Goal: Book appointment/travel/reservation

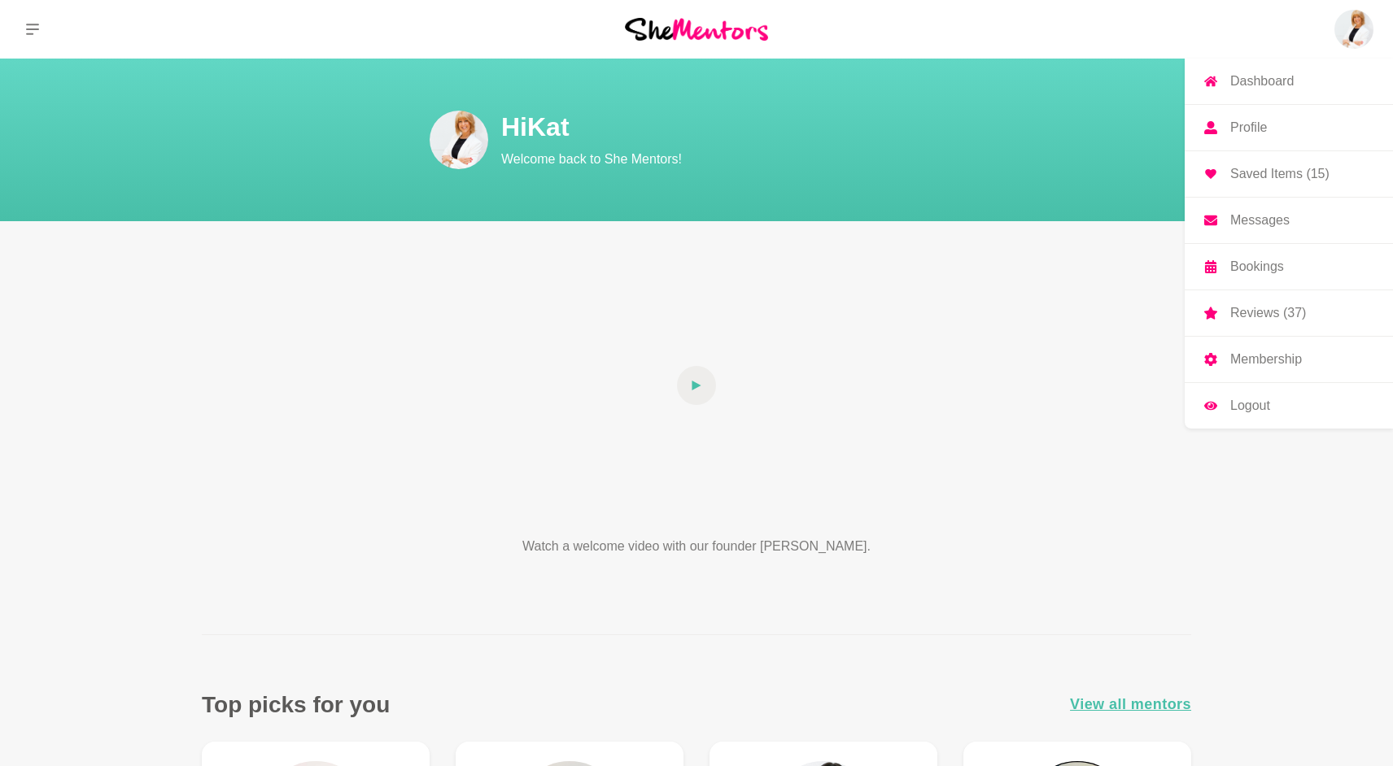
click at [1266, 172] on p "Saved Items (15)" at bounding box center [1279, 174] width 99 height 13
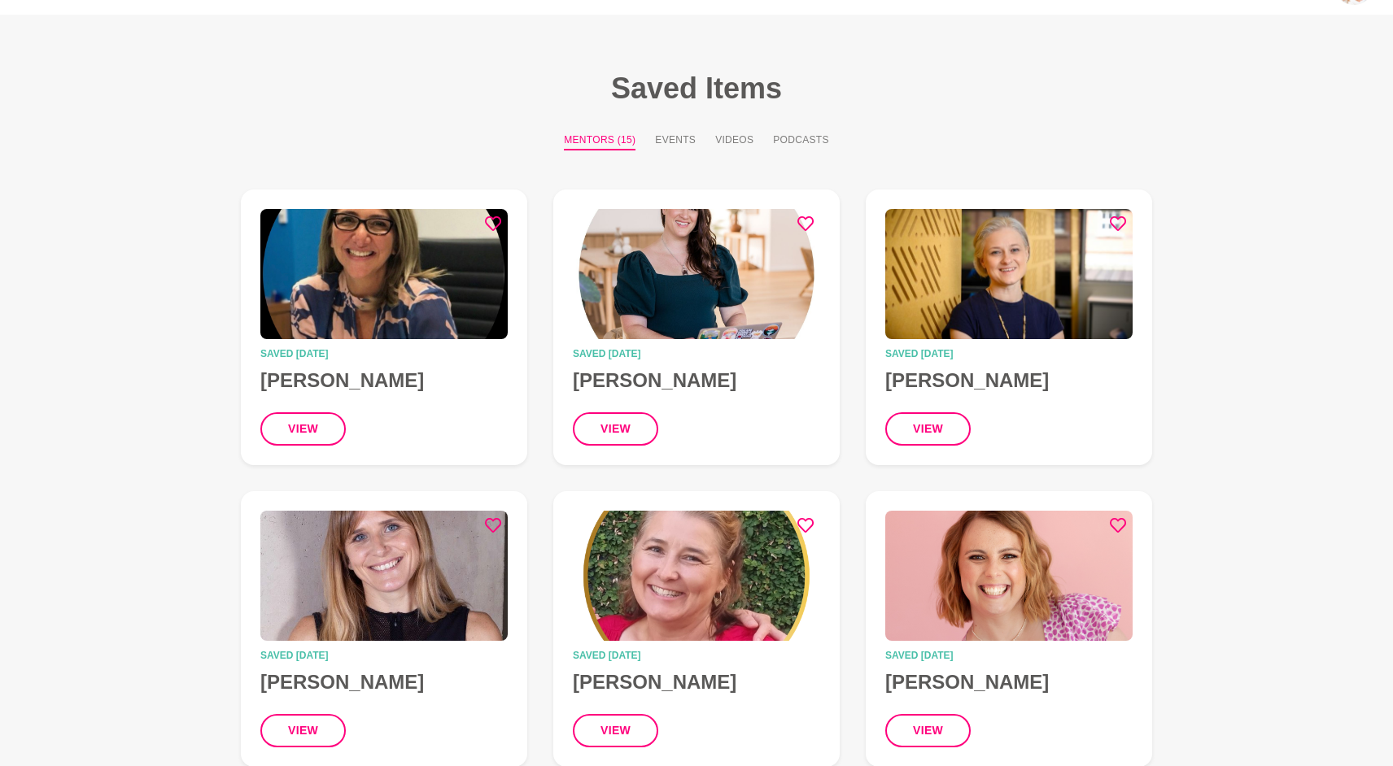
scroll to position [54, 0]
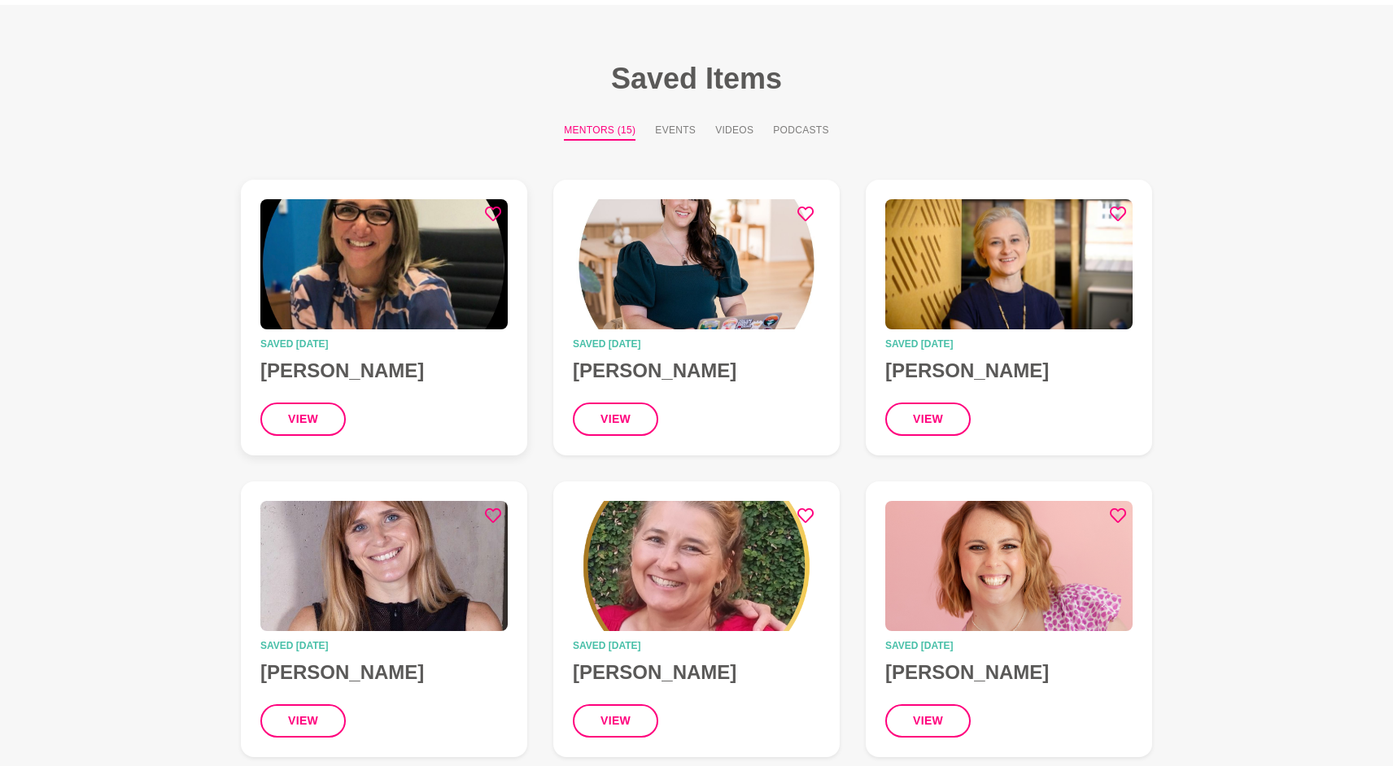
click at [368, 261] on img at bounding box center [383, 264] width 247 height 130
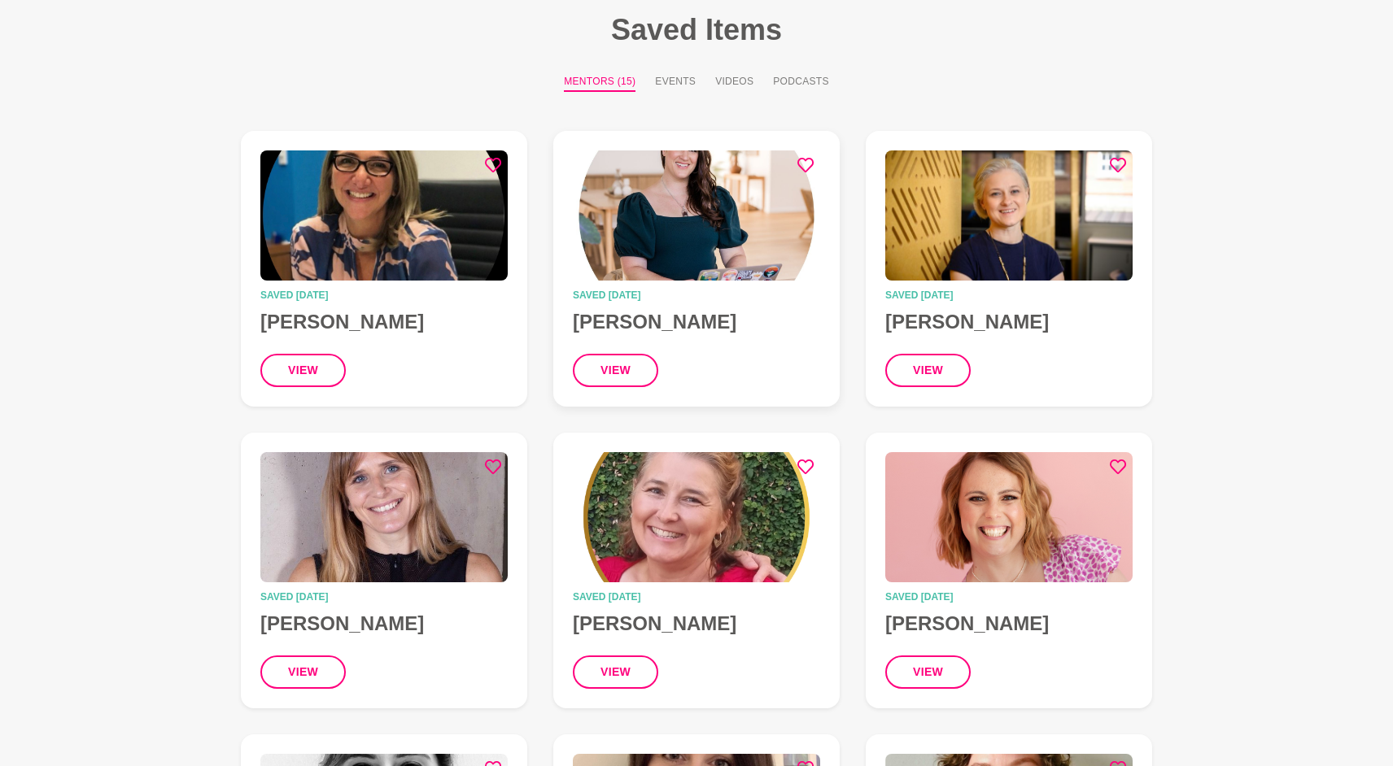
scroll to position [155, 0]
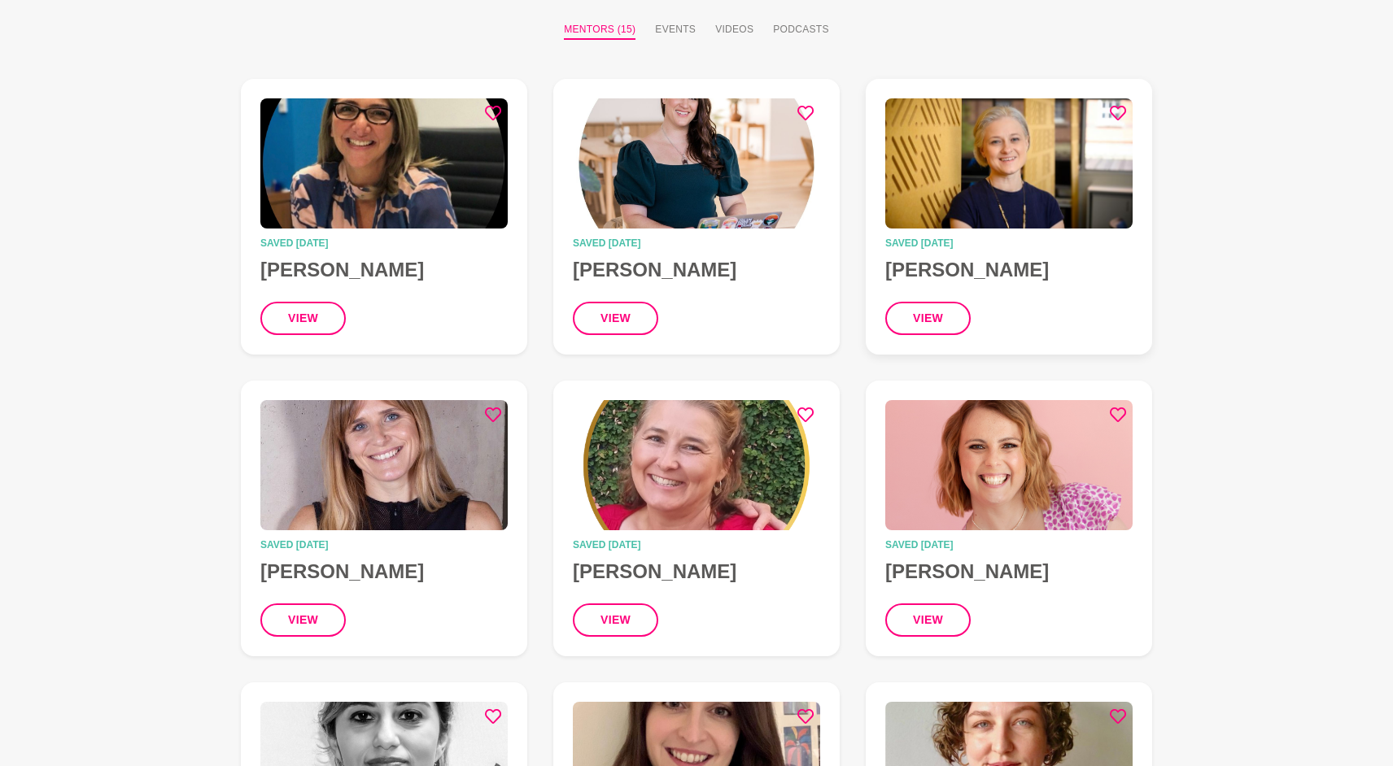
click at [1039, 178] on img at bounding box center [1008, 163] width 247 height 130
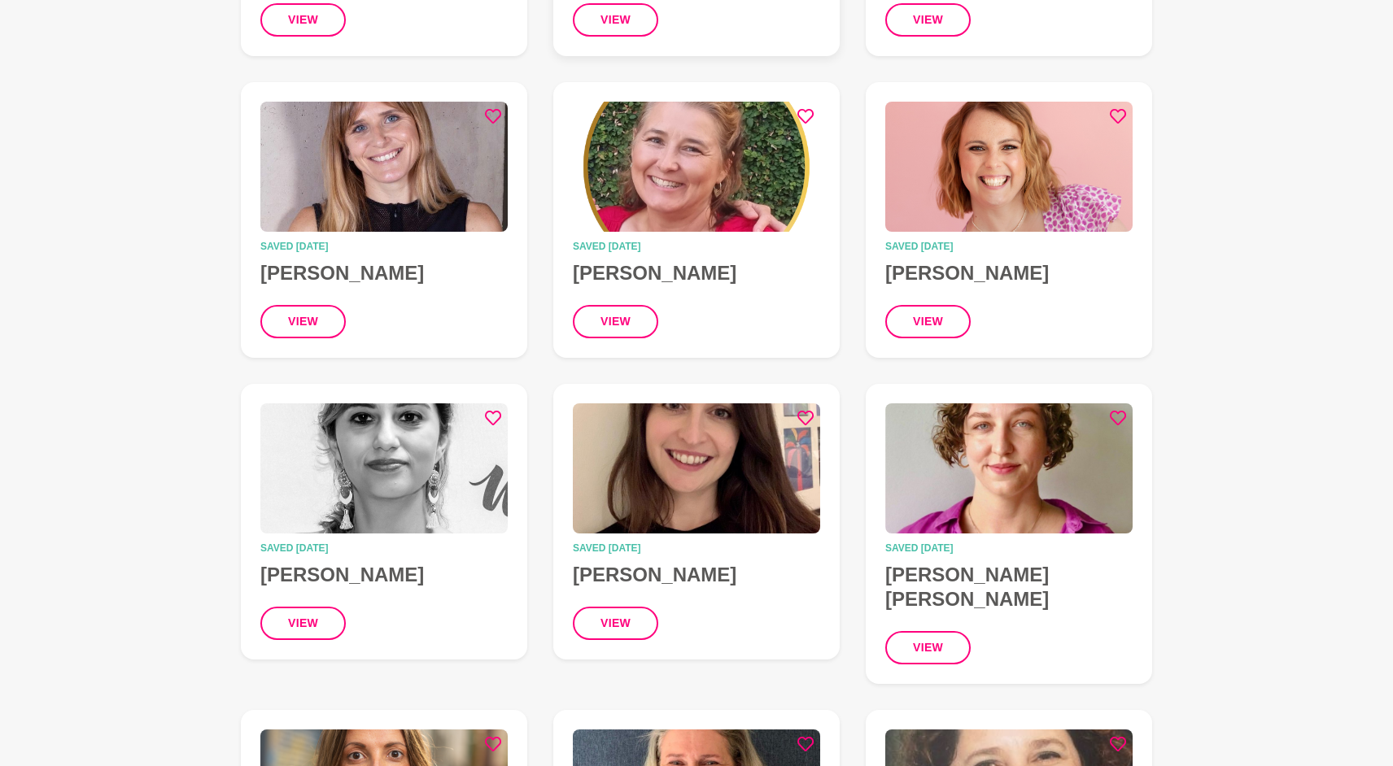
scroll to position [468, 0]
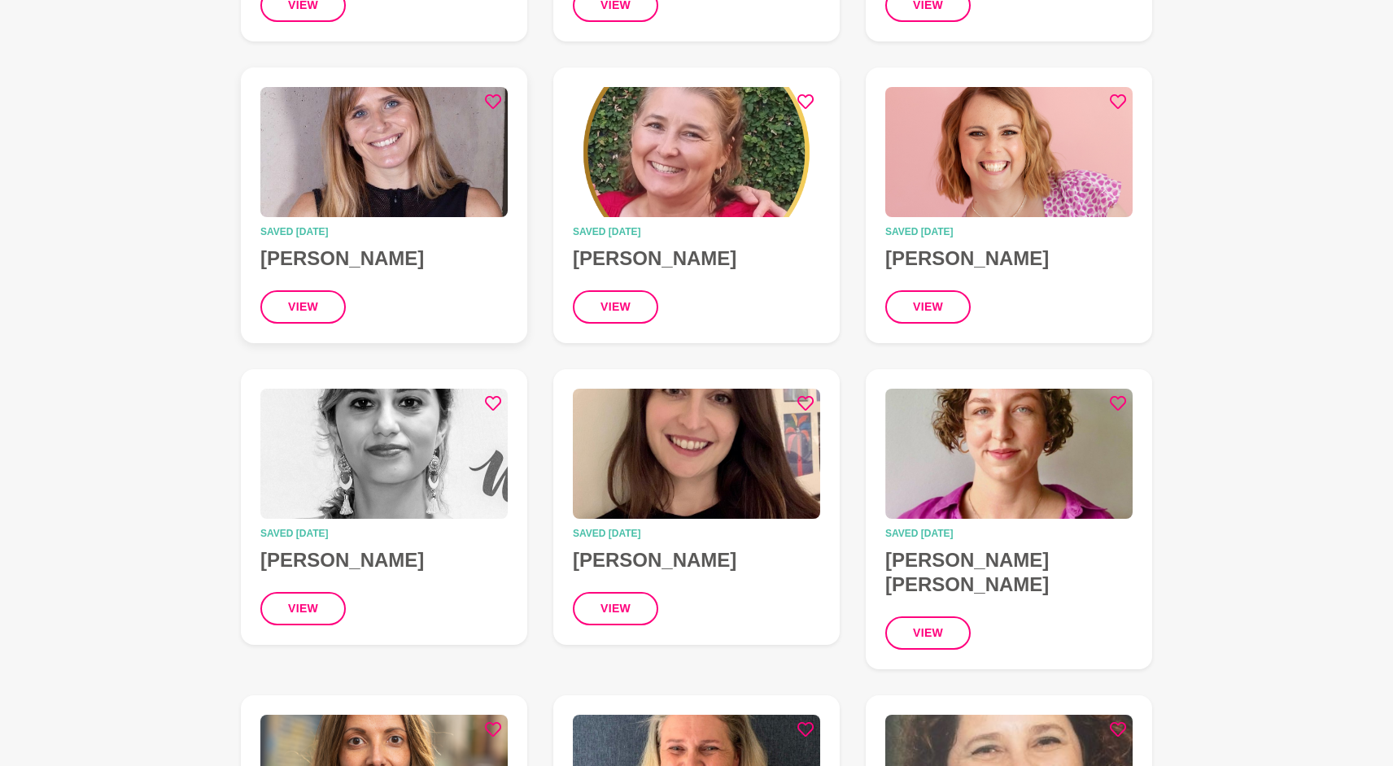
click at [348, 190] on img at bounding box center [383, 152] width 247 height 130
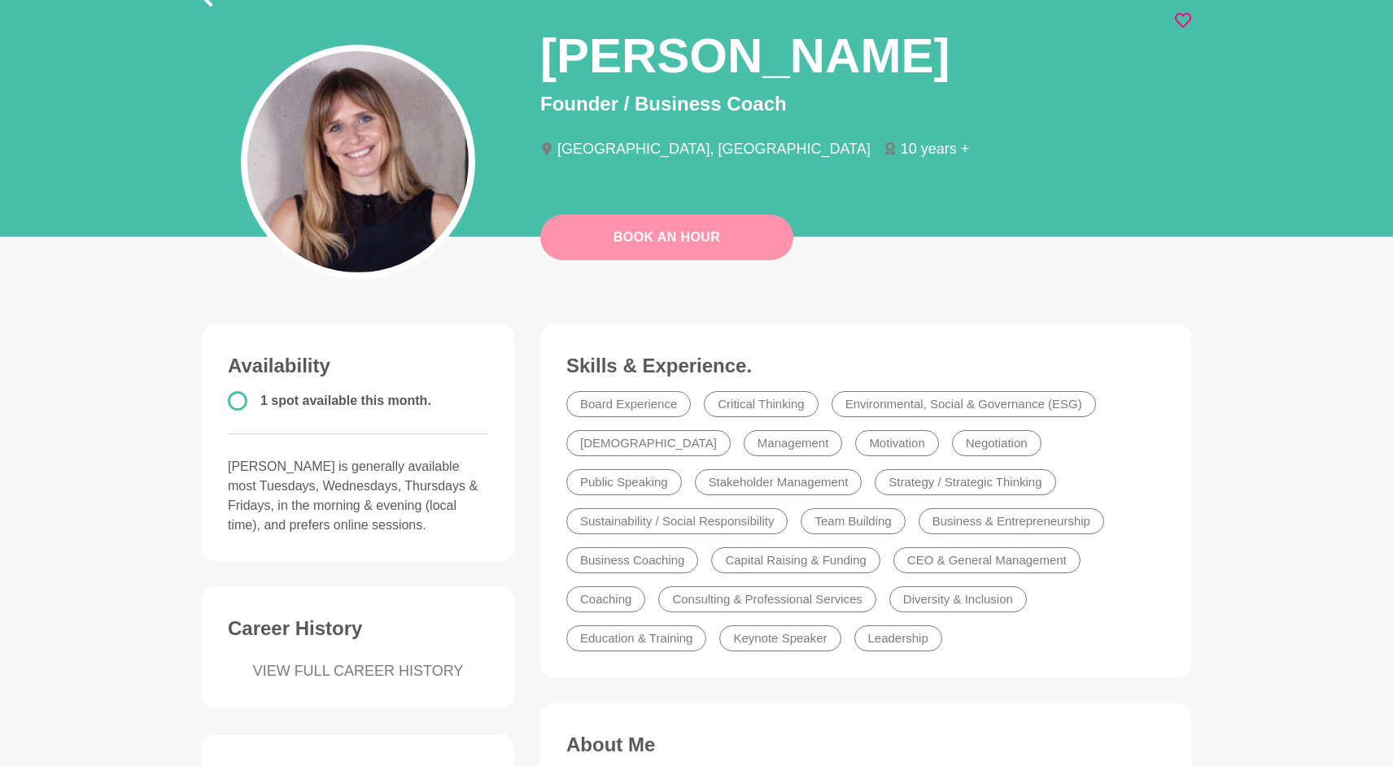
scroll to position [111, 0]
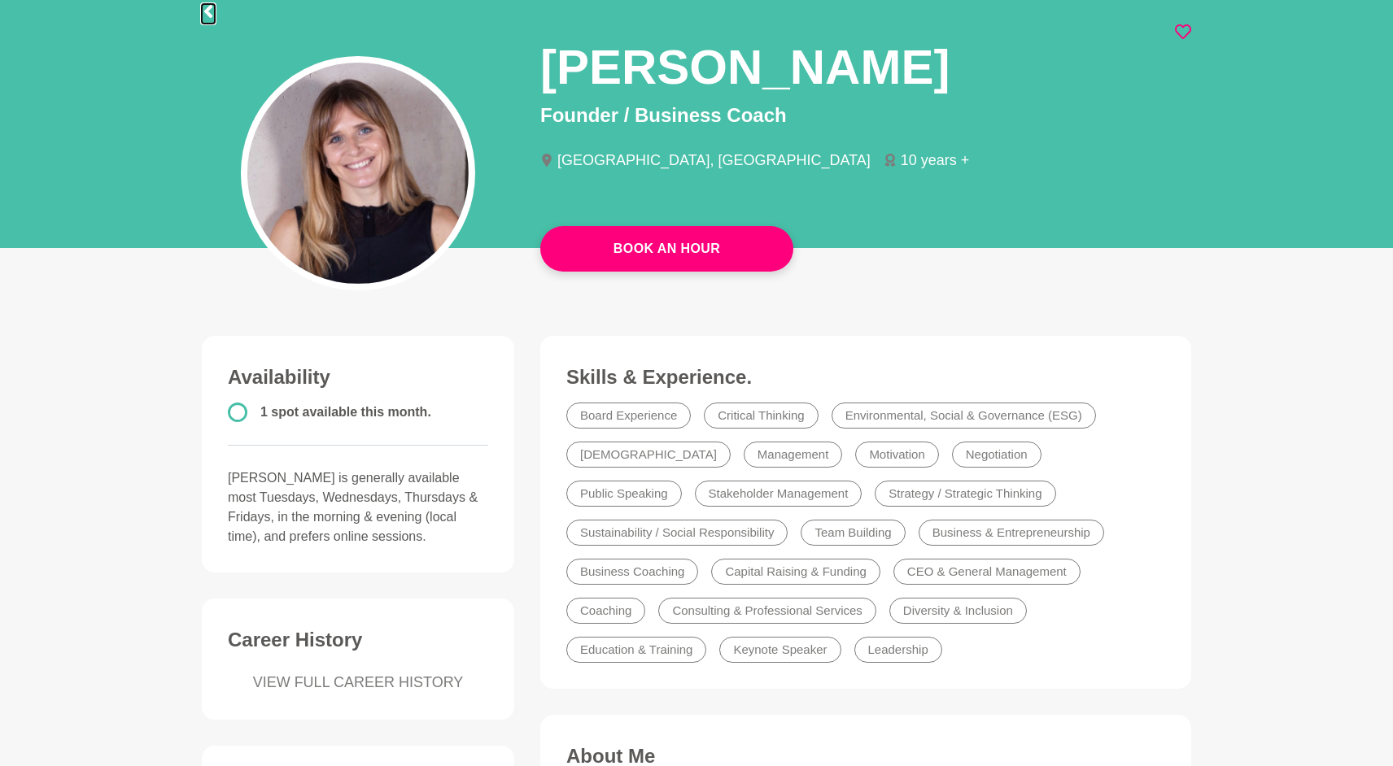
click at [209, 14] on icon at bounding box center [208, 11] width 8 height 13
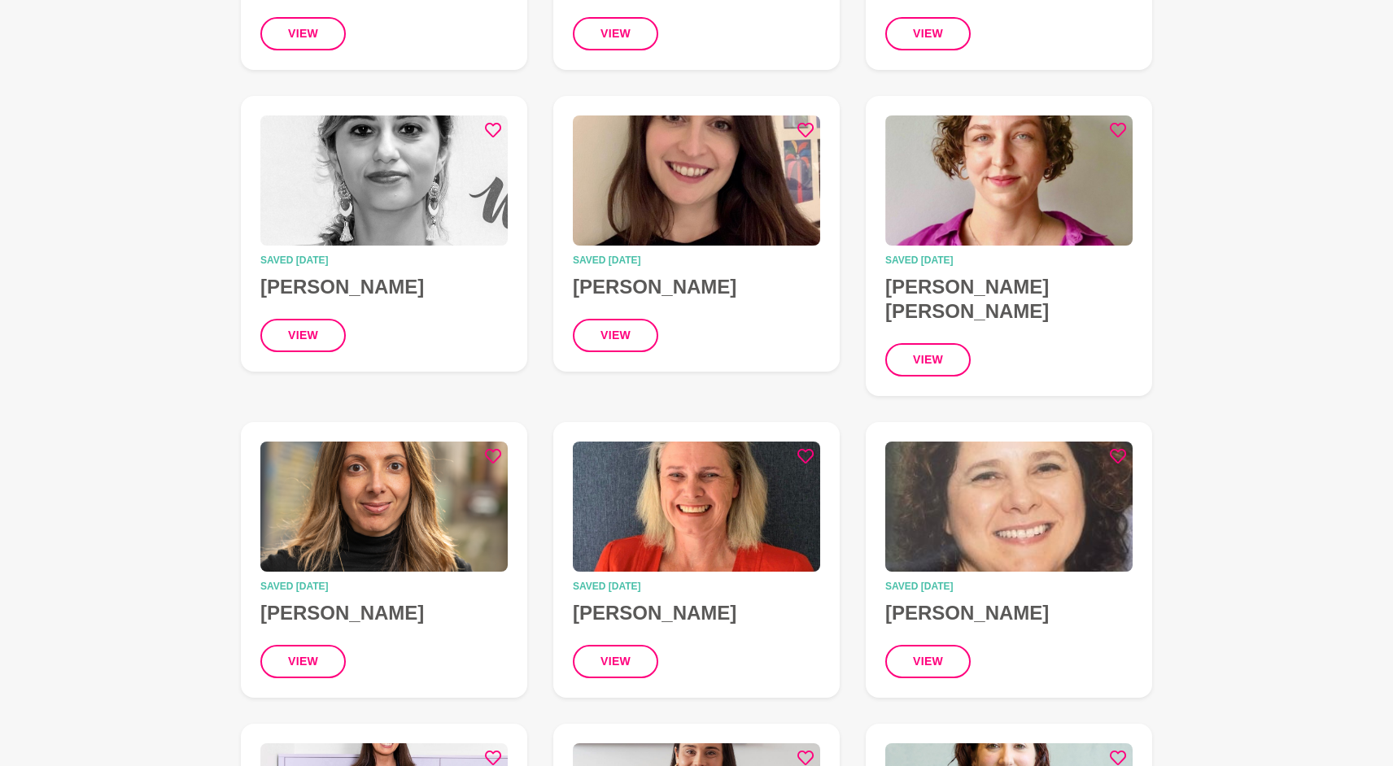
scroll to position [745, 0]
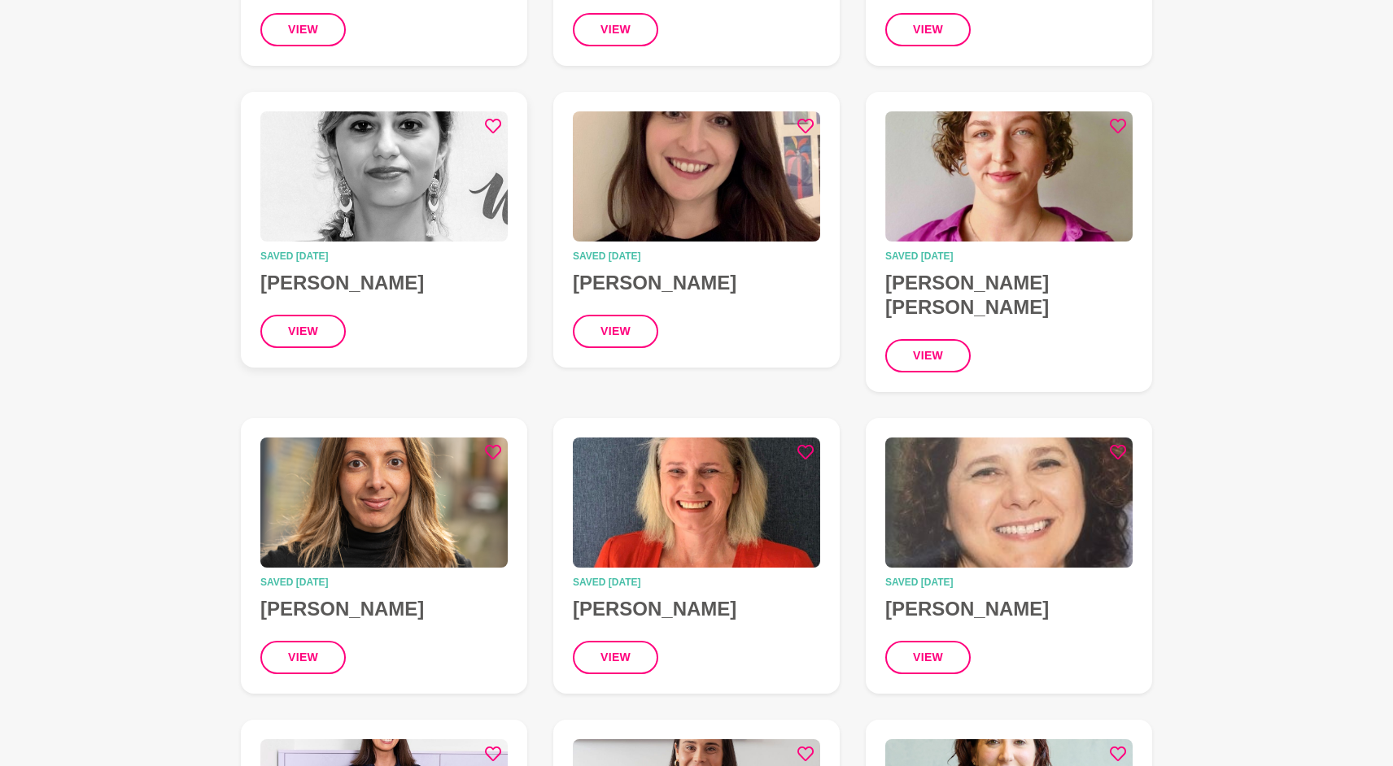
click at [386, 163] on img at bounding box center [383, 176] width 247 height 130
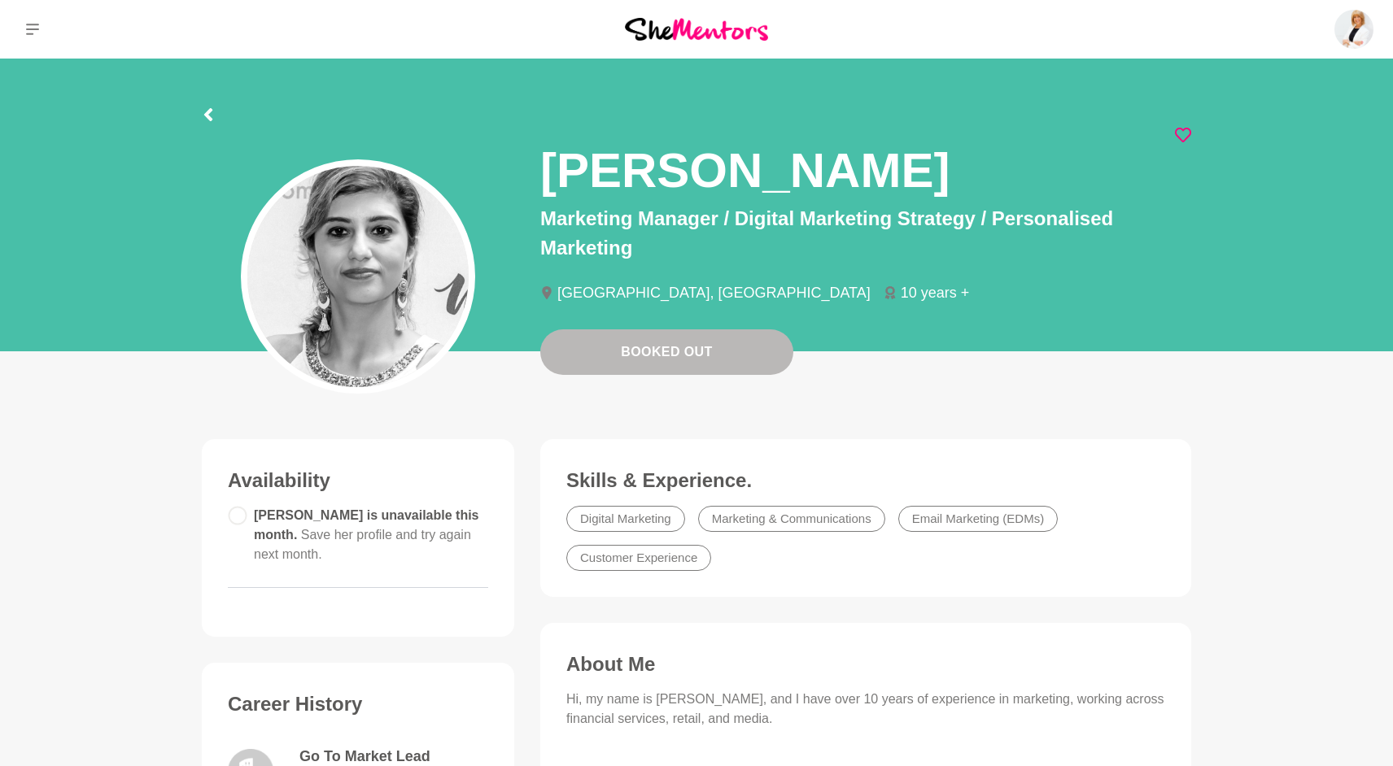
scroll to position [39, 0]
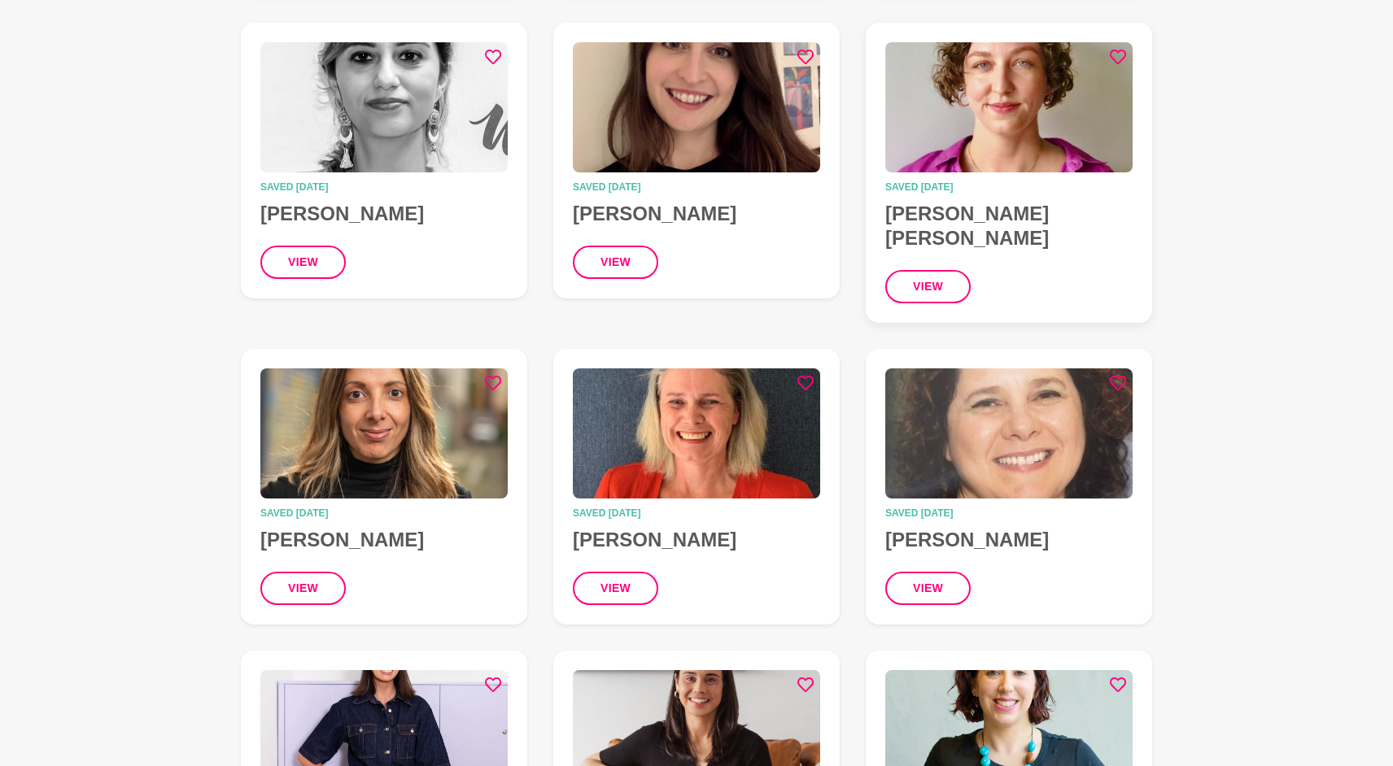
scroll to position [816, 0]
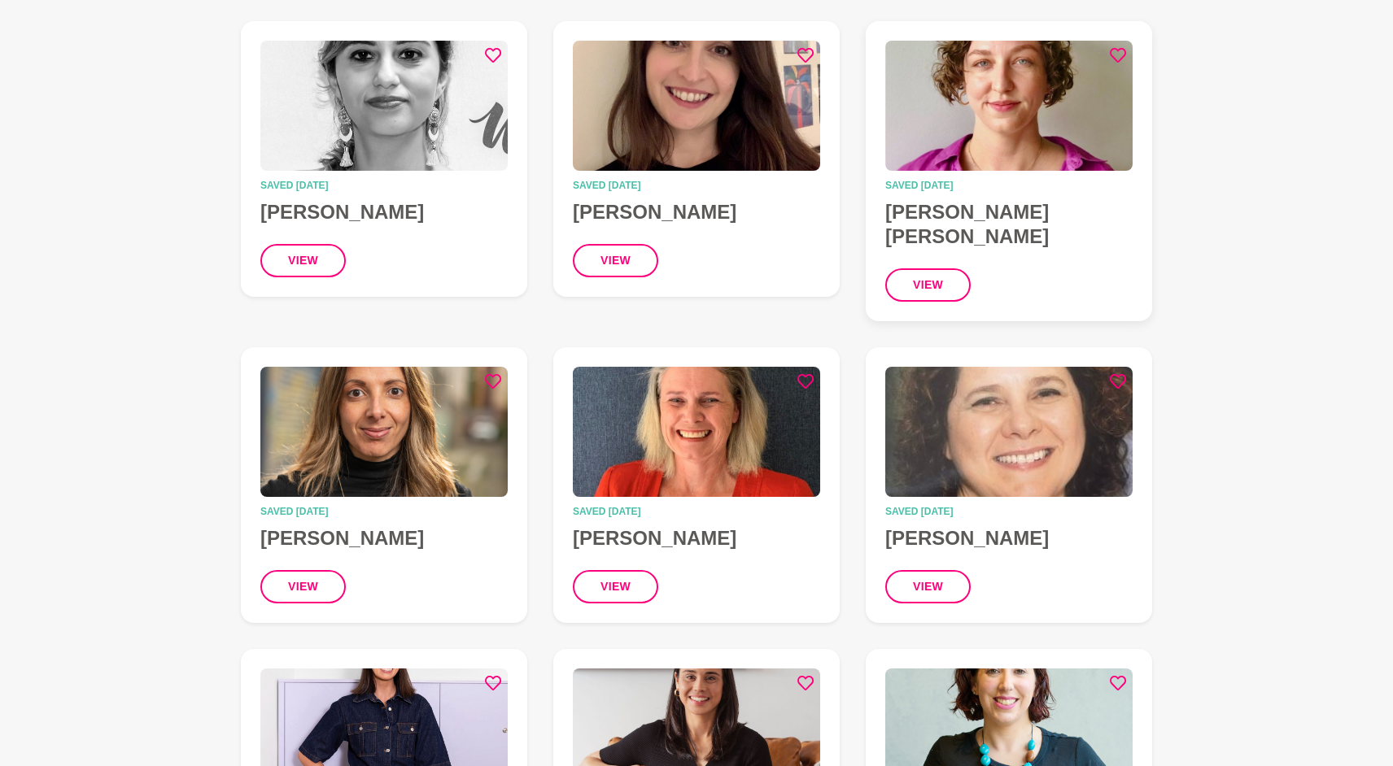
click at [978, 86] on img at bounding box center [1008, 106] width 247 height 130
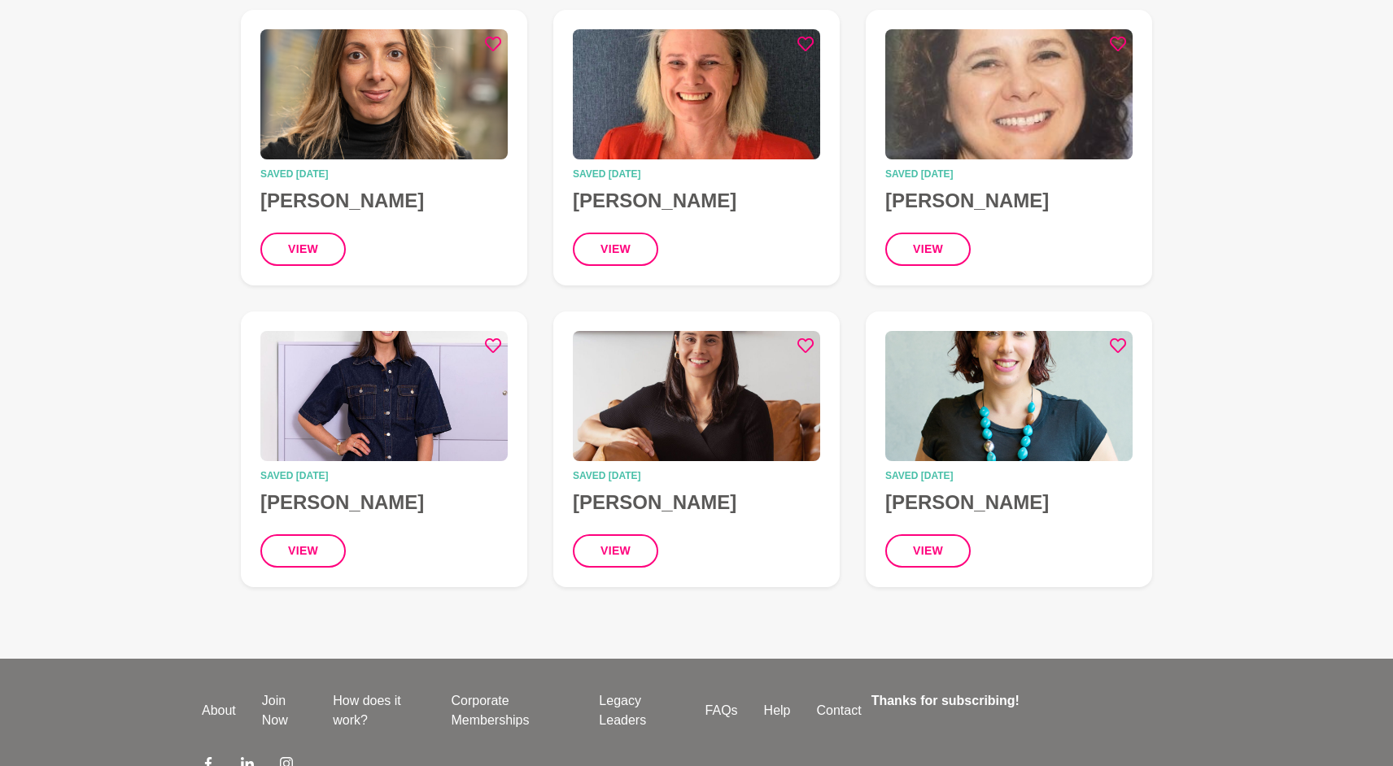
scroll to position [1150, 0]
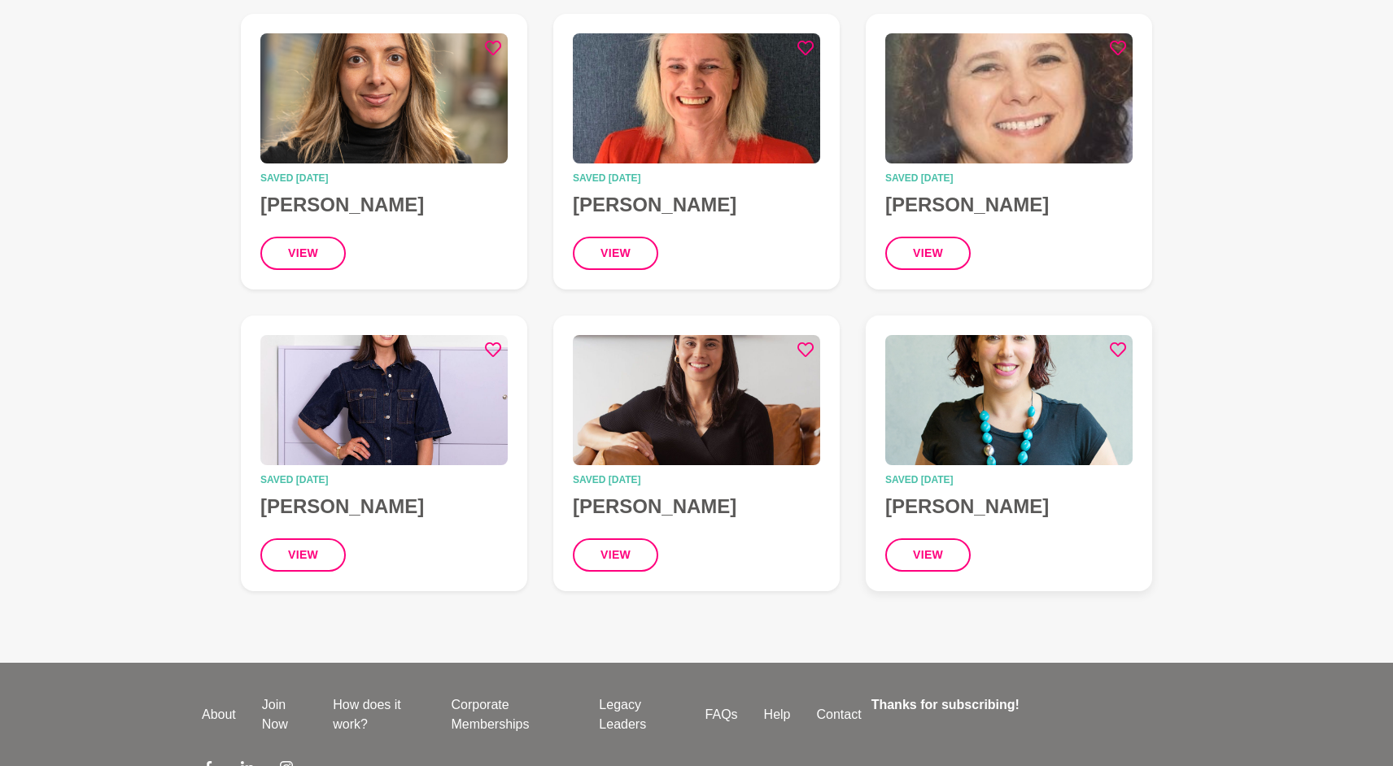
click at [1051, 391] on img at bounding box center [1008, 400] width 247 height 130
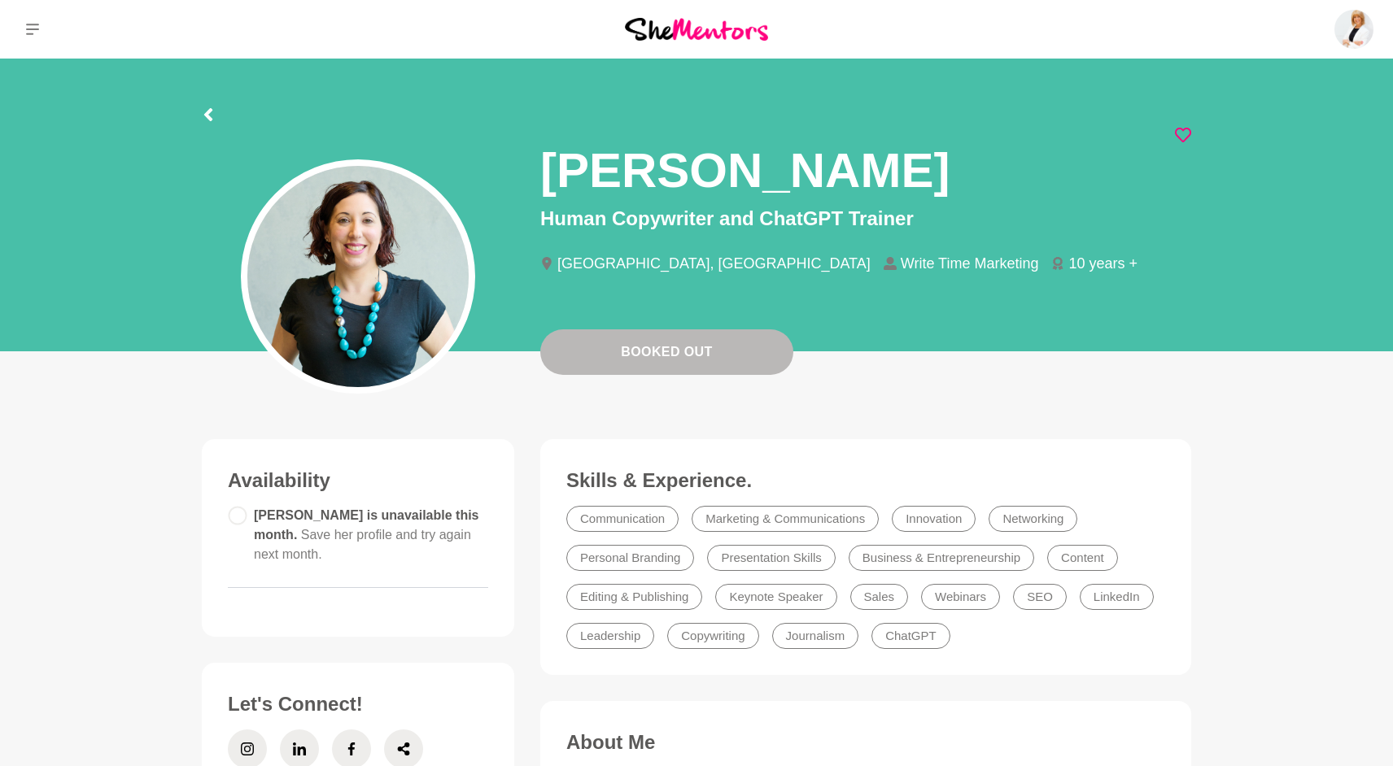
scroll to position [1150, 0]
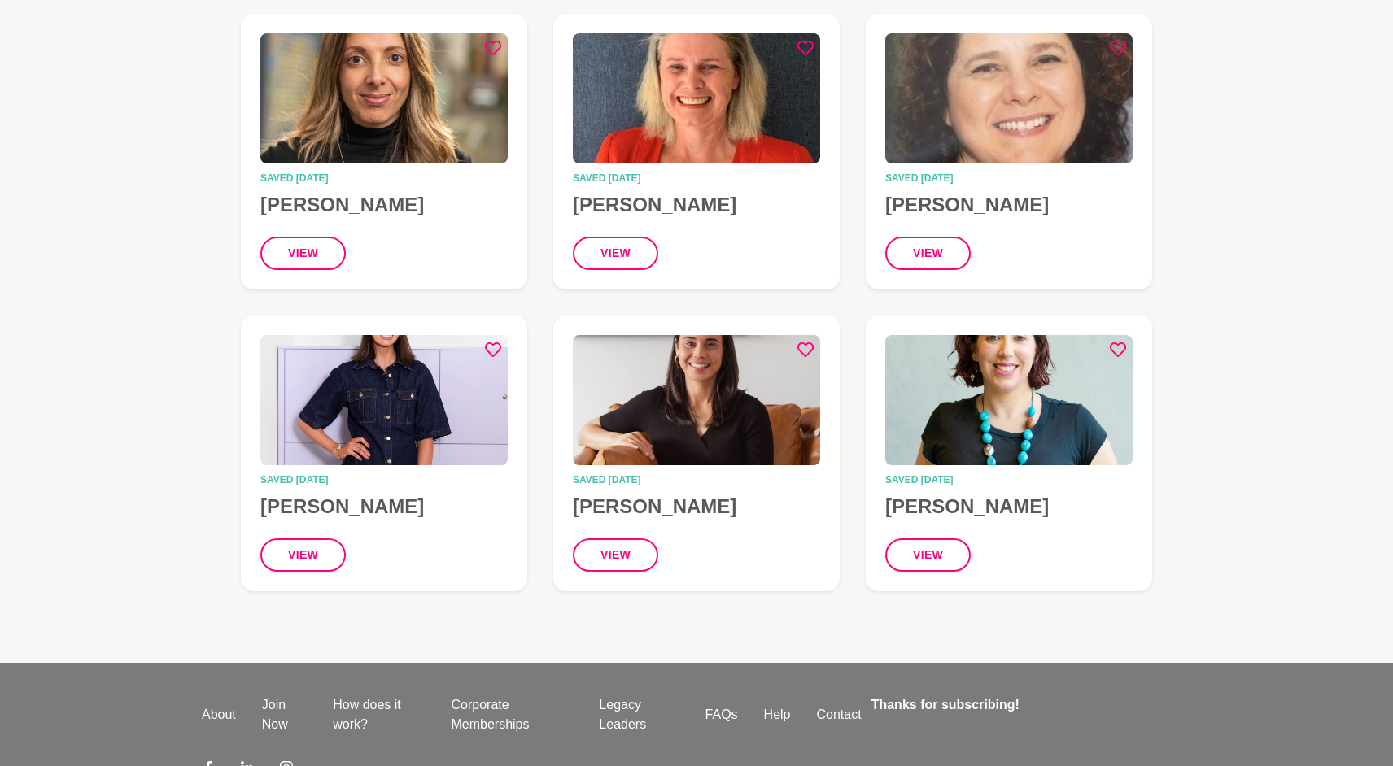
click at [662, 407] on img at bounding box center [696, 400] width 247 height 130
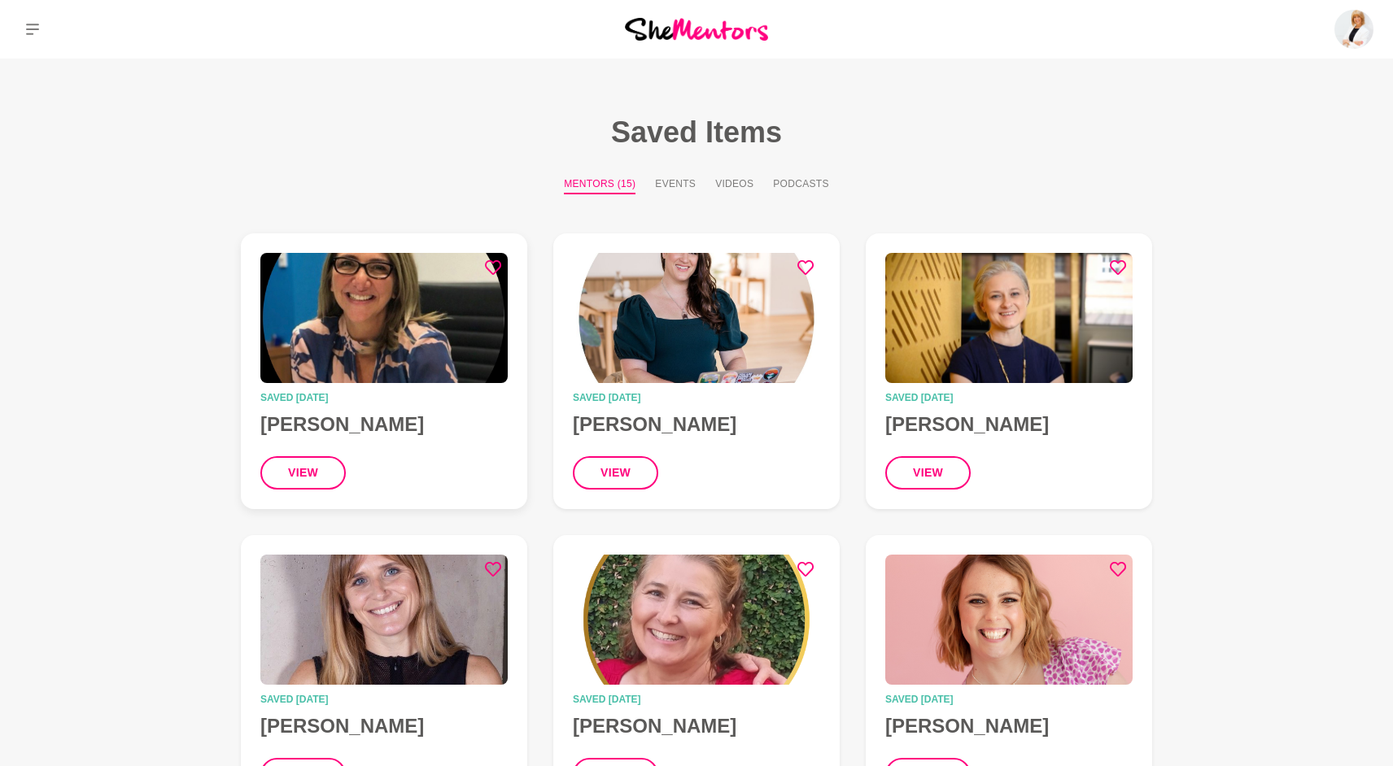
click at [404, 356] on img at bounding box center [383, 318] width 247 height 130
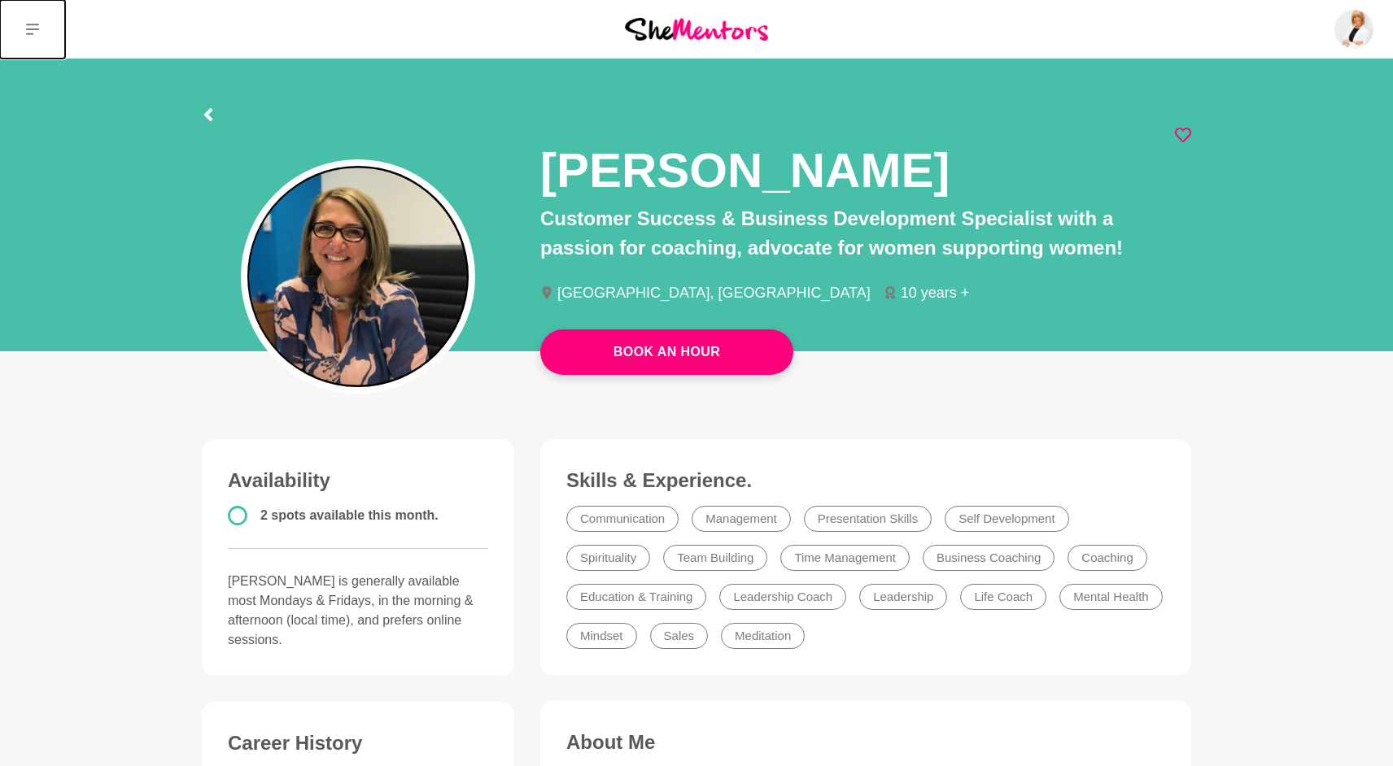
drag, startPoint x: 57, startPoint y: 34, endPoint x: 45, endPoint y: 31, distance: 12.6
click at [45, 31] on button at bounding box center [32, 29] width 65 height 59
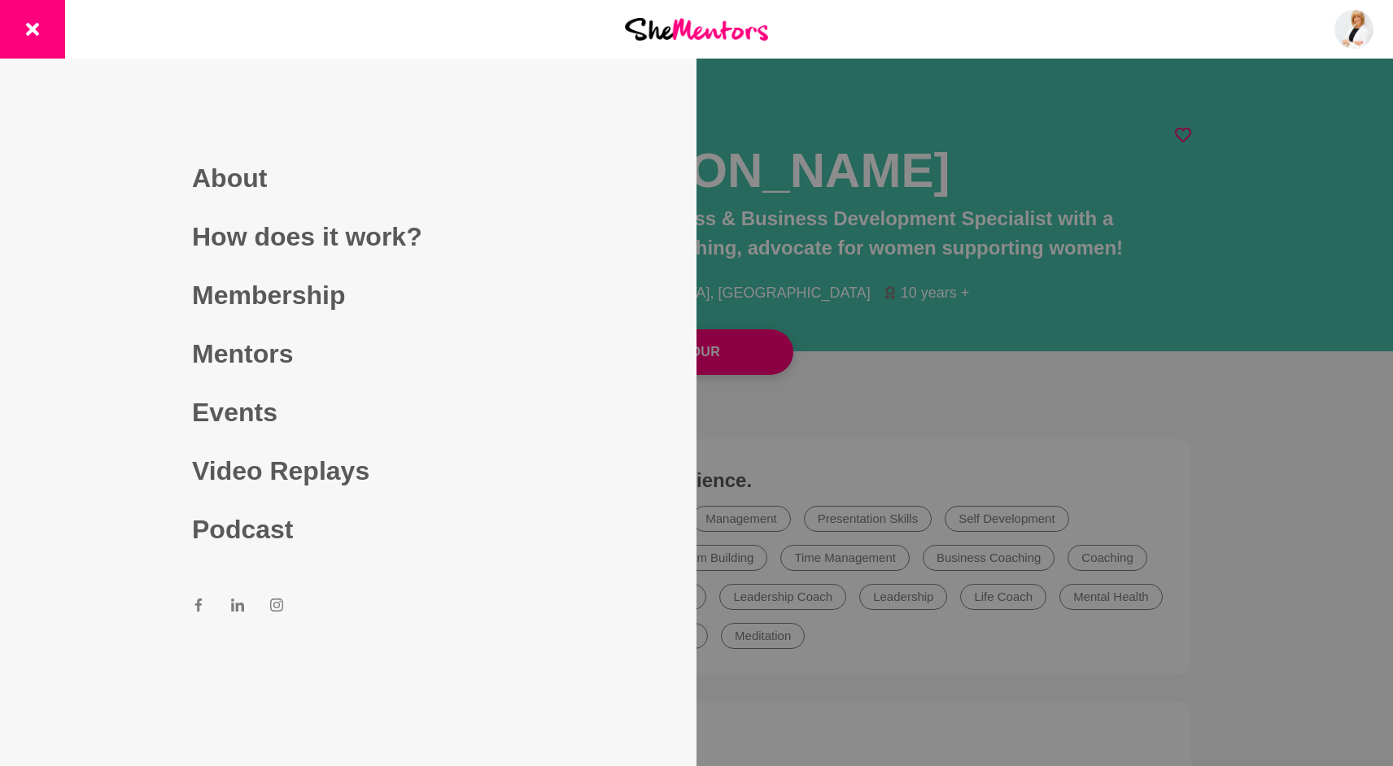
drag, startPoint x: 1087, startPoint y: 89, endPoint x: 1079, endPoint y: 94, distance: 9.1
click at [1085, 90] on div at bounding box center [696, 383] width 1393 height 766
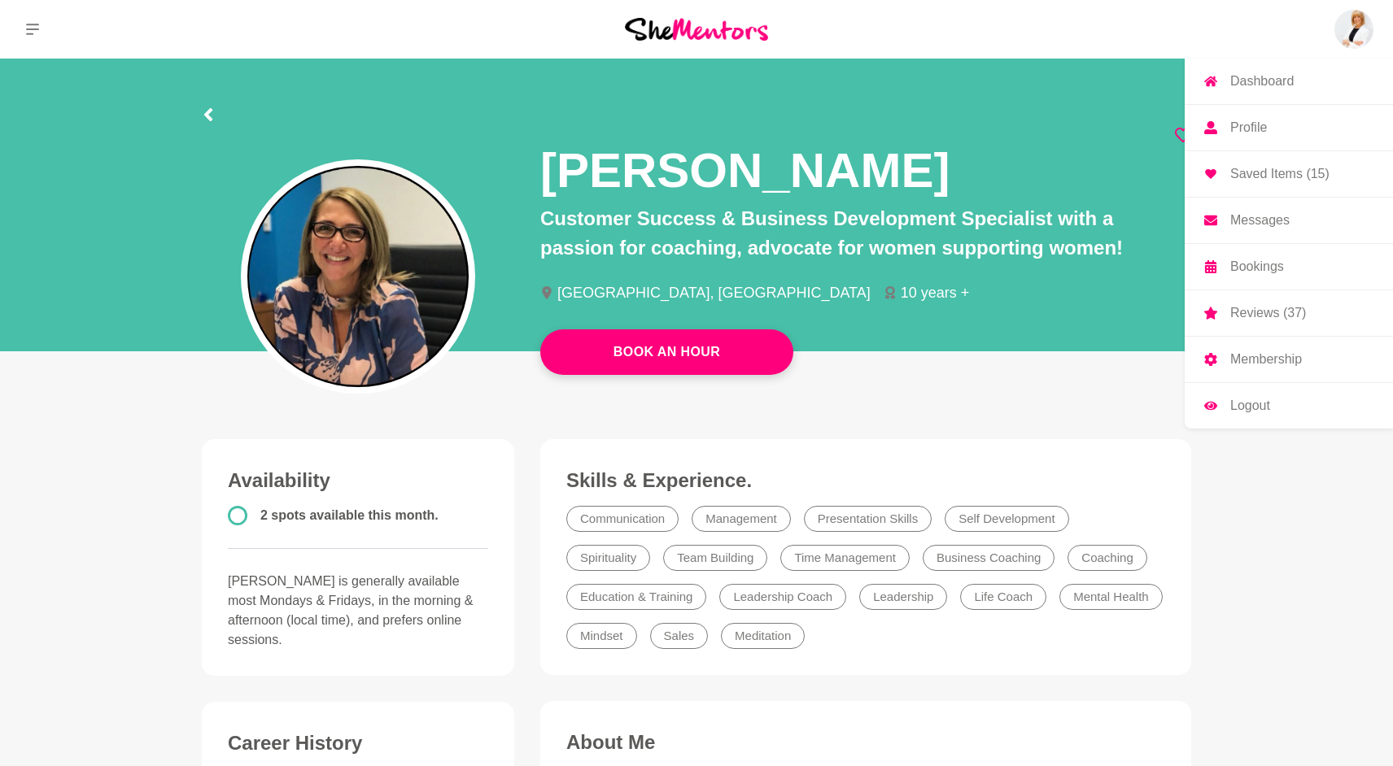
click at [1264, 85] on p "Dashboard" at bounding box center [1261, 81] width 63 height 13
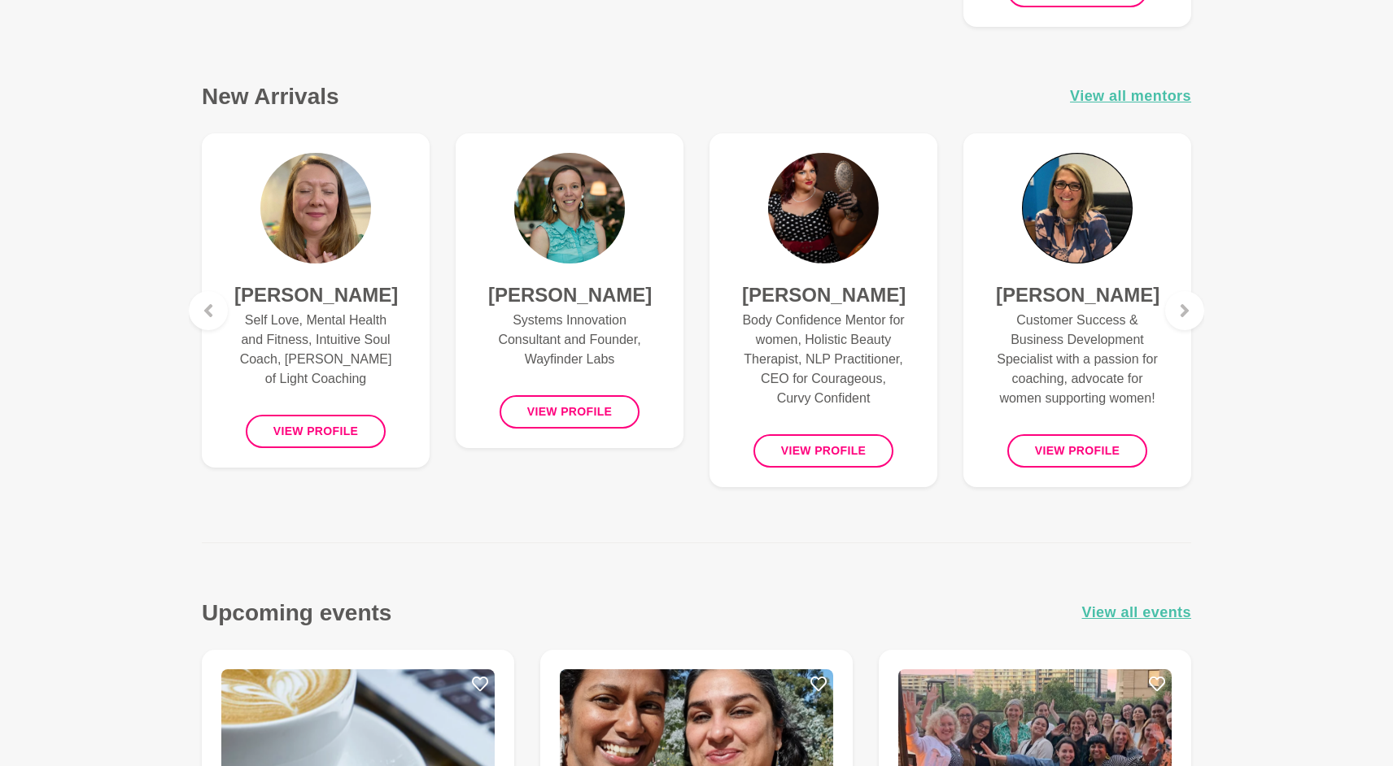
scroll to position [1071, 0]
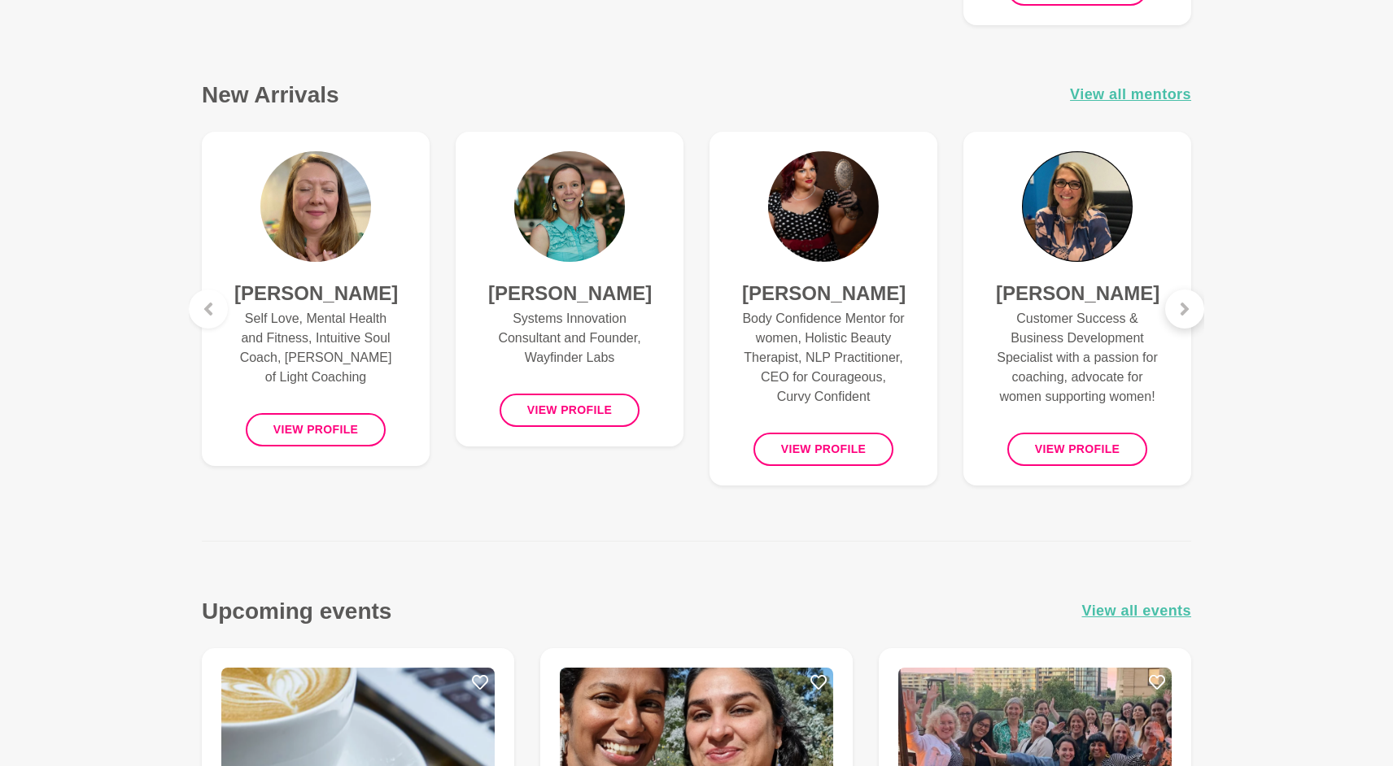
click at [1183, 314] on icon at bounding box center [1184, 309] width 13 height 13
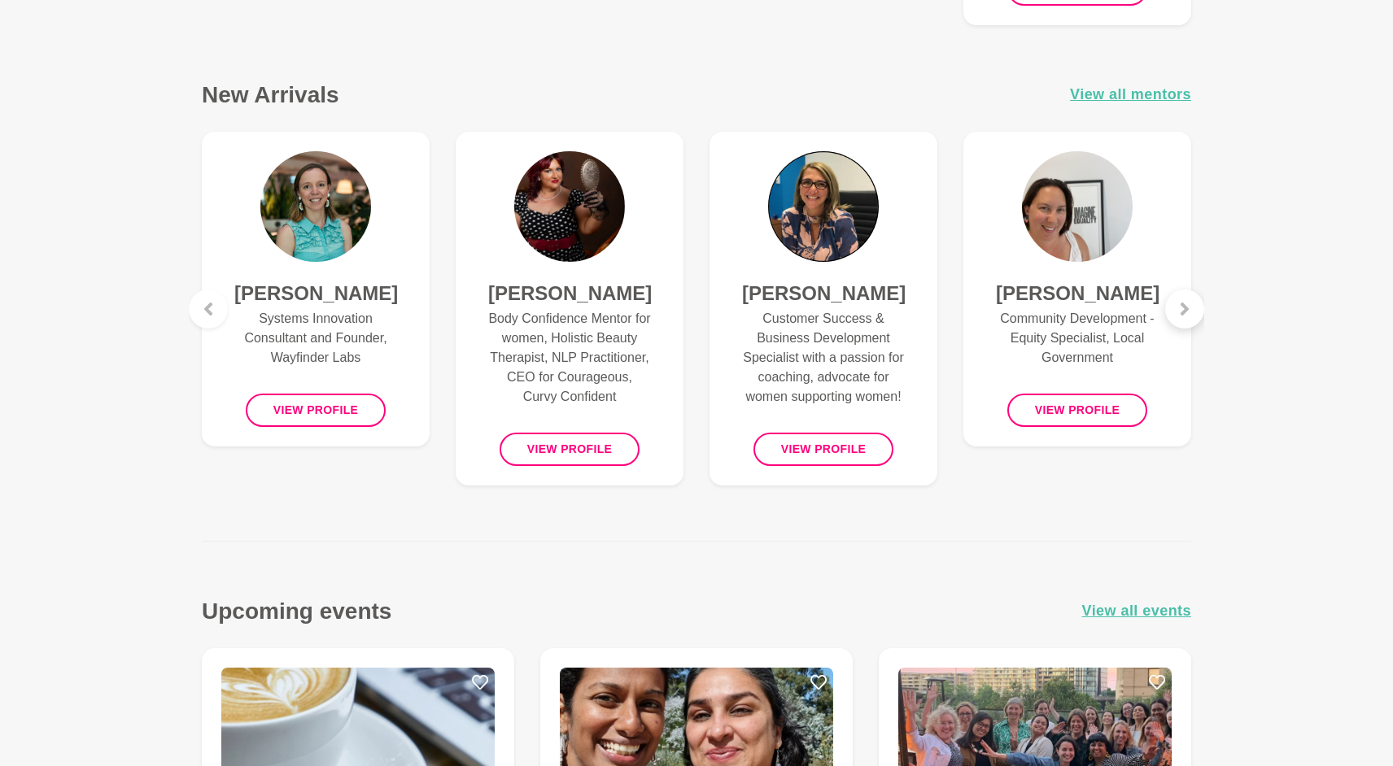
click at [1183, 314] on icon at bounding box center [1184, 309] width 13 height 13
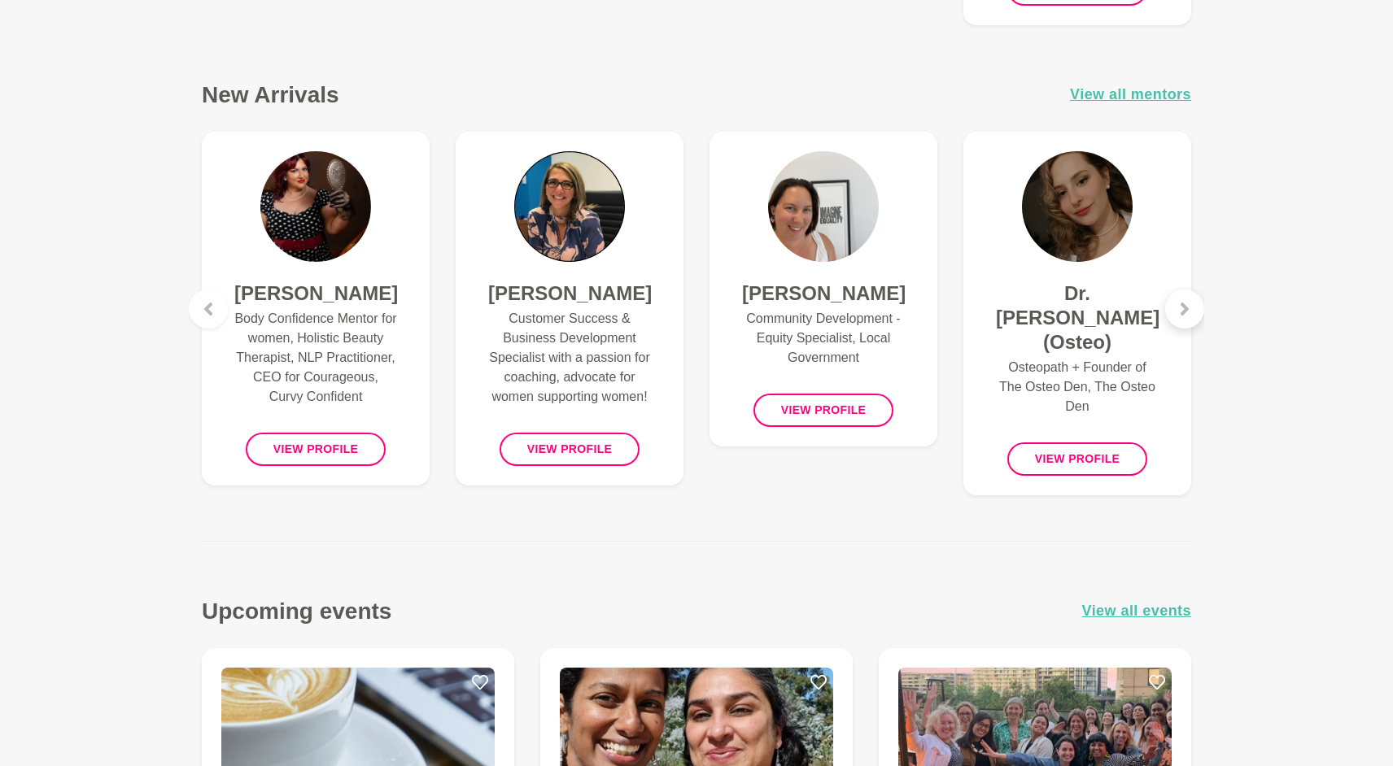
click at [1183, 314] on icon at bounding box center [1184, 309] width 13 height 13
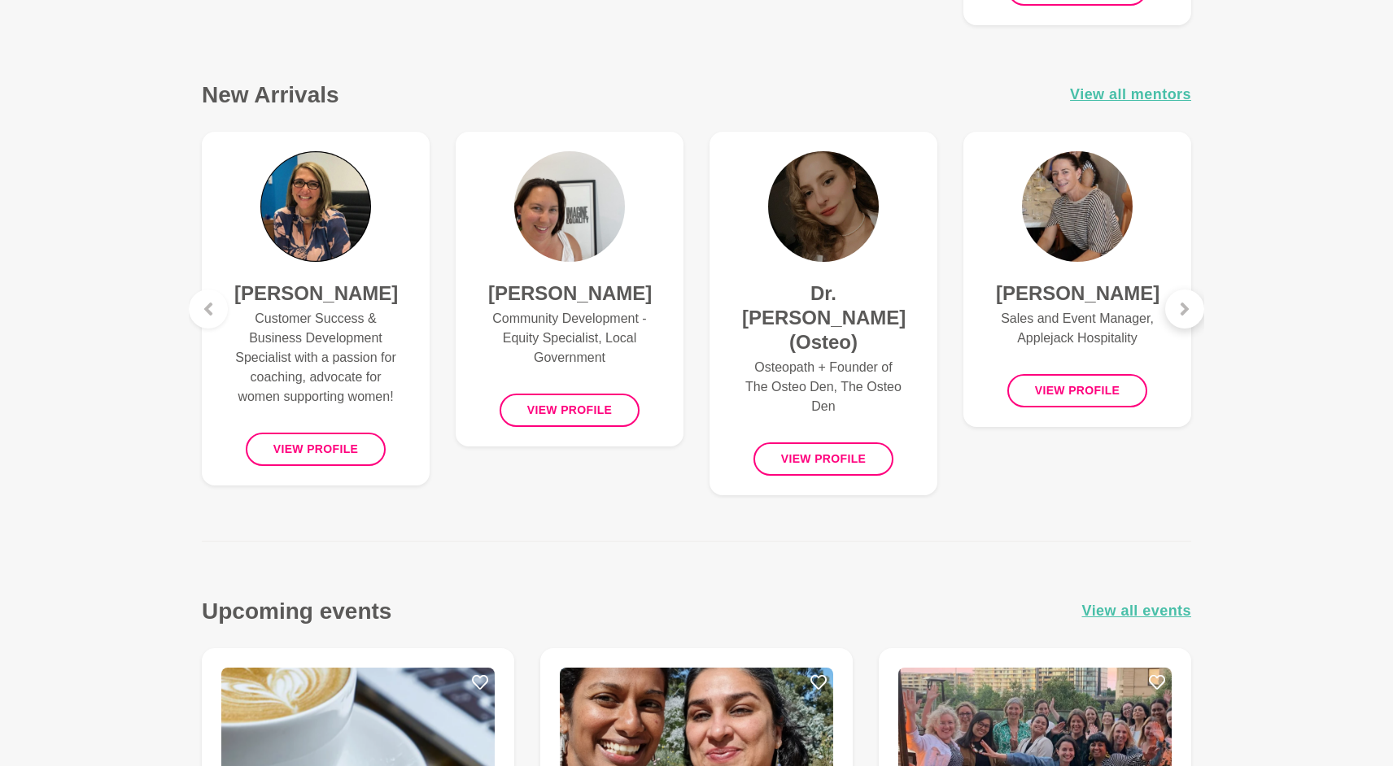
click at [1183, 314] on icon at bounding box center [1184, 309] width 13 height 13
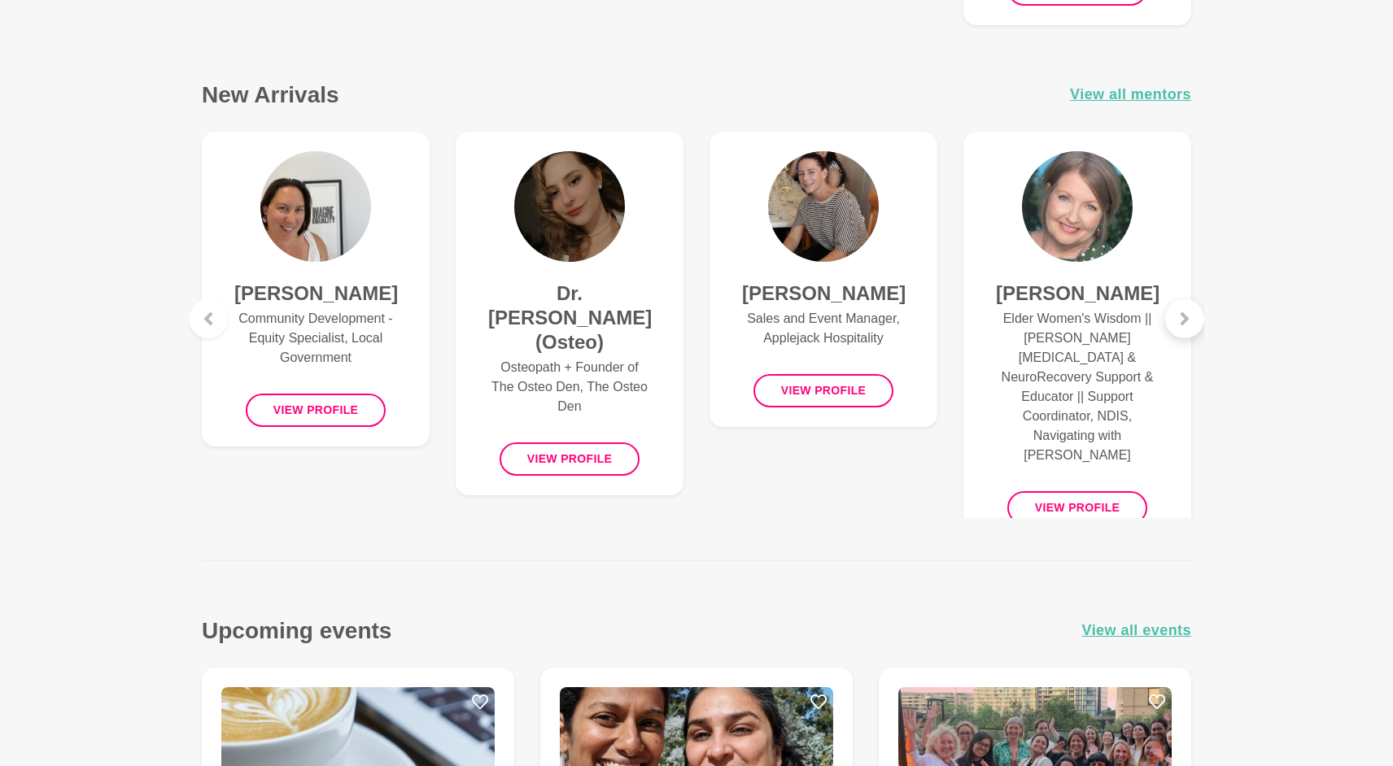
click at [1187, 311] on div at bounding box center [1184, 318] width 39 height 39
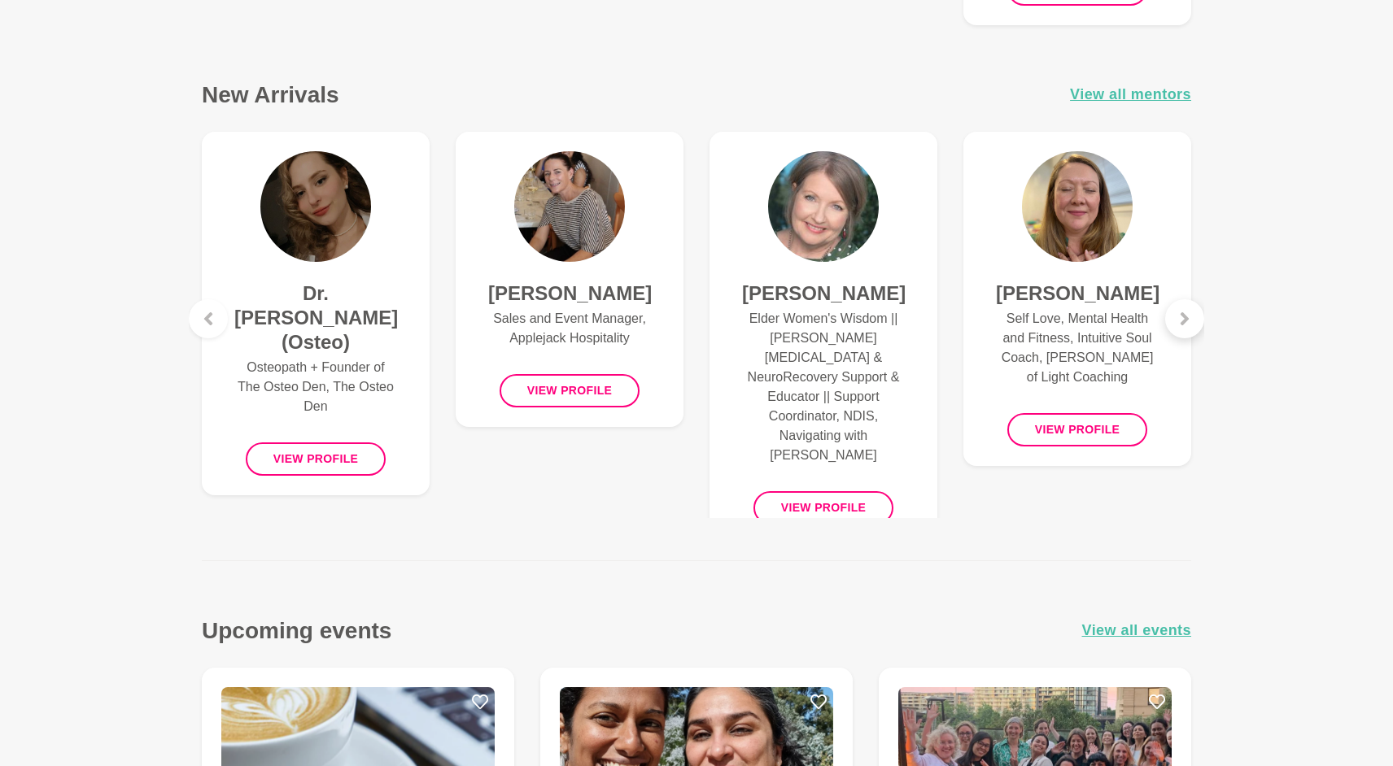
click at [1187, 311] on div at bounding box center [1184, 318] width 39 height 39
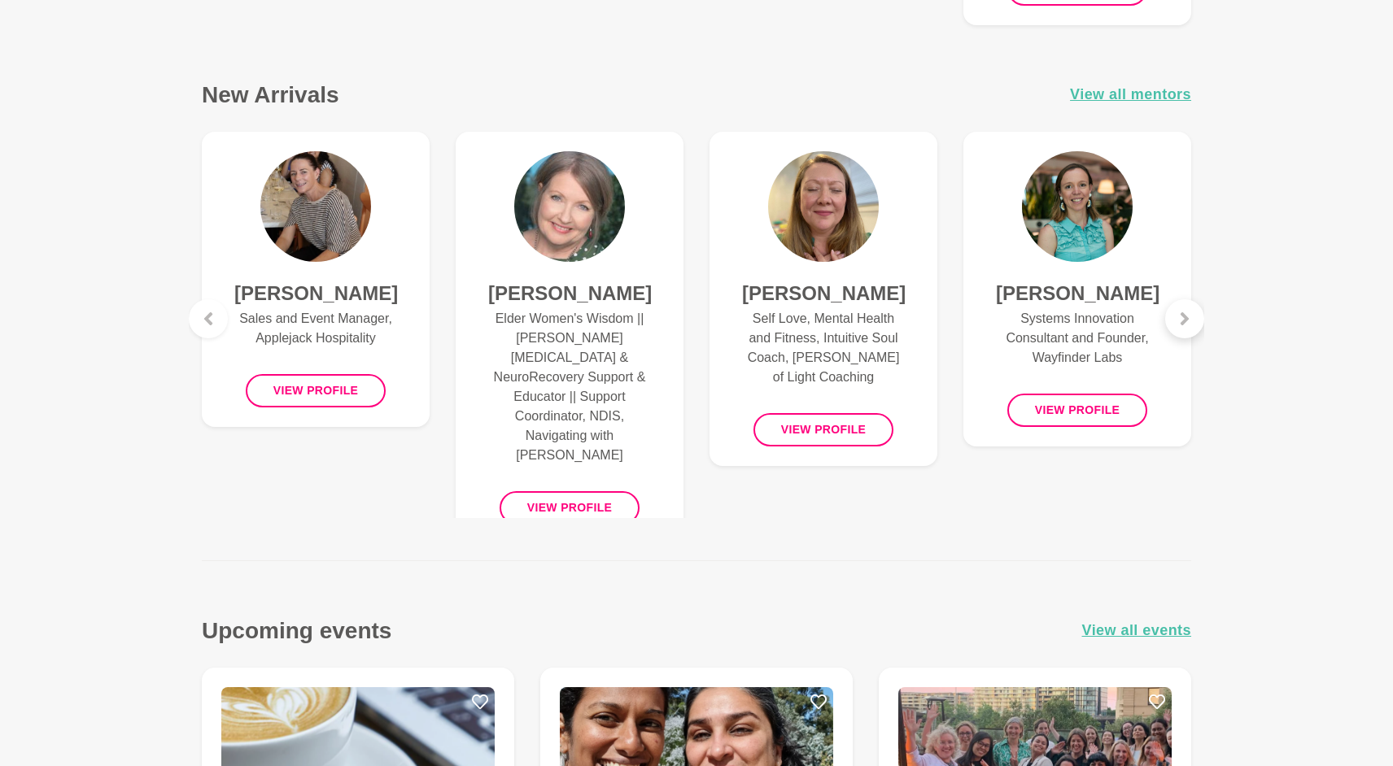
click at [1187, 311] on div at bounding box center [1184, 318] width 39 height 39
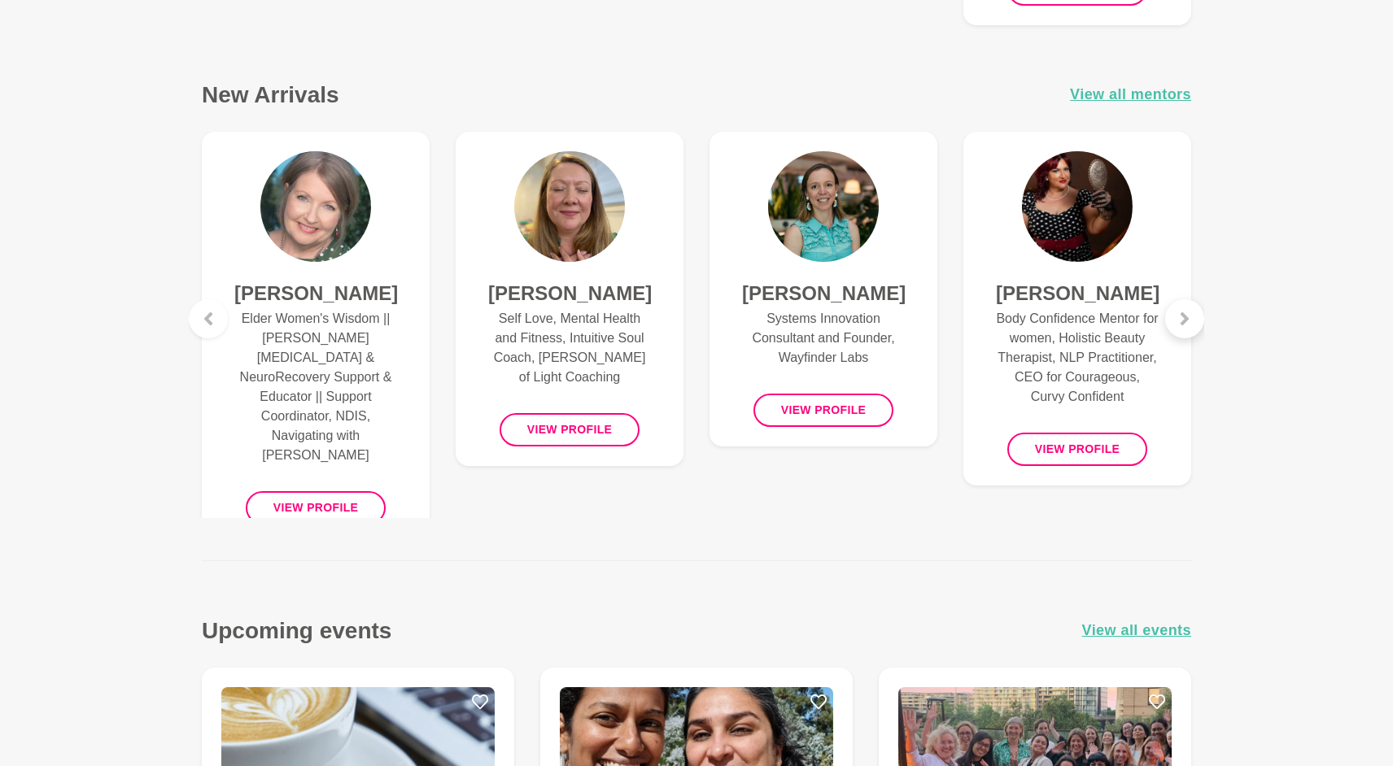
click at [1187, 311] on div at bounding box center [1184, 318] width 39 height 39
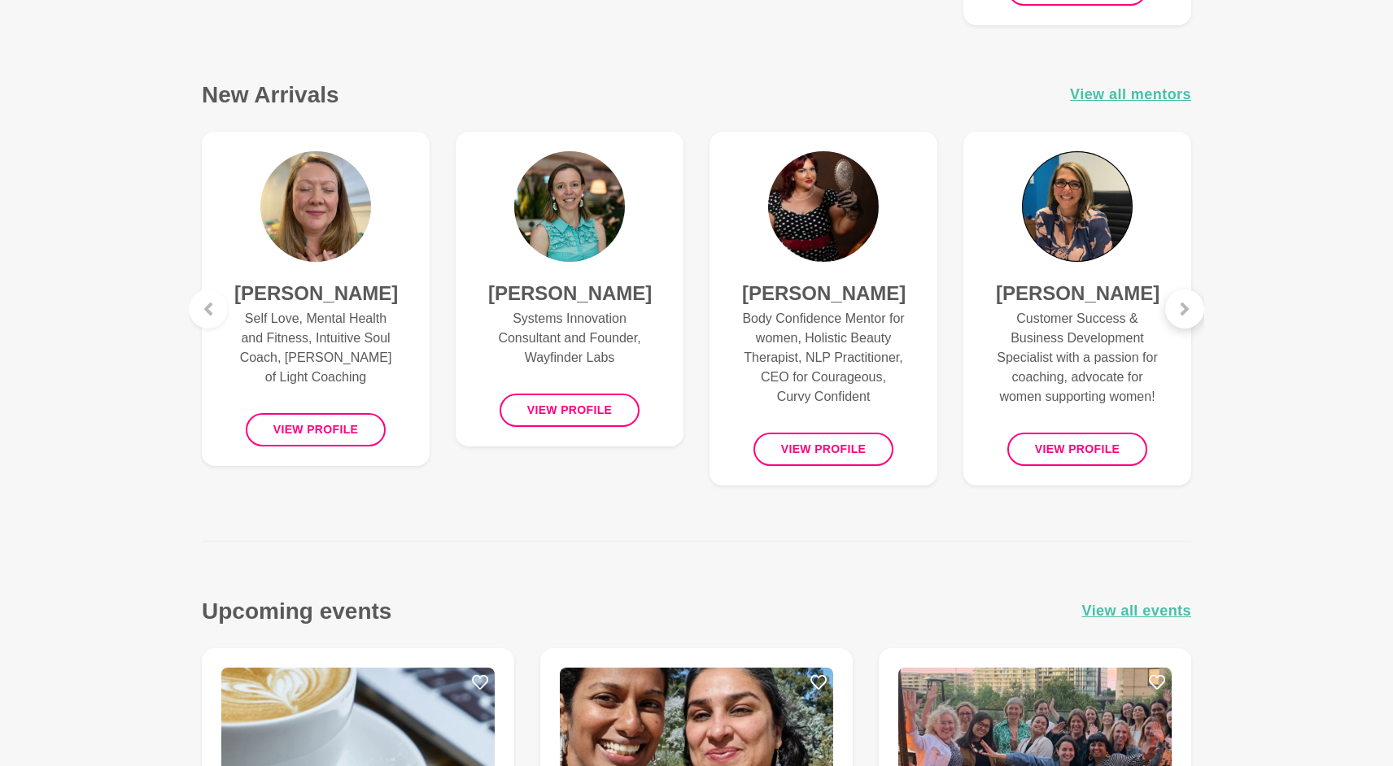
click at [1187, 311] on icon at bounding box center [1184, 309] width 13 height 13
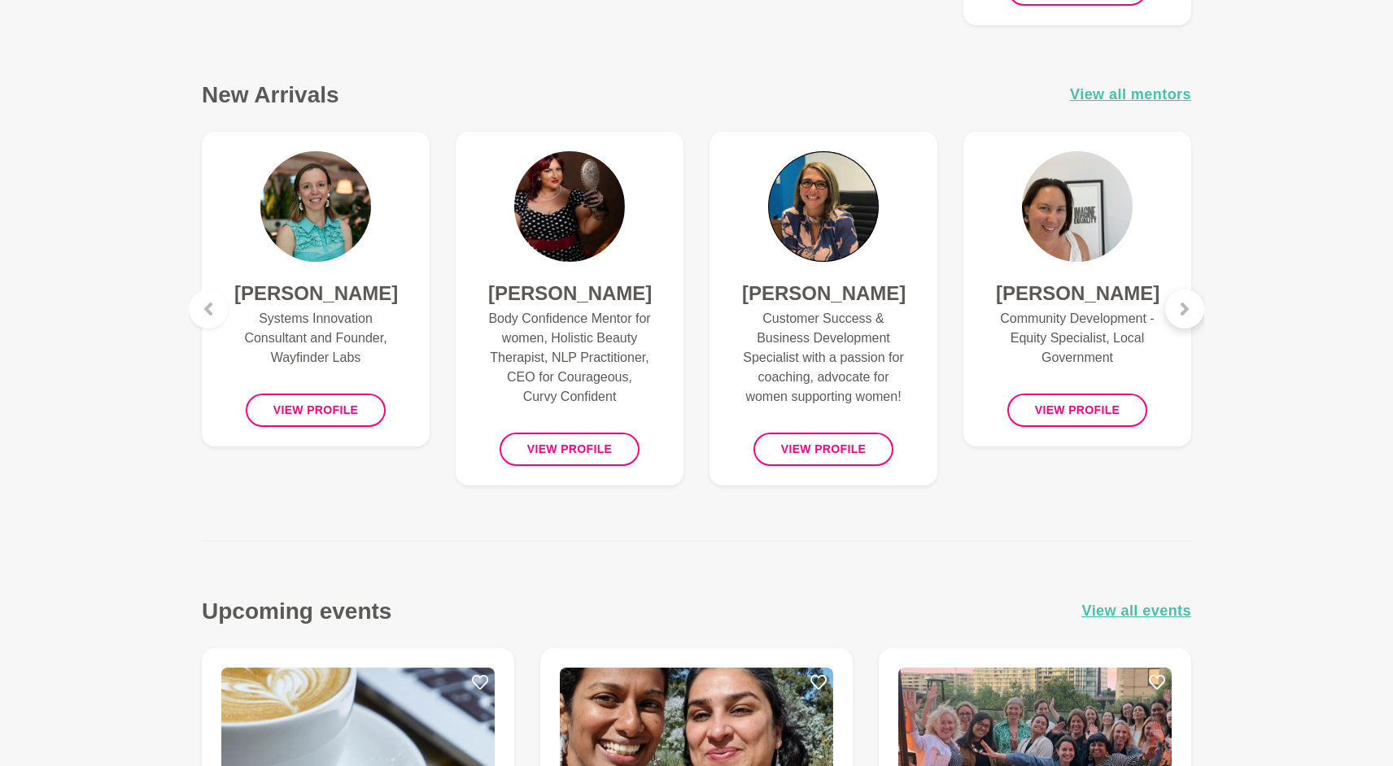
click at [1187, 311] on icon at bounding box center [1184, 309] width 13 height 13
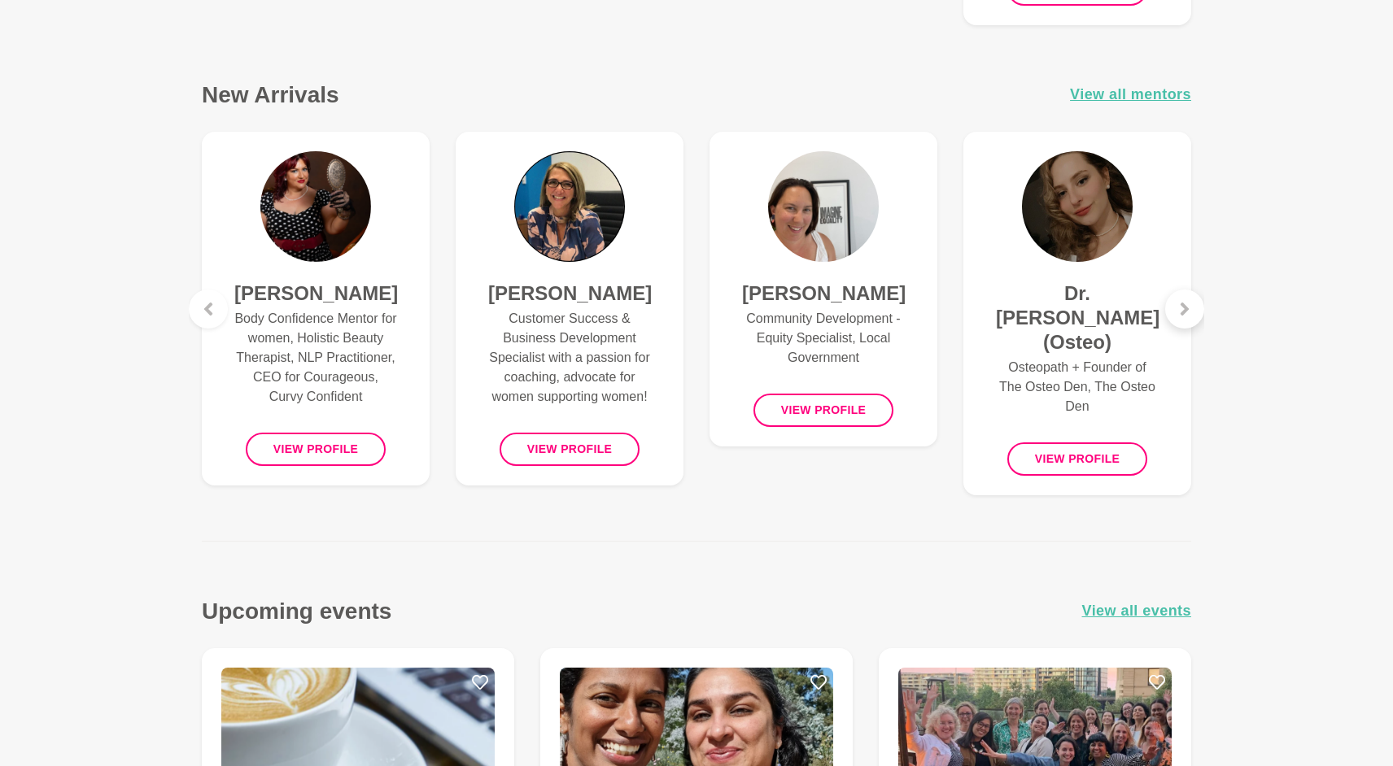
click at [1187, 311] on icon at bounding box center [1184, 309] width 13 height 13
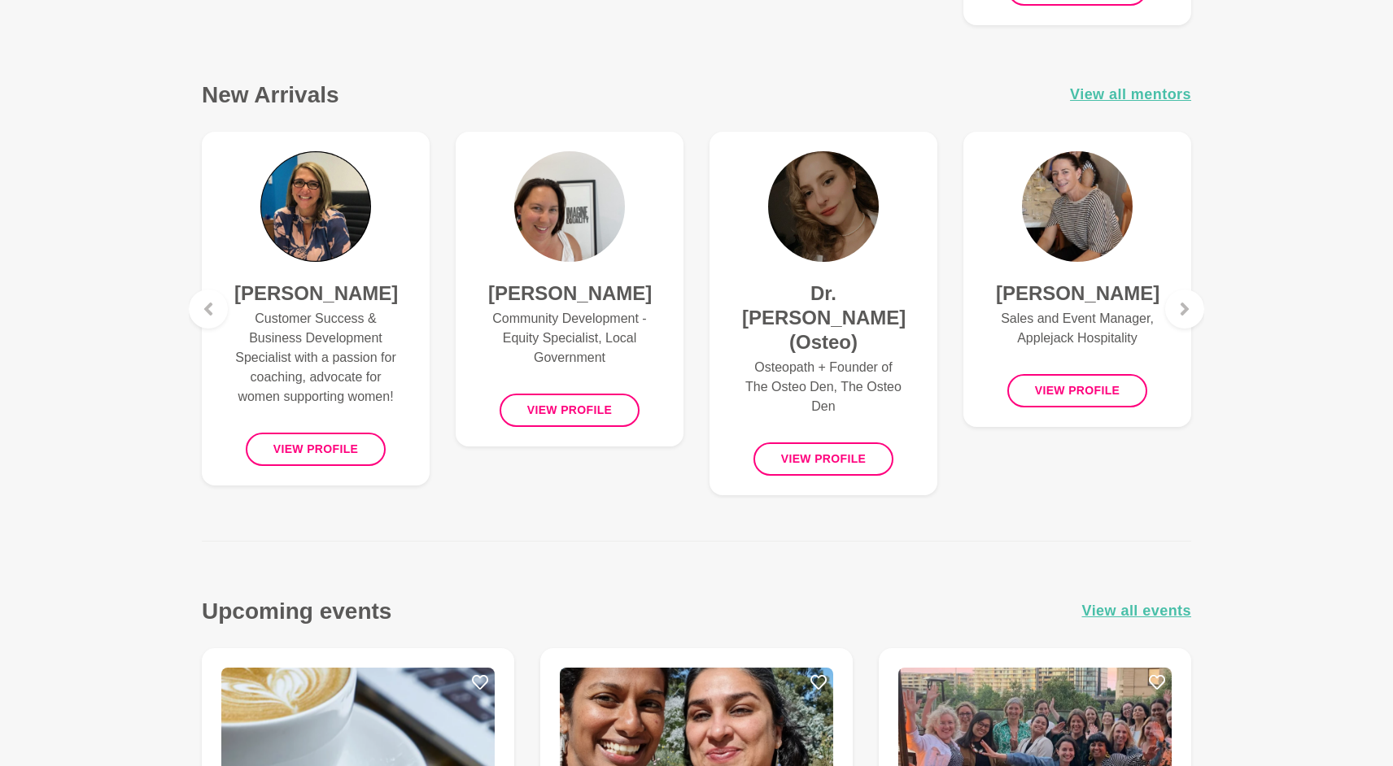
click at [1089, 260] on img at bounding box center [1077, 206] width 111 height 111
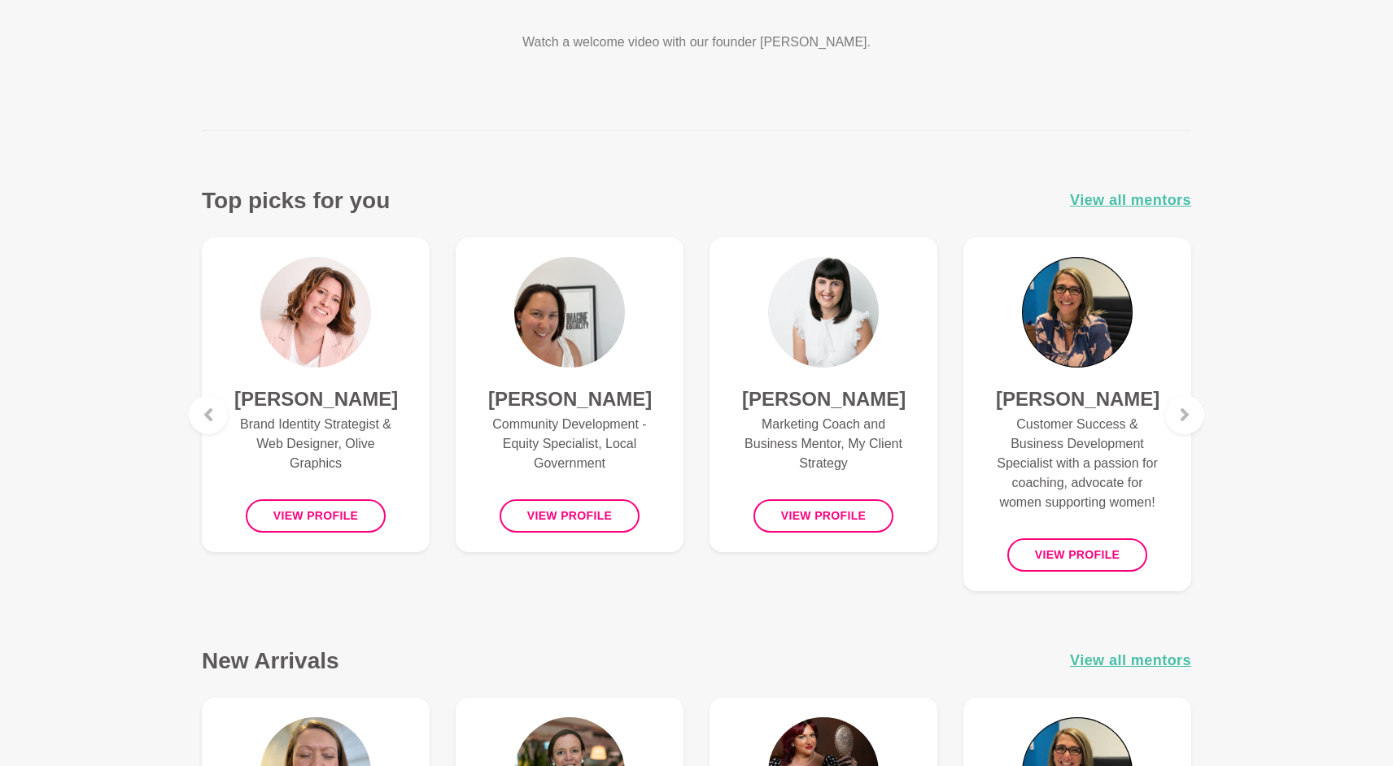
scroll to position [513, 0]
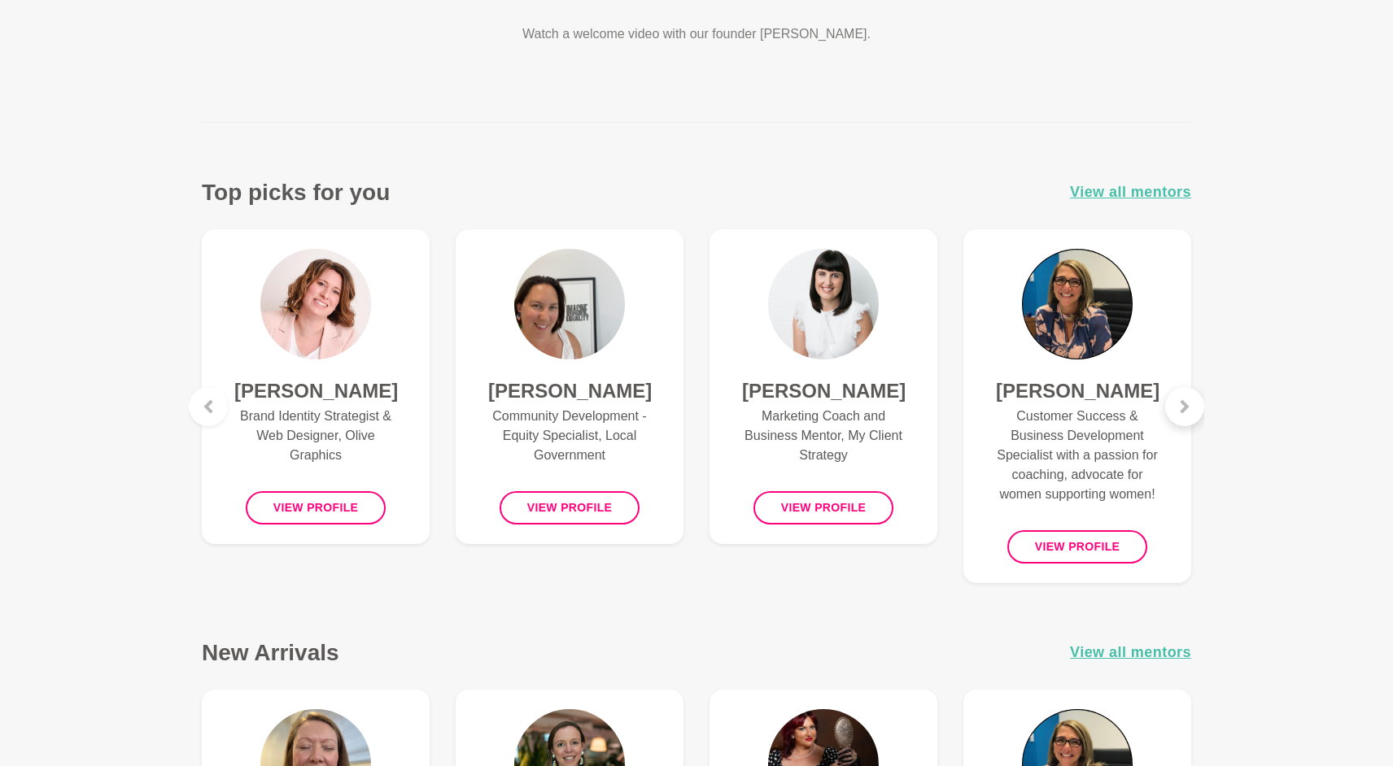
click at [1183, 403] on icon at bounding box center [1185, 406] width 8 height 13
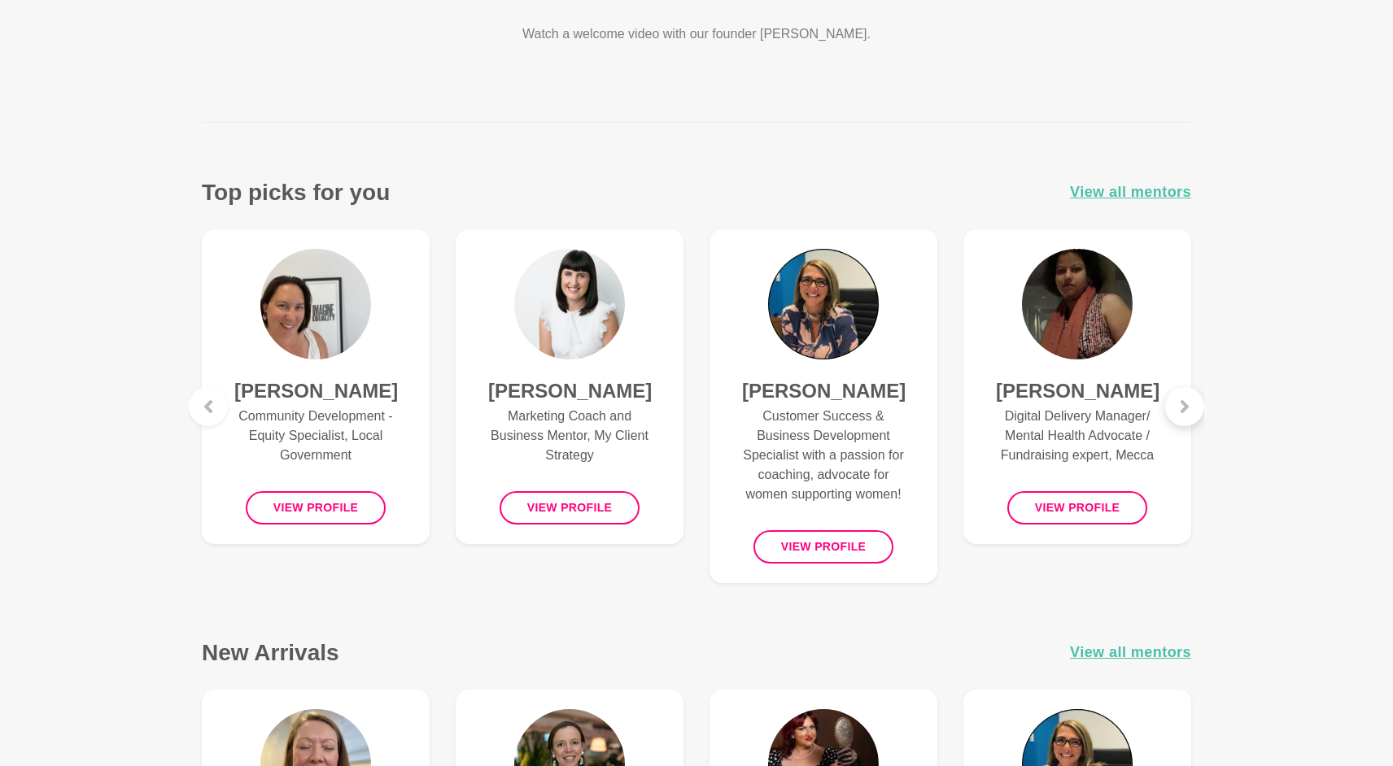
click at [1183, 403] on icon at bounding box center [1185, 406] width 8 height 13
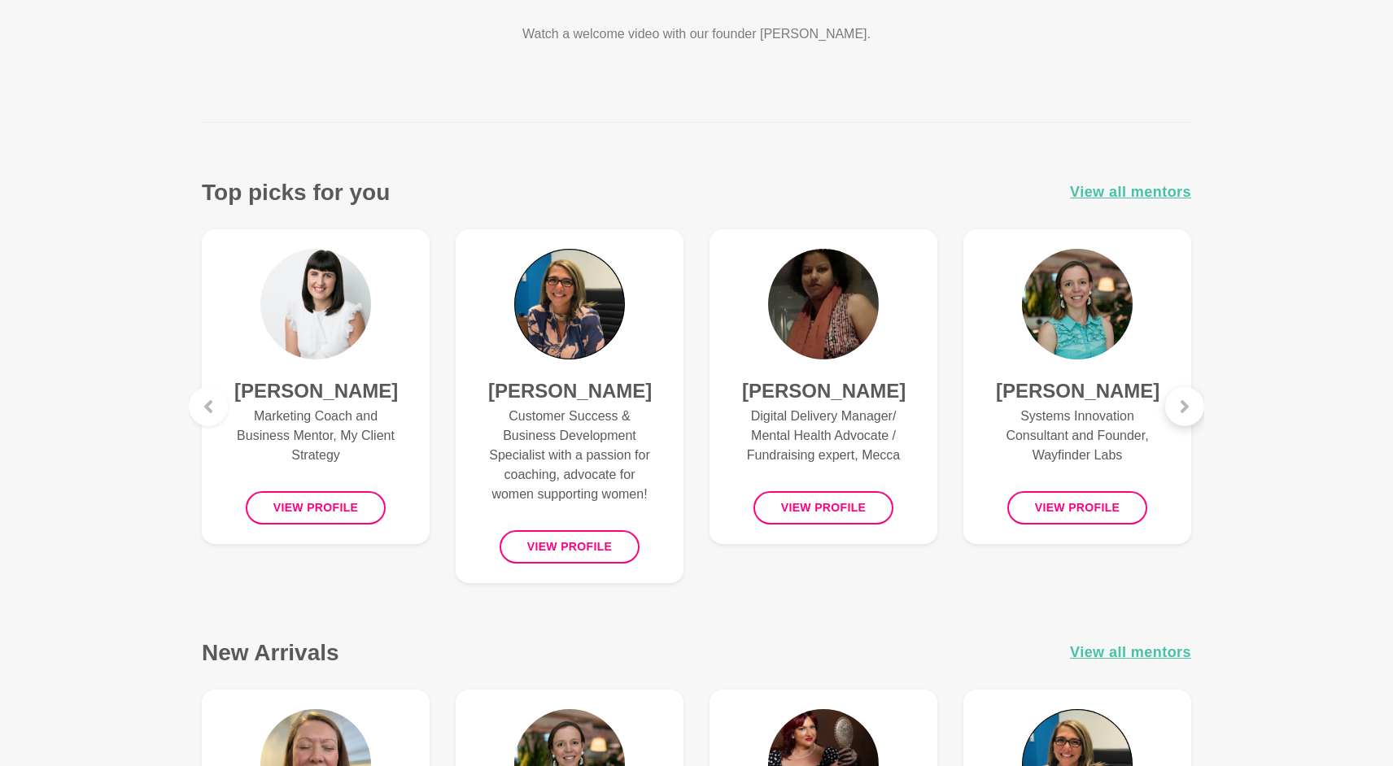
click at [1183, 403] on icon at bounding box center [1185, 406] width 8 height 13
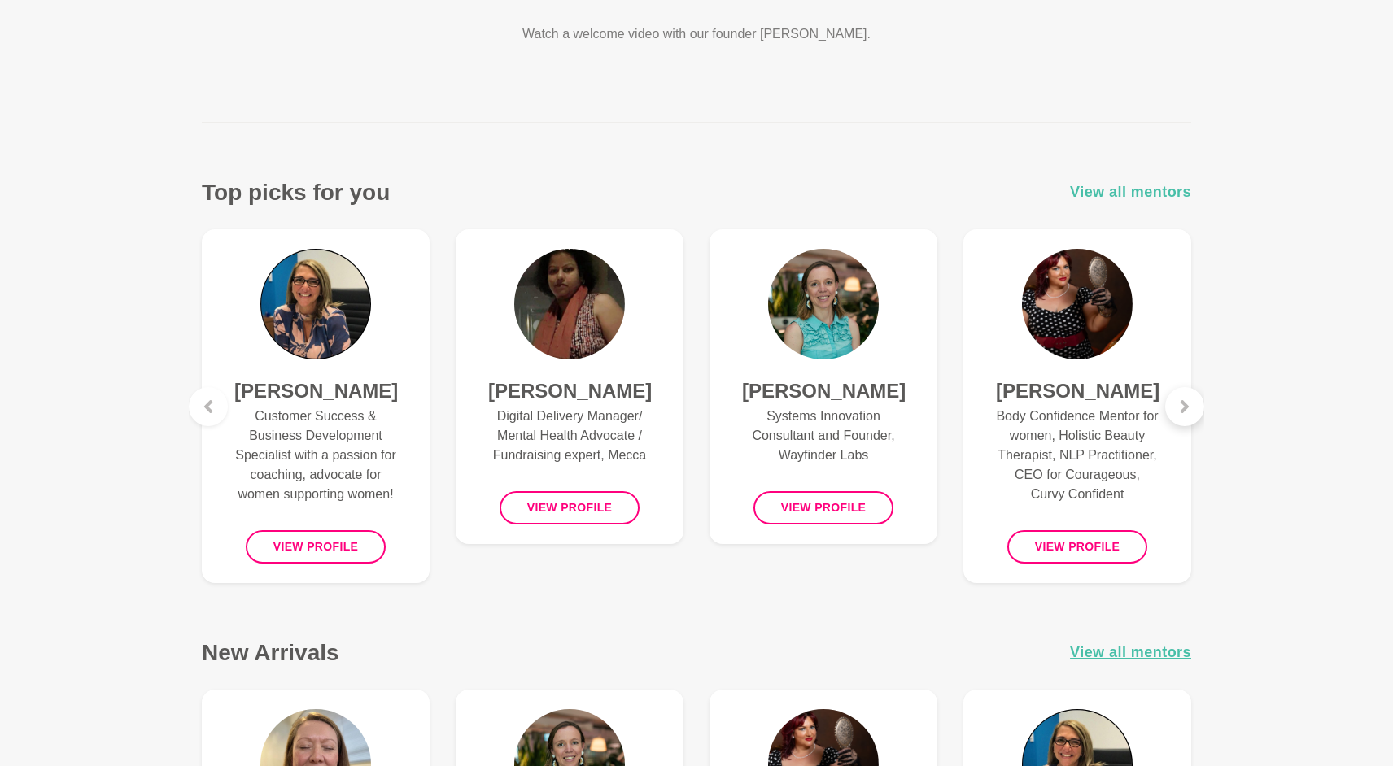
click at [1183, 403] on icon at bounding box center [1185, 406] width 8 height 13
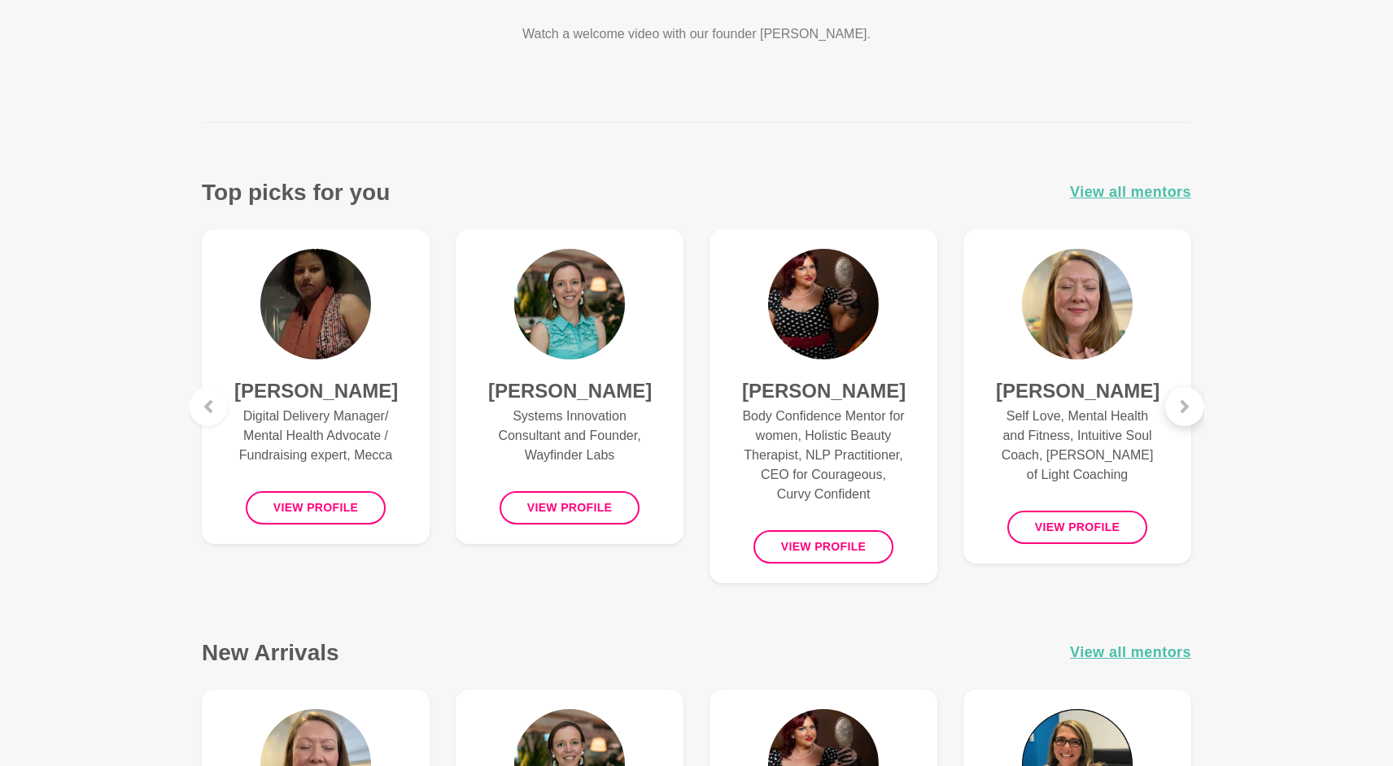
click at [1183, 403] on icon at bounding box center [1185, 406] width 8 height 13
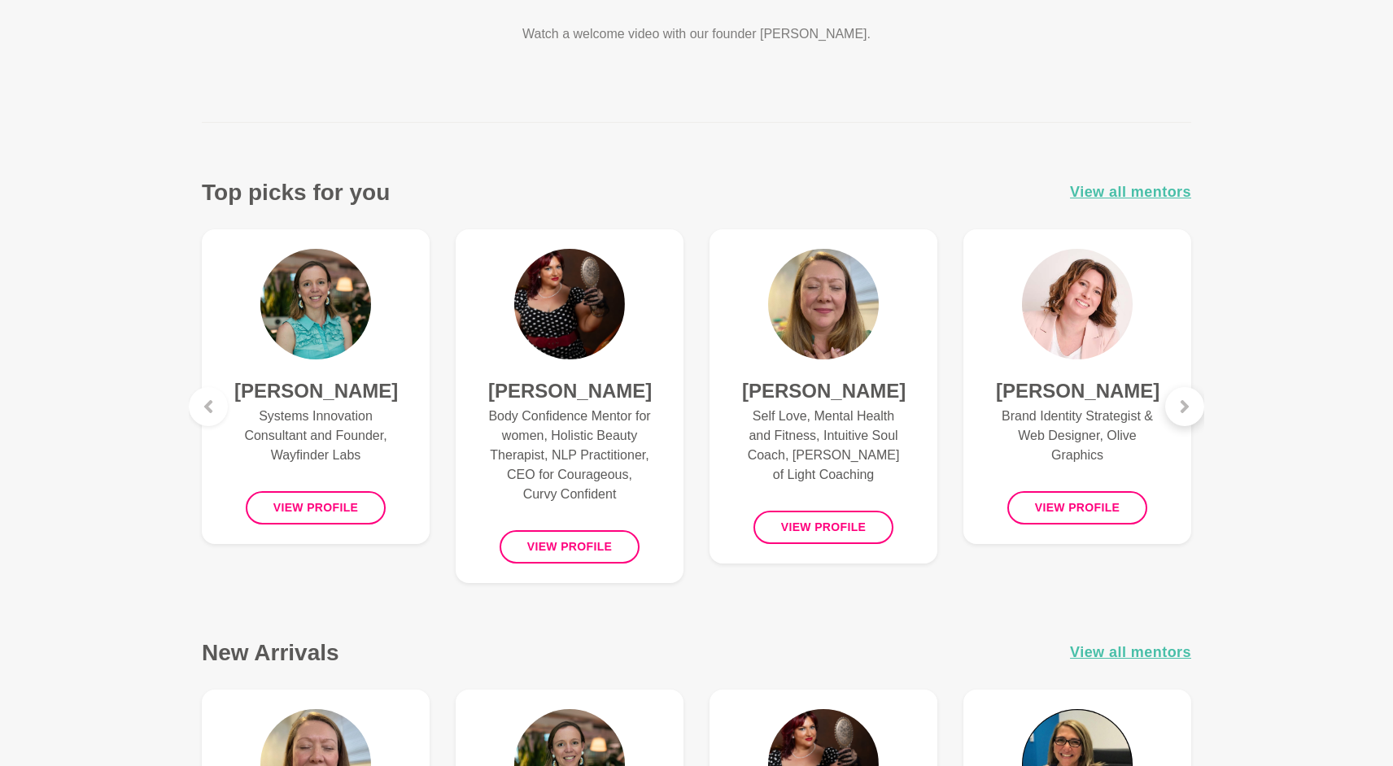
click at [1183, 403] on icon at bounding box center [1185, 406] width 8 height 13
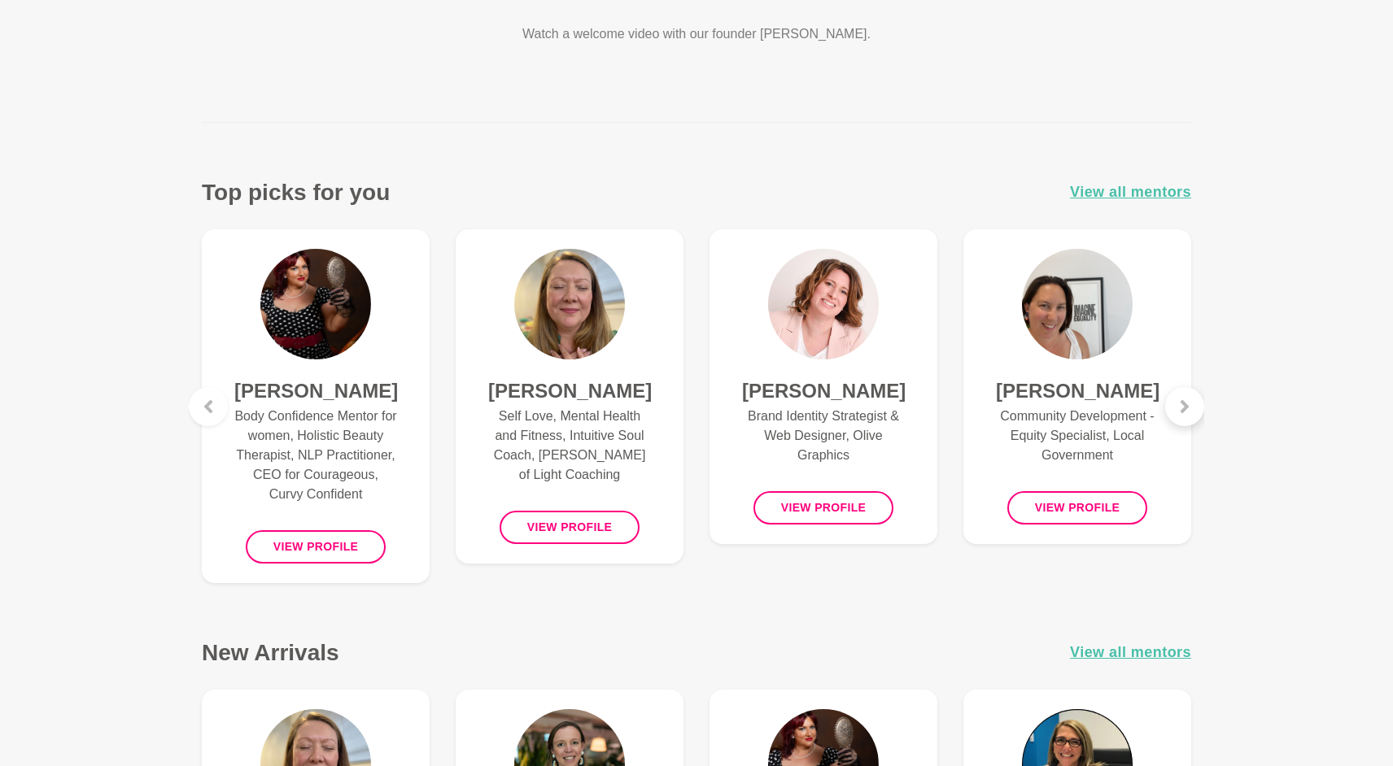
click at [1183, 403] on icon at bounding box center [1185, 406] width 8 height 13
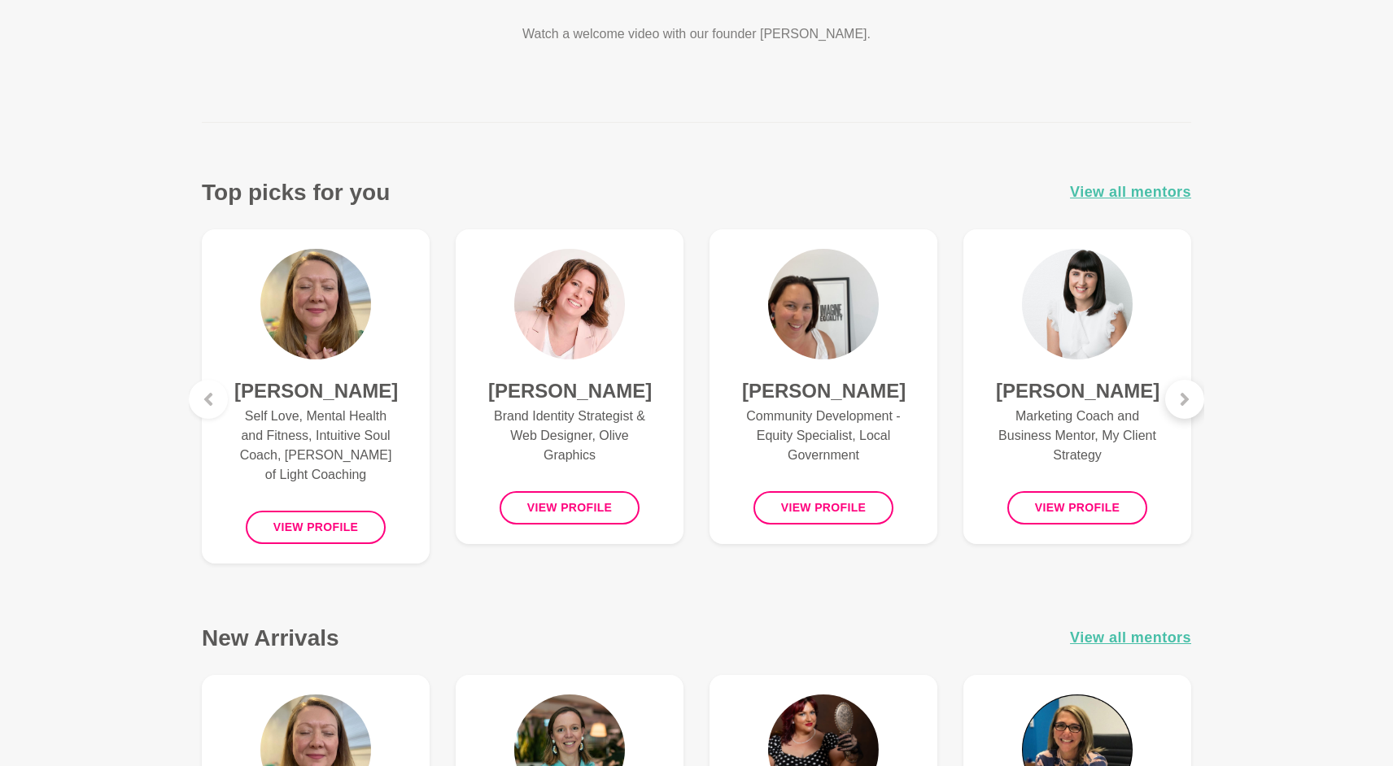
click at [1183, 403] on icon at bounding box center [1185, 399] width 8 height 13
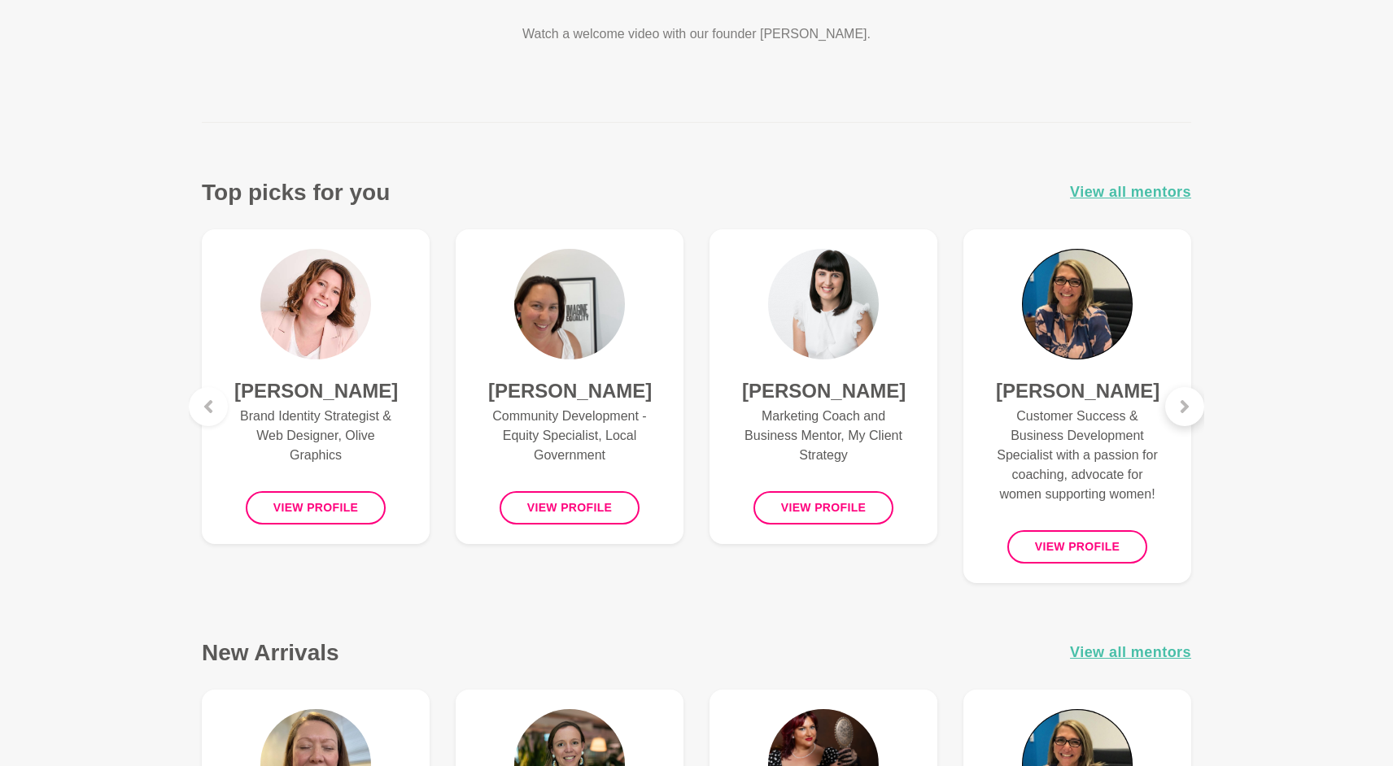
click at [1183, 403] on icon at bounding box center [1185, 406] width 8 height 13
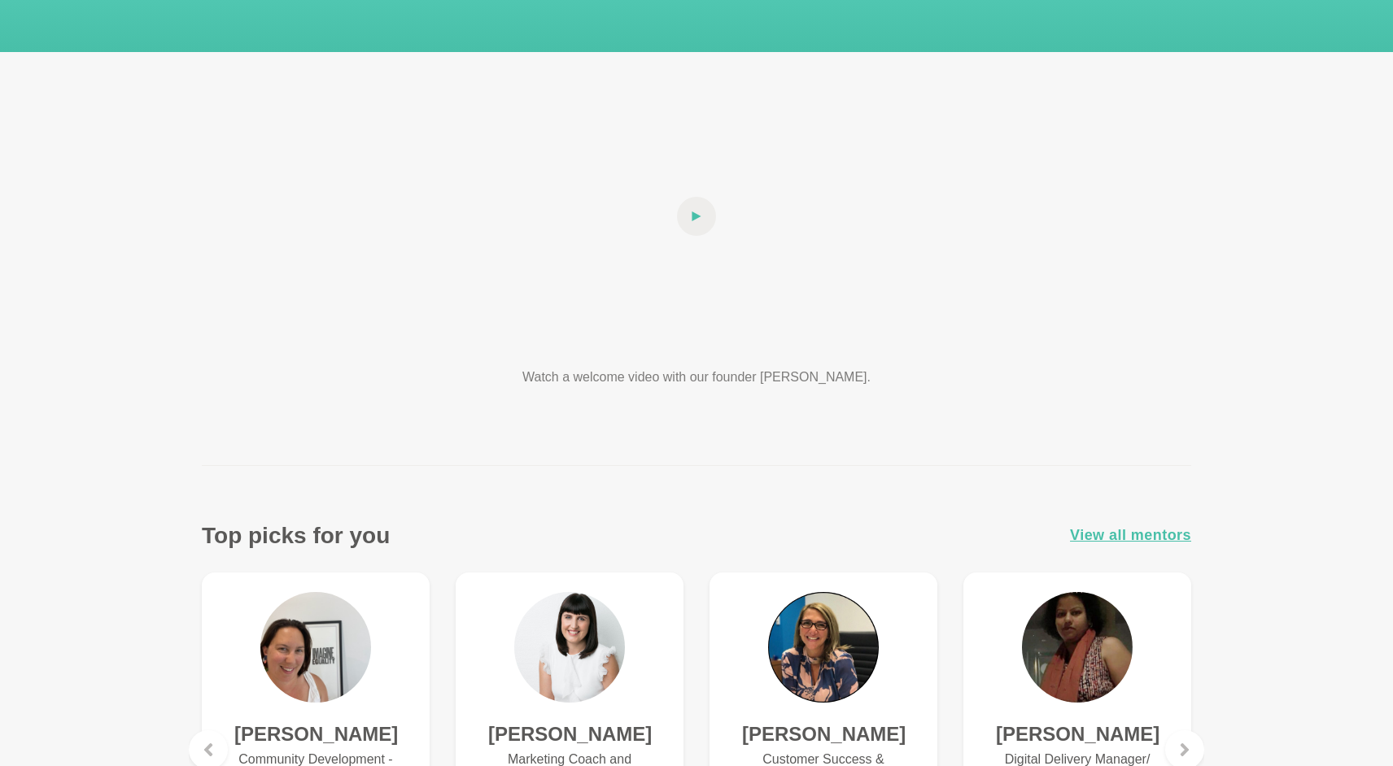
scroll to position [176, 0]
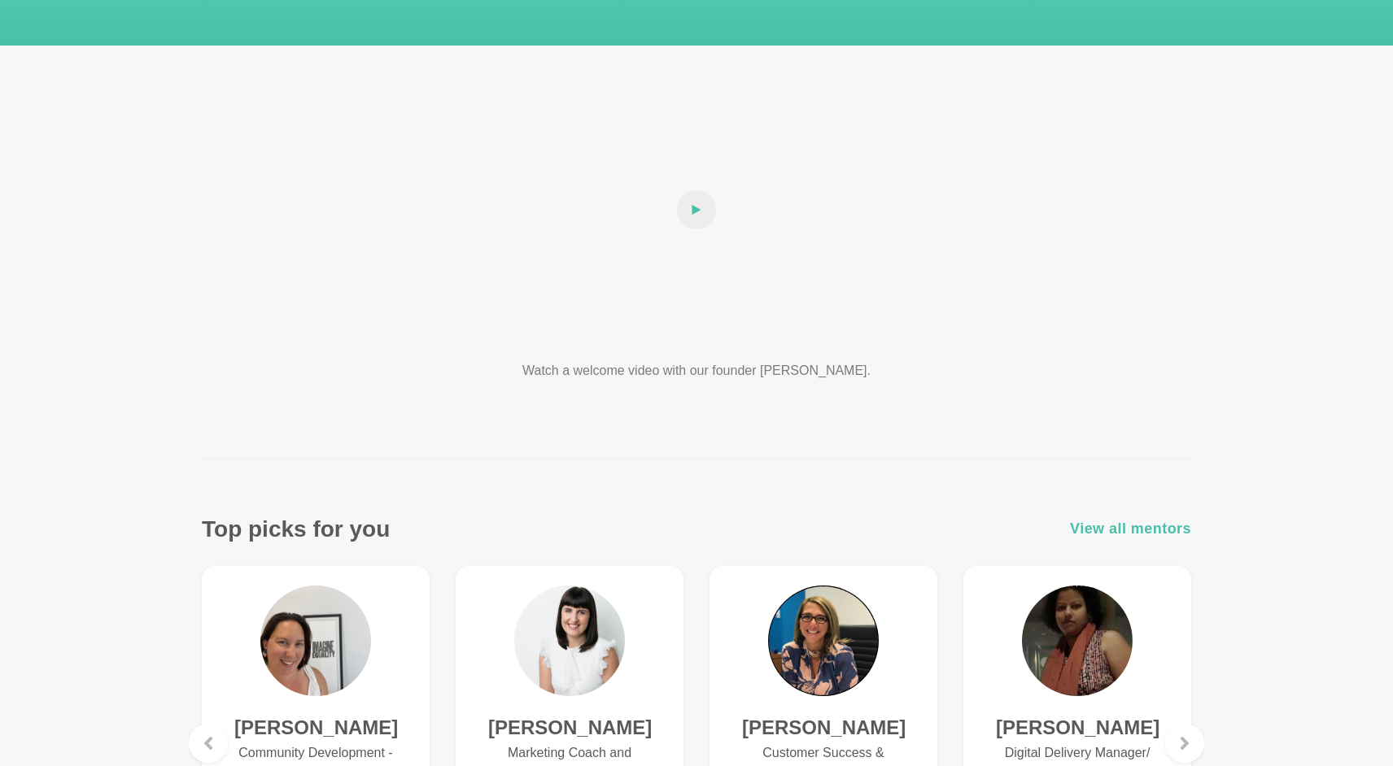
click at [1166, 522] on span "View all mentors" at bounding box center [1130, 529] width 121 height 24
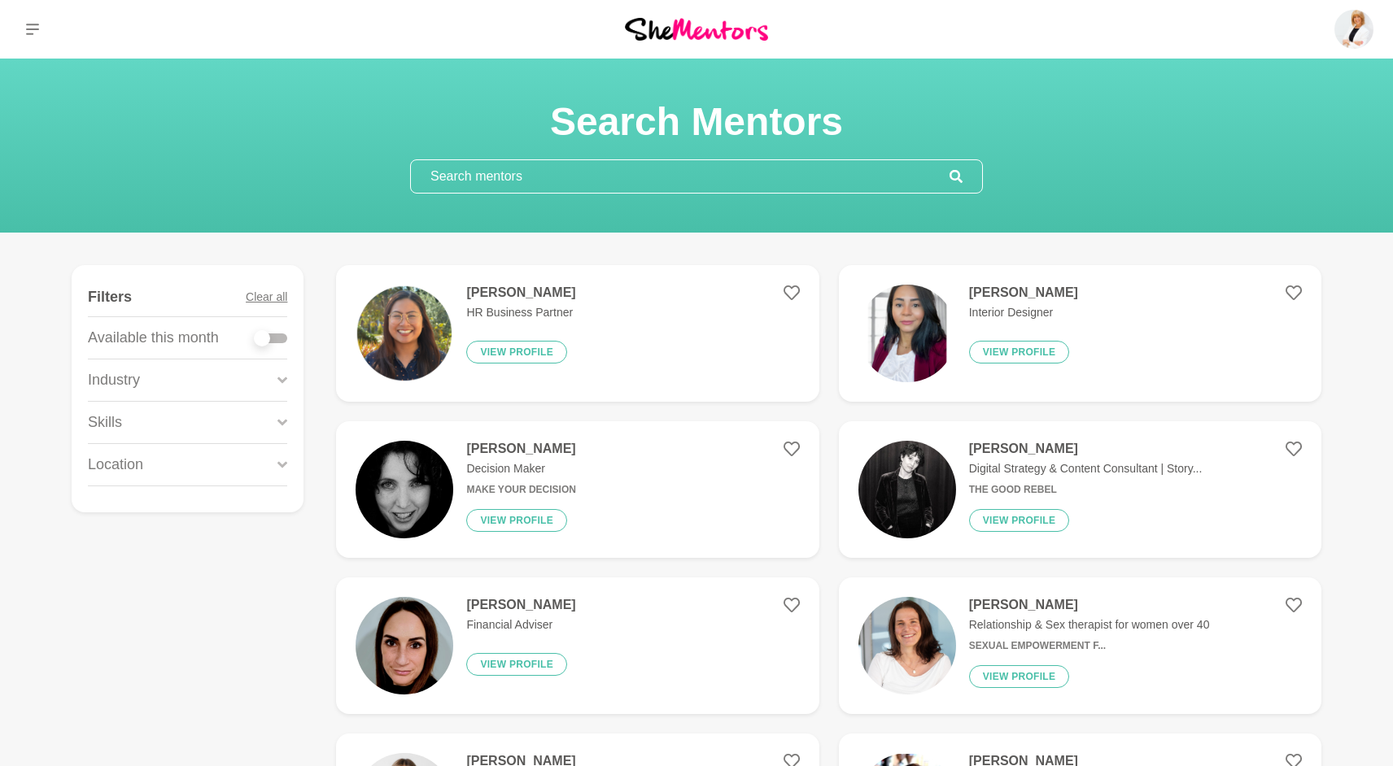
click at [727, 166] on input "text" at bounding box center [680, 176] width 539 height 33
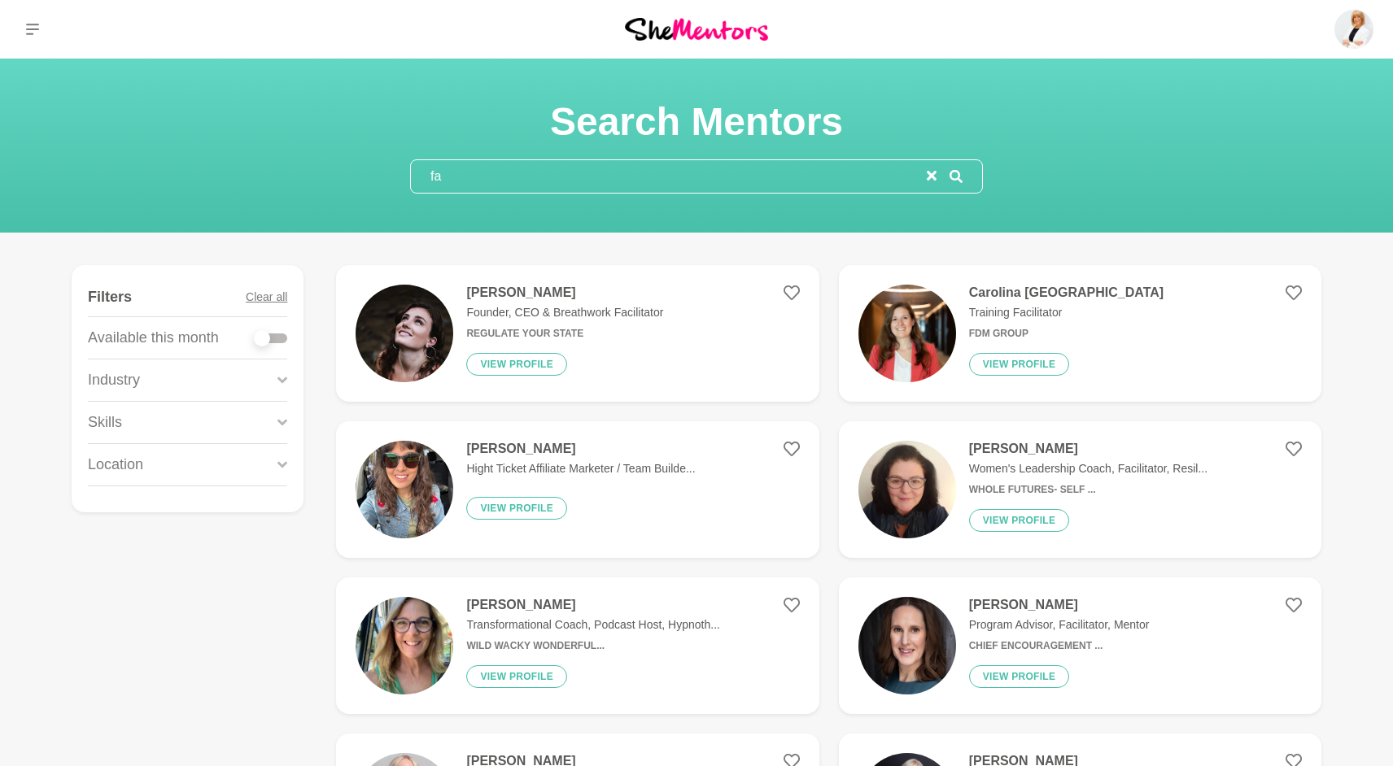
type input "f"
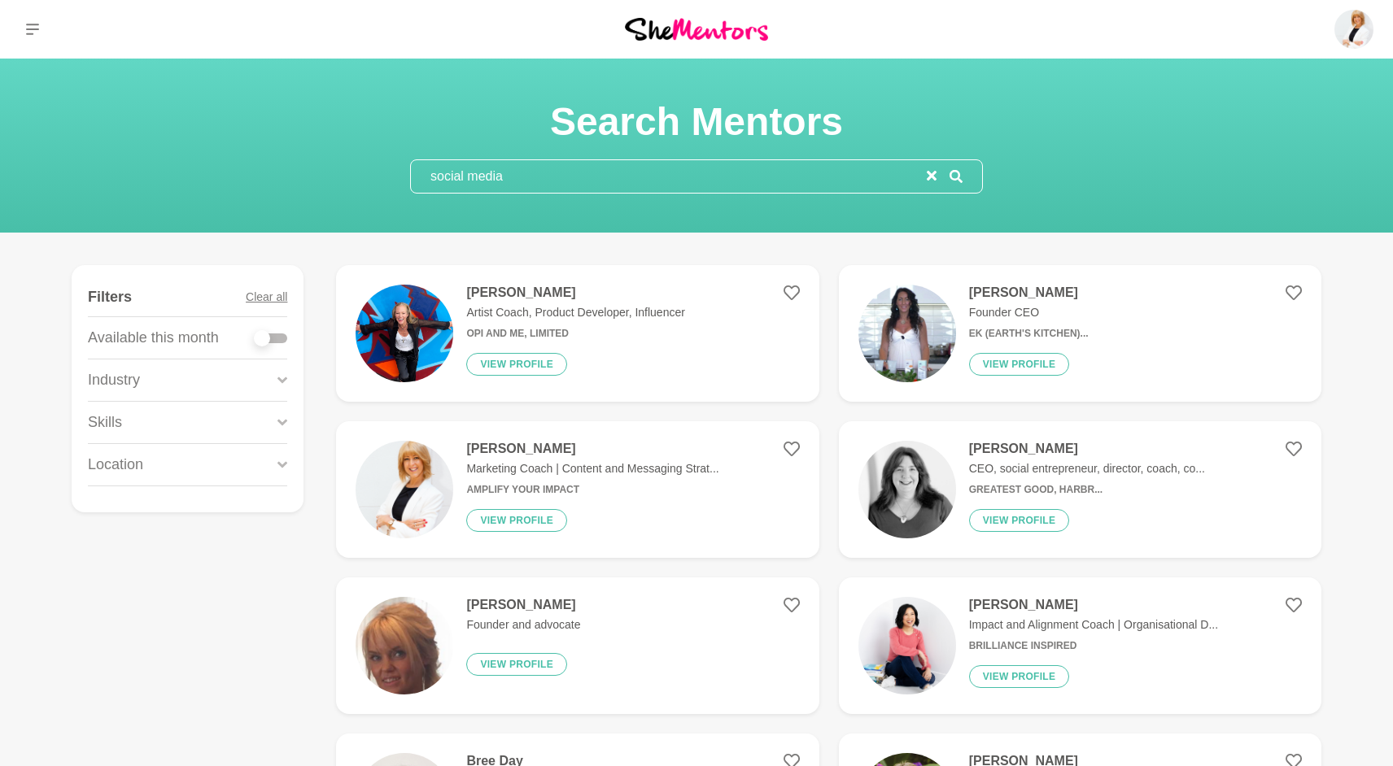
type input "social media"
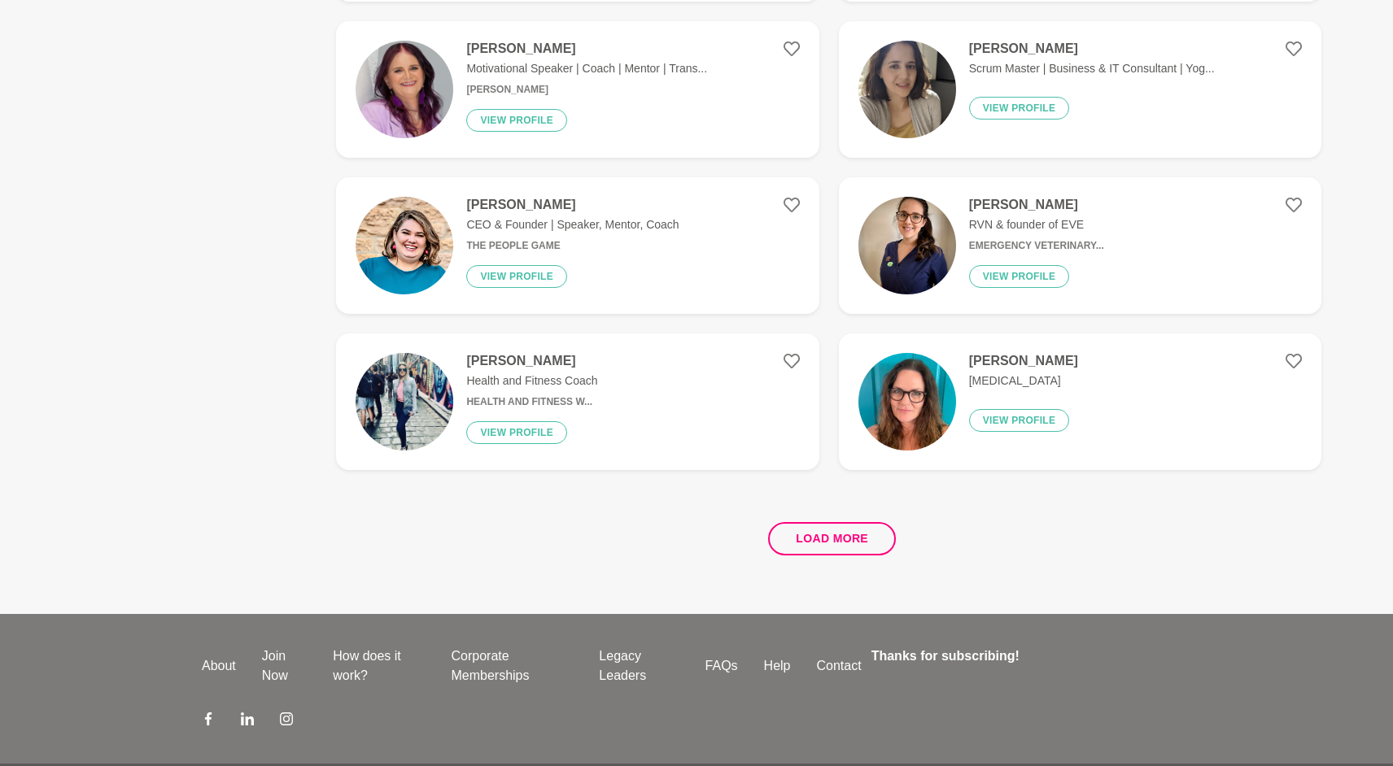
scroll to position [2903, 0]
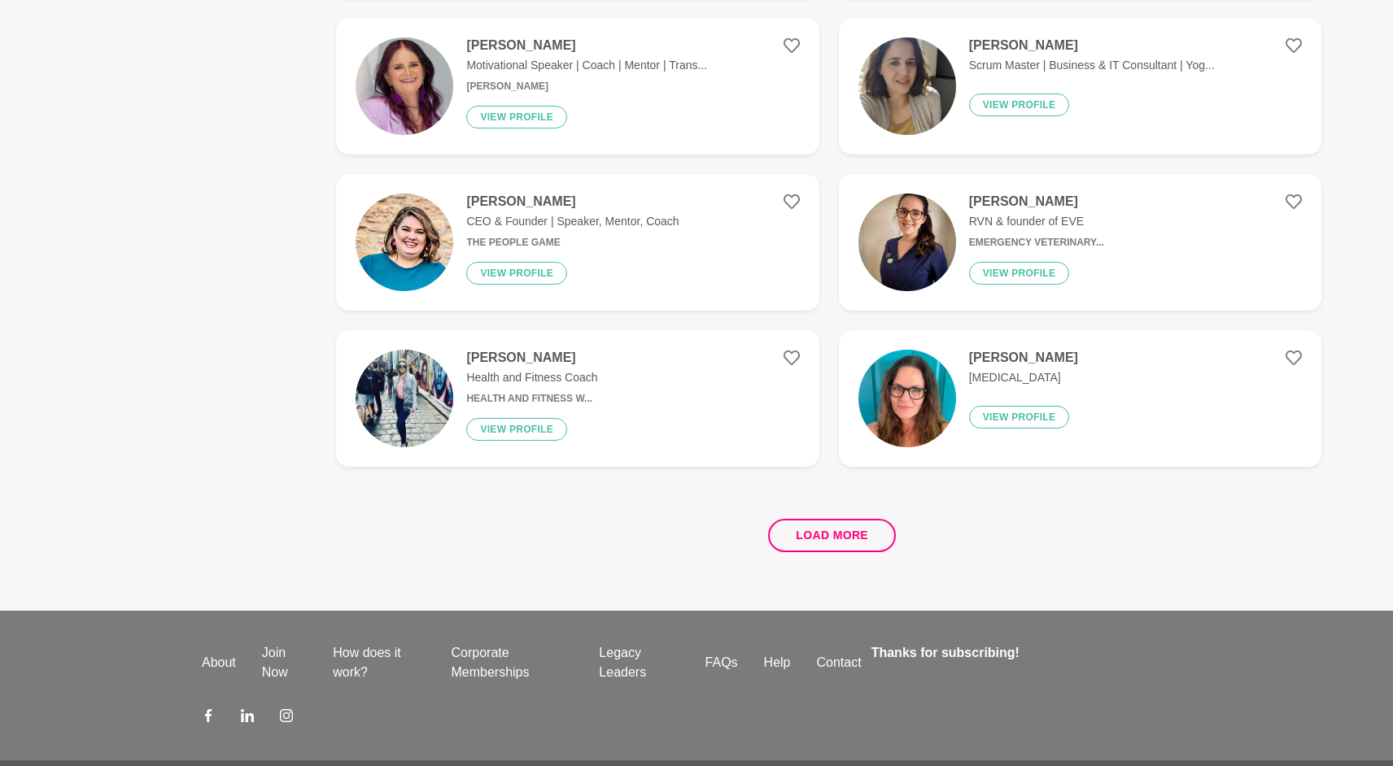
click at [673, 223] on p "CEO & Founder | Speaker, Mentor, Coach" at bounding box center [572, 221] width 212 height 17
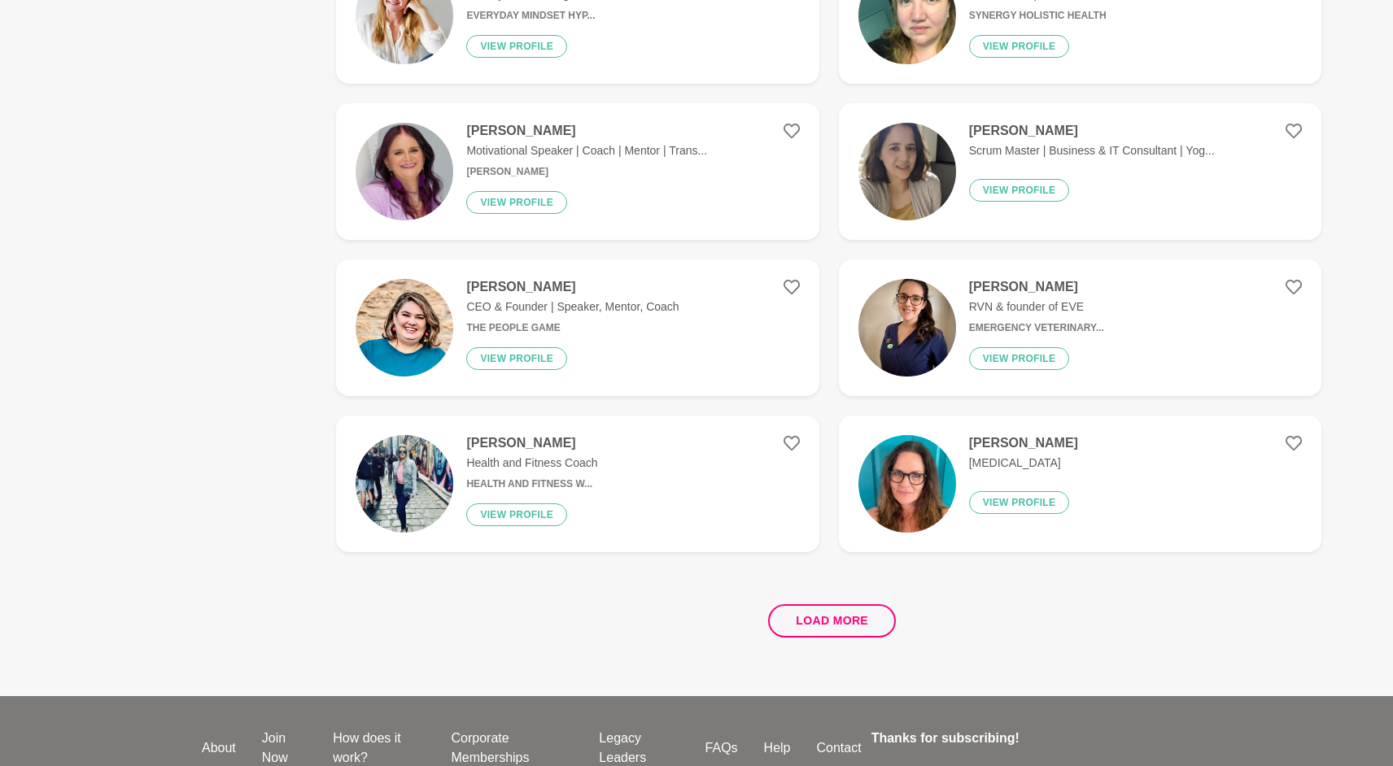
scroll to position [2962, 0]
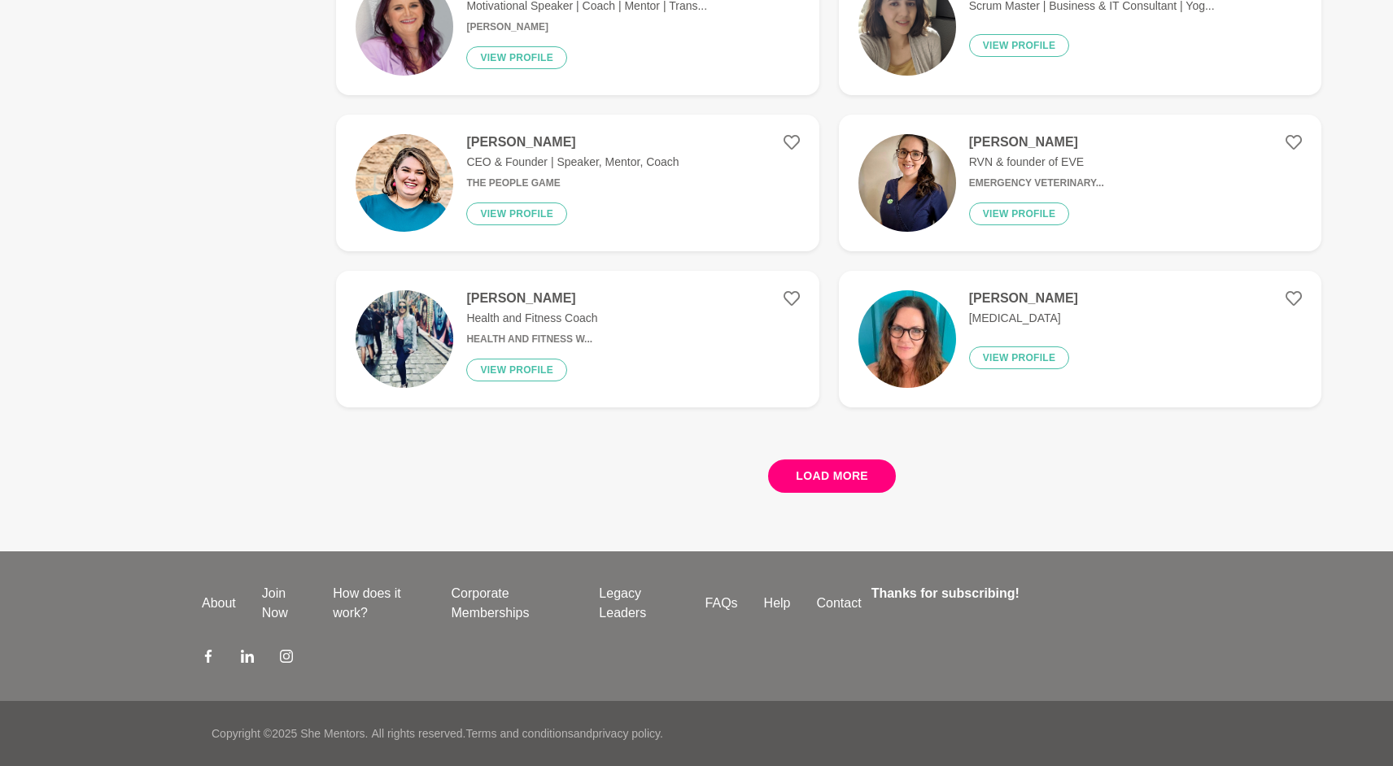
click at [832, 474] on button "Load more" at bounding box center [832, 476] width 128 height 33
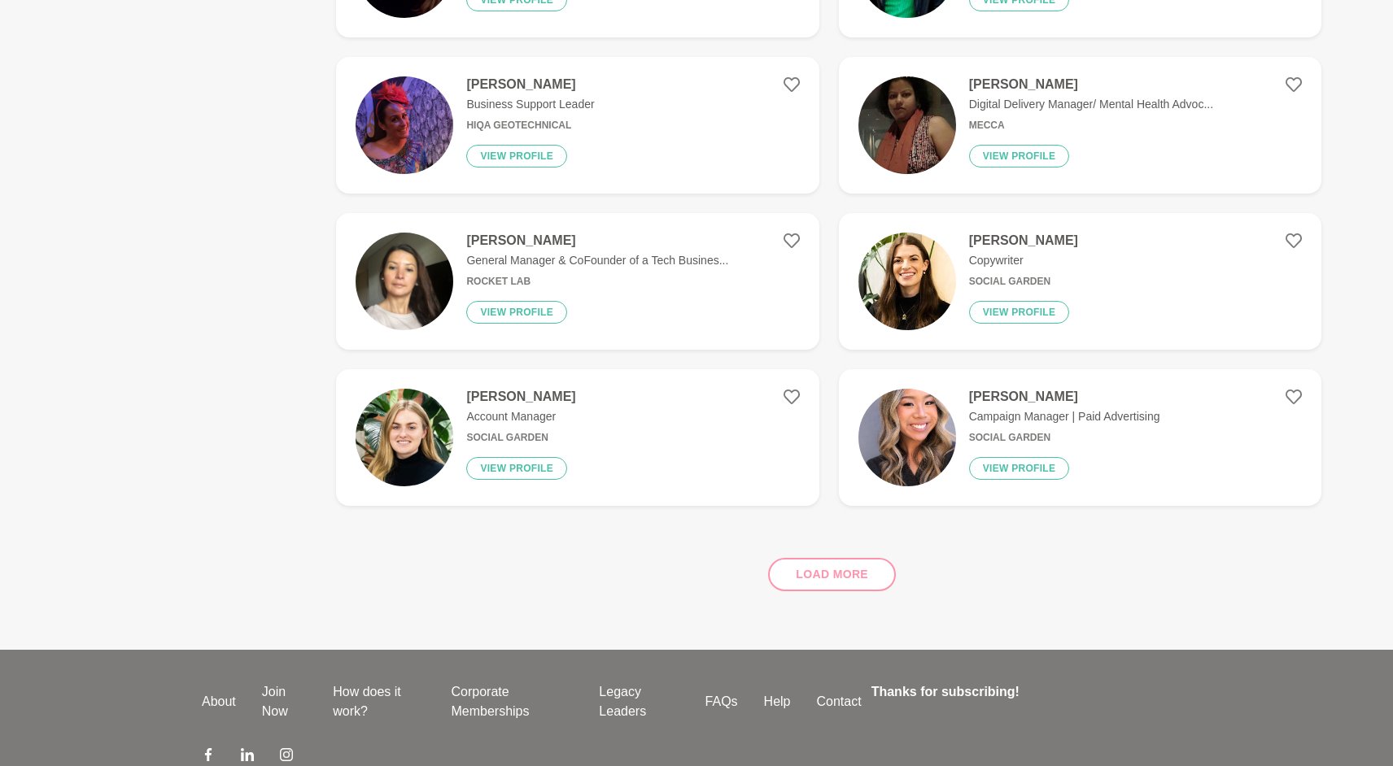
scroll to position [5677, 0]
click at [1015, 399] on h4 "[PERSON_NAME]" at bounding box center [1064, 396] width 191 height 16
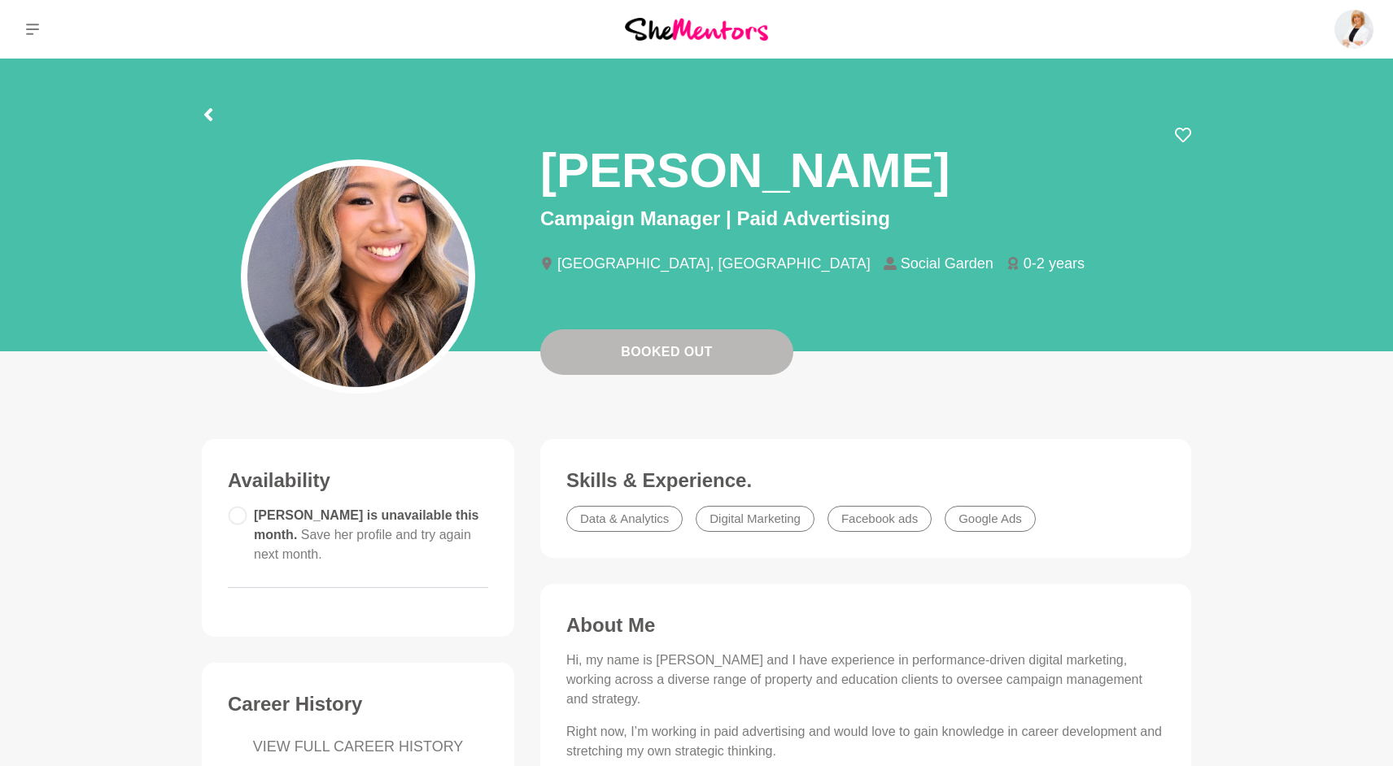
drag, startPoint x: 1183, startPoint y: 135, endPoint x: 1183, endPoint y: 144, distance: 8.9
click at [1183, 135] on icon at bounding box center [1183, 135] width 16 height 16
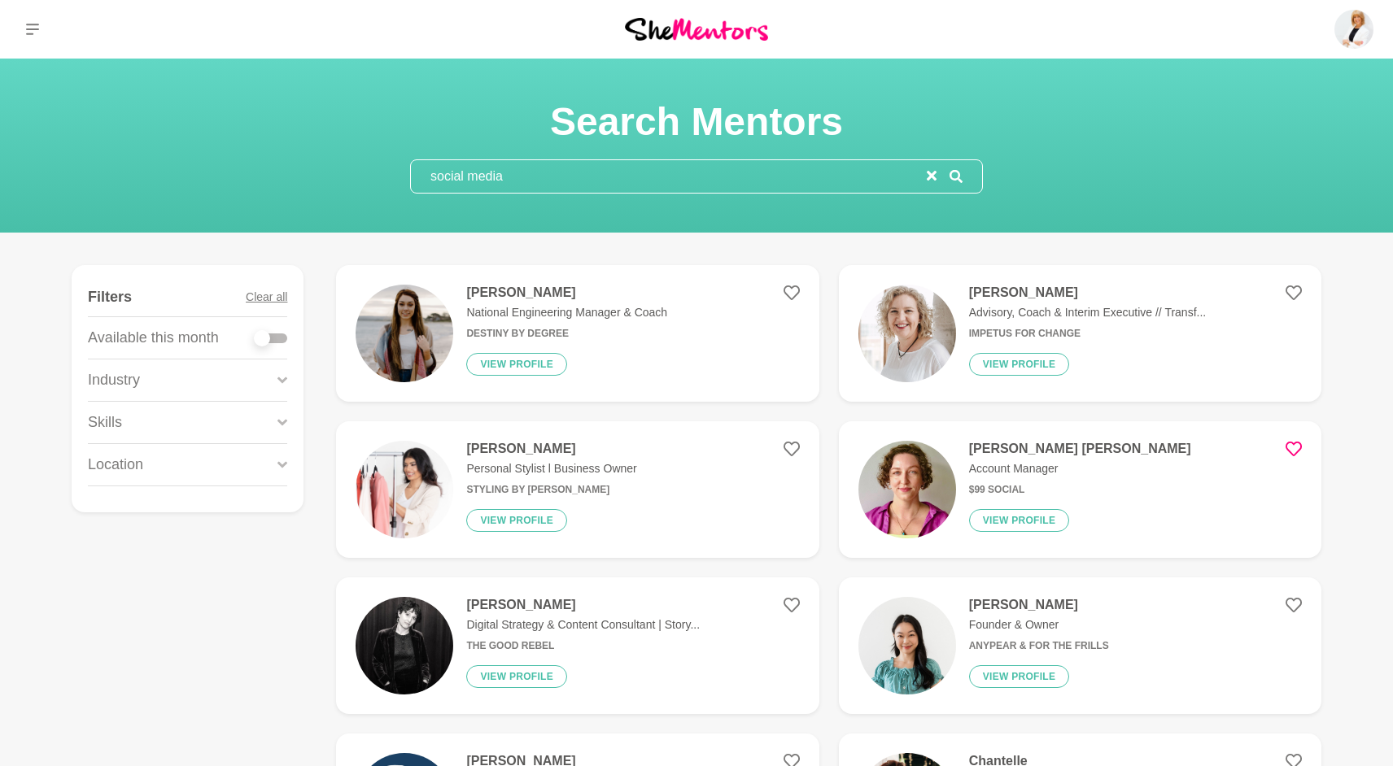
click at [277, 337] on div at bounding box center [271, 339] width 33 height 10
checkbox input "true"
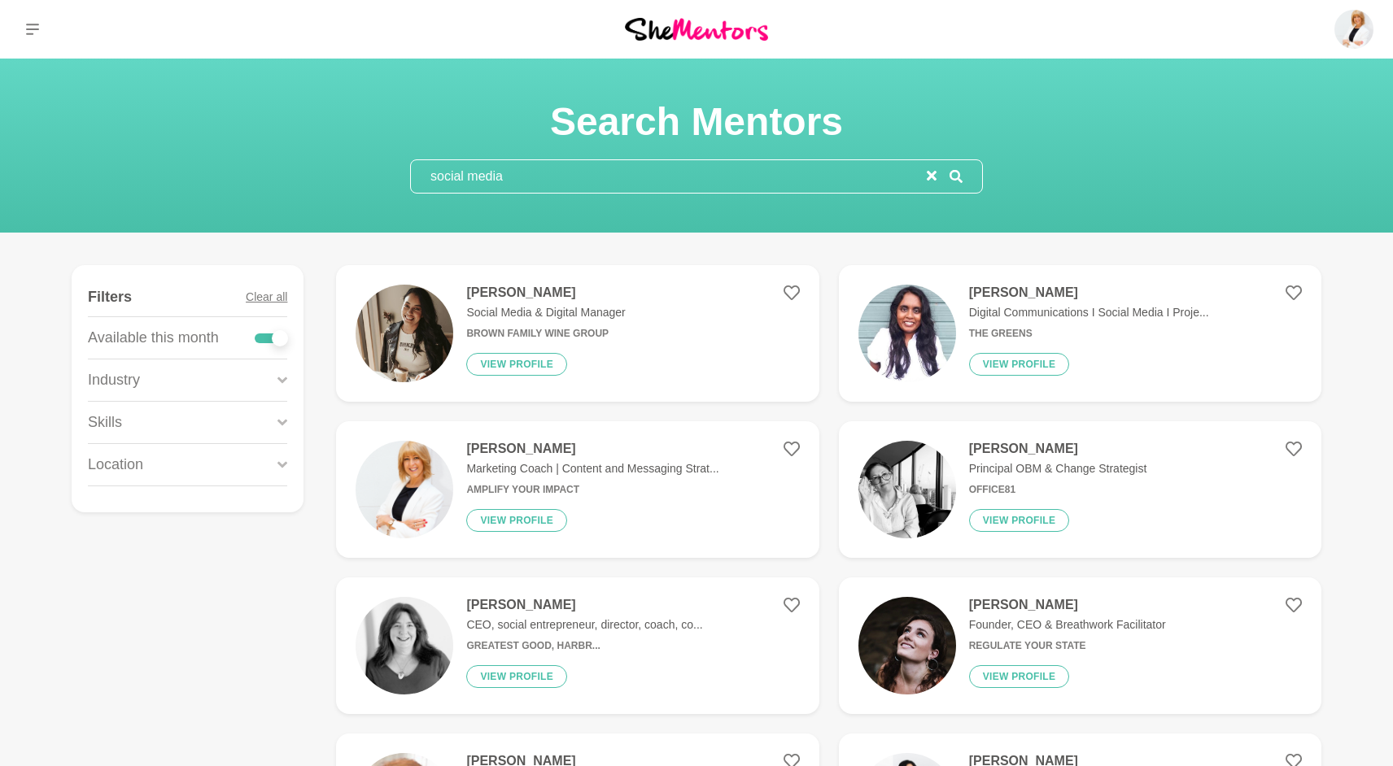
click at [264, 378] on div "Industry" at bounding box center [187, 380] width 199 height 41
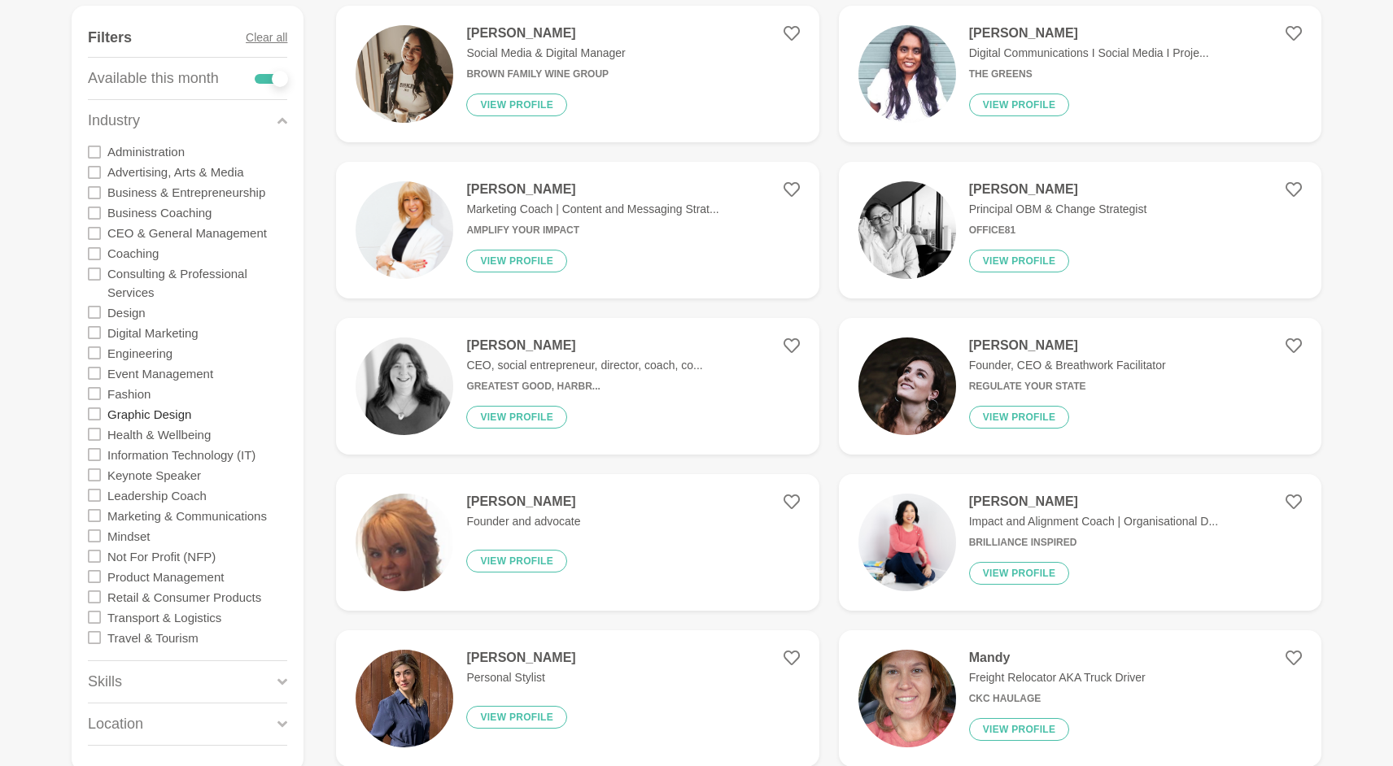
scroll to position [277, 0]
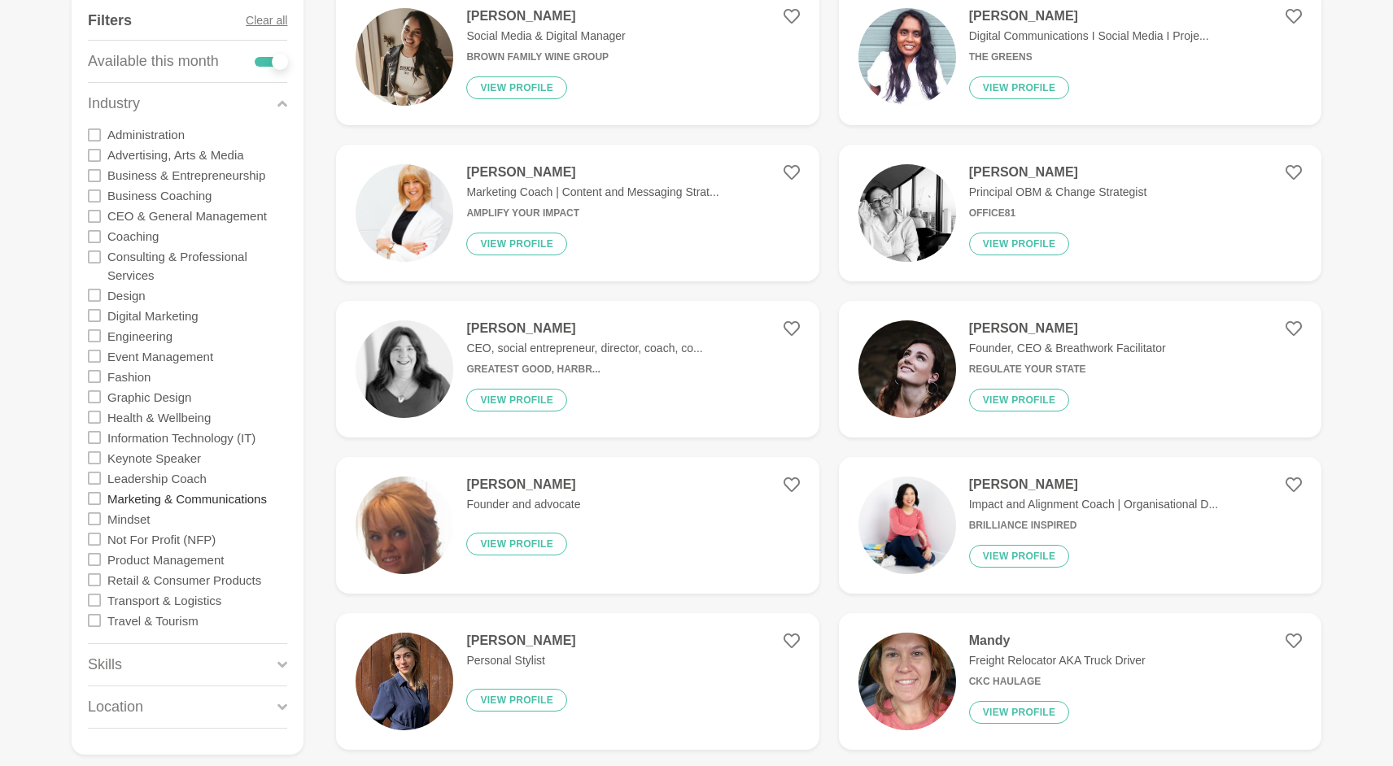
click at [171, 502] on label "Marketing & Communications" at bounding box center [186, 498] width 159 height 20
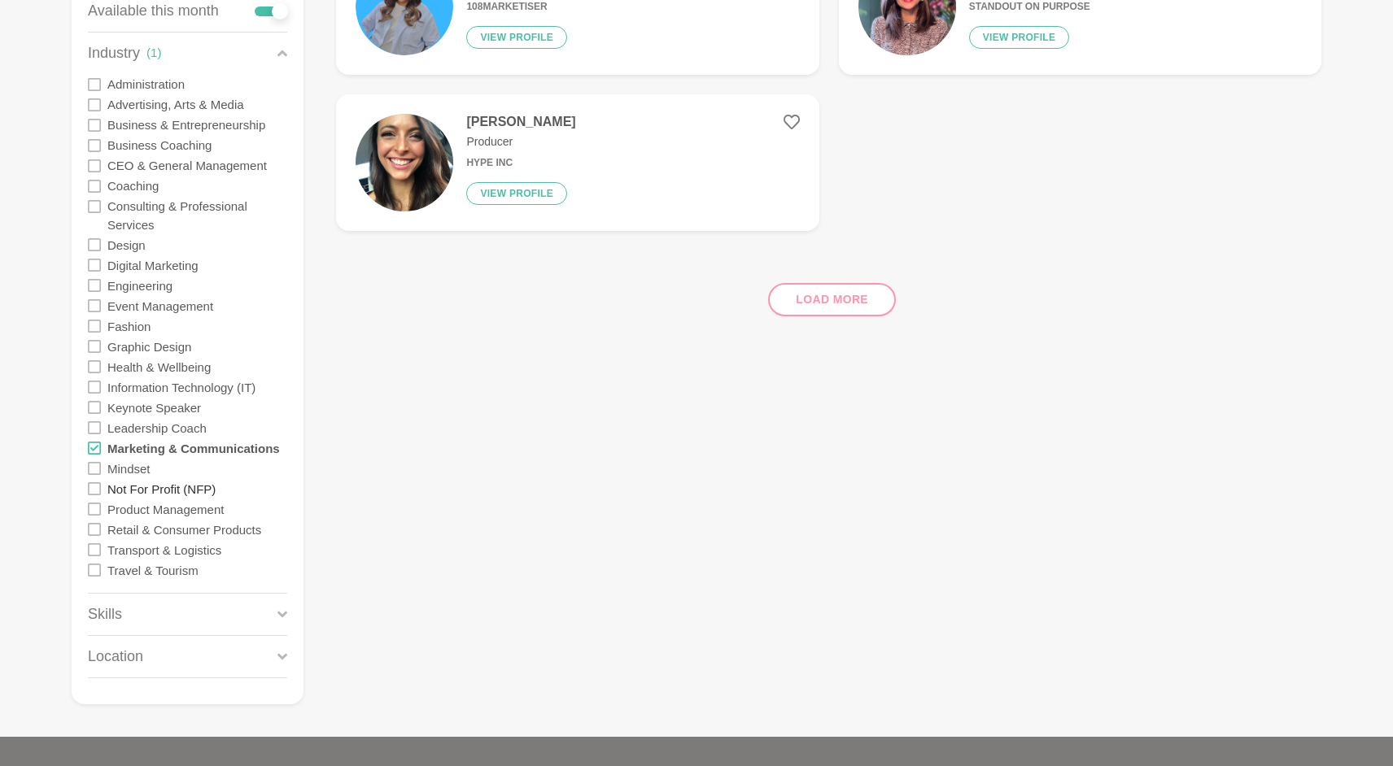
scroll to position [301, 0]
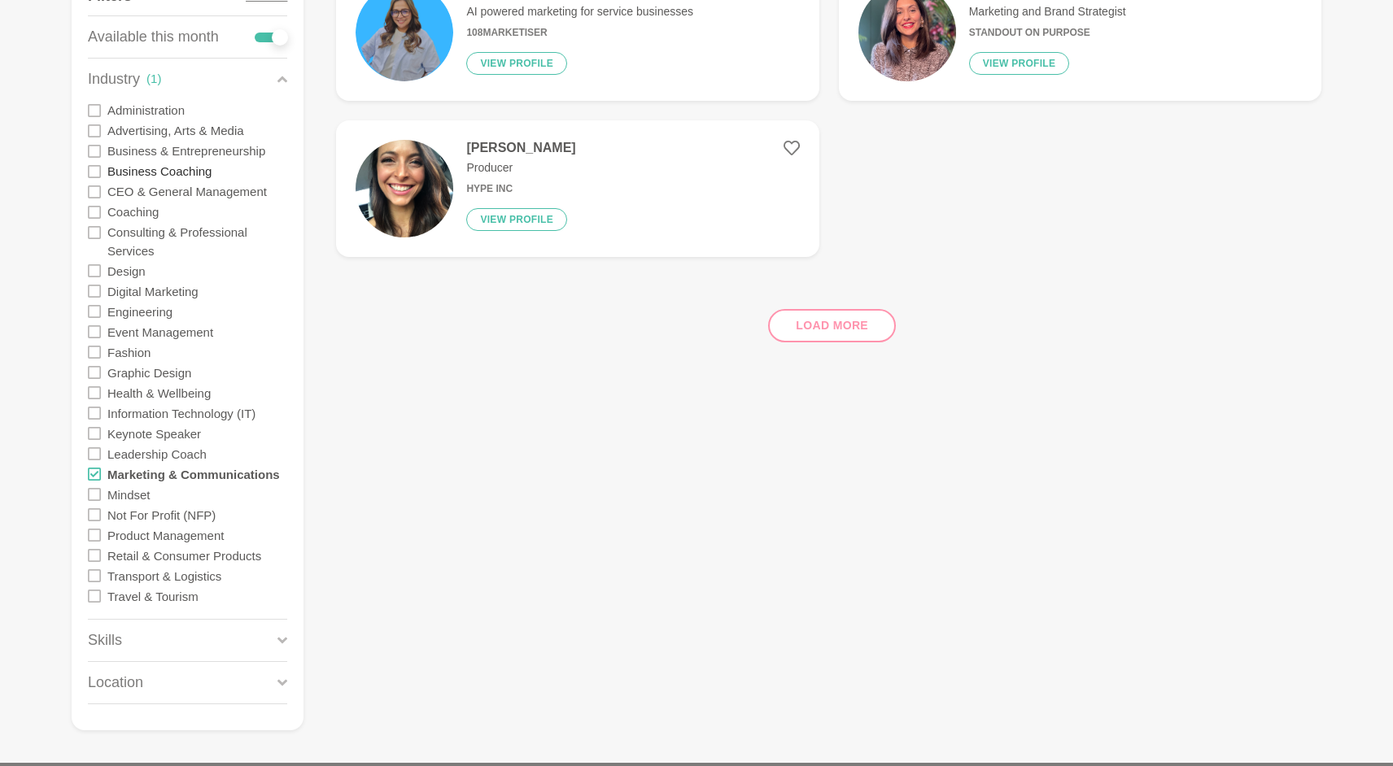
click at [163, 181] on label "Business Coaching" at bounding box center [159, 171] width 104 height 20
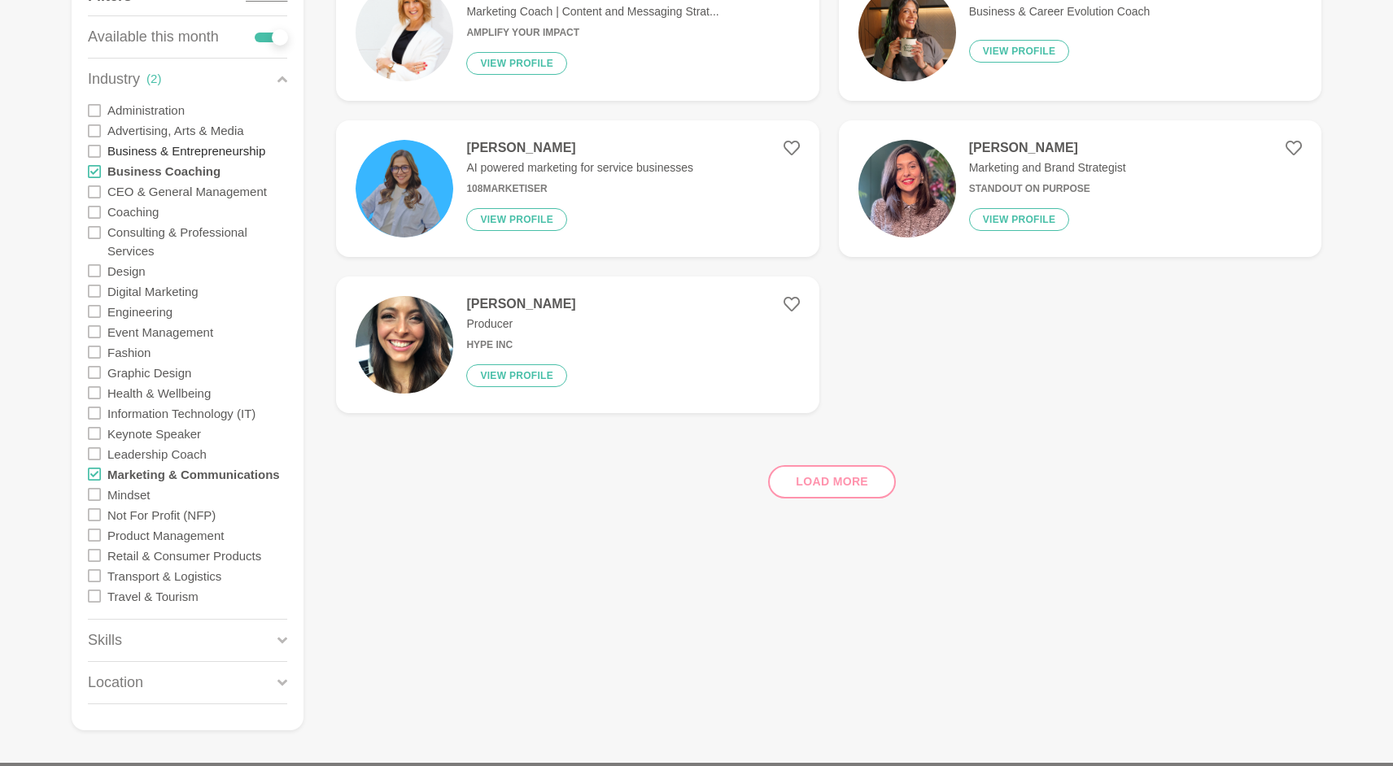
click at [169, 153] on label "Business & Entrepreneurship" at bounding box center [186, 151] width 158 height 20
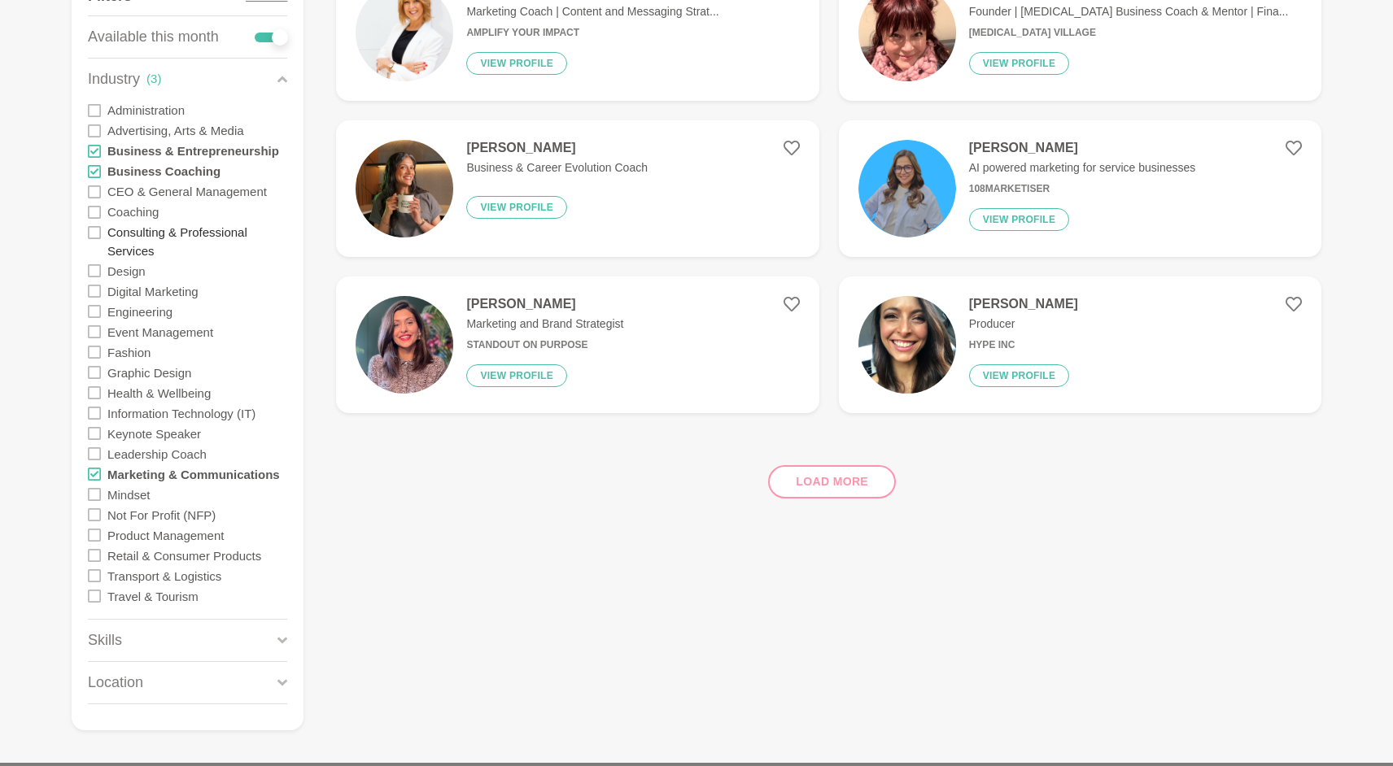
click at [173, 242] on label "Consulting & Professional Services" at bounding box center [197, 241] width 180 height 39
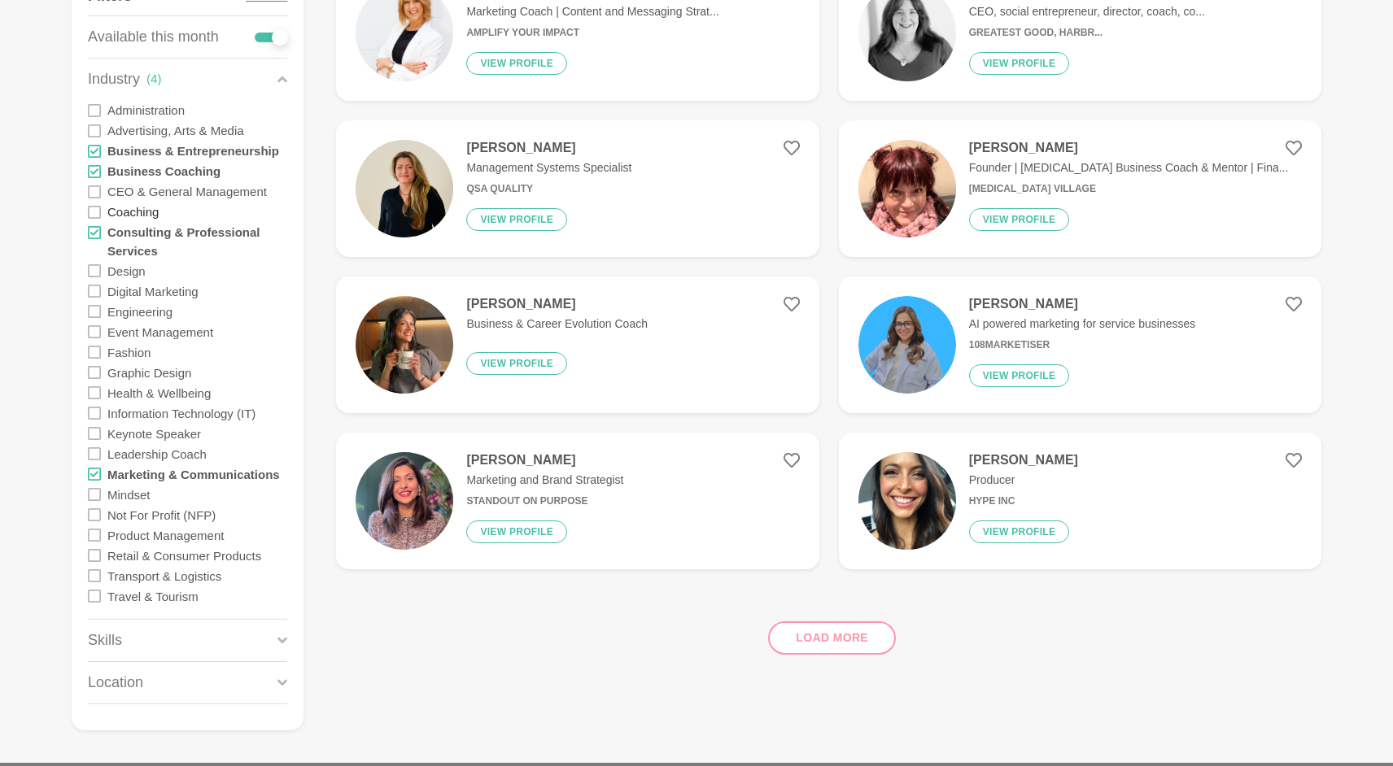
click at [139, 213] on label "Coaching" at bounding box center [132, 212] width 51 height 20
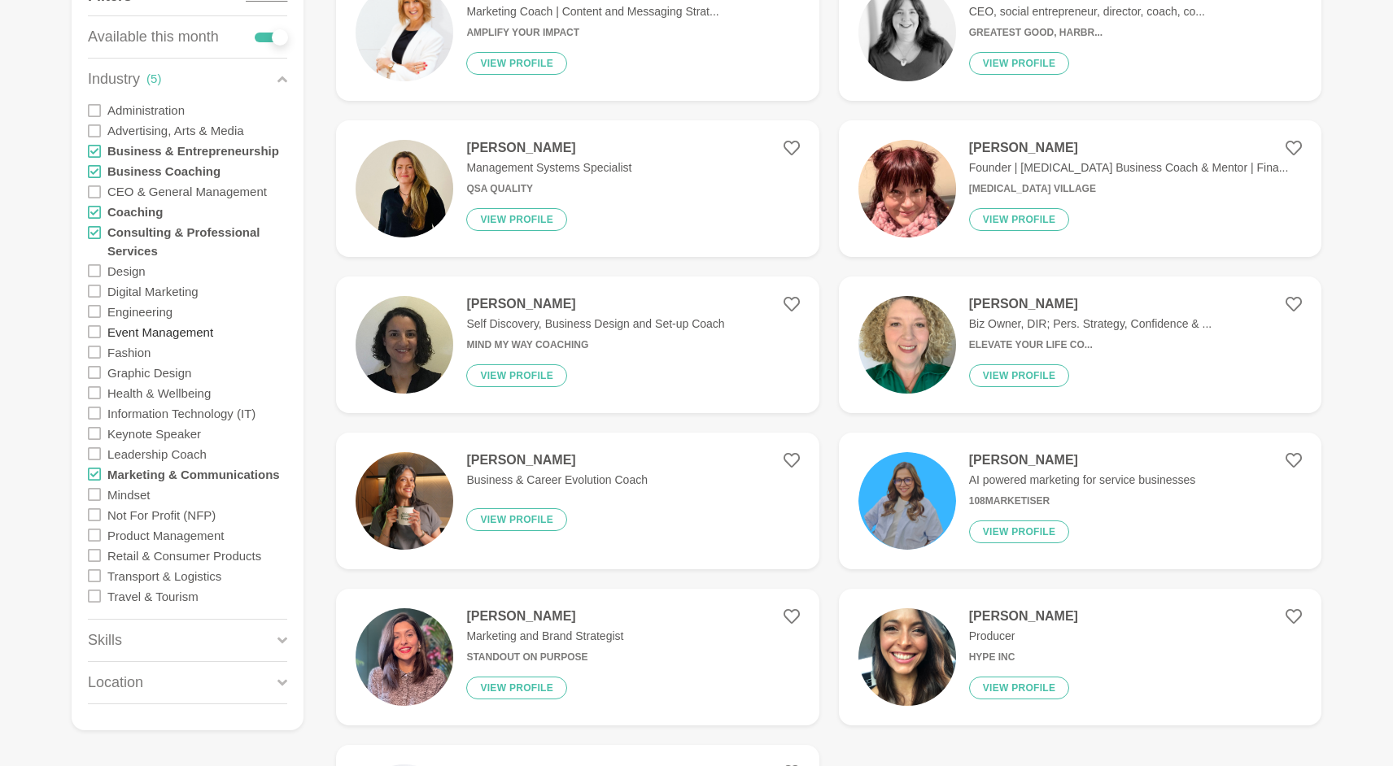
click at [181, 327] on label "Event Management" at bounding box center [160, 331] width 106 height 20
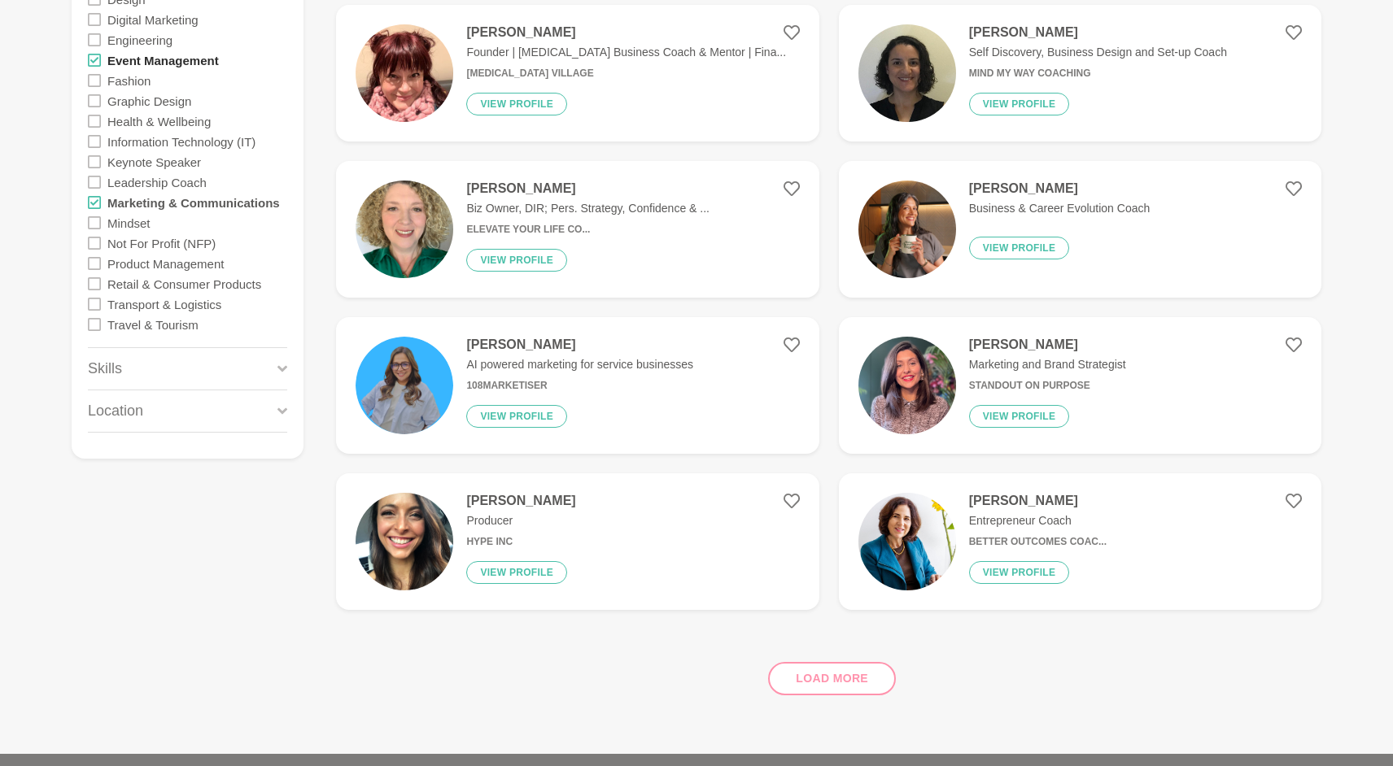
scroll to position [616, 0]
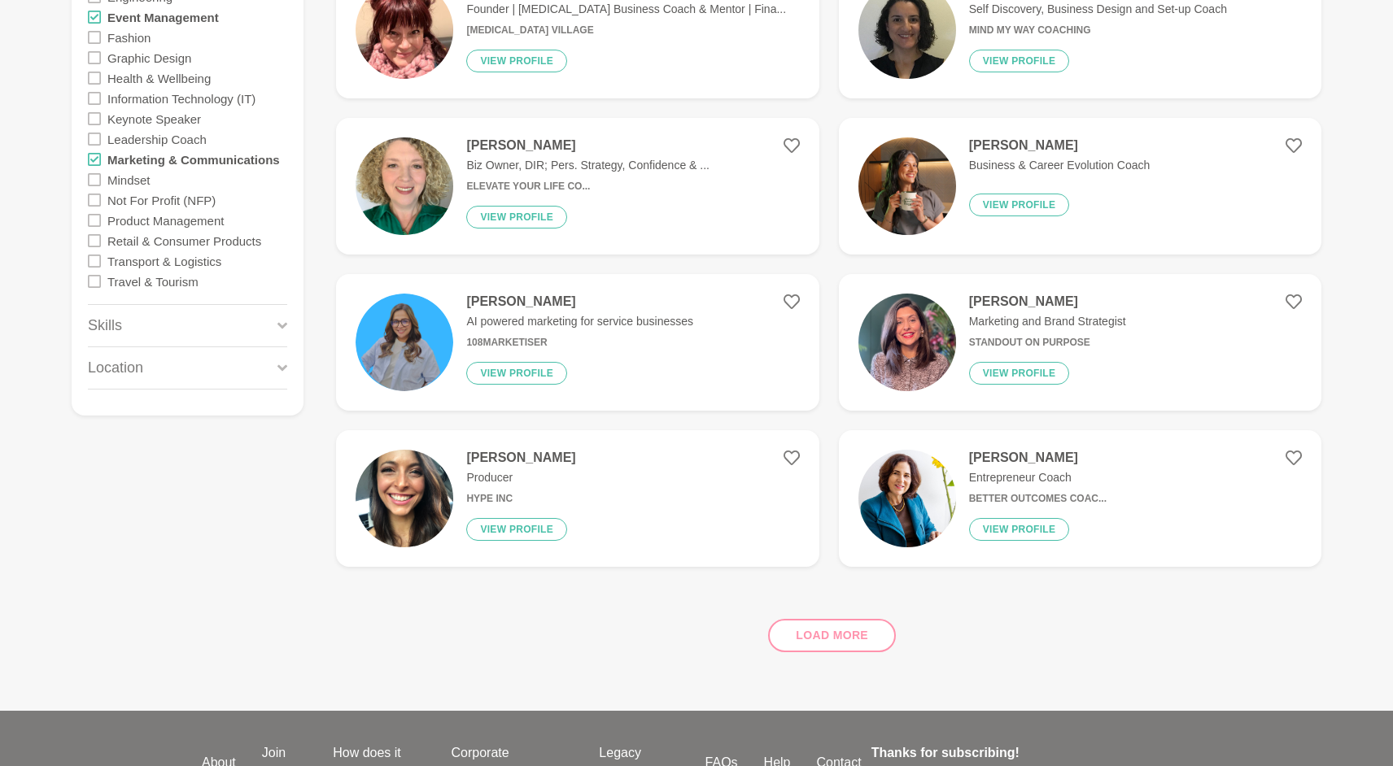
click at [183, 324] on div "Skills" at bounding box center [187, 325] width 199 height 41
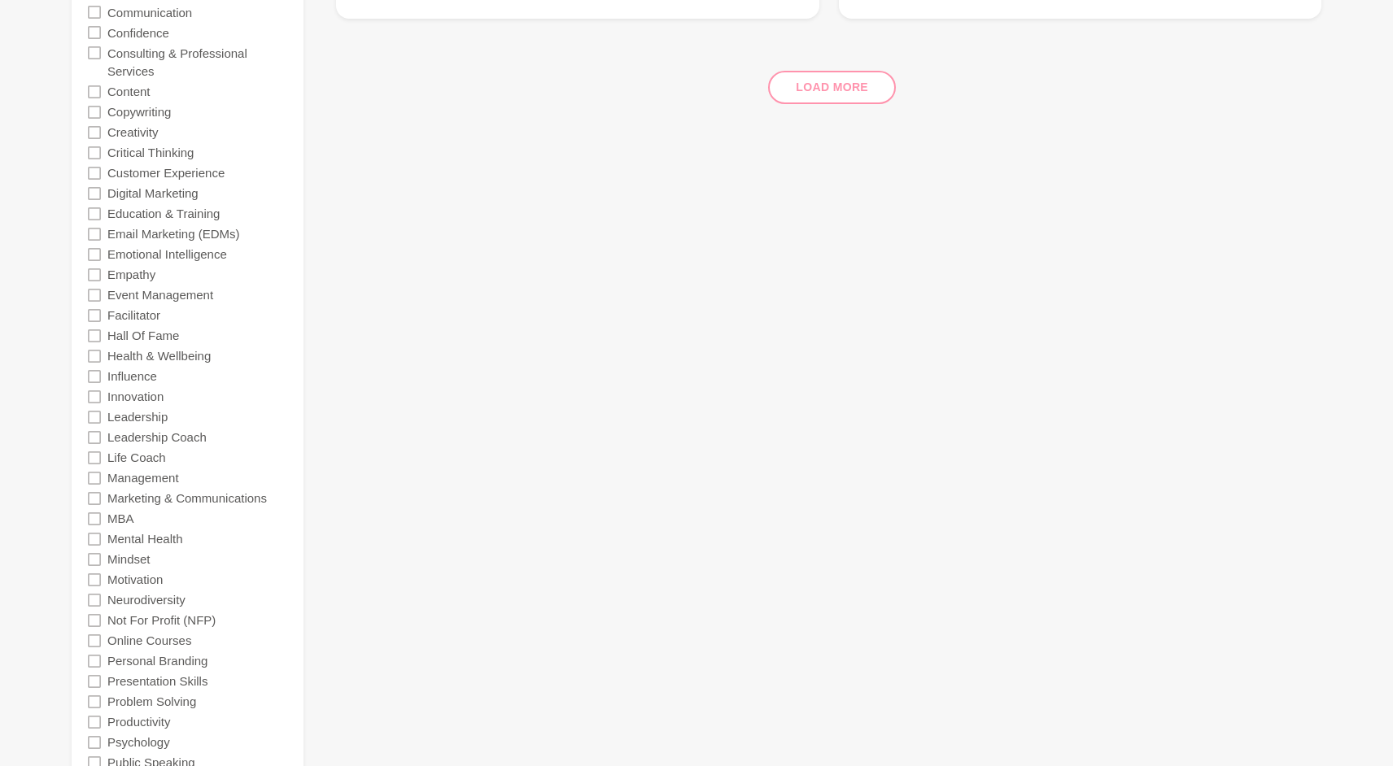
scroll to position [1242, 0]
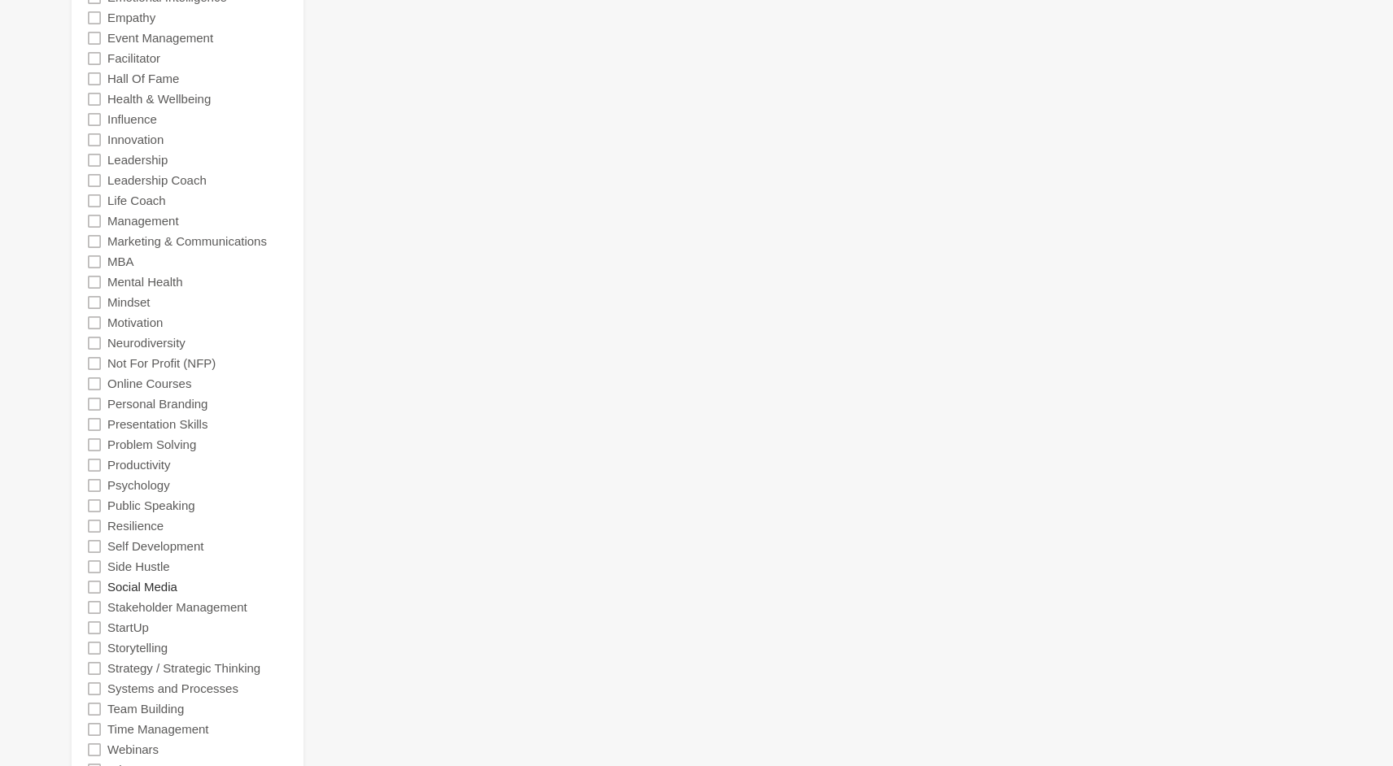
click at [137, 590] on label "Social Media" at bounding box center [142, 587] width 70 height 20
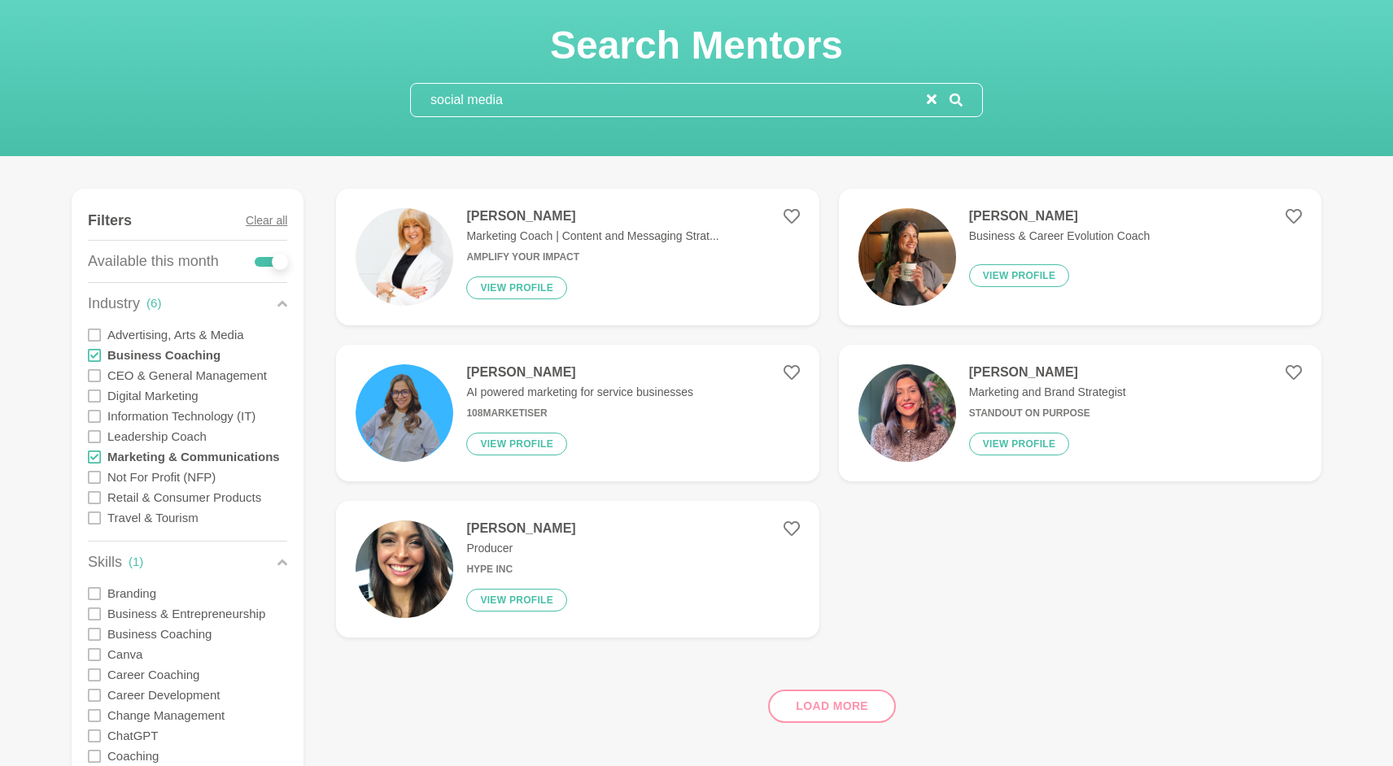
scroll to position [81, 0]
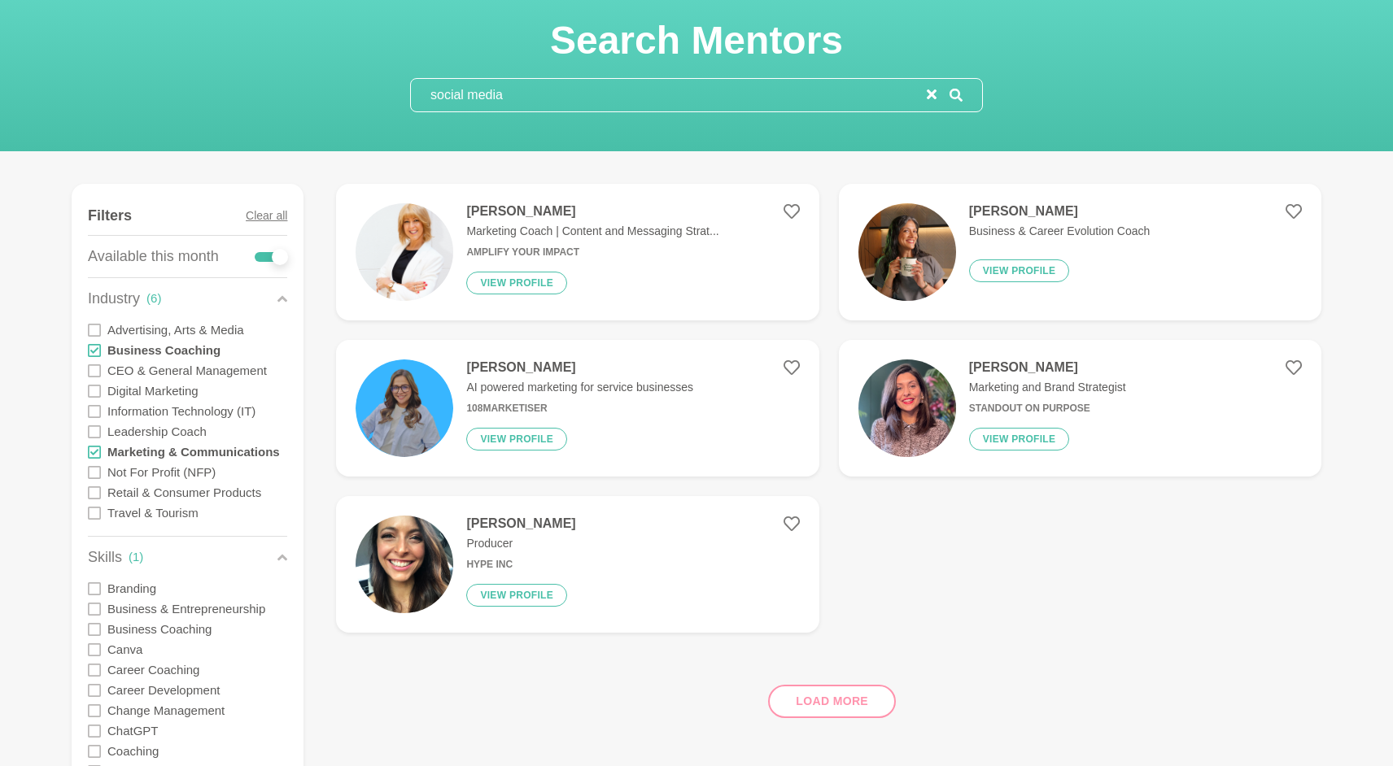
click at [623, 450] on div "Mona Swarup AI powered marketing for service businesses 108Marketiser View prof…" at bounding box center [573, 409] width 240 height 98
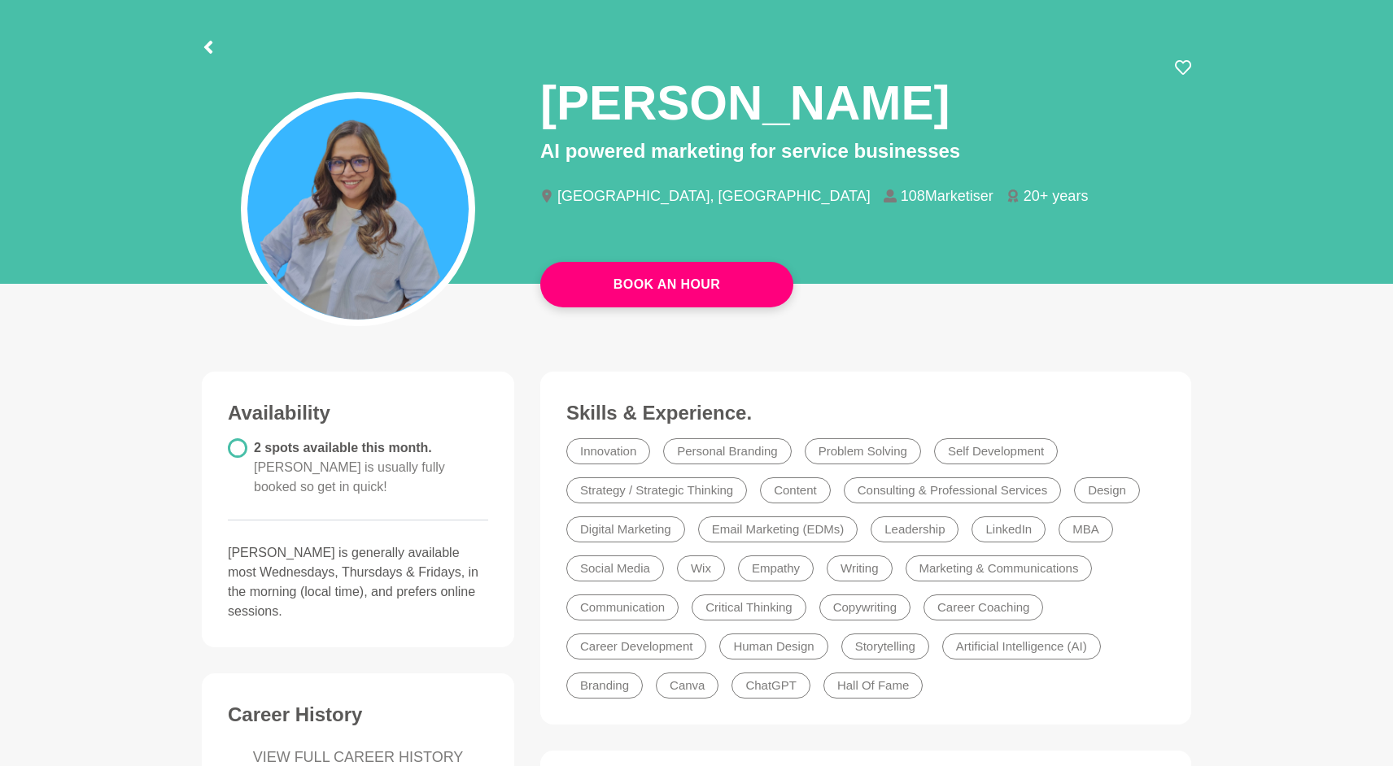
scroll to position [51, 0]
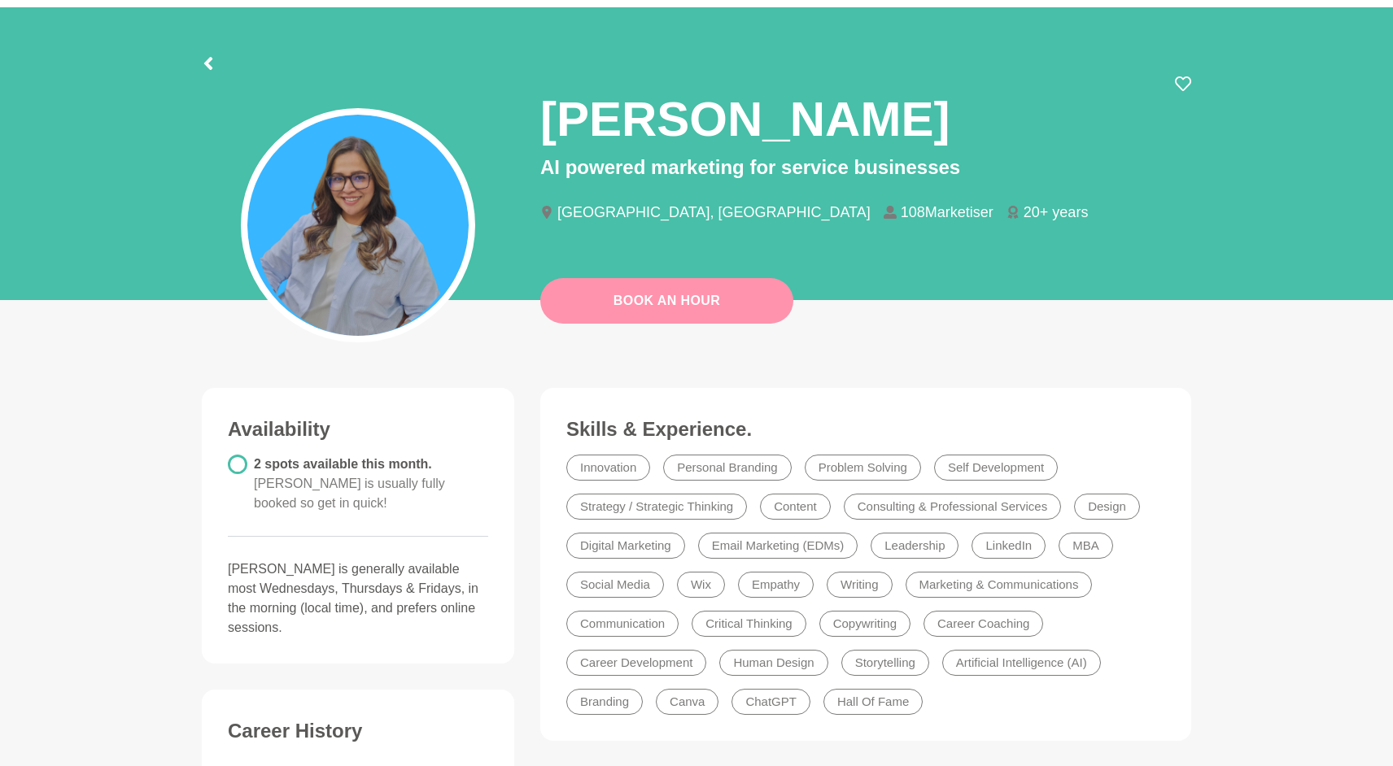
click at [677, 319] on link "Book An Hour" at bounding box center [666, 301] width 253 height 46
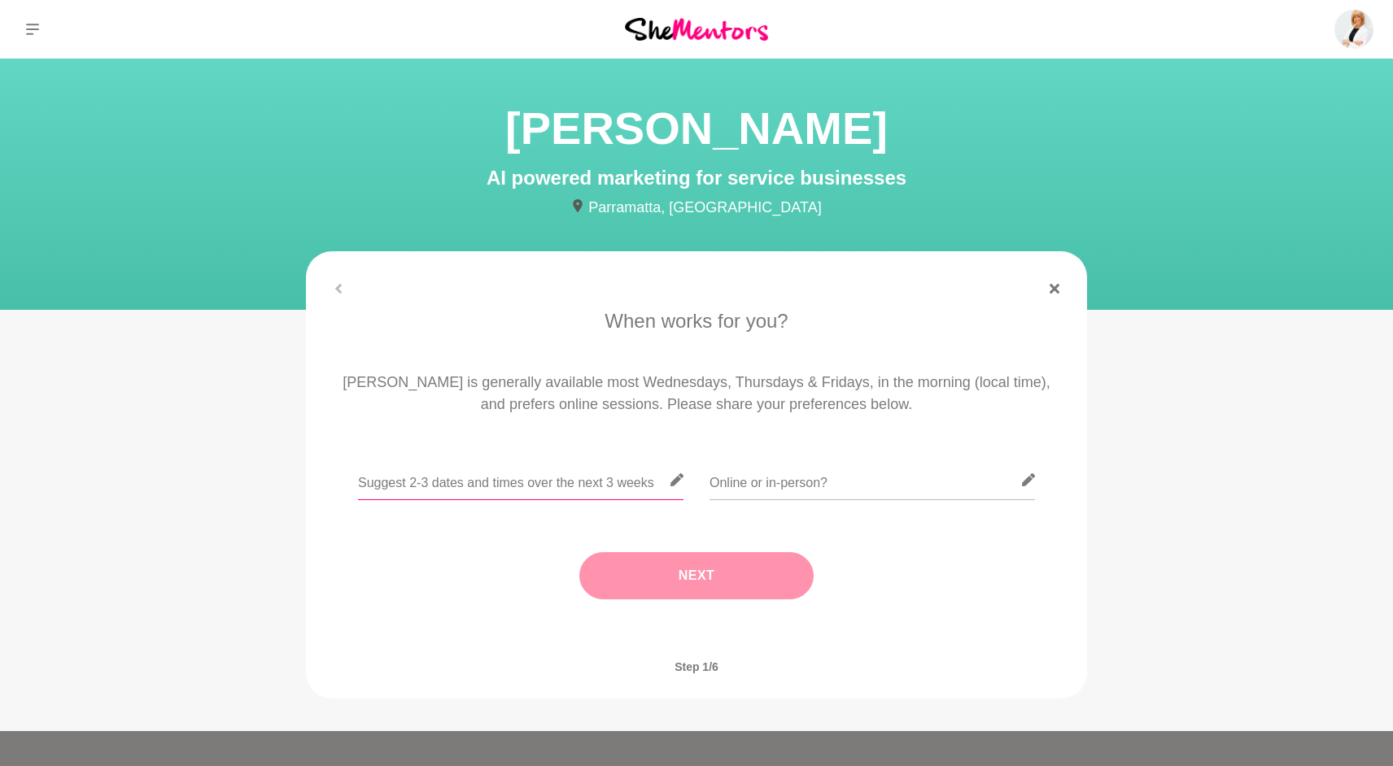
click at [421, 482] on input "text" at bounding box center [520, 480] width 325 height 40
type input "Wednesdays and Fridays work best"
type input "Online"
click at [647, 583] on button "Next" at bounding box center [696, 575] width 234 height 47
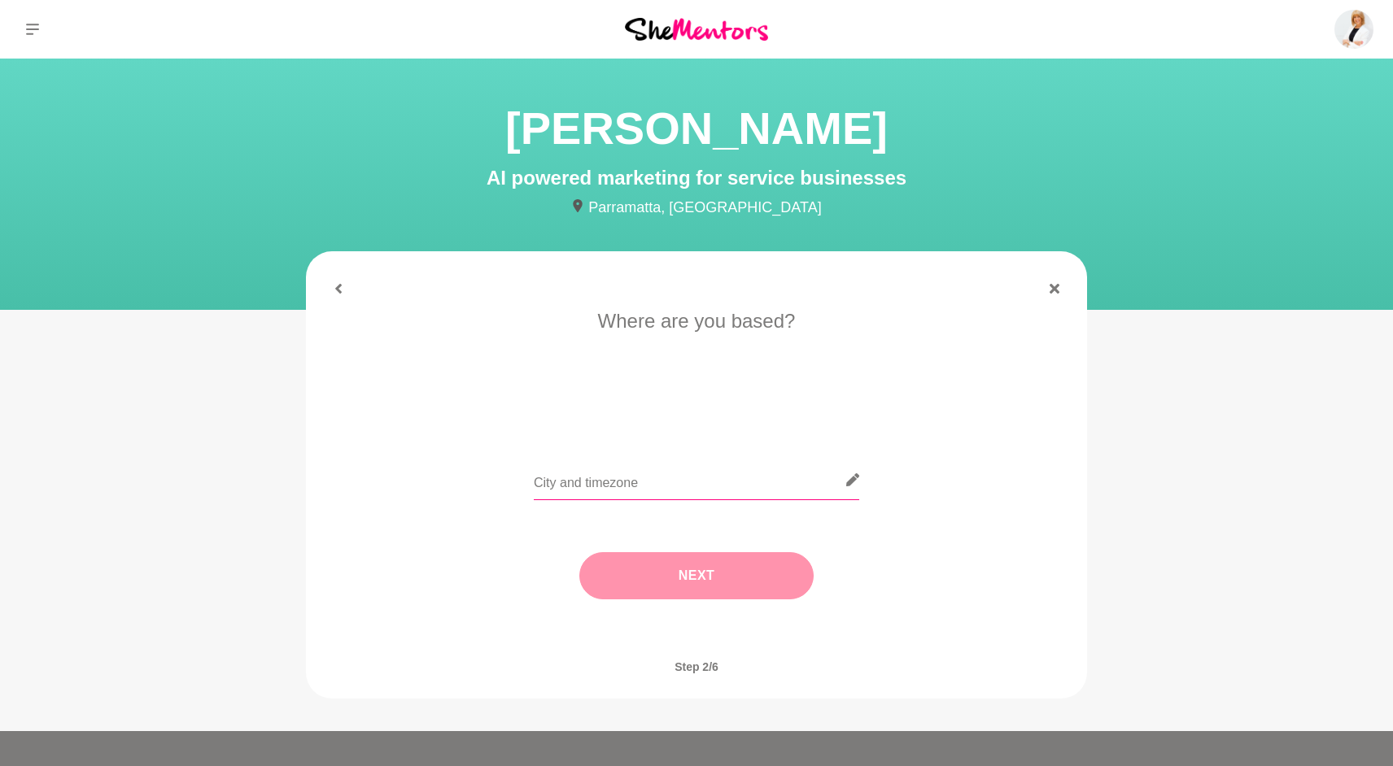
click at [635, 483] on input "text" at bounding box center [696, 480] width 325 height 40
type input "[GEOGRAPHIC_DATA]"
drag, startPoint x: 686, startPoint y: 543, endPoint x: 690, endPoint y: 561, distance: 18.4
click at [686, 551] on div "Next" at bounding box center [696, 576] width 735 height 112
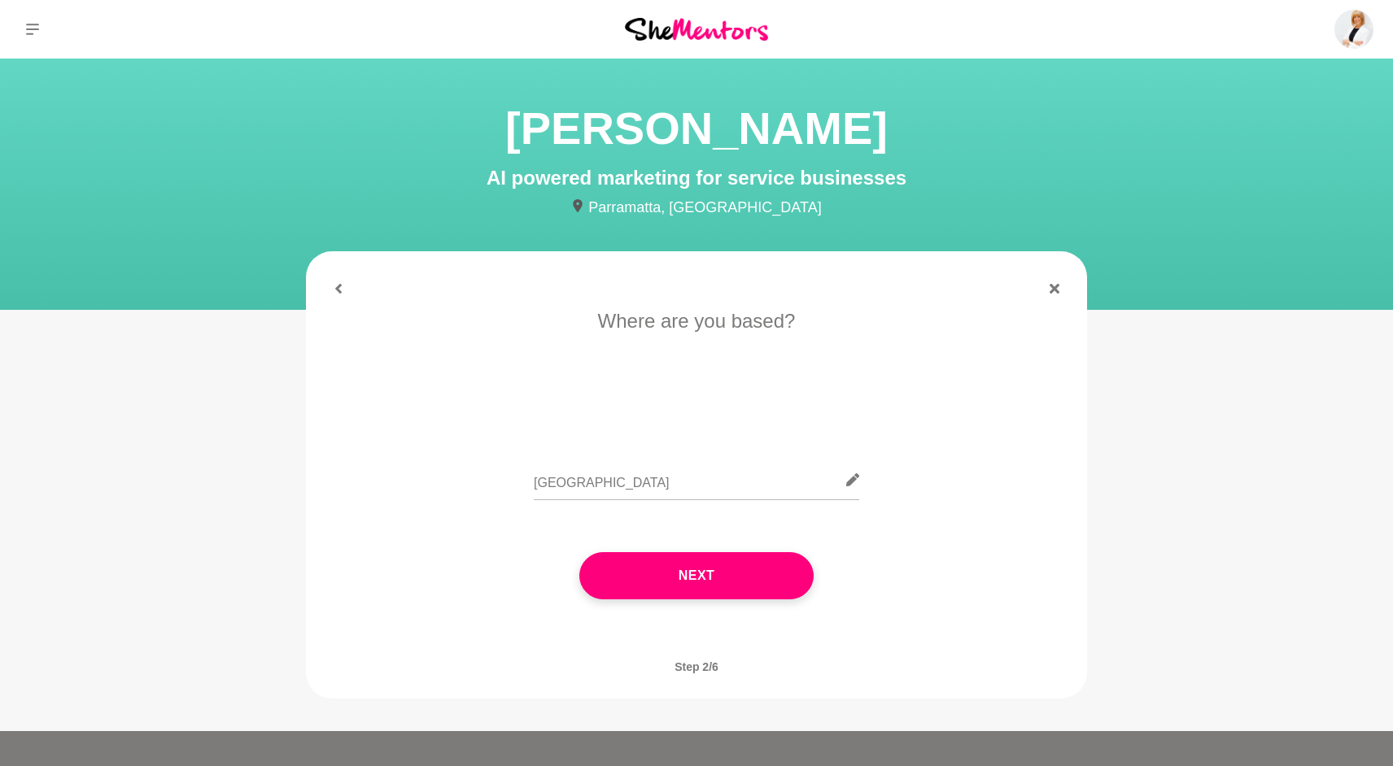
click at [692, 566] on button "Next" at bounding box center [696, 575] width 234 height 47
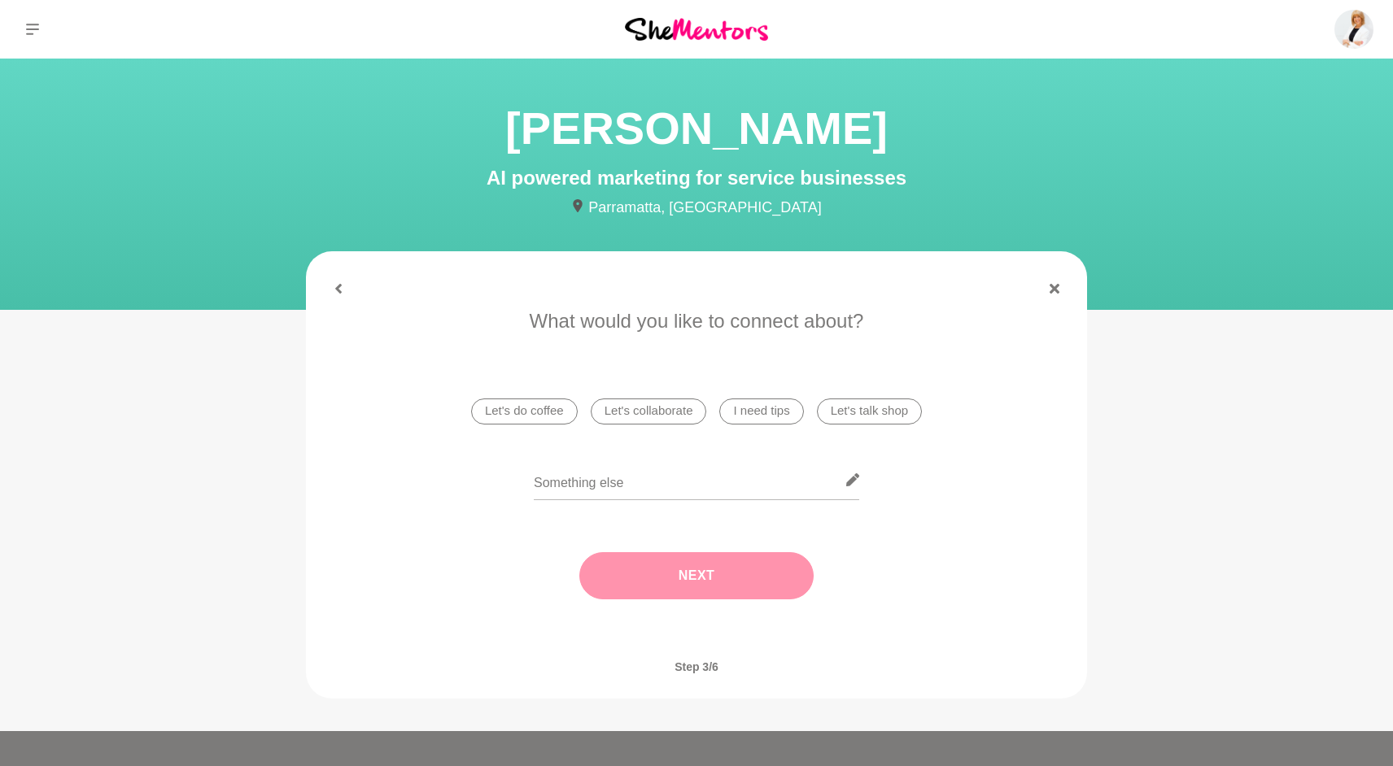
click at [759, 412] on li "I need tips" at bounding box center [761, 412] width 84 height 26
click at [714, 562] on button "Next" at bounding box center [696, 575] width 234 height 47
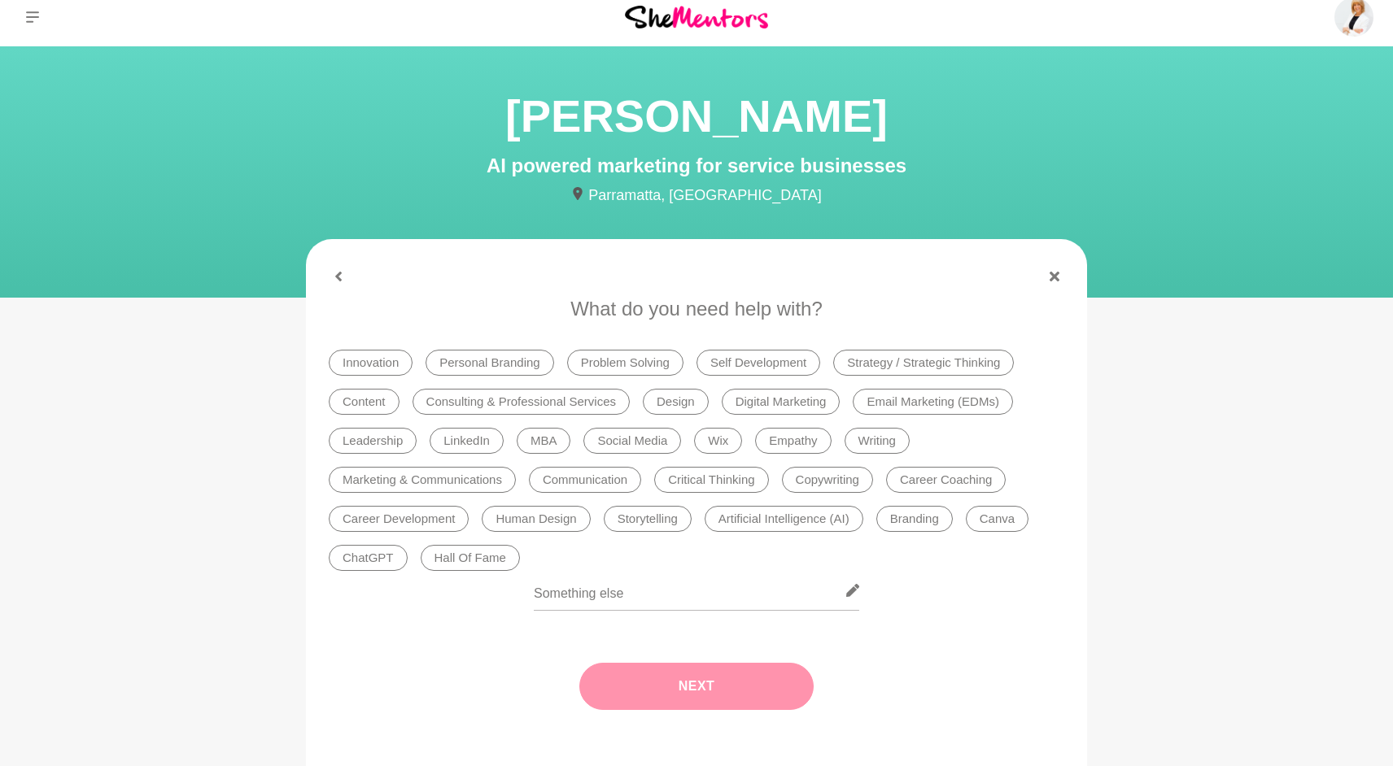
scroll to position [14, 0]
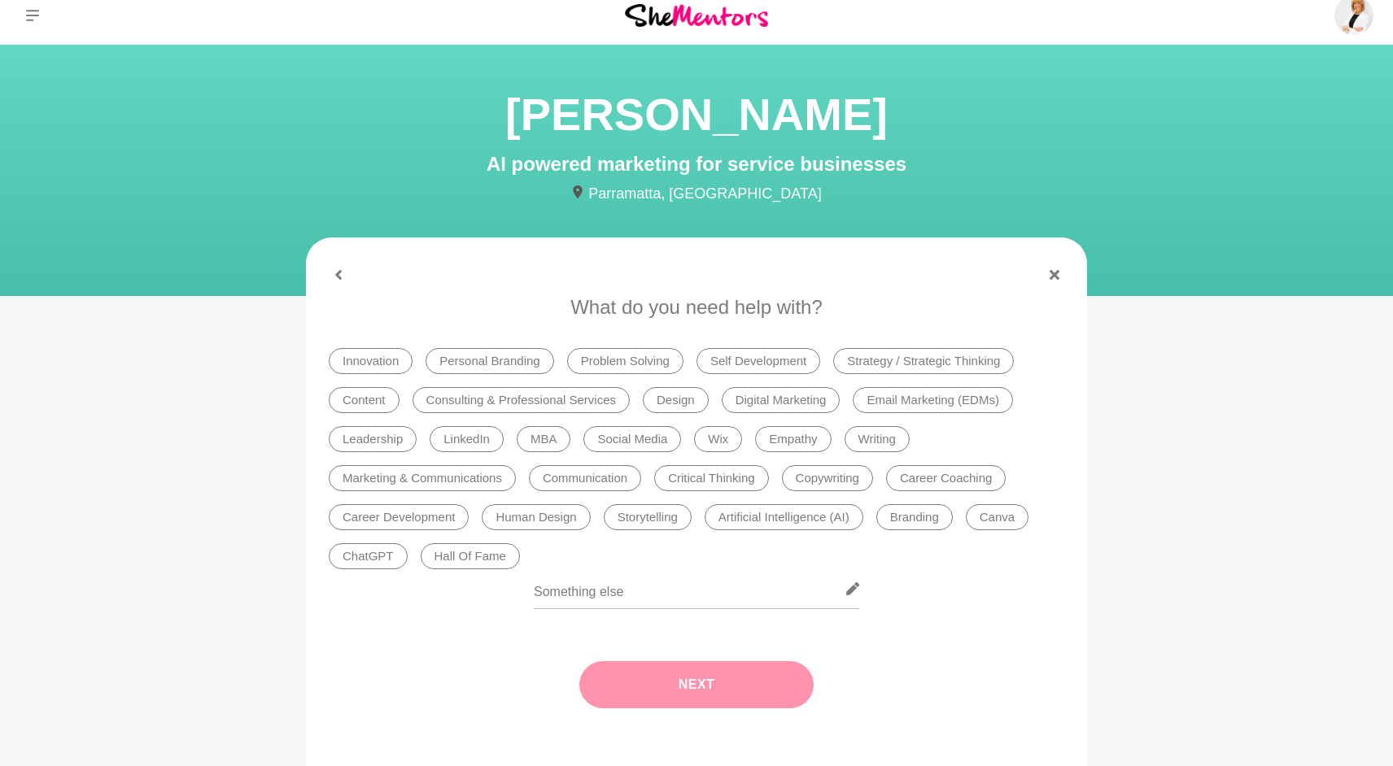
click at [939, 395] on li "Email Marketing (EDMs)" at bounding box center [933, 400] width 160 height 26
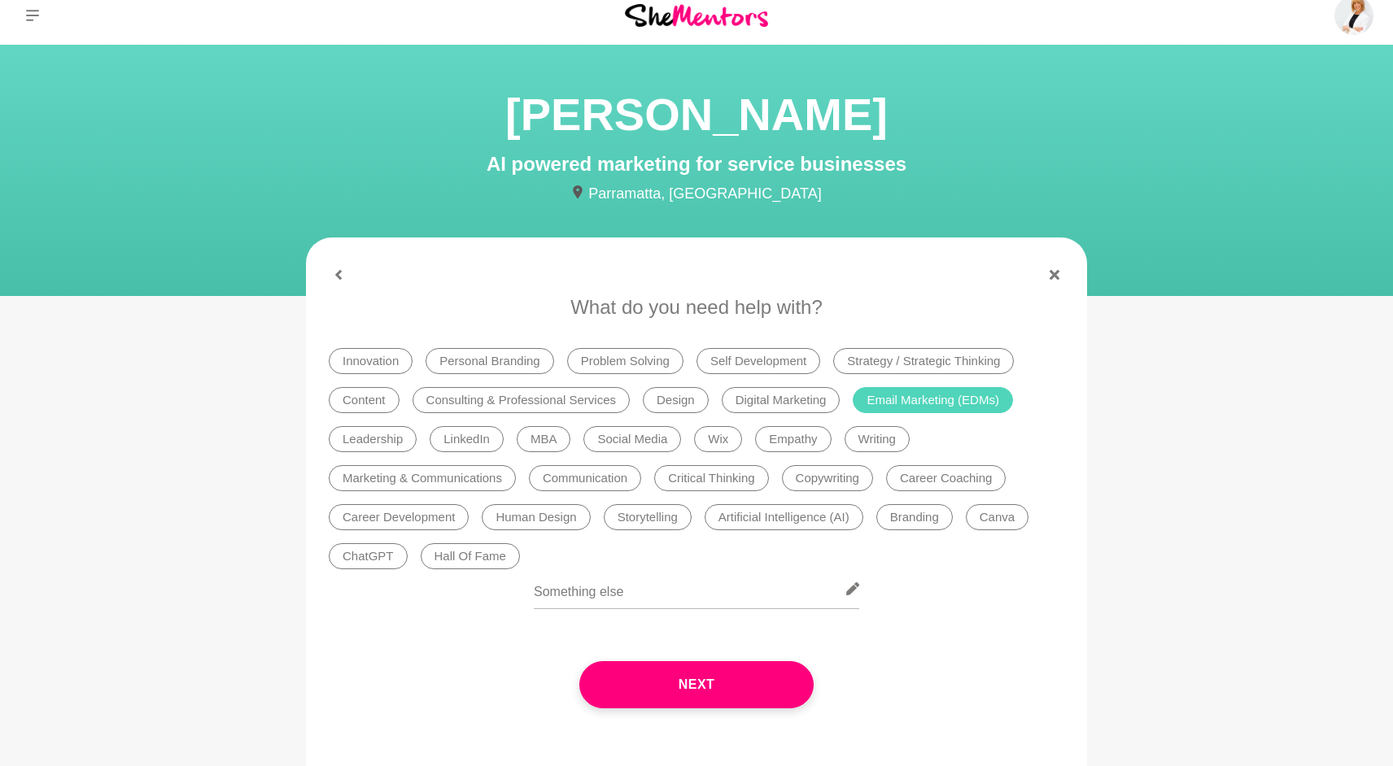
click at [494, 358] on li "Personal Branding" at bounding box center [490, 361] width 128 height 26
click at [793, 401] on li "Digital Marketing" at bounding box center [781, 400] width 119 height 26
click at [364, 399] on li "Content" at bounding box center [364, 400] width 71 height 26
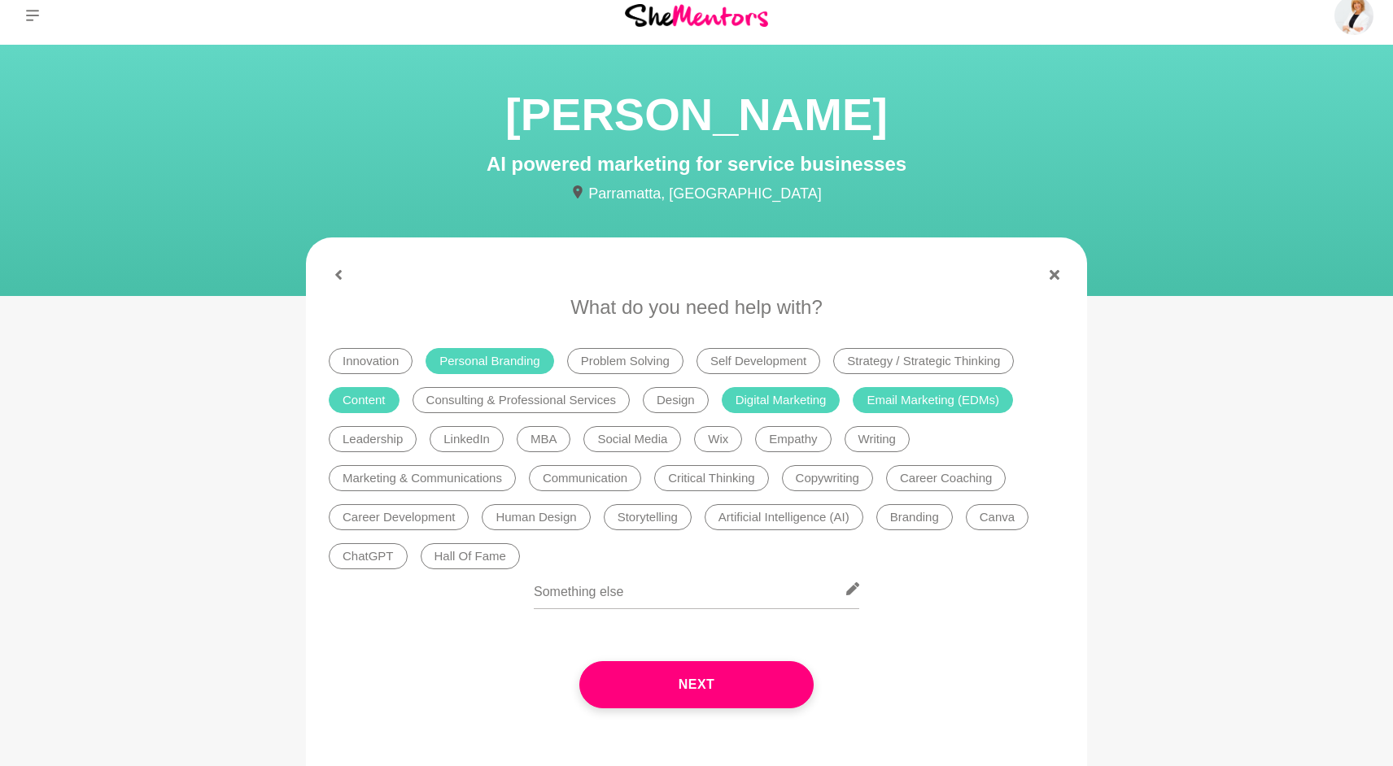
click at [692, 405] on li "Design" at bounding box center [676, 400] width 66 height 26
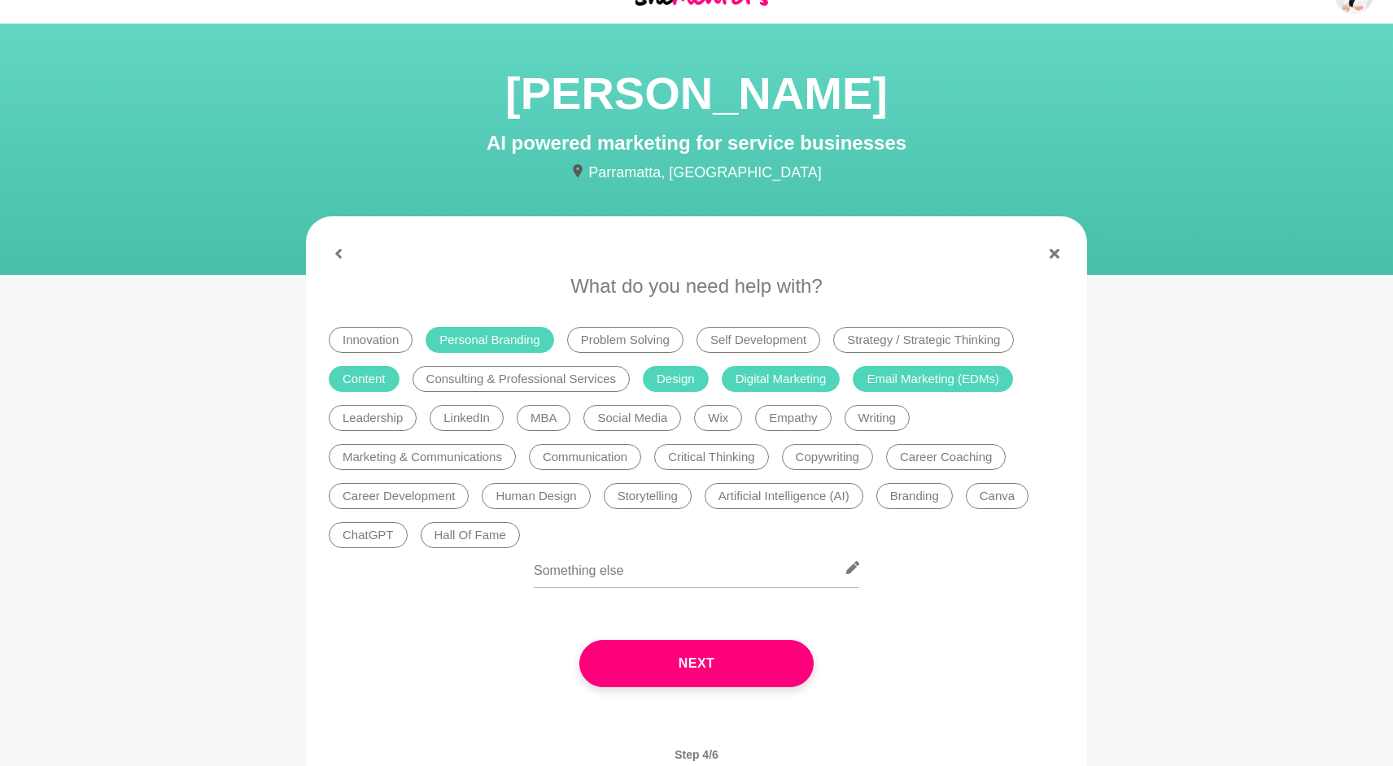
scroll to position [41, 0]
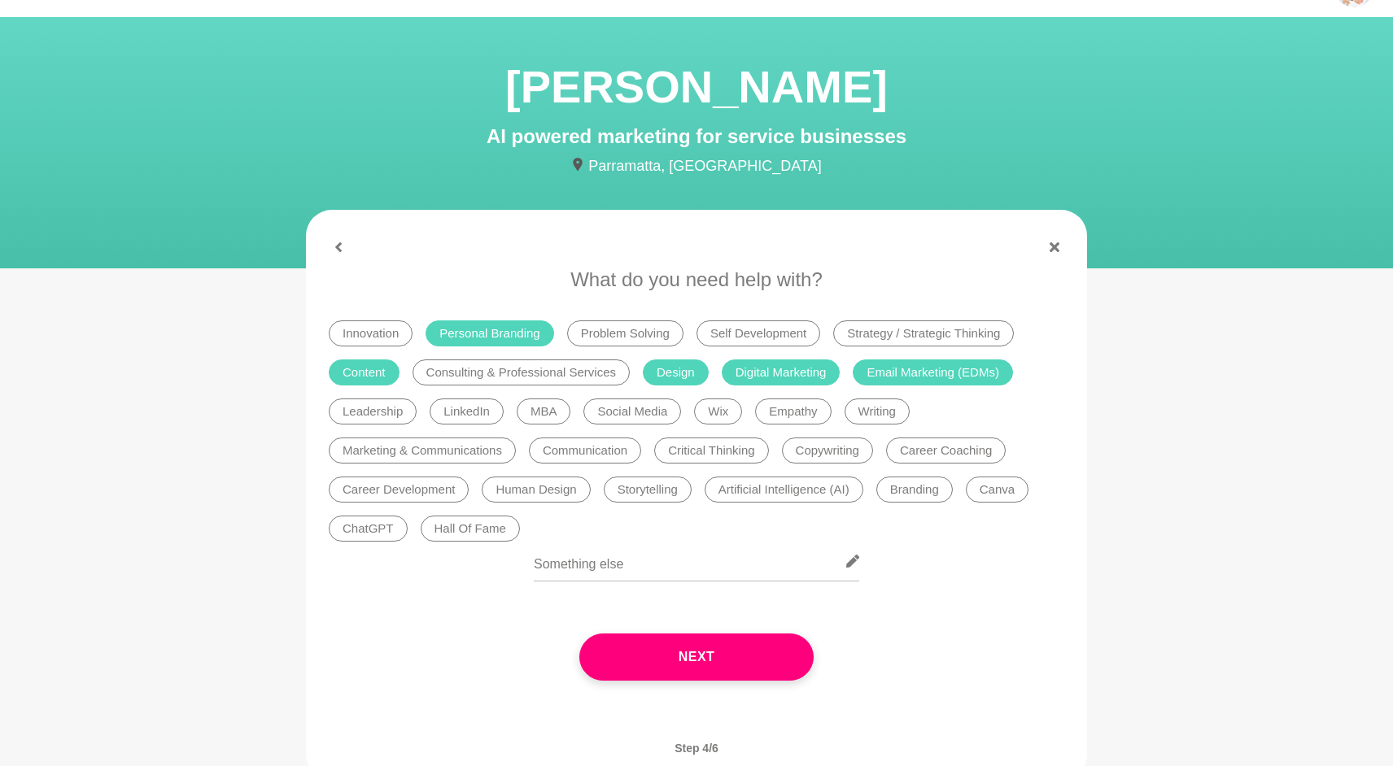
drag, startPoint x: 500, startPoint y: 451, endPoint x: 520, endPoint y: 449, distance: 20.4
click at [501, 451] on li "Marketing & Communications" at bounding box center [422, 451] width 187 height 26
click at [890, 415] on li "Writing" at bounding box center [877, 412] width 65 height 26
click at [849, 460] on li "Copywriting" at bounding box center [827, 451] width 91 height 26
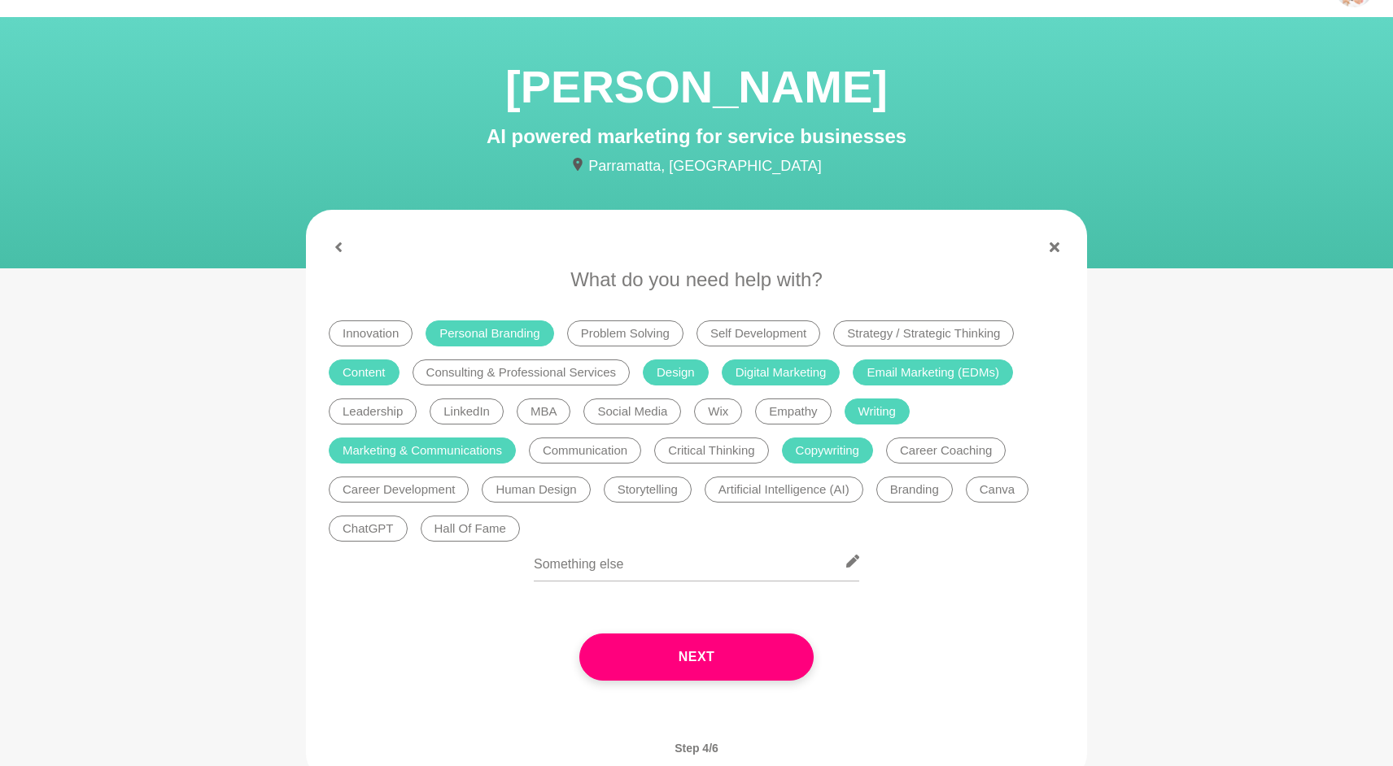
click at [621, 455] on li "Communication" at bounding box center [585, 451] width 112 height 26
drag, startPoint x: 912, startPoint y: 487, endPoint x: 772, endPoint y: 429, distance: 151.7
click at [912, 487] on li "Branding" at bounding box center [914, 490] width 76 height 26
click at [503, 328] on li "Personal Branding" at bounding box center [490, 334] width 128 height 26
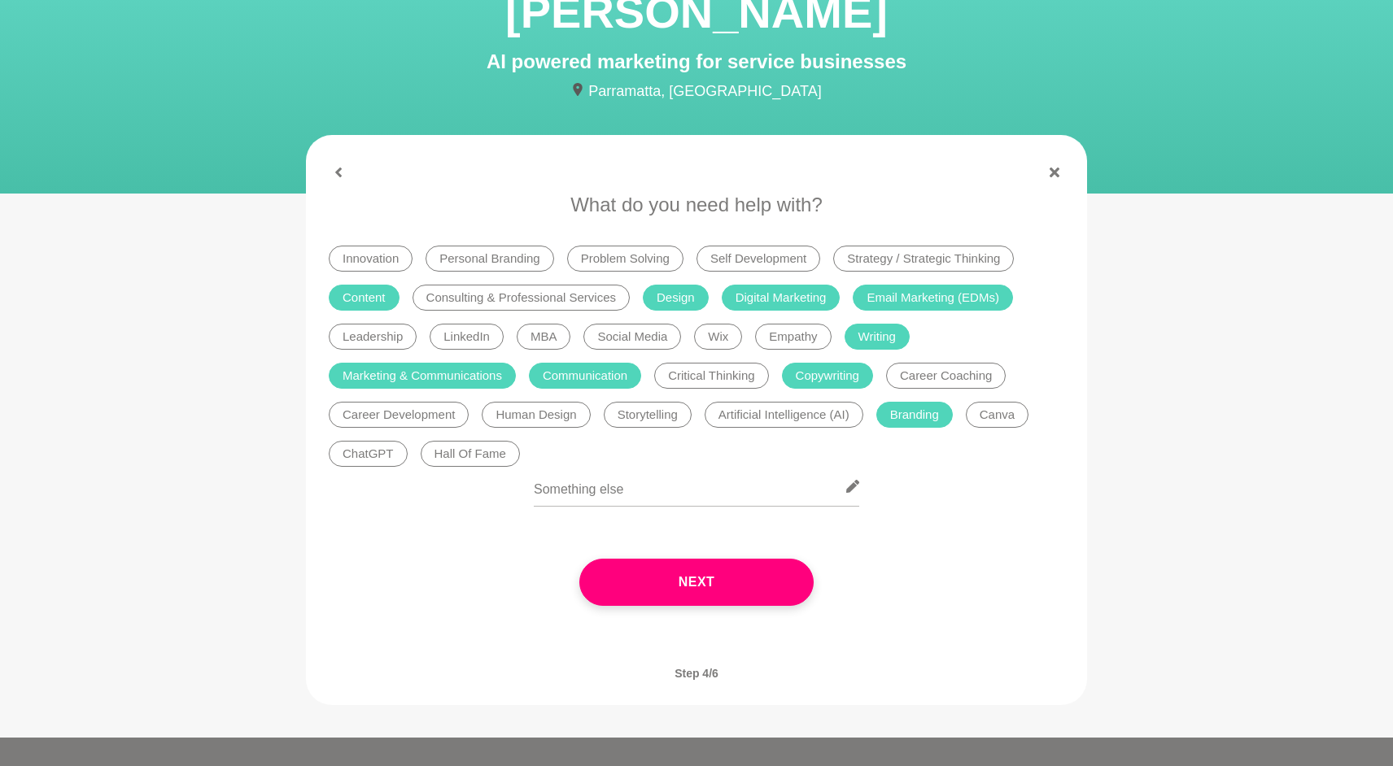
scroll to position [120, 0]
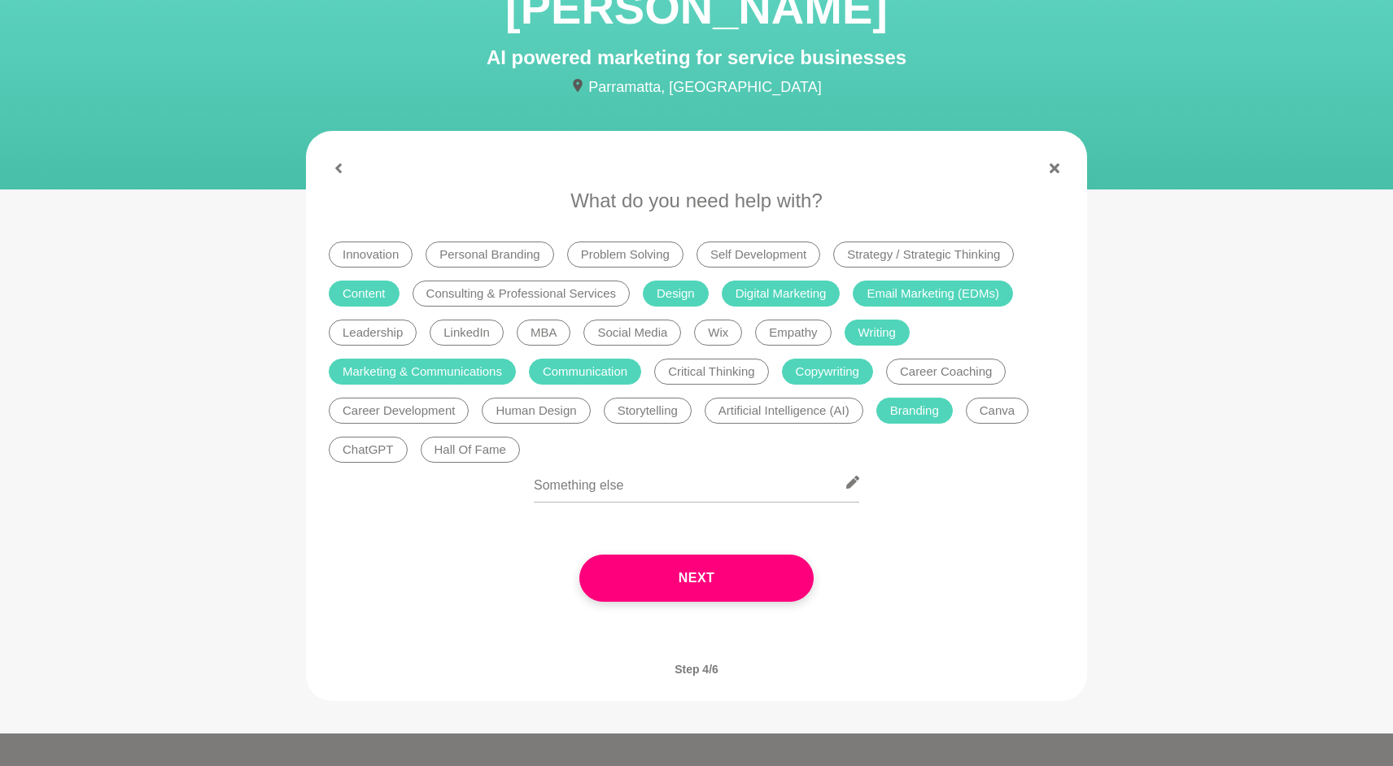
click at [1022, 410] on li "Canva" at bounding box center [997, 411] width 63 height 26
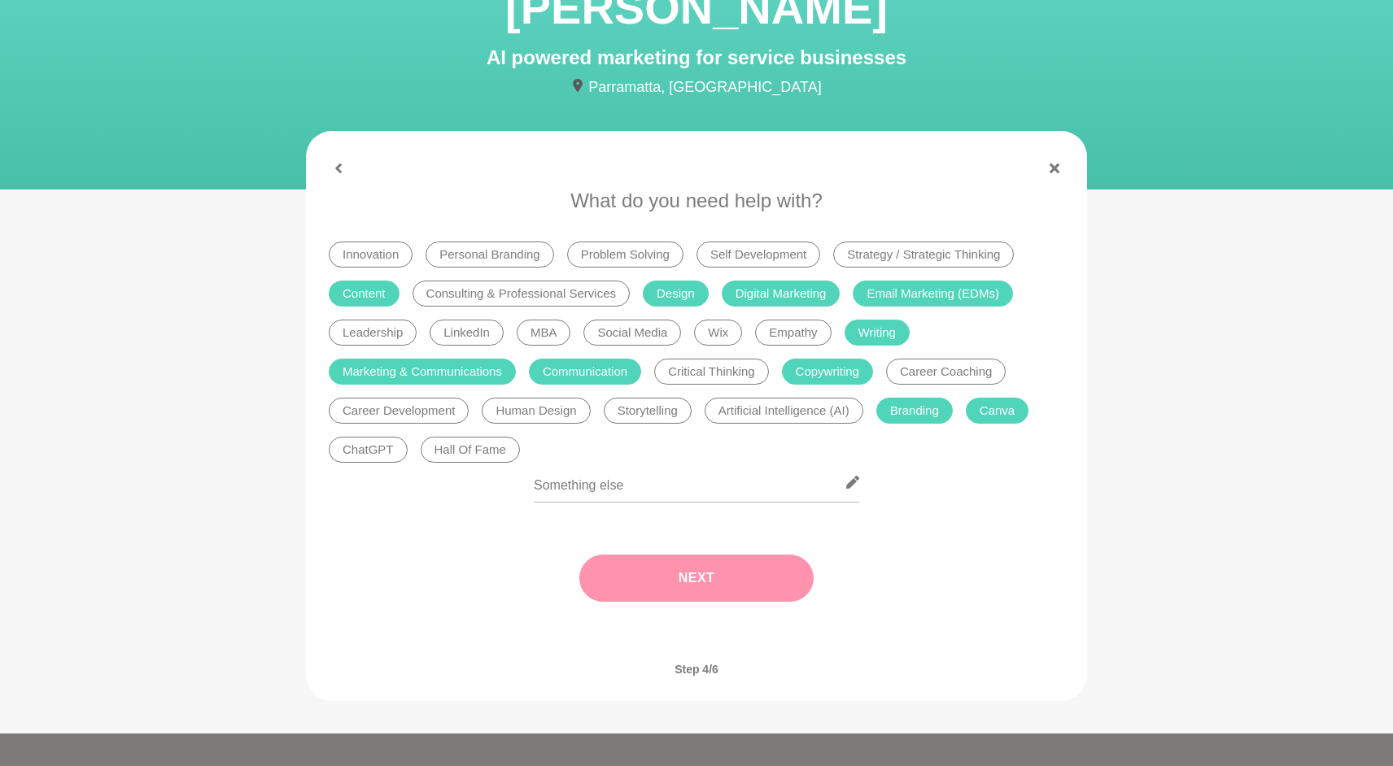
click at [727, 587] on button "Next" at bounding box center [696, 578] width 234 height 47
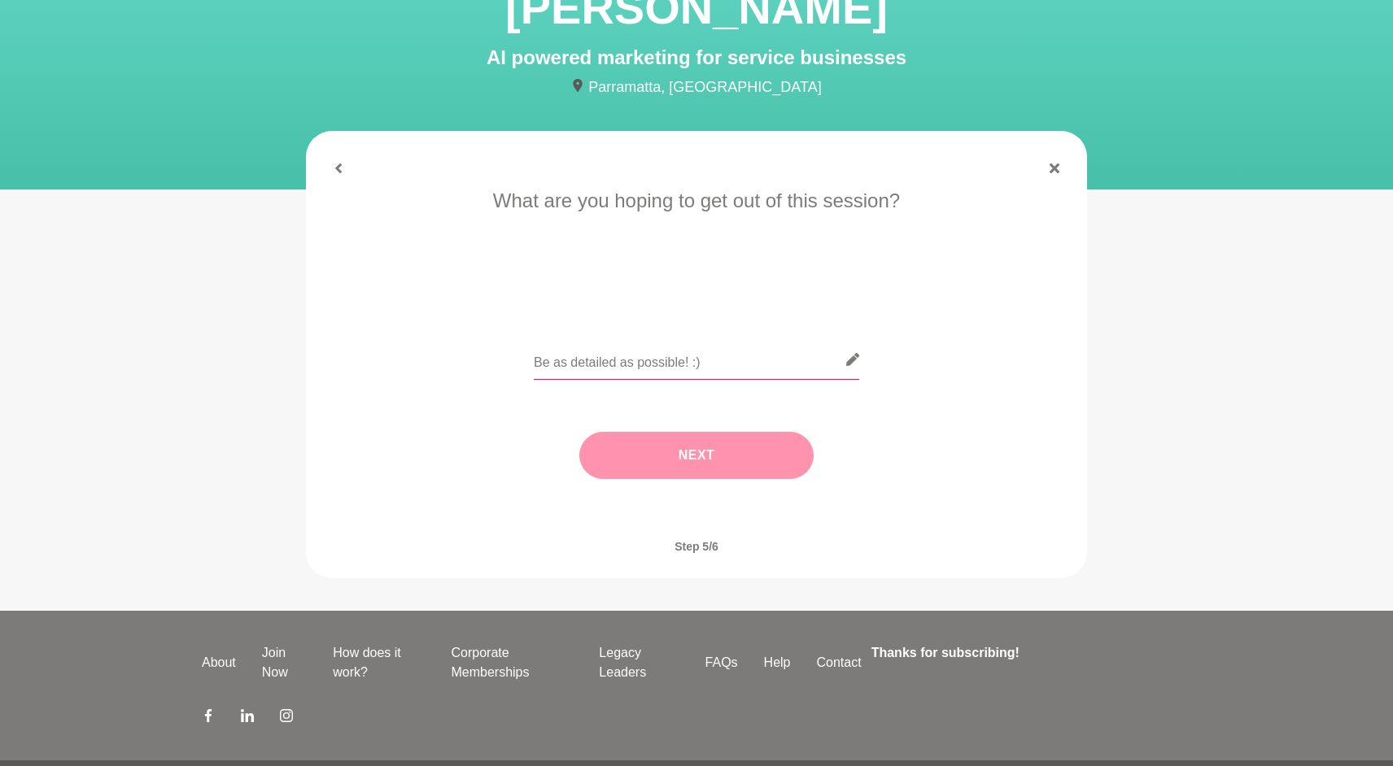
click at [585, 369] on input "text" at bounding box center [696, 360] width 325 height 40
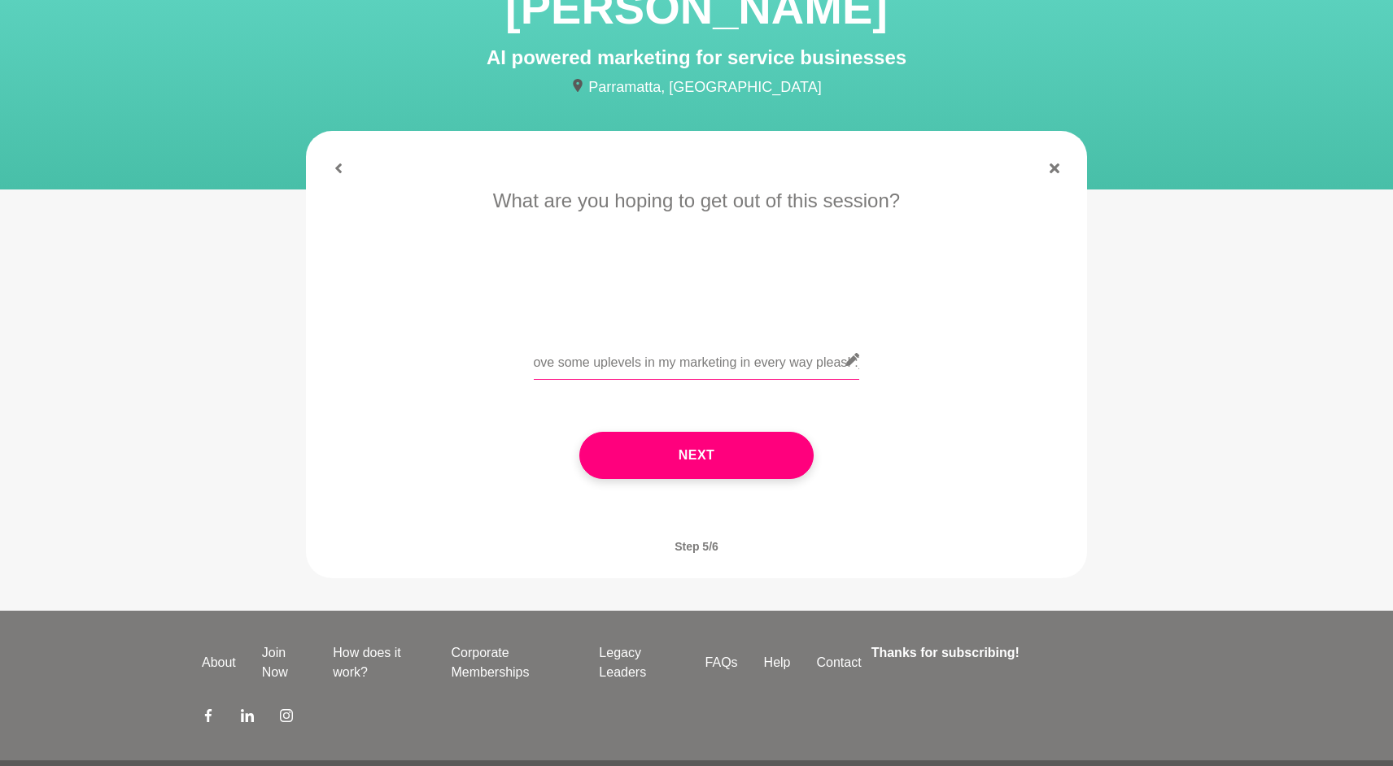
scroll to position [0, 24]
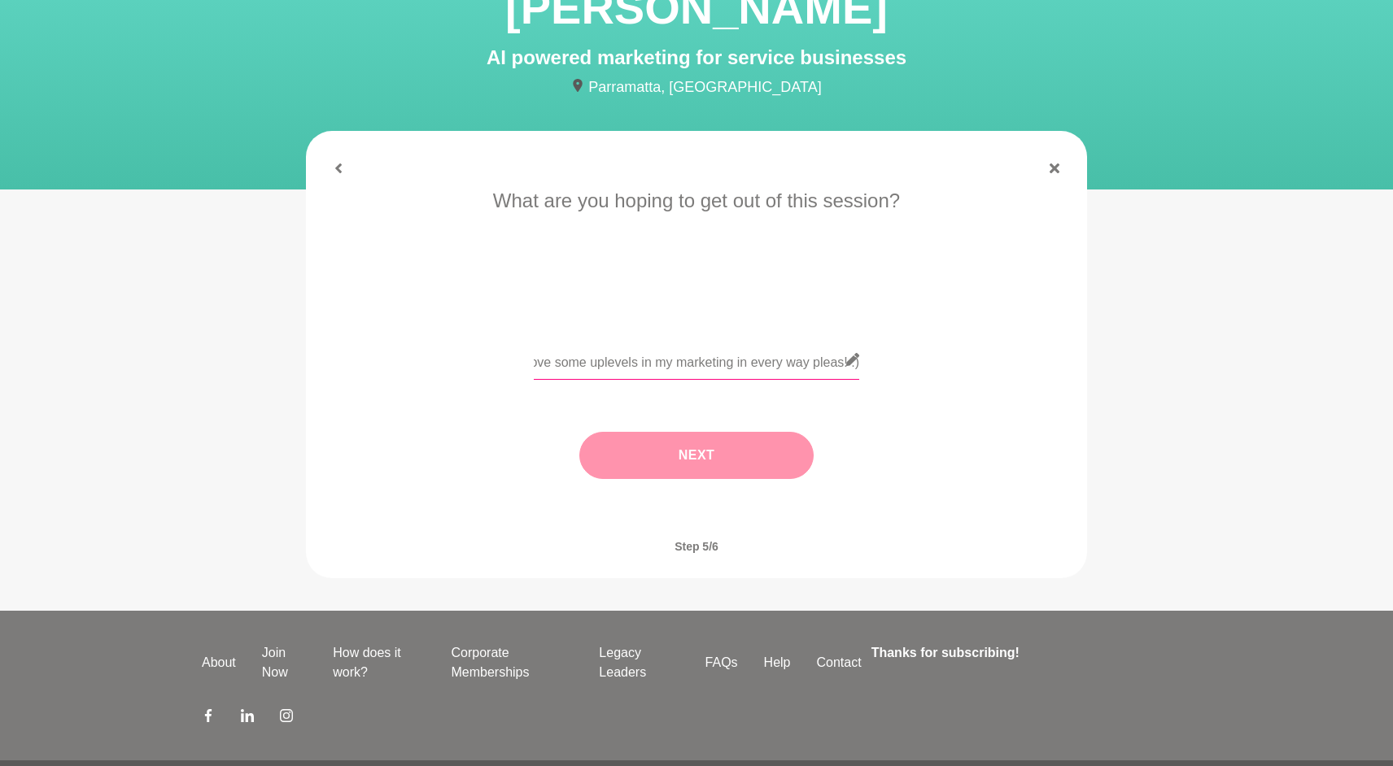
type input "I'd love some uplevels in my marketing in every way pleas! :)"
click at [696, 465] on button "Next" at bounding box center [696, 455] width 234 height 47
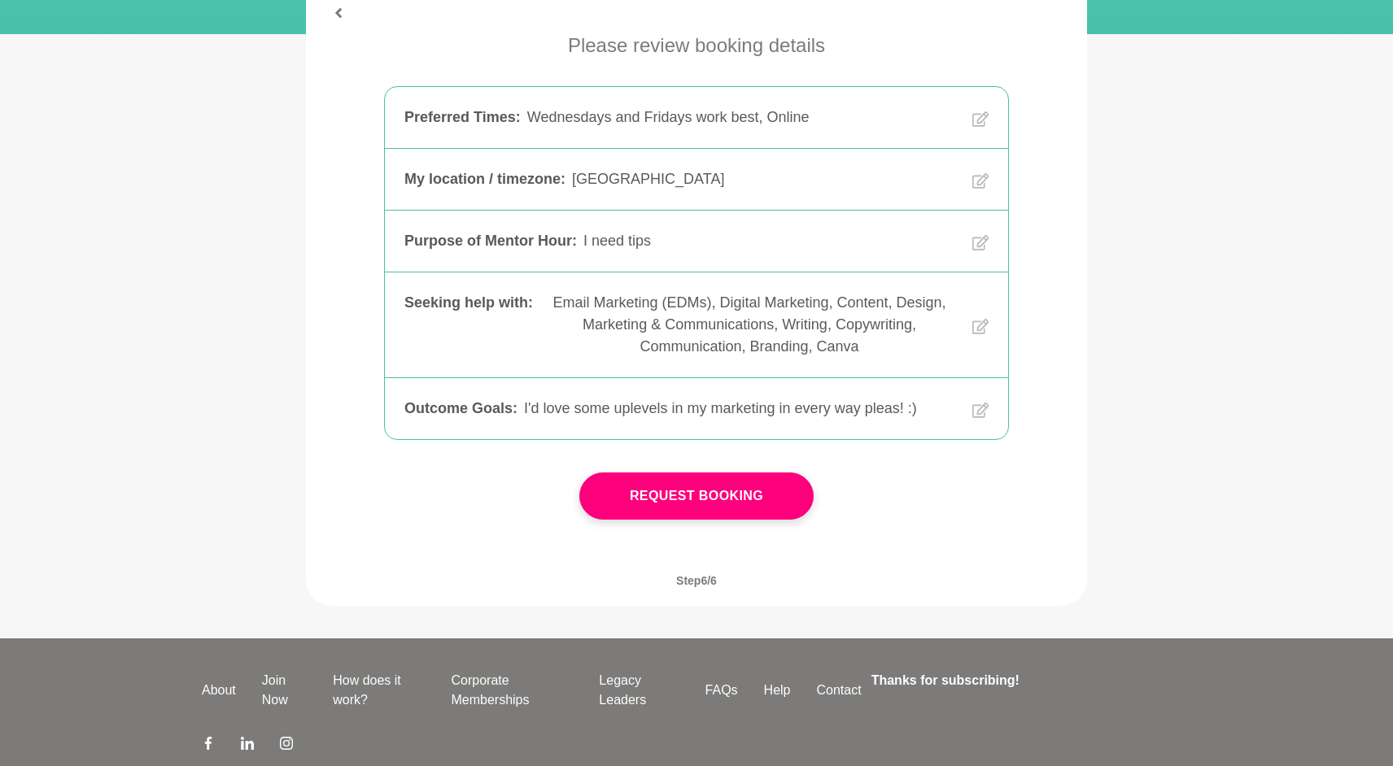
scroll to position [277, 0]
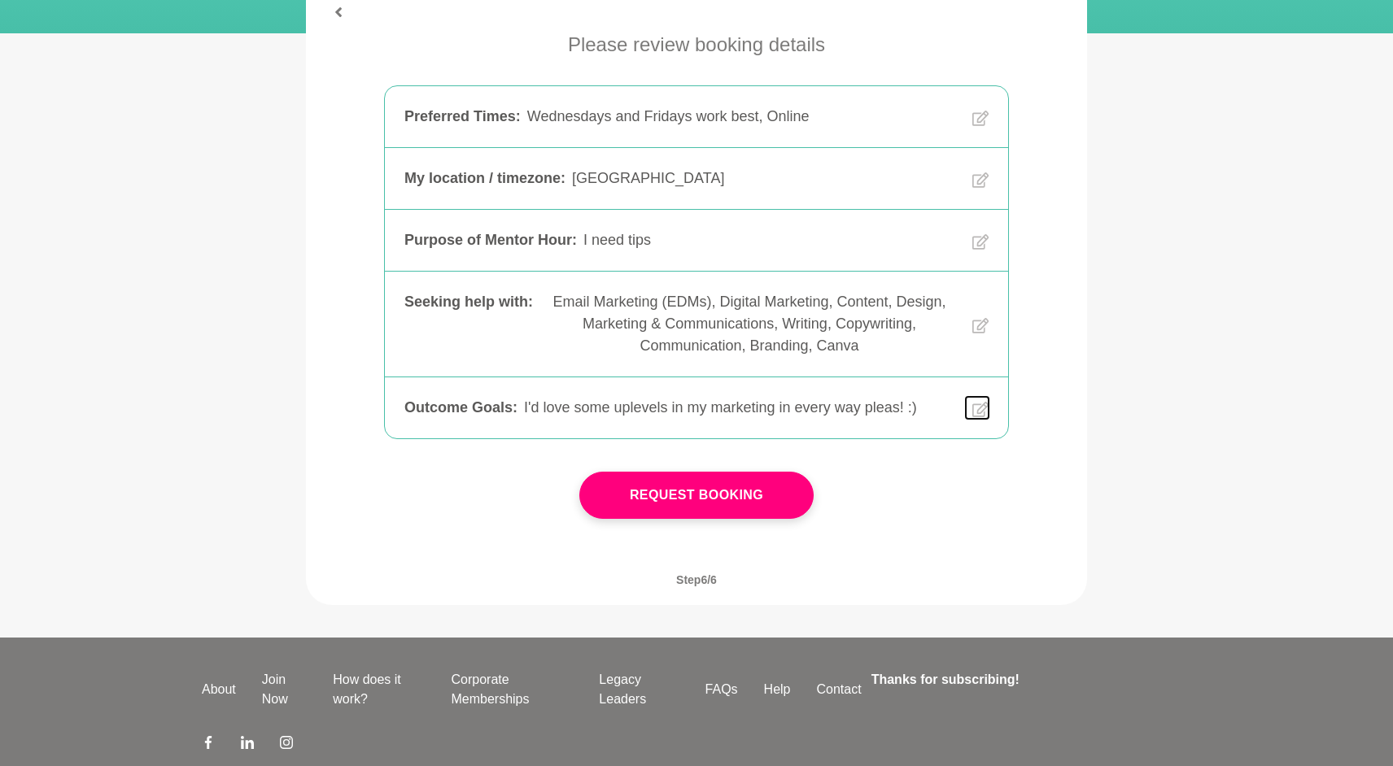
click at [979, 413] on icon at bounding box center [980, 409] width 16 height 15
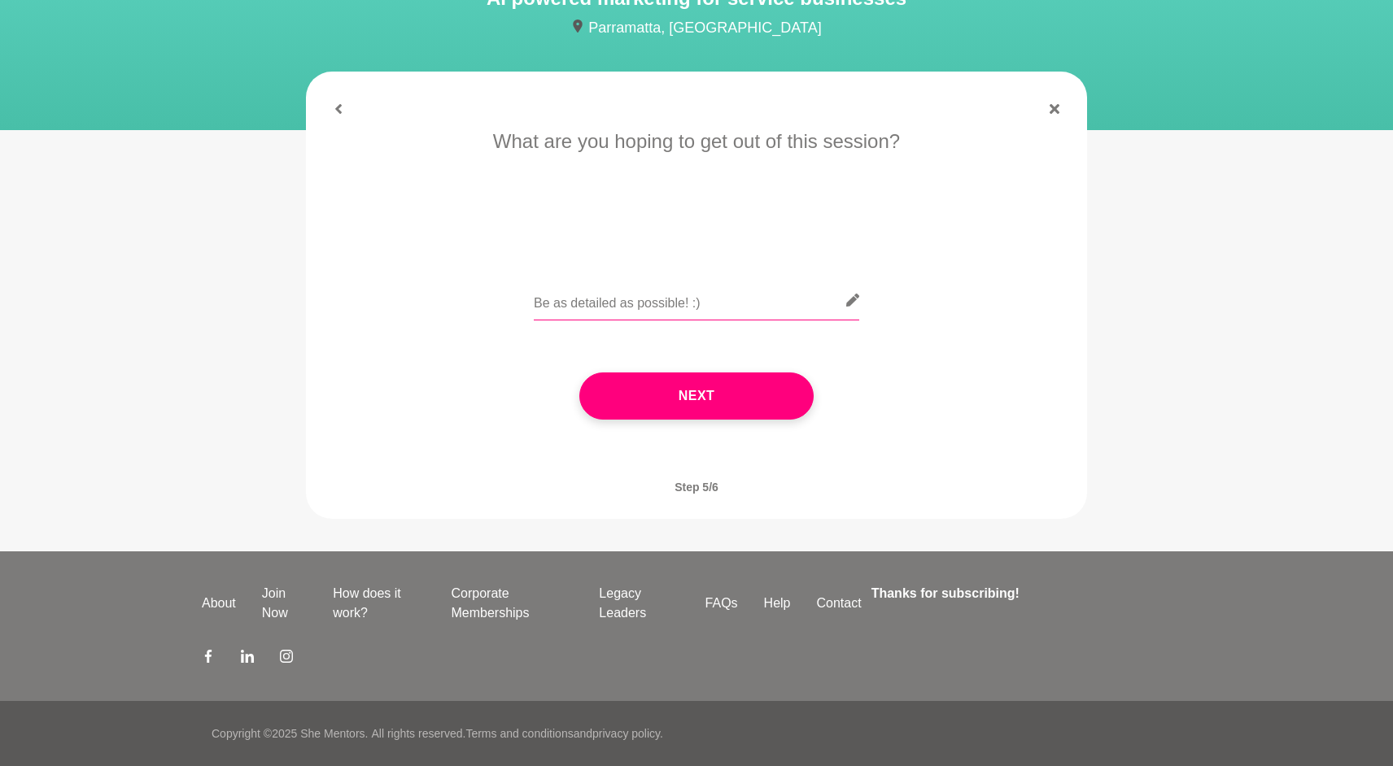
click at [727, 311] on input "text" at bounding box center [696, 301] width 325 height 40
paste input "https://www.instagram.com/katmillardotcom/"
drag, startPoint x: 582, startPoint y: 308, endPoint x: 530, endPoint y: 302, distance: 52.4
click at [530, 302] on div "I'd love some advice to uplevel my marketing please! I mostly post on Instagram…" at bounding box center [696, 310] width 735 height 59
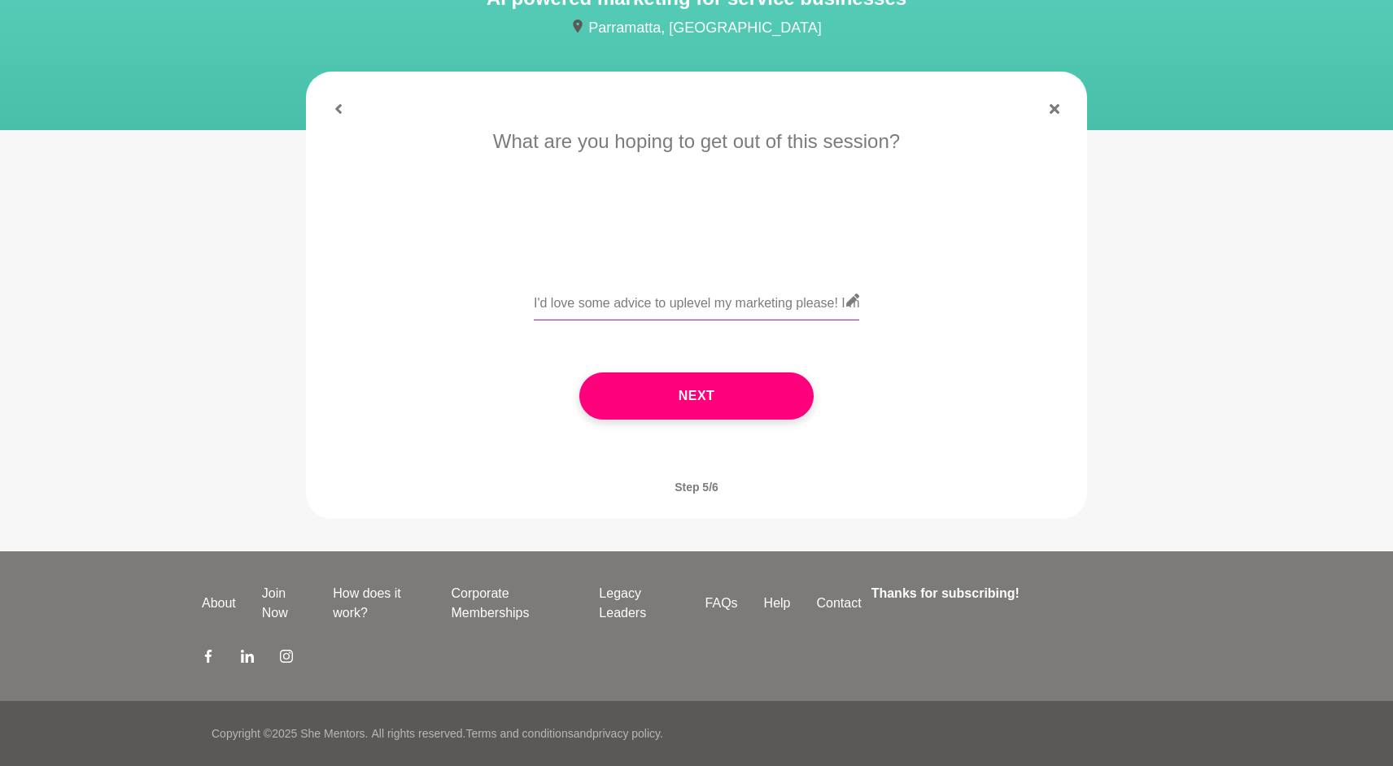
drag, startPoint x: 803, startPoint y: 299, endPoint x: 732, endPoint y: 302, distance: 70.8
click at [801, 299] on input "I'd love some advice to uplevel my marketing please! I mostly post on Instagram…" at bounding box center [696, 301] width 325 height 40
drag, startPoint x: 719, startPoint y: 304, endPoint x: 733, endPoint y: 297, distance: 15.6
click at [721, 303] on input "I'd love some advice to uplevel my marketing please! I mostly post on Instagram…" at bounding box center [696, 301] width 325 height 40
click at [805, 308] on input "I'd love some advice to uplevel my marketing please! I mostly post on Instagram…" at bounding box center [696, 301] width 325 height 40
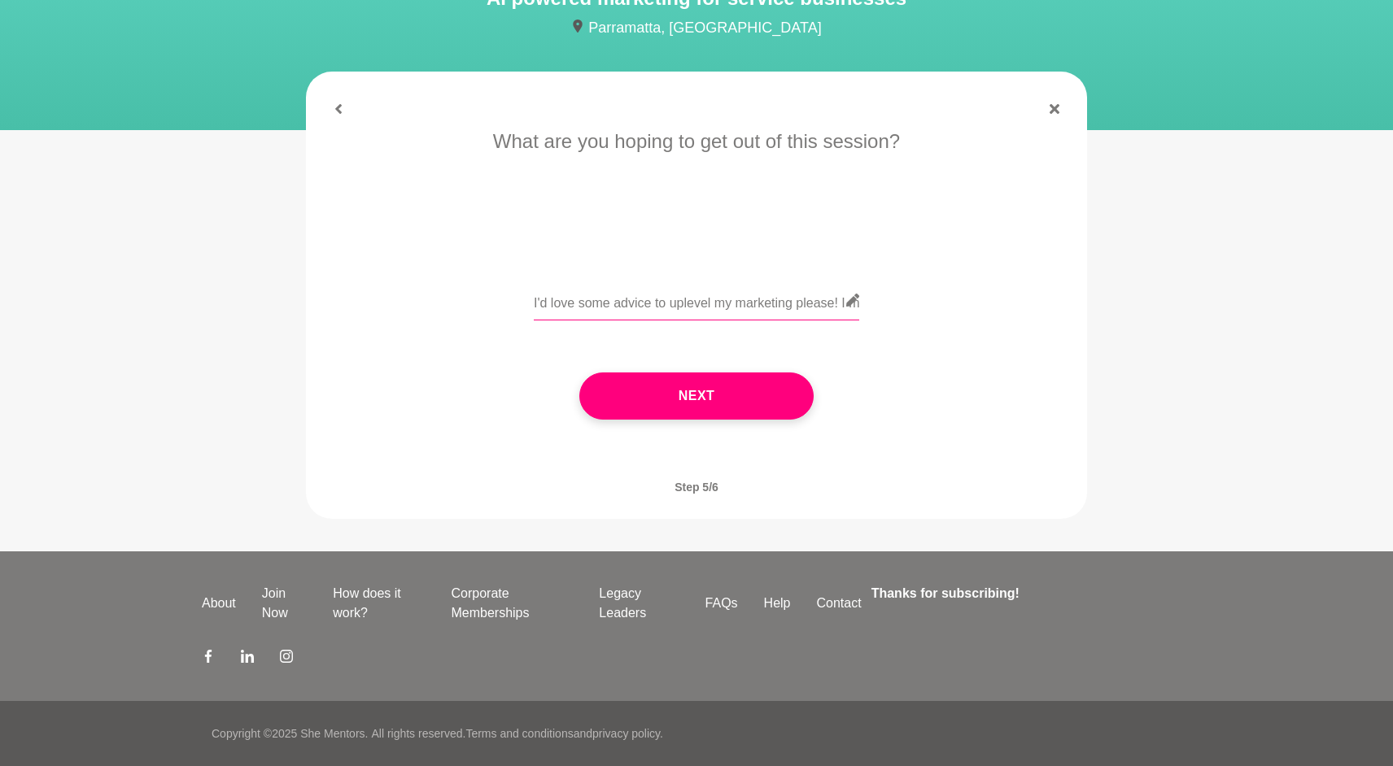
click at [807, 300] on input "I'd love some advice to uplevel my marketing please! I mostly post on Instagram…" at bounding box center [696, 301] width 325 height 40
drag, startPoint x: 759, startPoint y: 306, endPoint x: 1010, endPoint y: 325, distance: 252.2
click at [1010, 325] on div "I'd love some advice to uplevel my marketing please! I mostly post on Instagram…" at bounding box center [696, 310] width 735 height 59
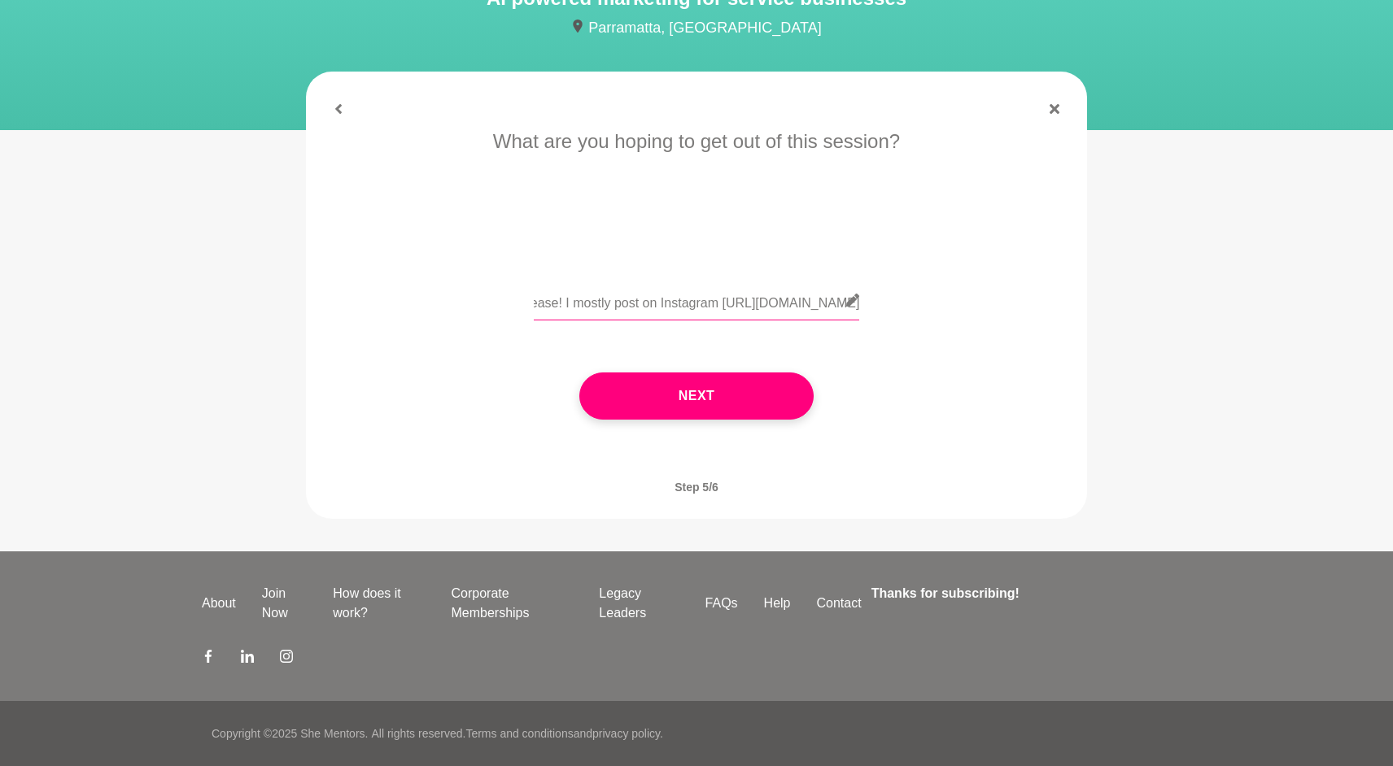
drag, startPoint x: 601, startPoint y: 306, endPoint x: 648, endPoint y: 308, distance: 47.3
click at [600, 306] on input "I'd love some advice to uplevel my marketing please! I mostly post on Instagram…" at bounding box center [696, 301] width 325 height 40
drag, startPoint x: 718, startPoint y: 306, endPoint x: 525, endPoint y: 302, distance: 193.7
click at [525, 302] on div "I'd love some advice to uplevel my marketing please! I mostly post on Instagram…" at bounding box center [696, 310] width 735 height 59
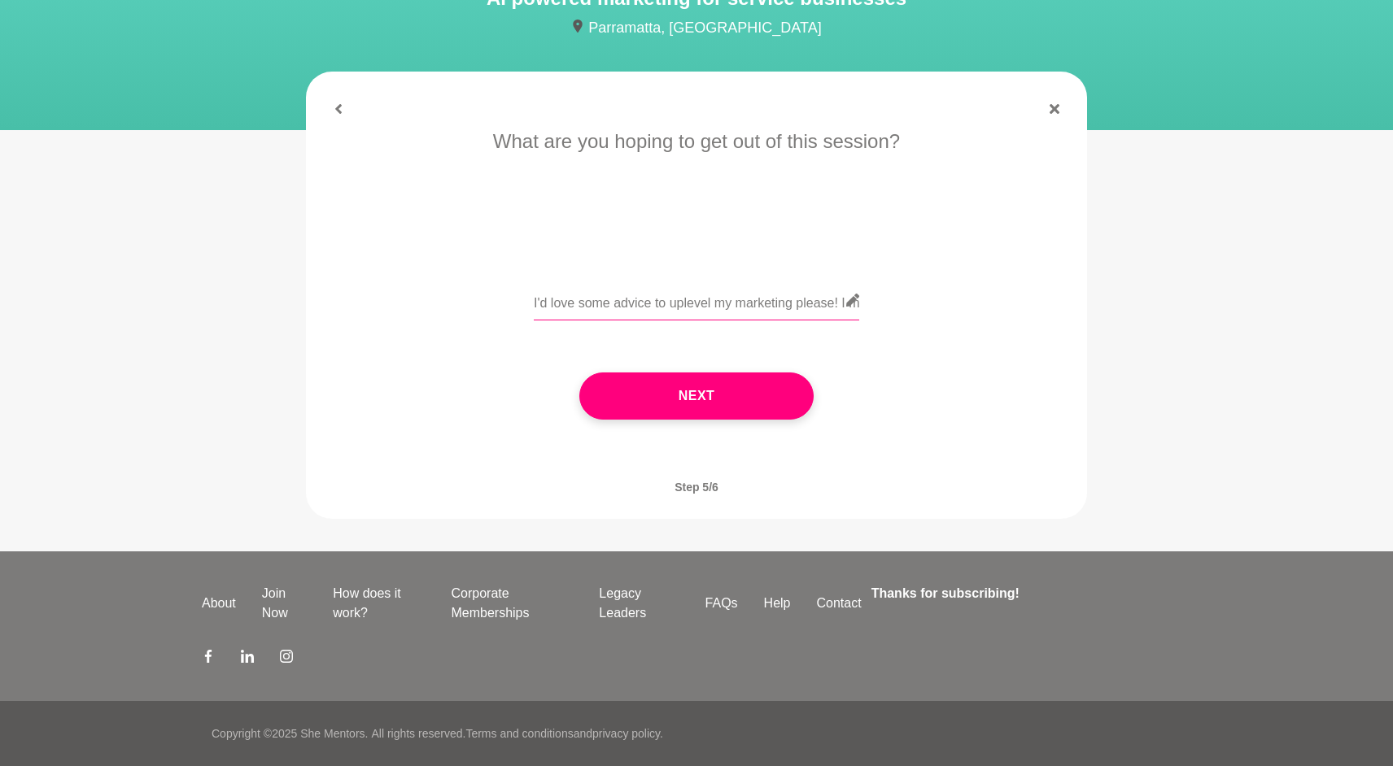
drag, startPoint x: 750, startPoint y: 303, endPoint x: 819, endPoint y: 304, distance: 69.2
click at [750, 303] on input "I'd love some advice to uplevel my marketing please! I mostly post on Instagram…" at bounding box center [696, 301] width 325 height 40
drag, startPoint x: 803, startPoint y: 303, endPoint x: 817, endPoint y: 299, distance: 14.4
click at [803, 303] on input "I'd love some advice to uplevel my marketing please! I mostly post on Instagram…" at bounding box center [696, 301] width 325 height 40
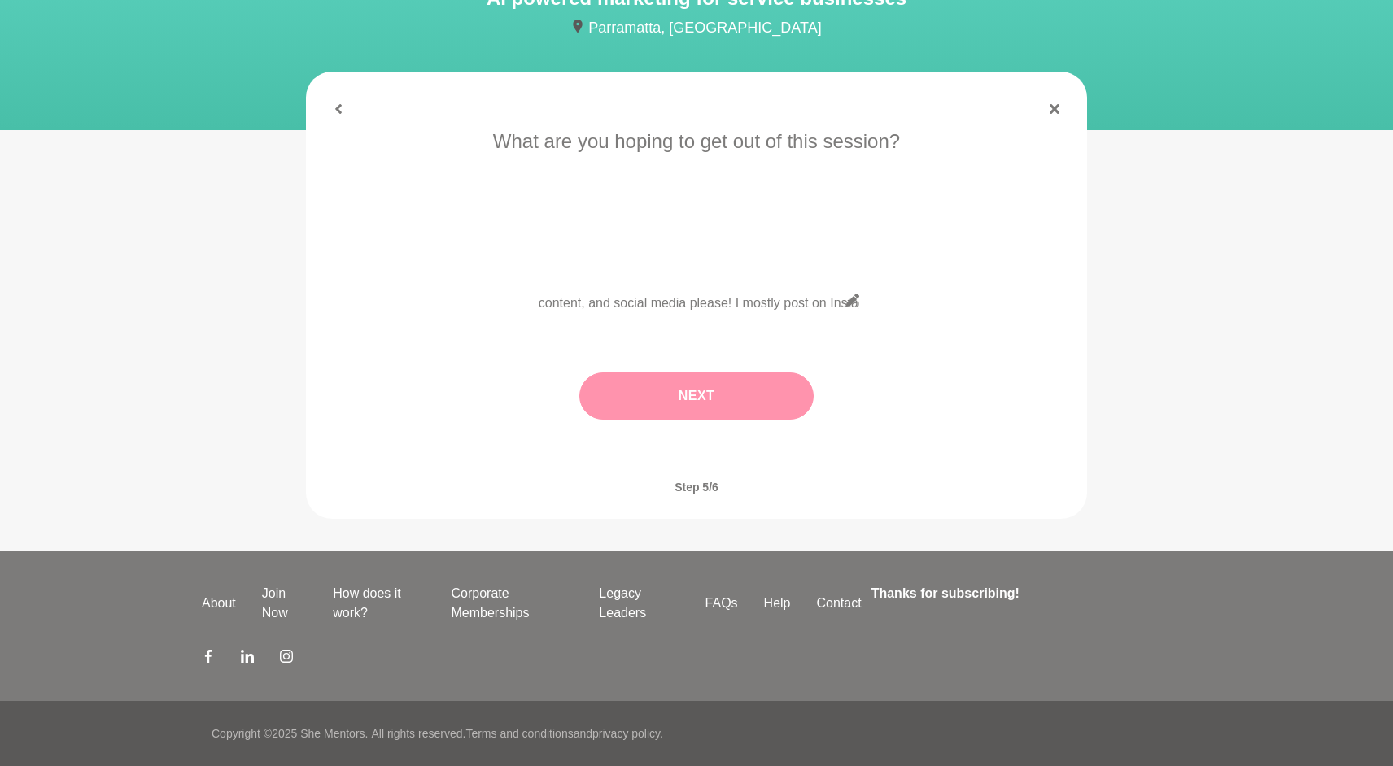
type input "I'd love some advice to uplevel my marketing, content, and social media please!…"
click at [729, 388] on button "Next" at bounding box center [696, 396] width 234 height 47
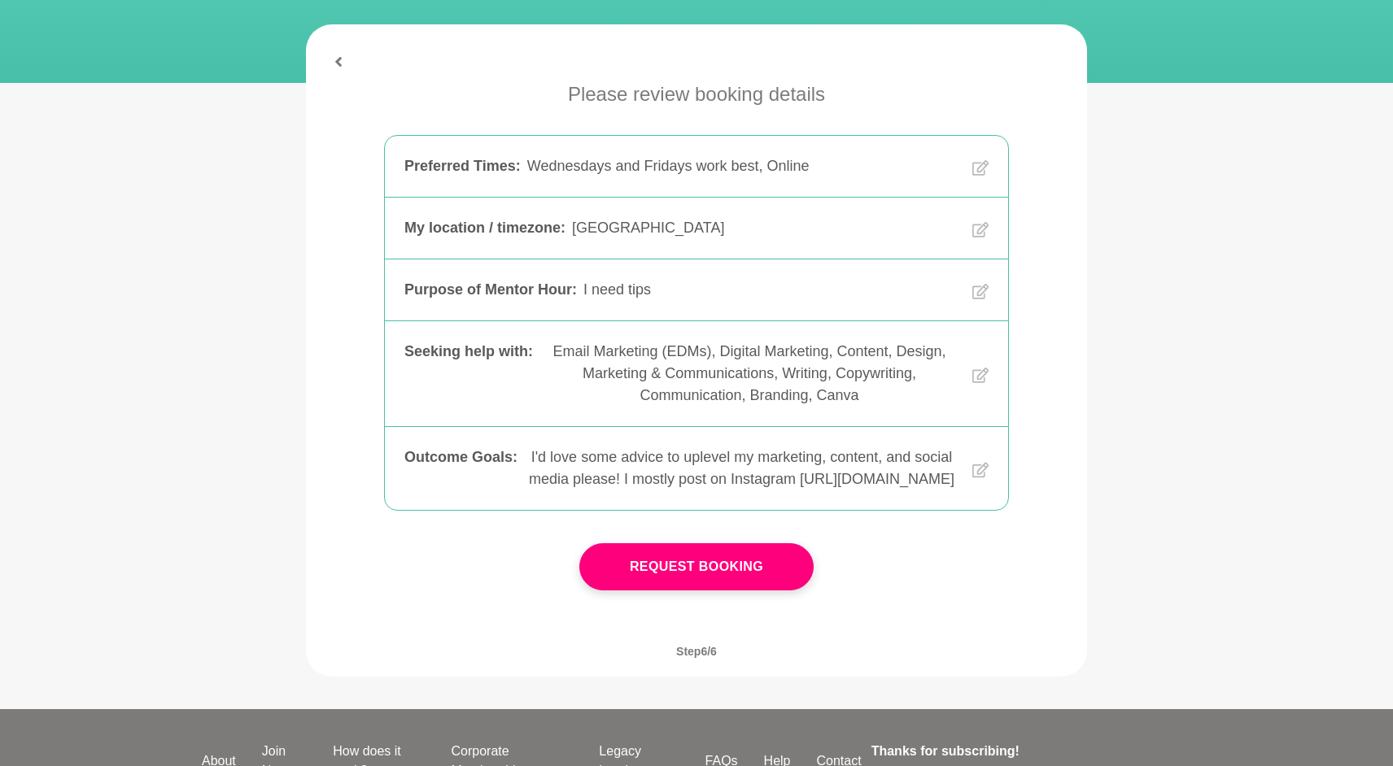
scroll to position [259, 0]
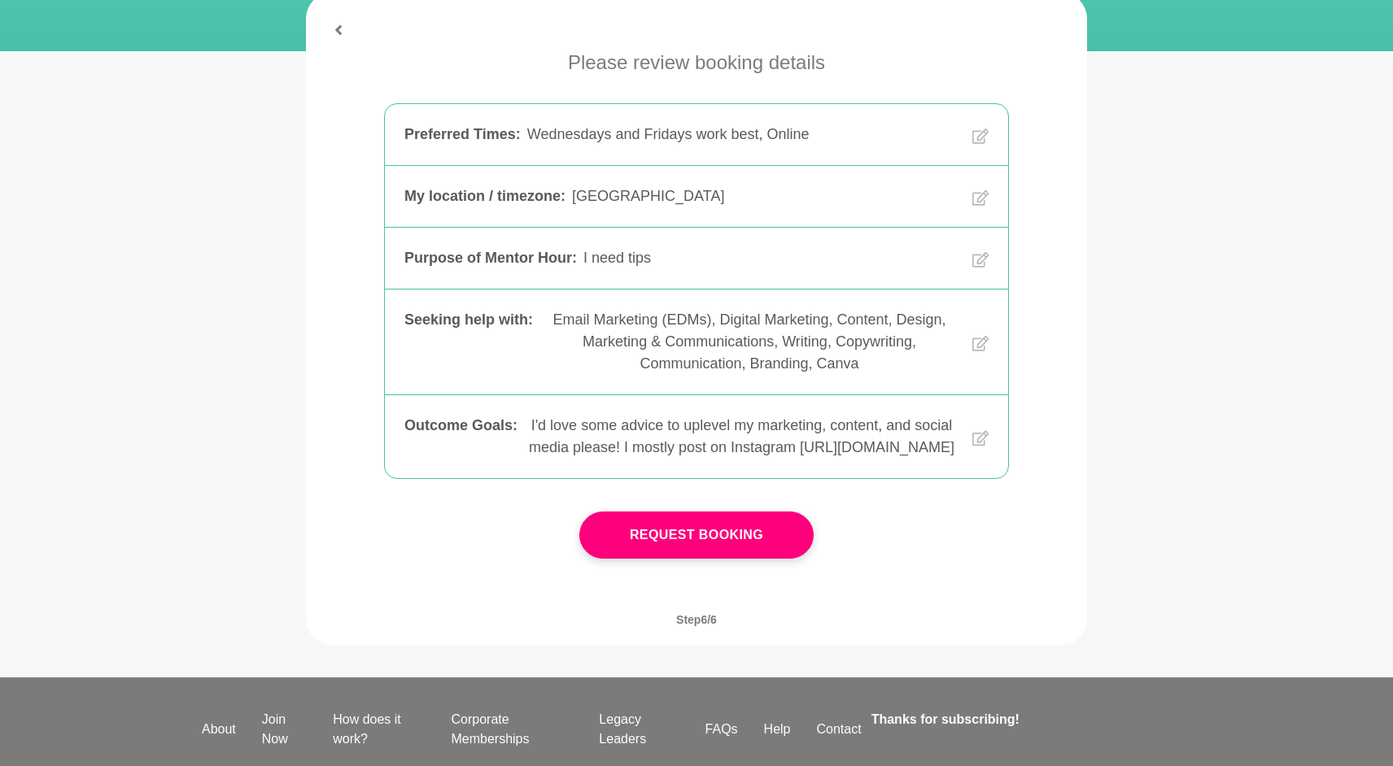
drag, startPoint x: 849, startPoint y: 465, endPoint x: 525, endPoint y: 428, distance: 326.7
click at [525, 428] on div "I'd love some advice to uplevel my marketing, content, and social media please!…" at bounding box center [741, 437] width 435 height 44
copy div "I'd love some advice to uplevel my marketing, content, and social media please!…"
click at [972, 557] on div "Please review booking details Preferred Times : Wednesdays and Fridays work bes…" at bounding box center [696, 319] width 755 height 543
click at [787, 548] on button "Request Booking" at bounding box center [696, 535] width 234 height 47
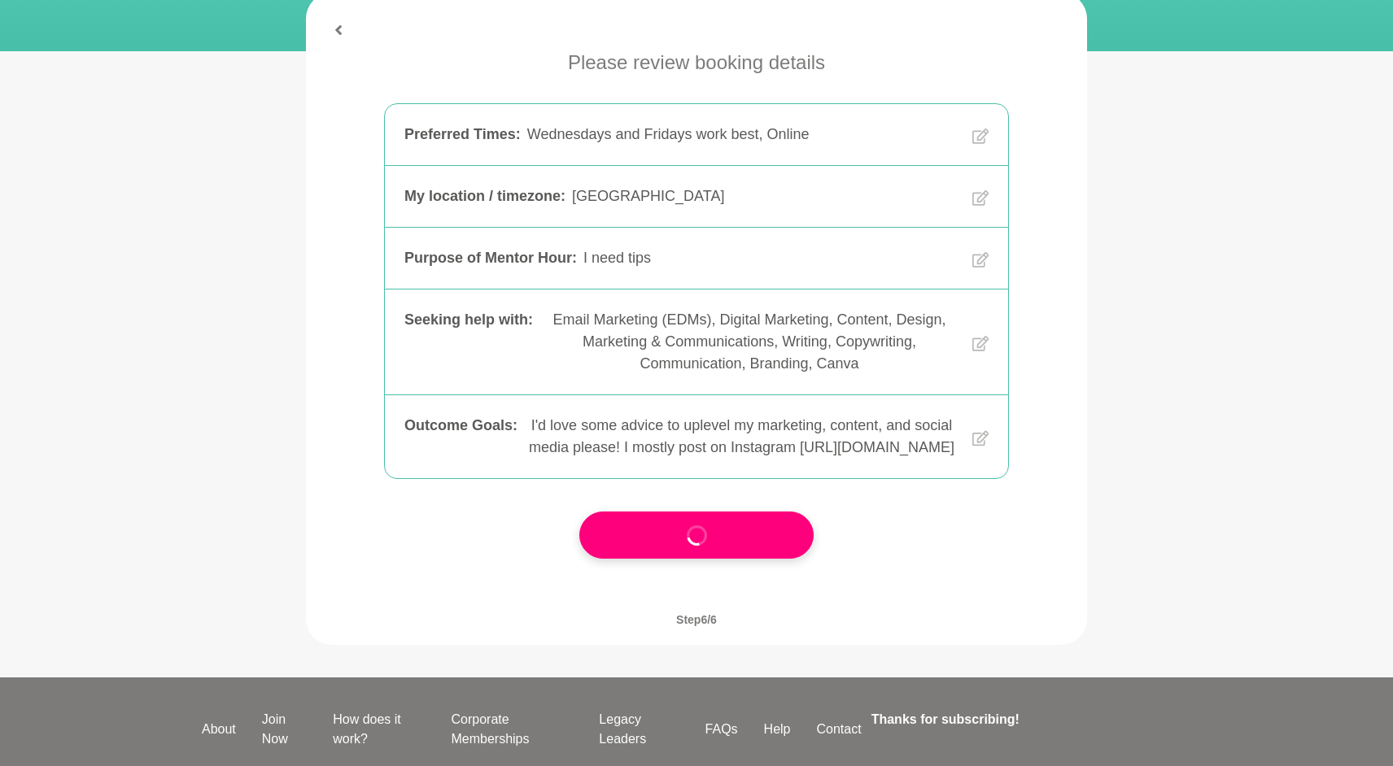
scroll to position [258, 0]
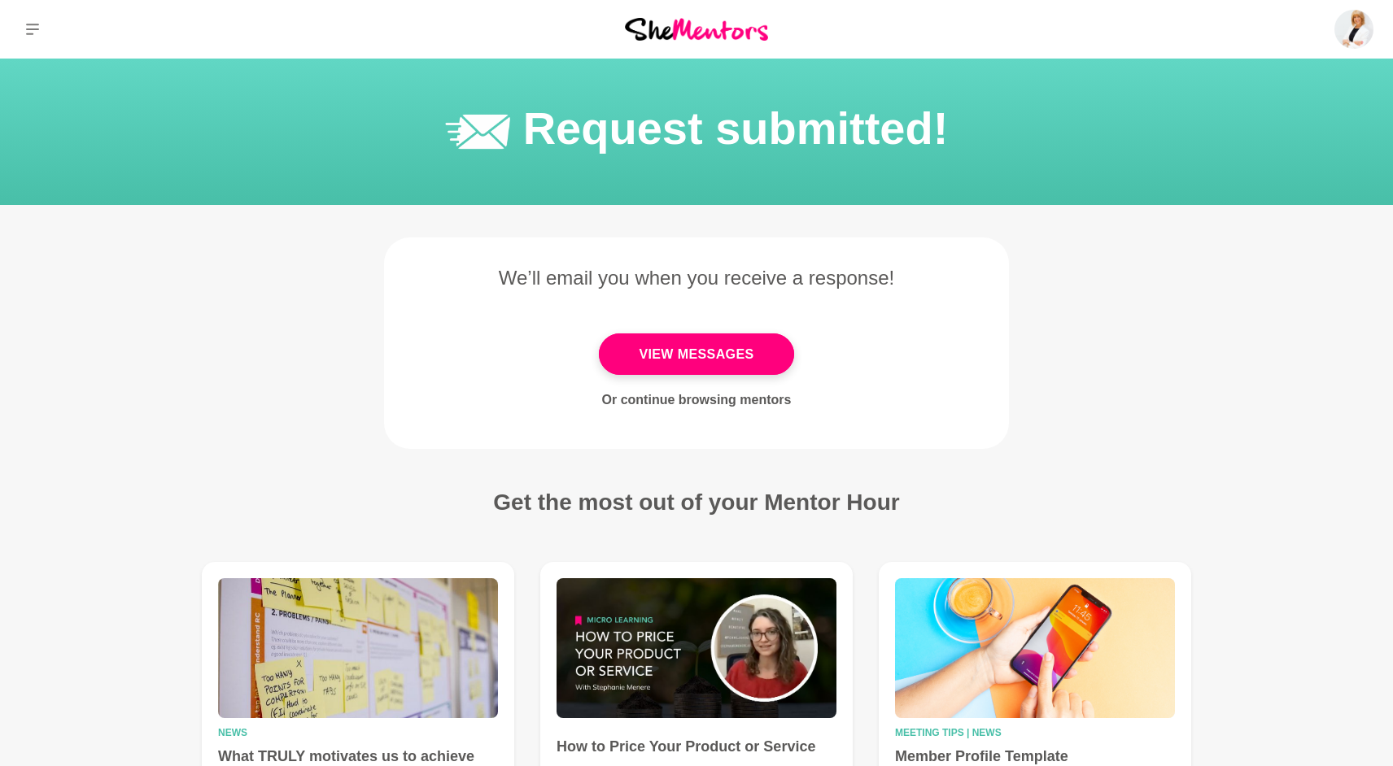
click at [732, 401] on link "Or continue browsing mentors" at bounding box center [697, 400] width 190 height 14
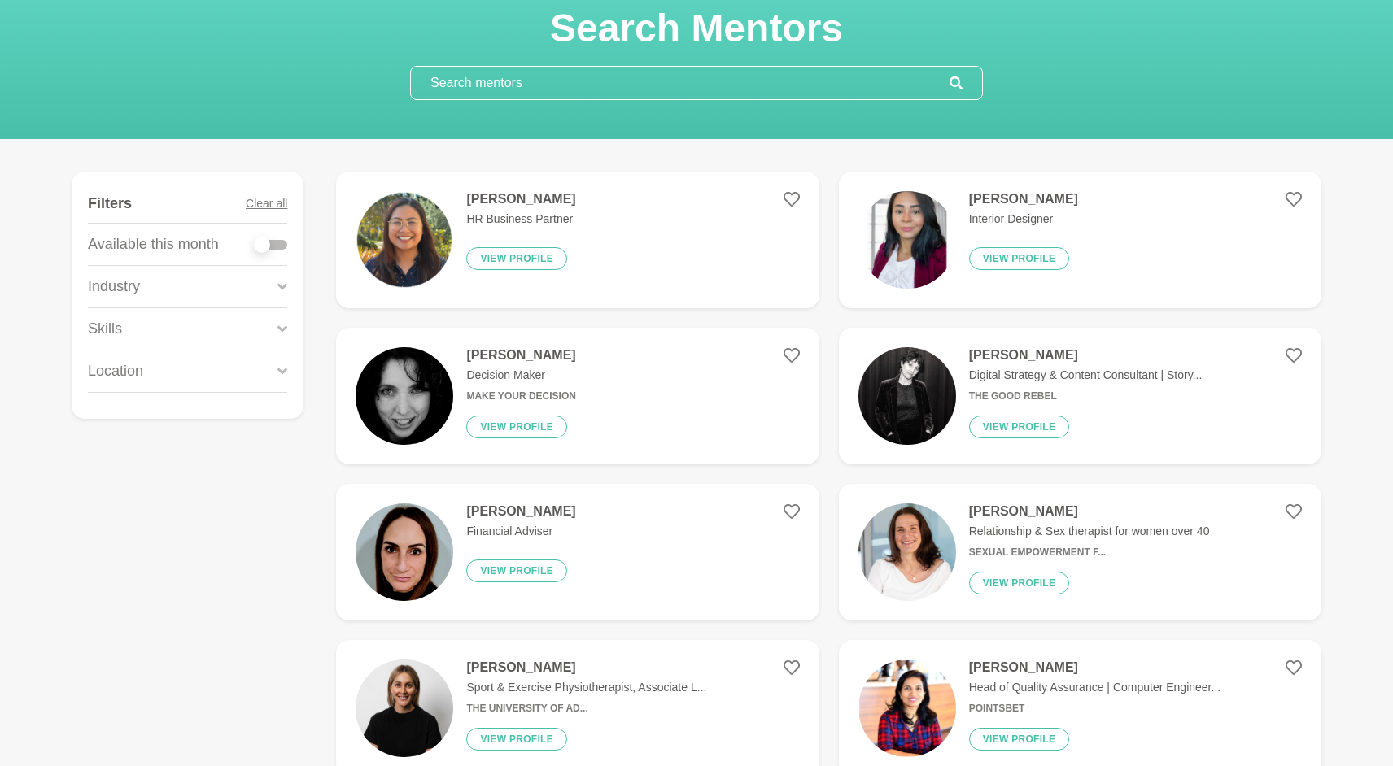
scroll to position [94, 0]
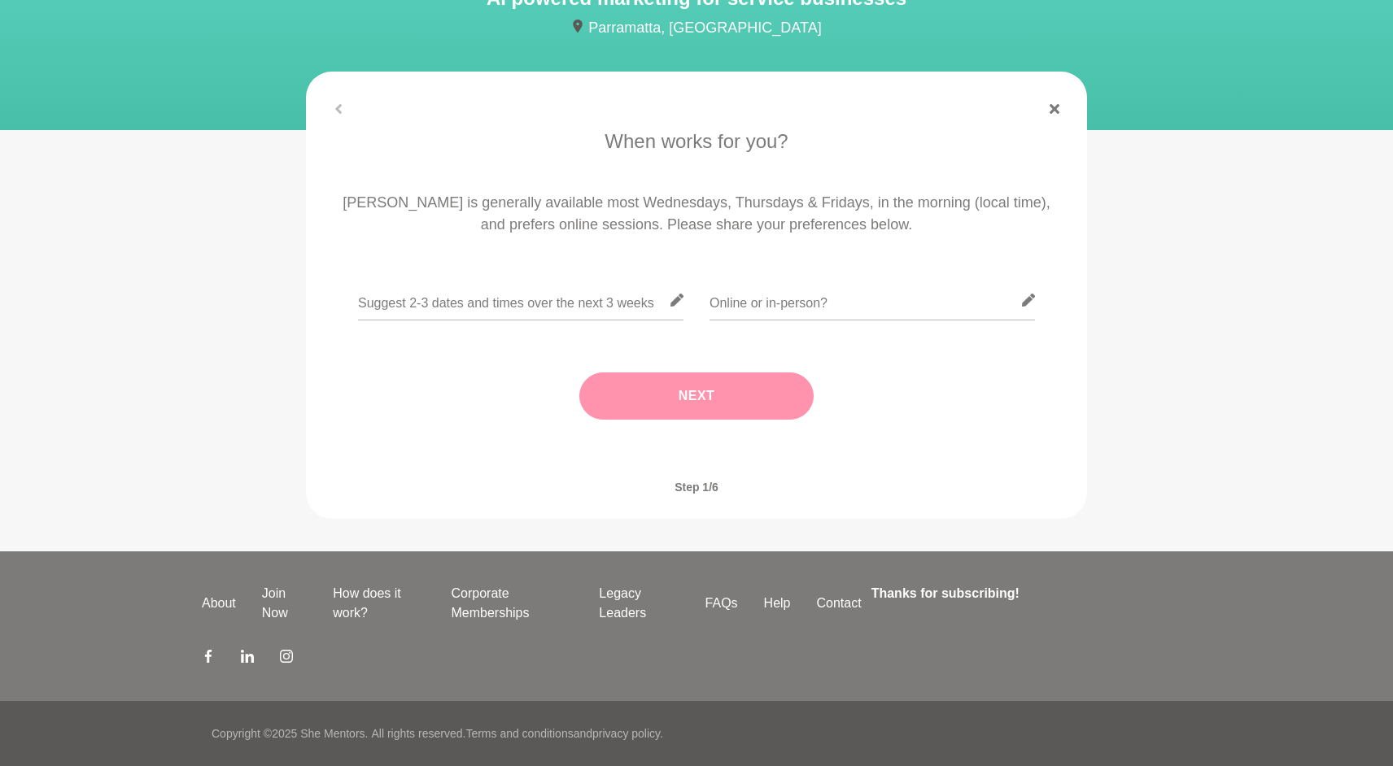
scroll to position [51, 0]
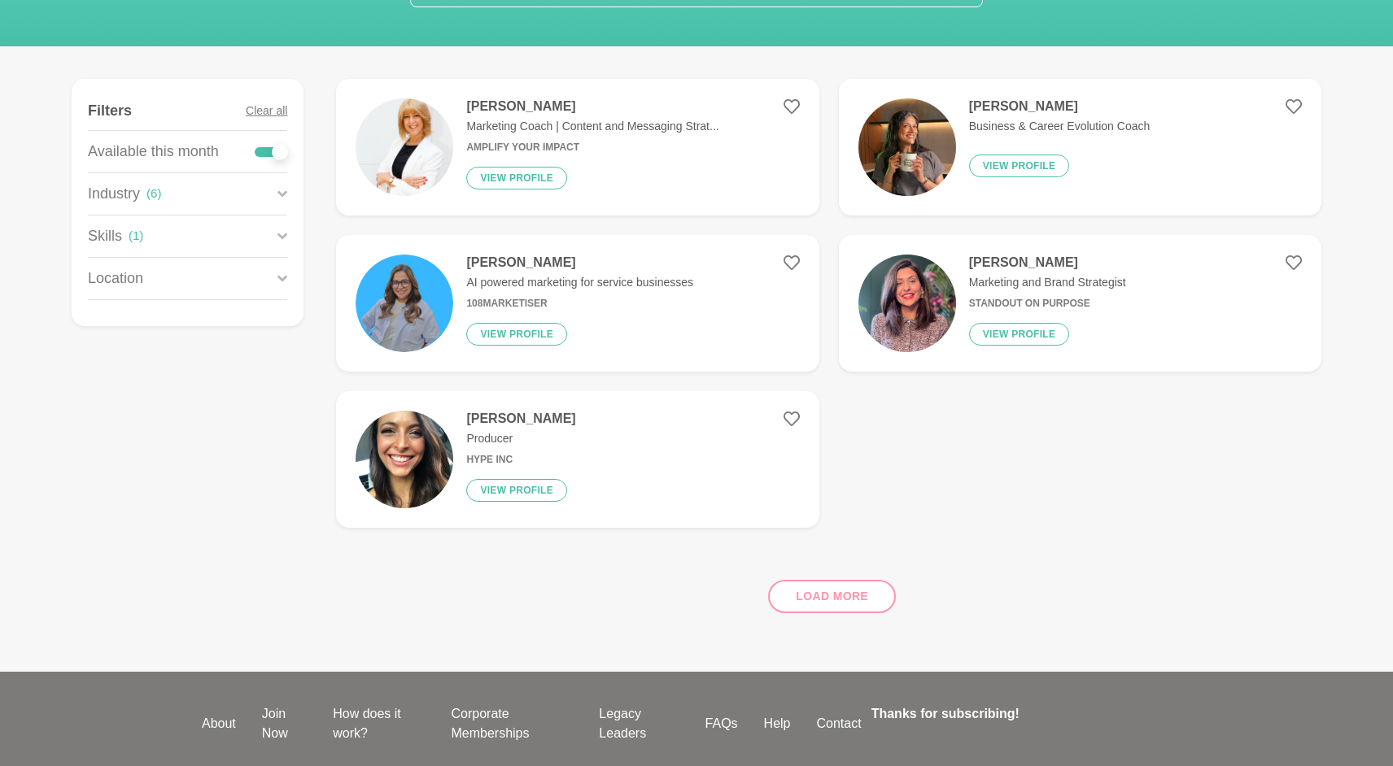
scroll to position [184, 0]
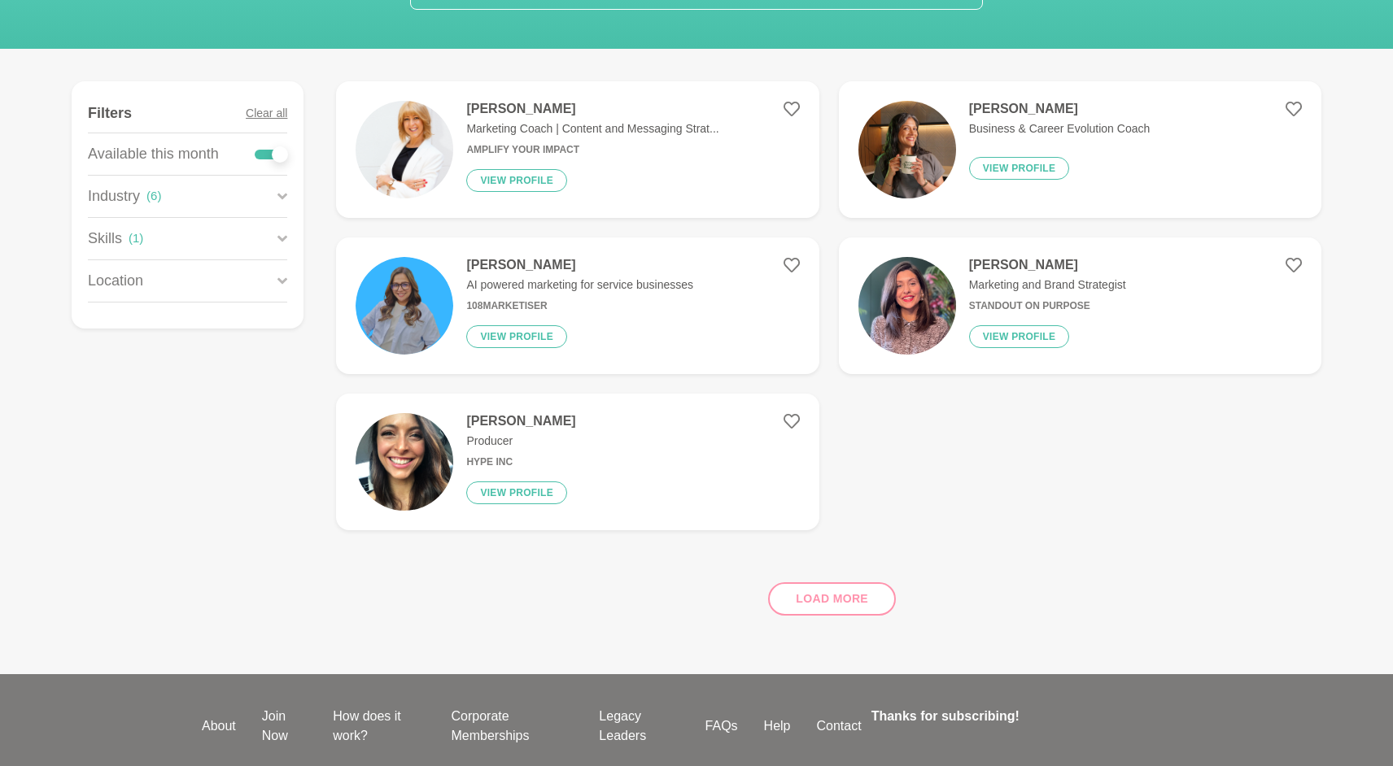
click at [1006, 120] on p "Business & Career Evolution Coach" at bounding box center [1059, 128] width 181 height 17
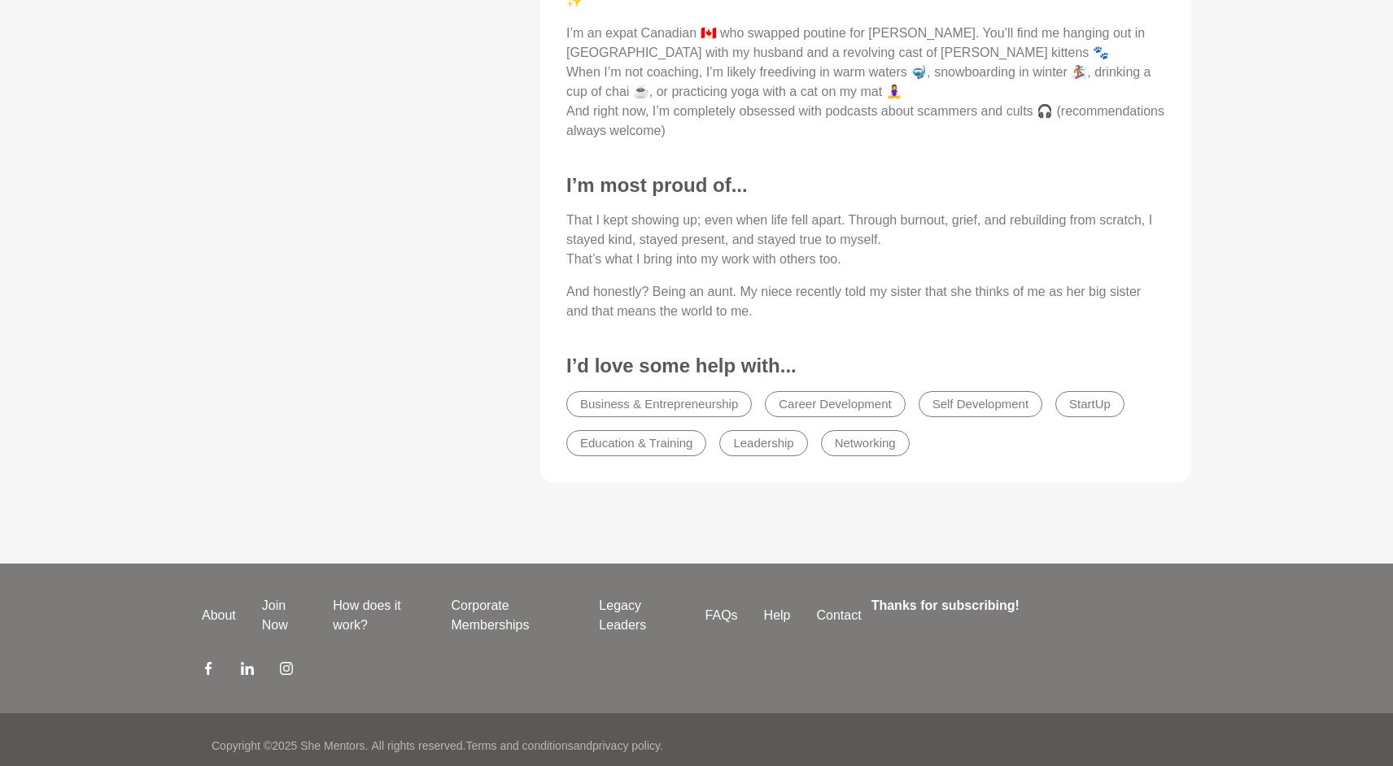
scroll to position [1156, 0]
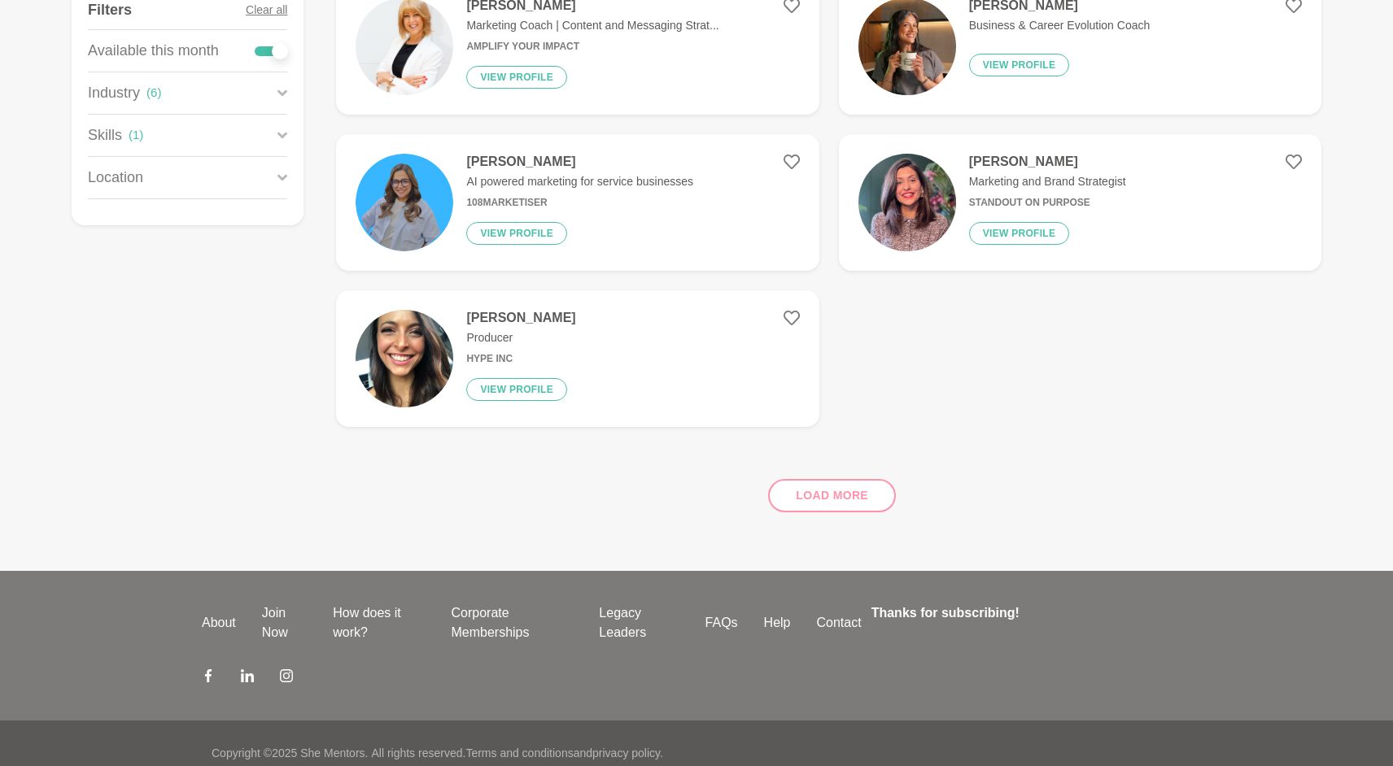
scroll to position [307, 0]
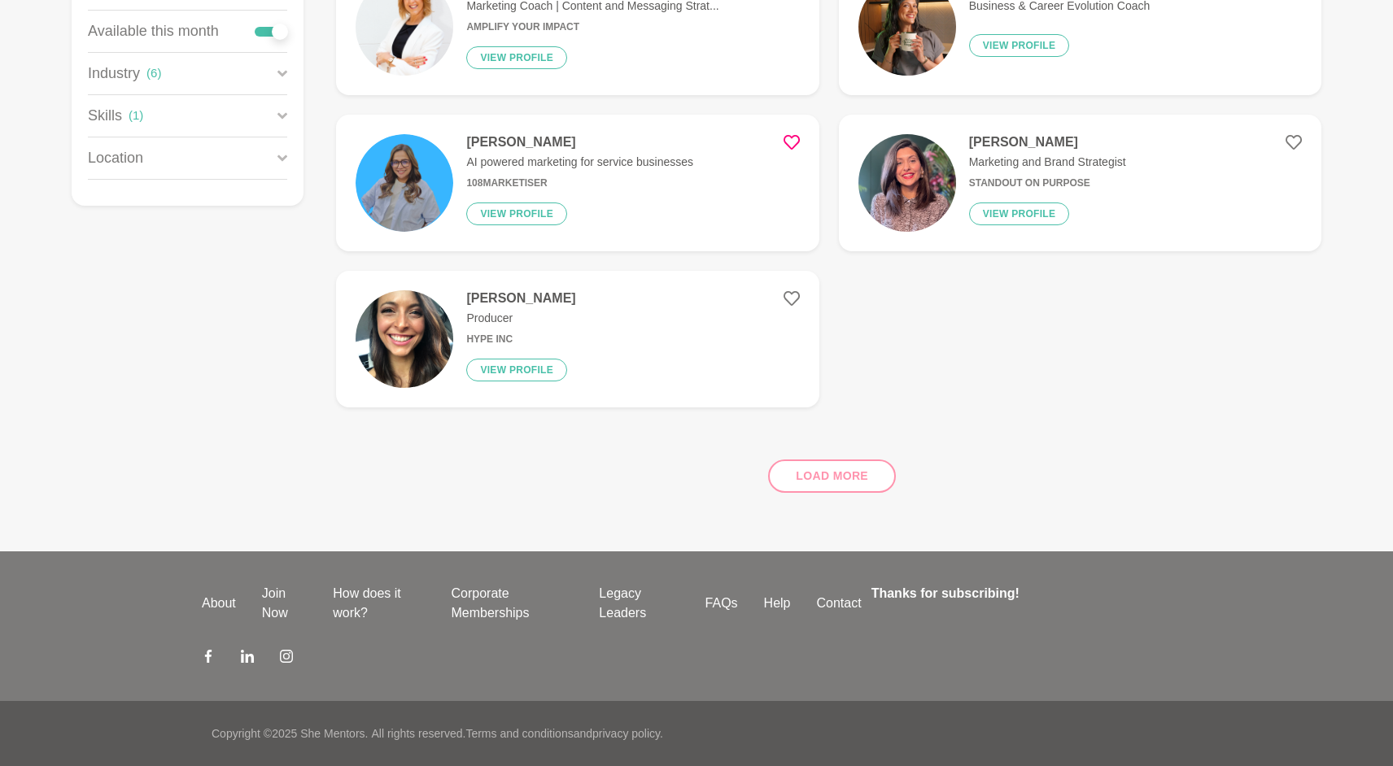
click at [792, 141] on icon at bounding box center [792, 142] width 16 height 16
click at [602, 295] on figure "Hannah Blamey Producer Hype Inc View profile" at bounding box center [577, 341] width 482 height 137
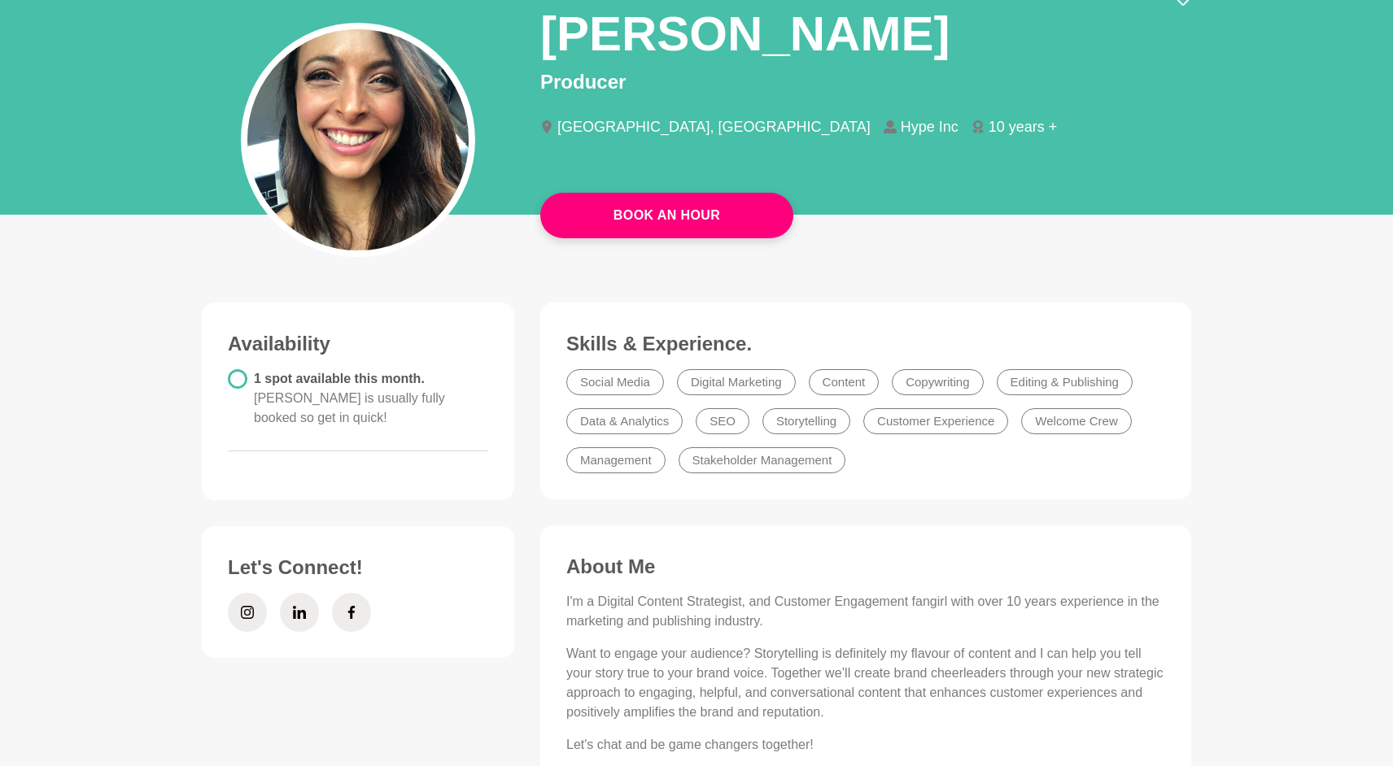
scroll to position [32, 0]
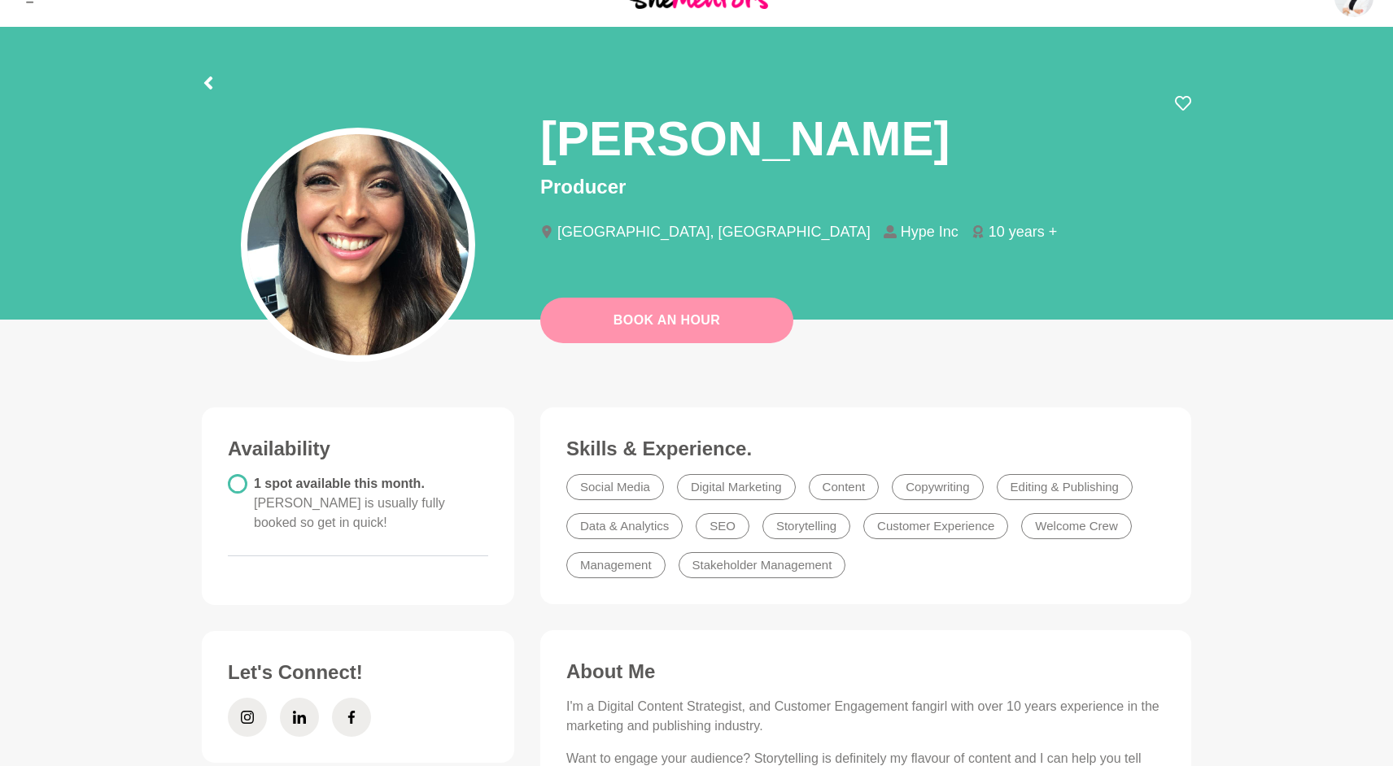
click at [758, 325] on link "Book An Hour" at bounding box center [666, 321] width 253 height 46
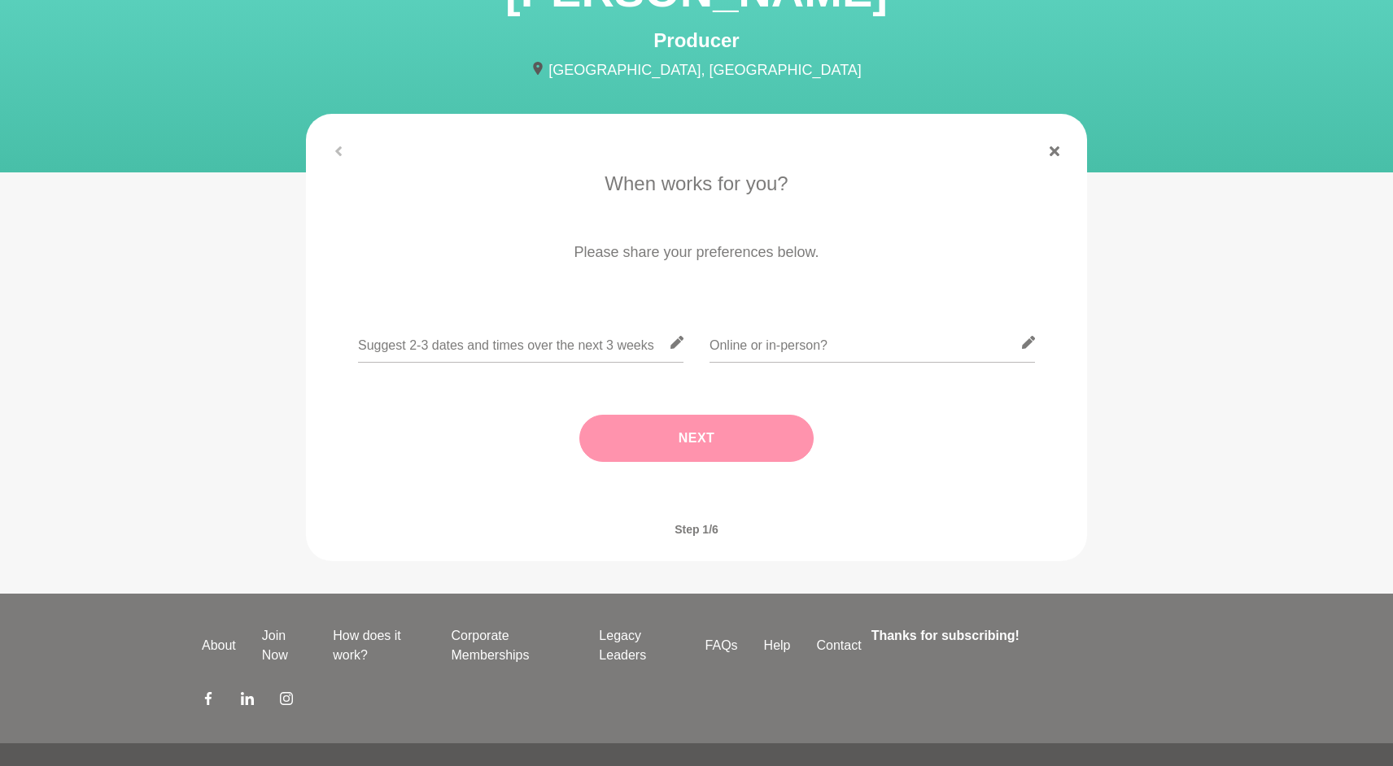
scroll to position [180, 0]
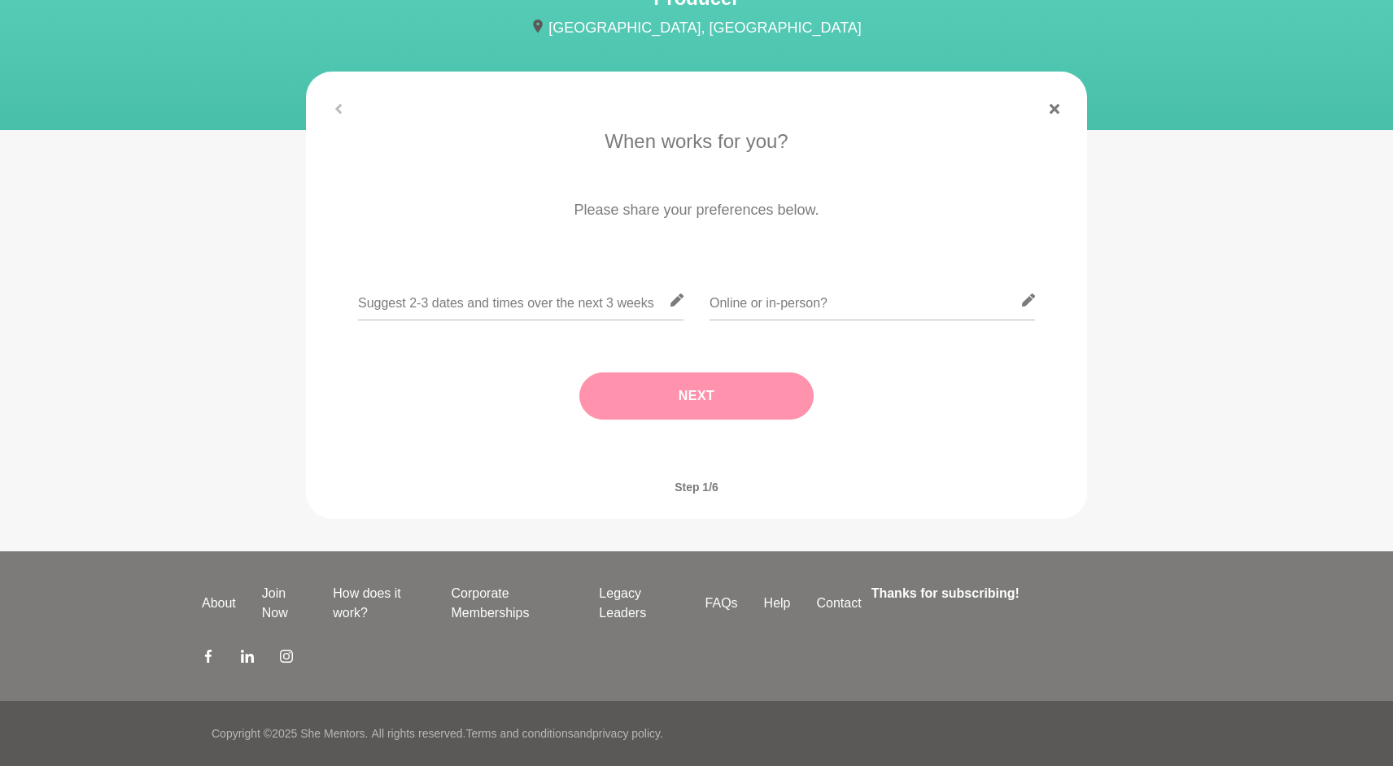
click at [326, 105] on div at bounding box center [696, 109] width 781 height 10
click at [387, 52] on section "Hannah Blamey Producer Melbourne, VIC" at bounding box center [696, 4] width 1393 height 251
click at [219, 123] on section "Hannah Blamey Producer Melbourne, VIC" at bounding box center [696, 4] width 1393 height 251
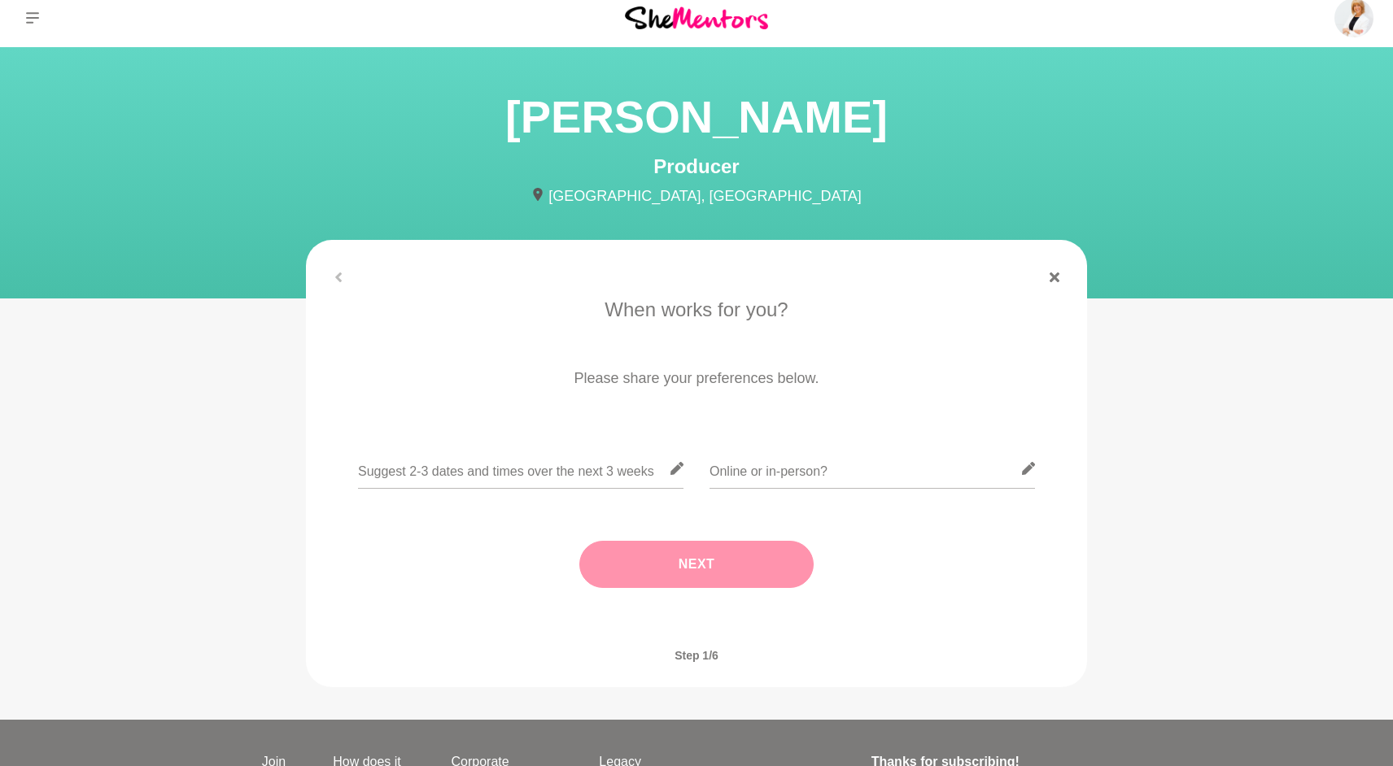
scroll to position [0, 0]
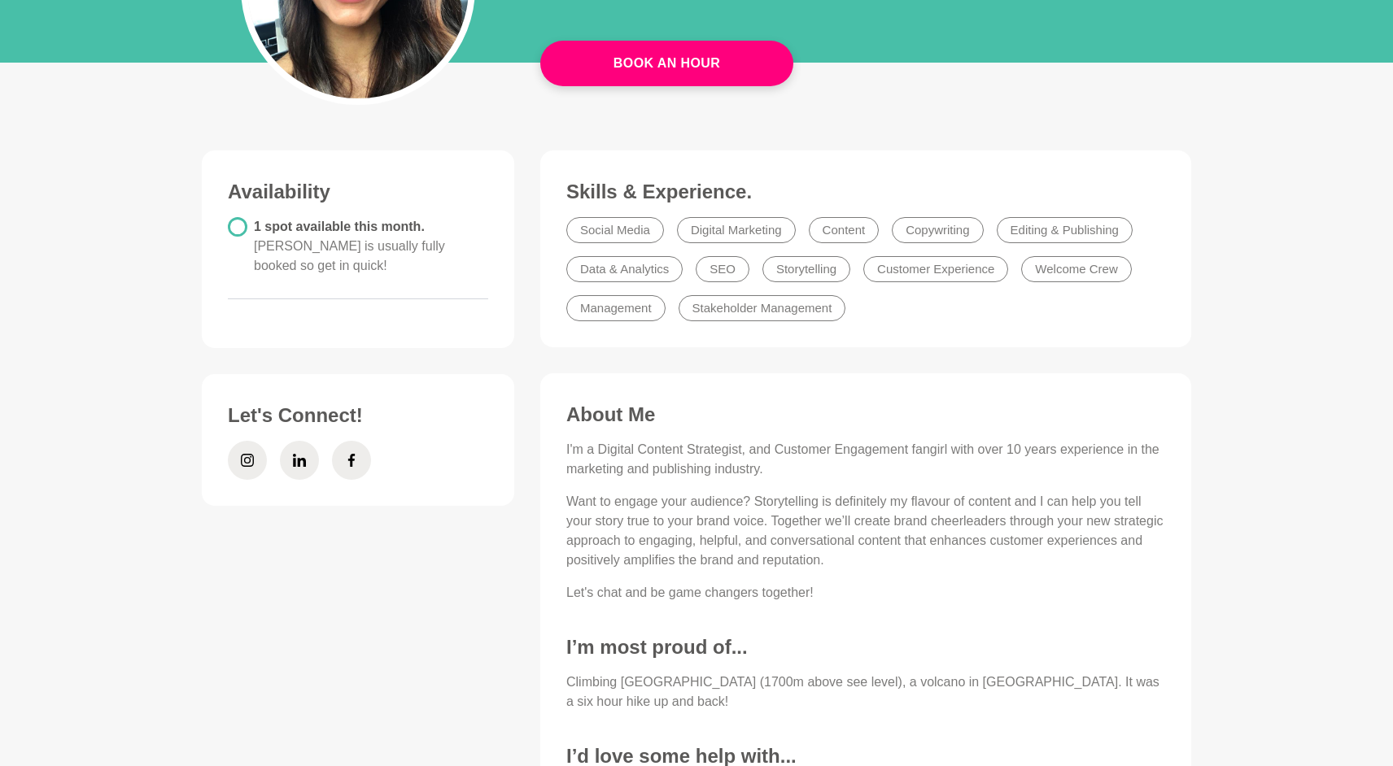
scroll to position [288, 0]
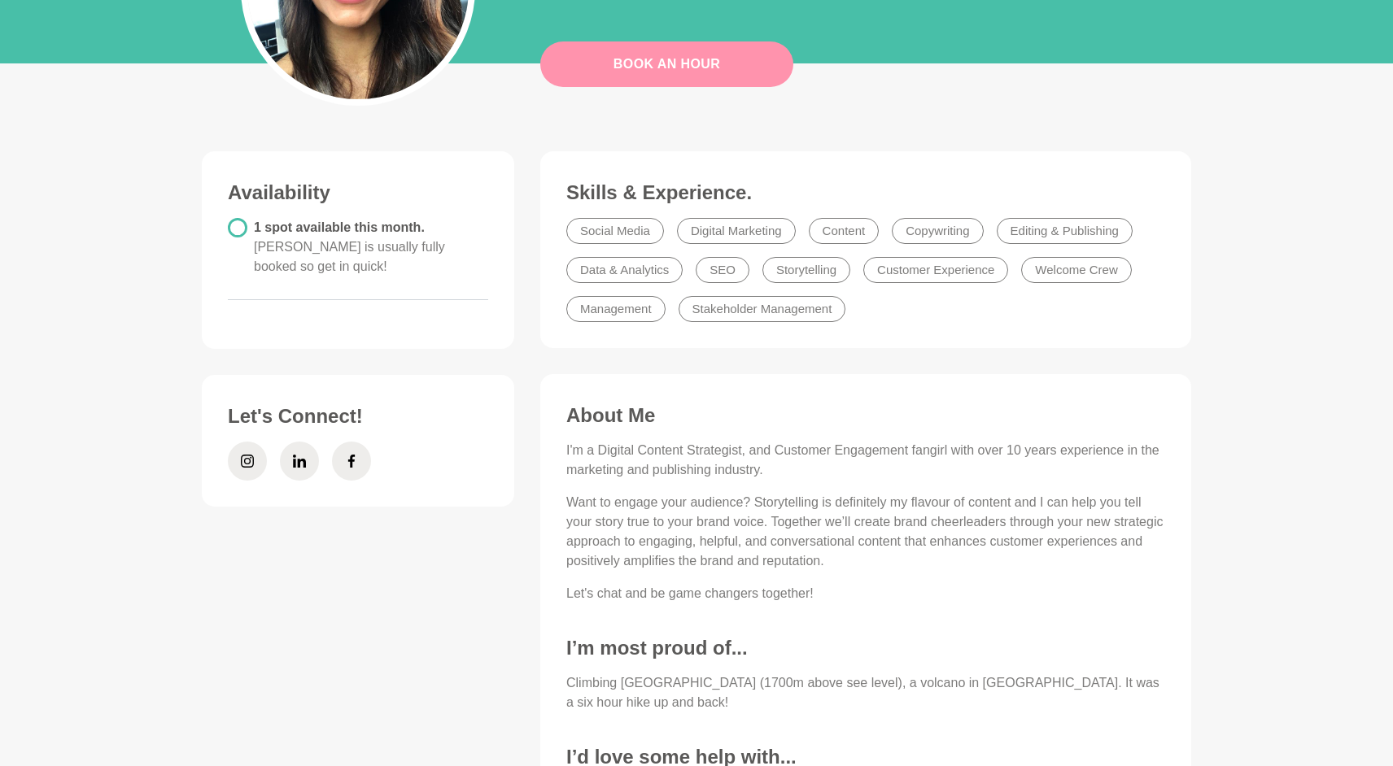
click at [730, 59] on link "Book An Hour" at bounding box center [666, 64] width 253 height 46
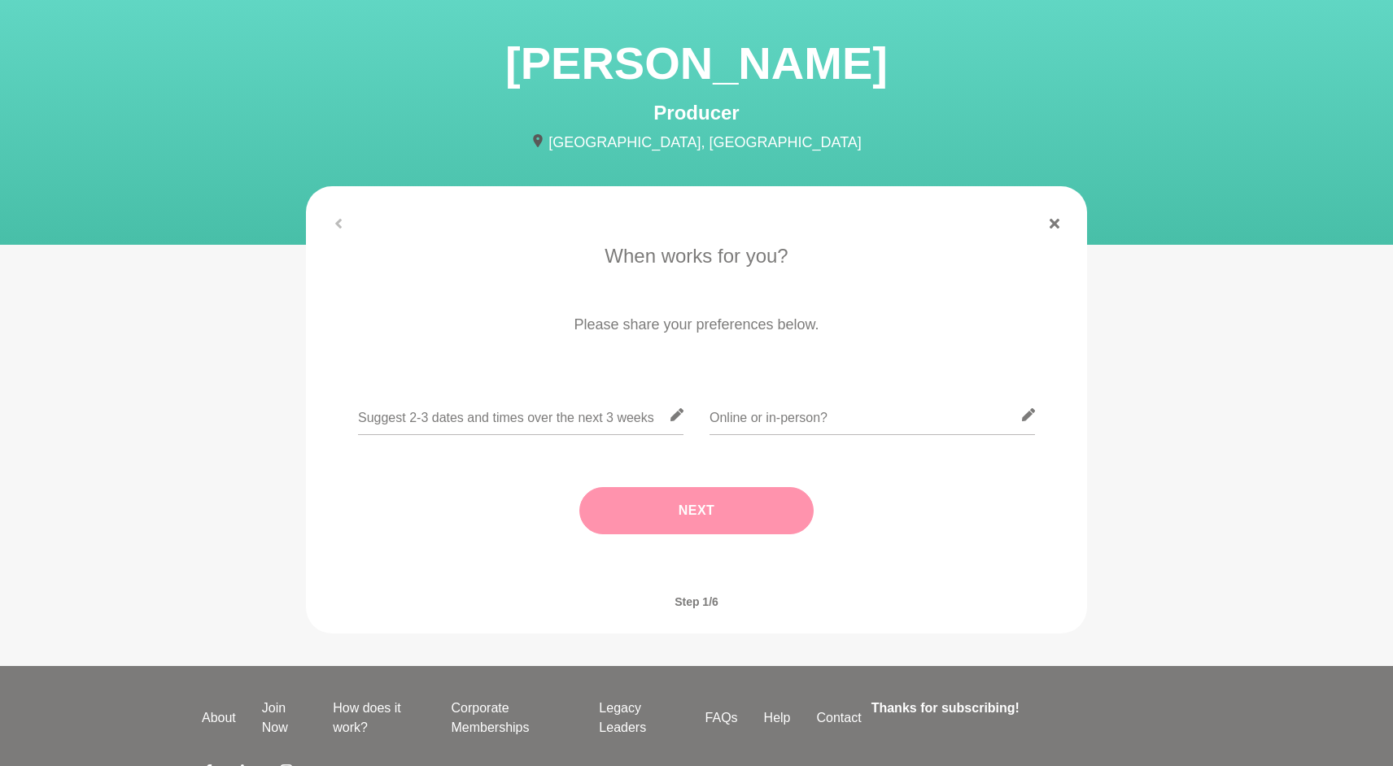
scroll to position [143, 0]
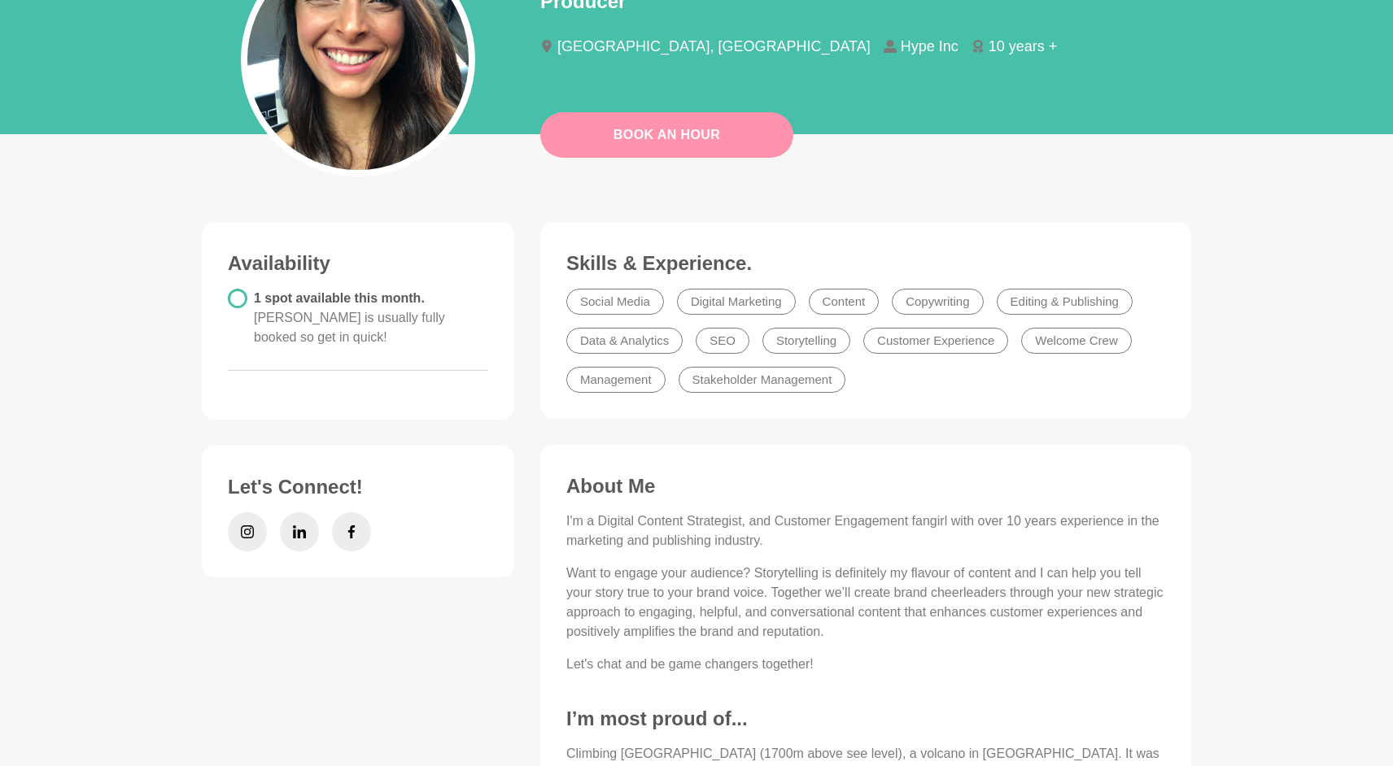
scroll to position [215, 0]
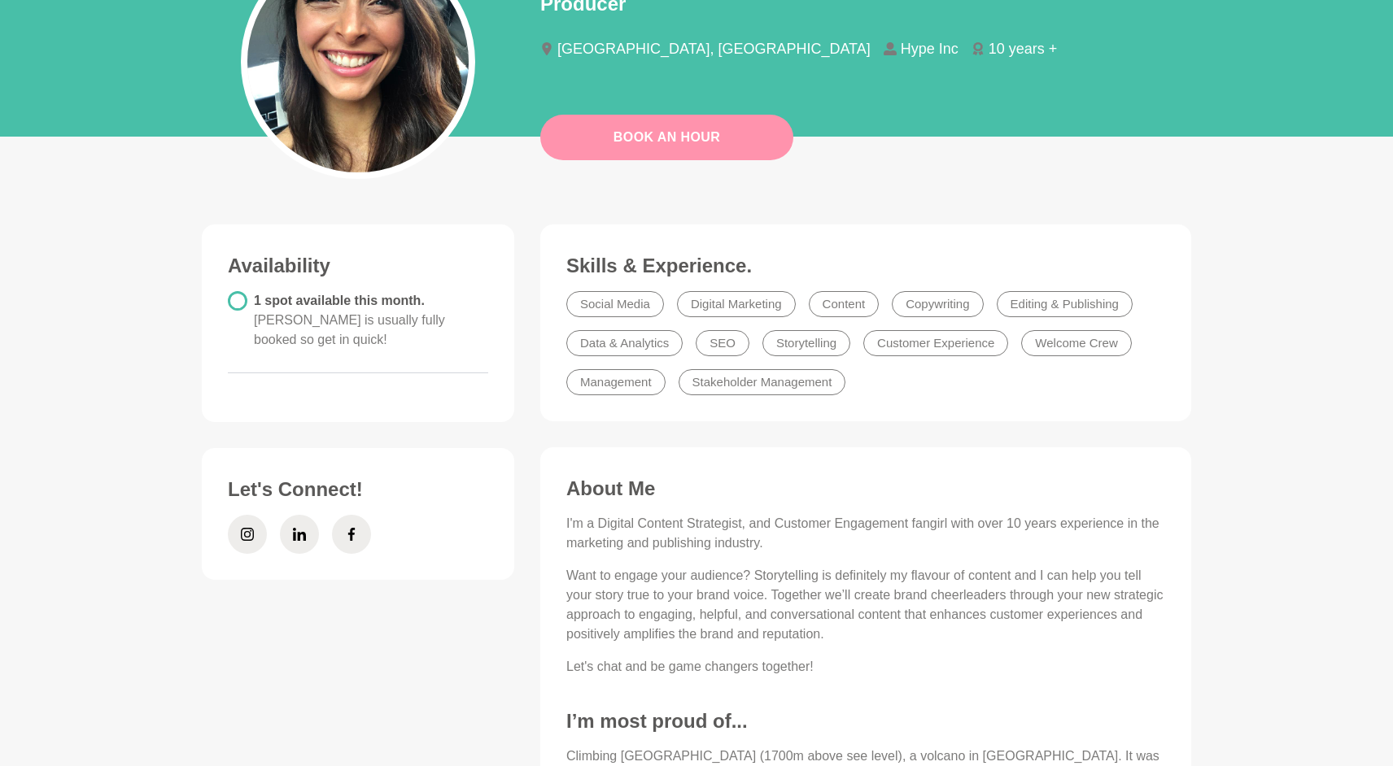
click at [669, 139] on link "Book An Hour" at bounding box center [666, 138] width 253 height 46
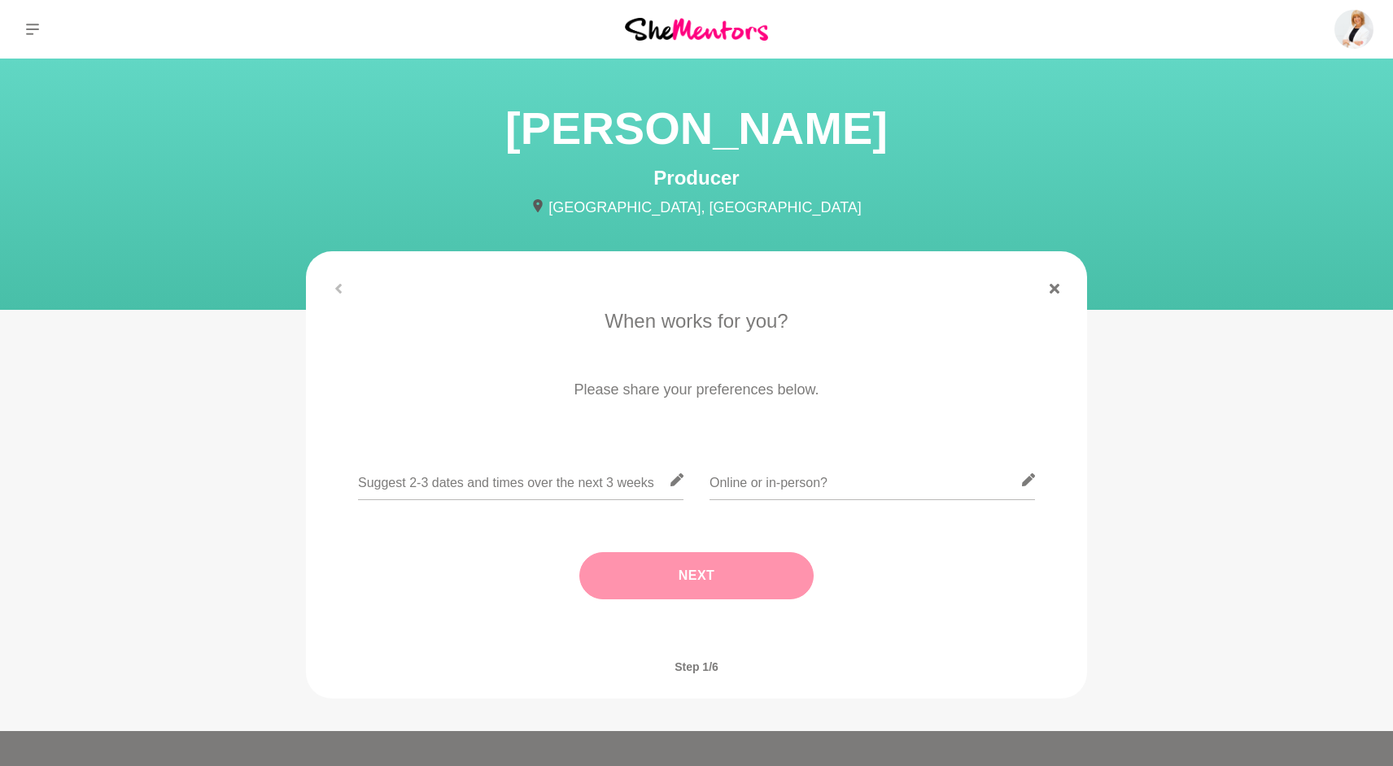
scroll to position [180, 0]
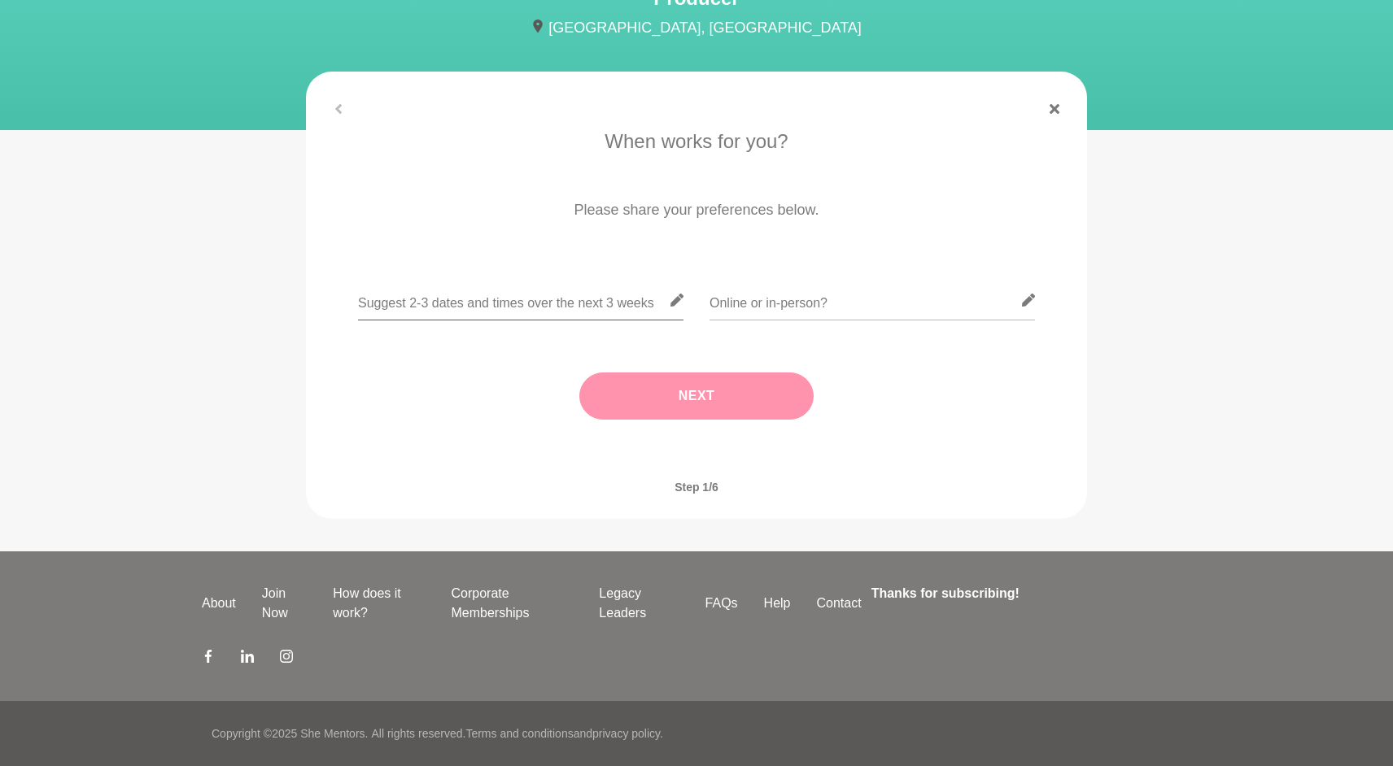
click at [482, 297] on input "text" at bounding box center [520, 301] width 325 height 40
type input "Q"
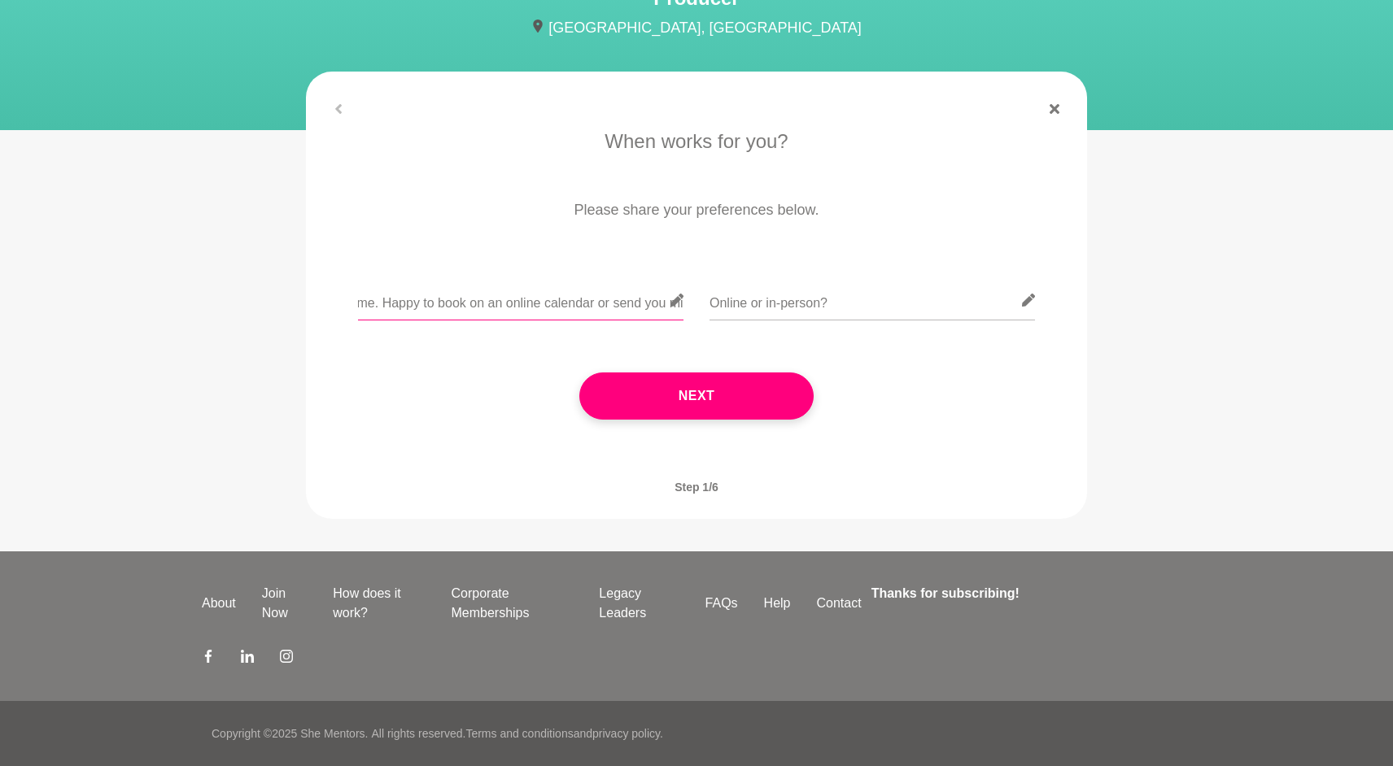
scroll to position [0, 219]
type input "Weekday afternoons are great for me. Happy to book on an online calendar or sen…"
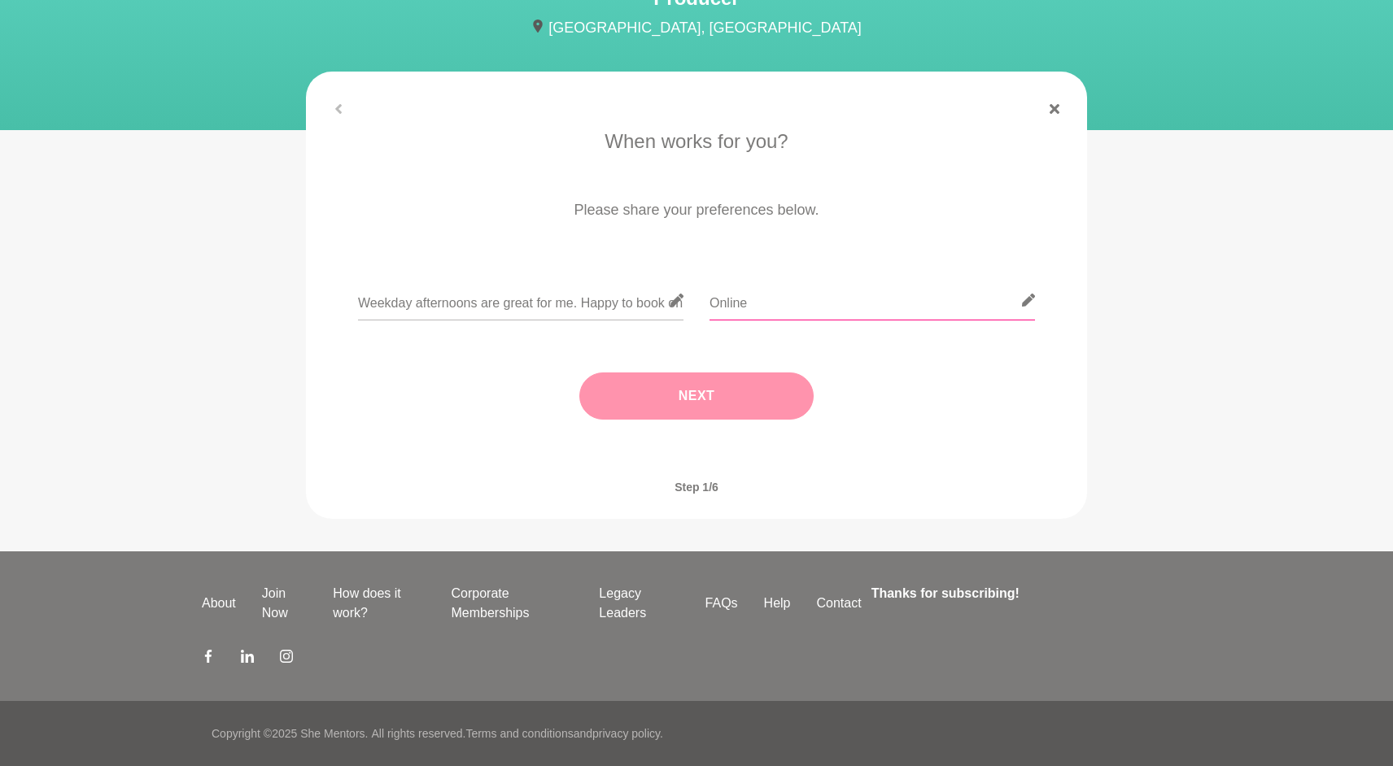
type input "Online"
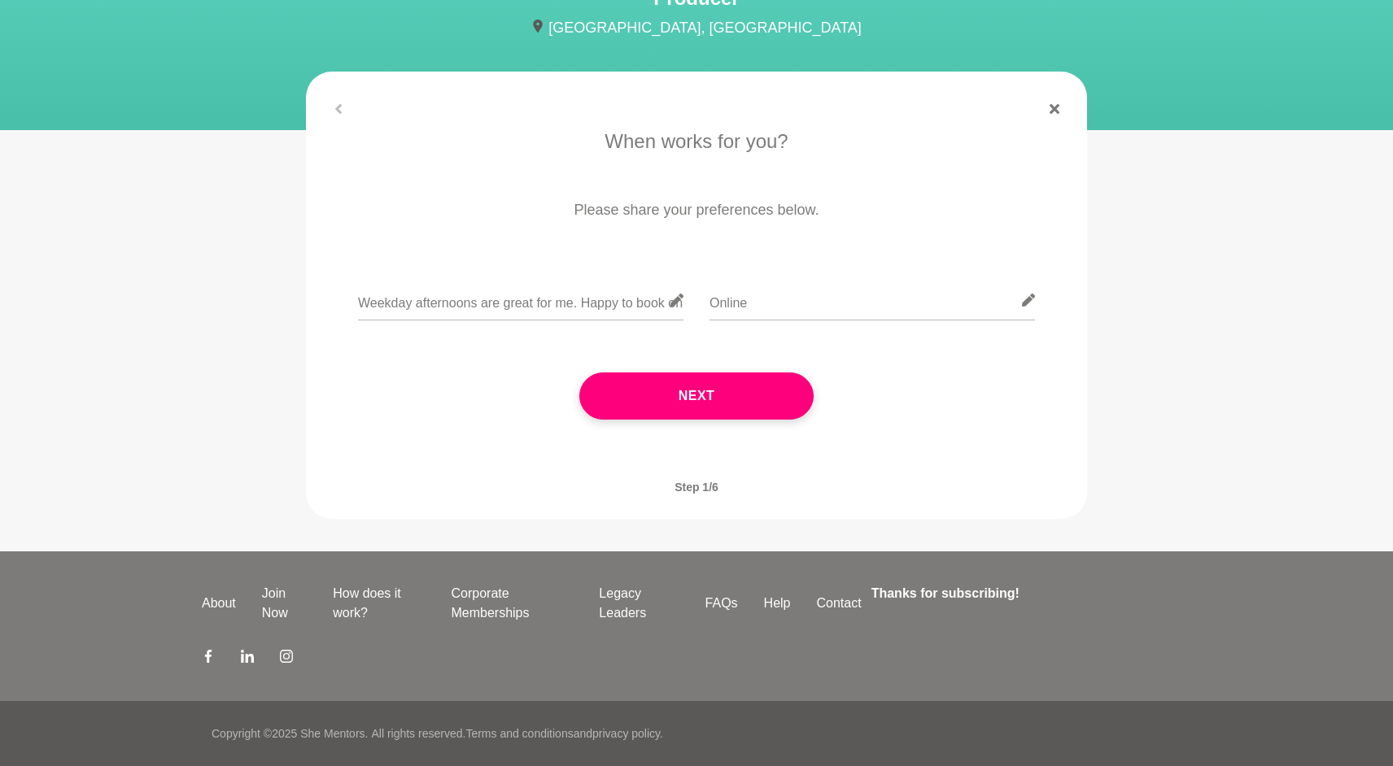
click at [666, 411] on button "Next" at bounding box center [696, 396] width 234 height 47
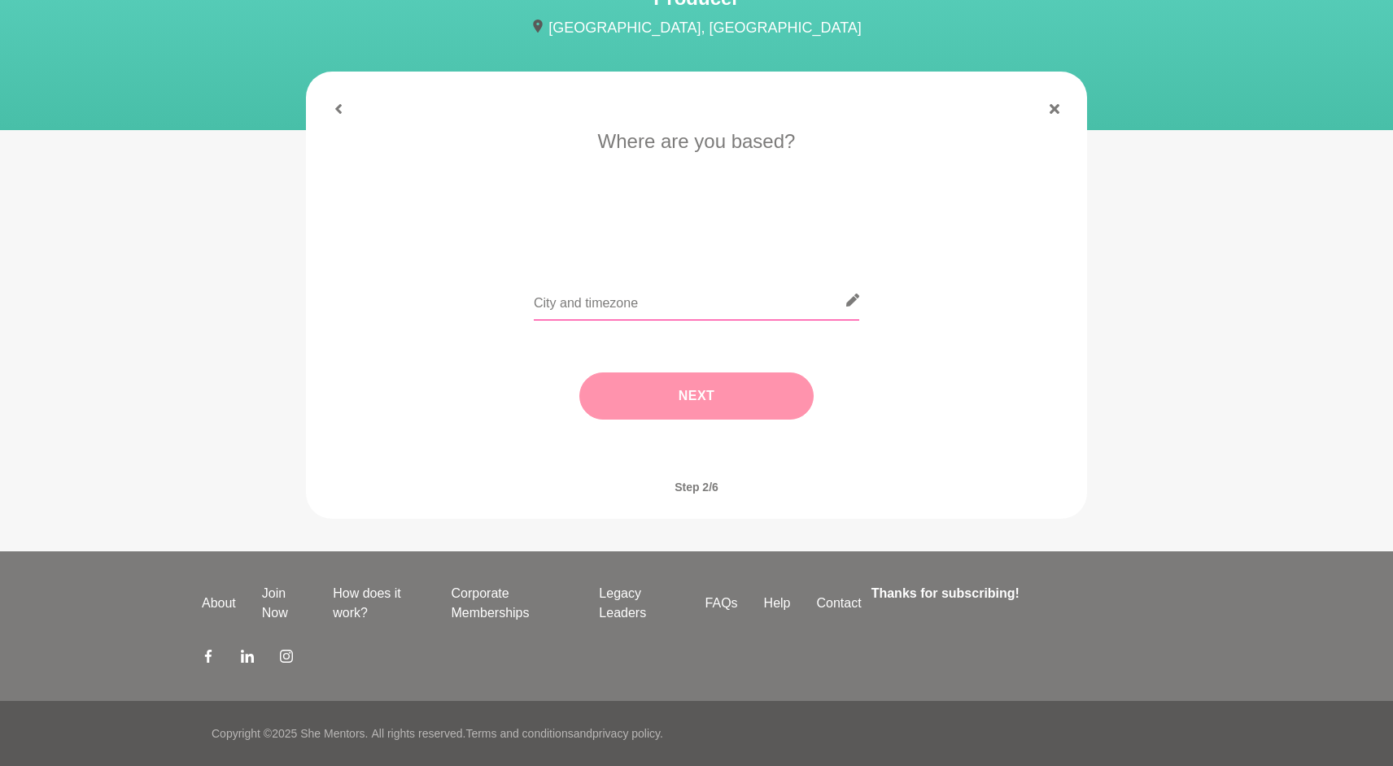
click at [637, 305] on input "text" at bounding box center [696, 301] width 325 height 40
type input "[GEOGRAPHIC_DATA]"
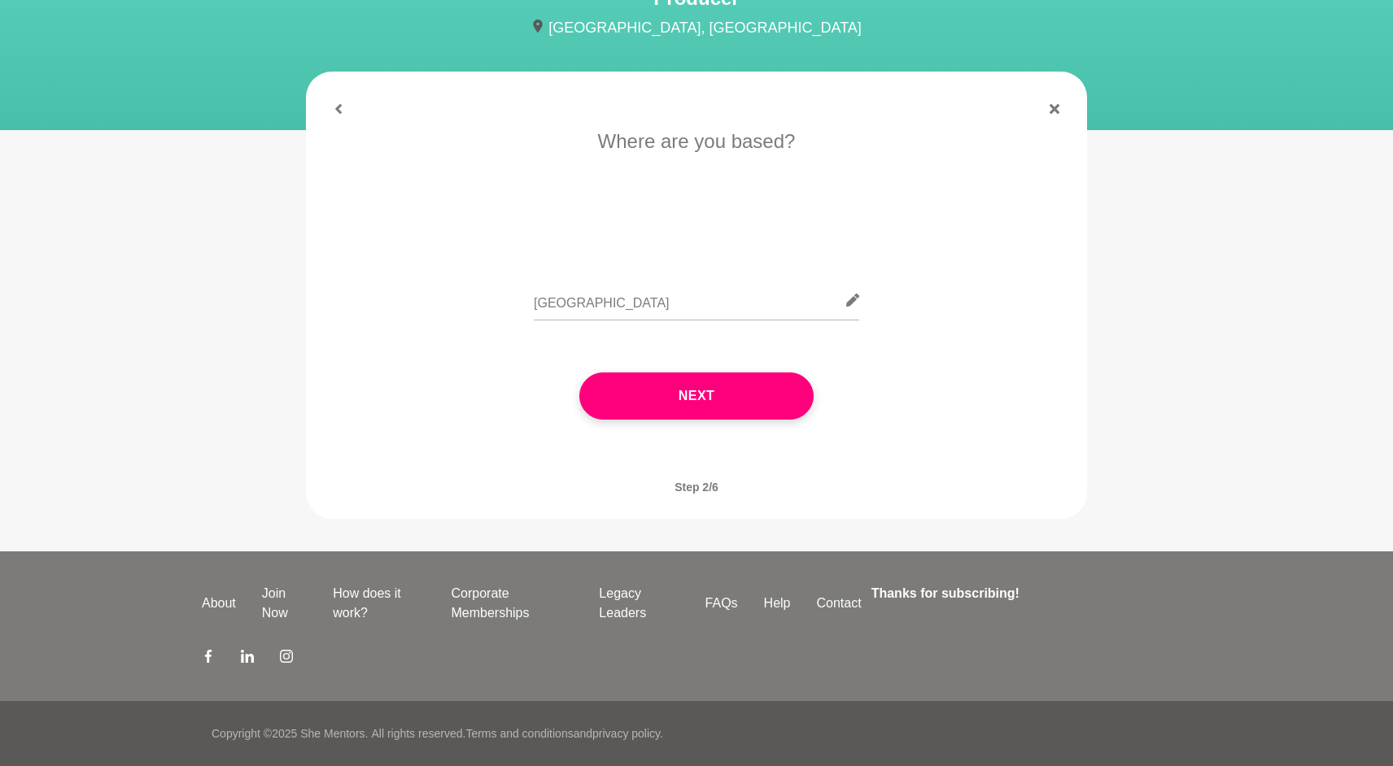
click at [720, 391] on button "Next" at bounding box center [696, 396] width 234 height 47
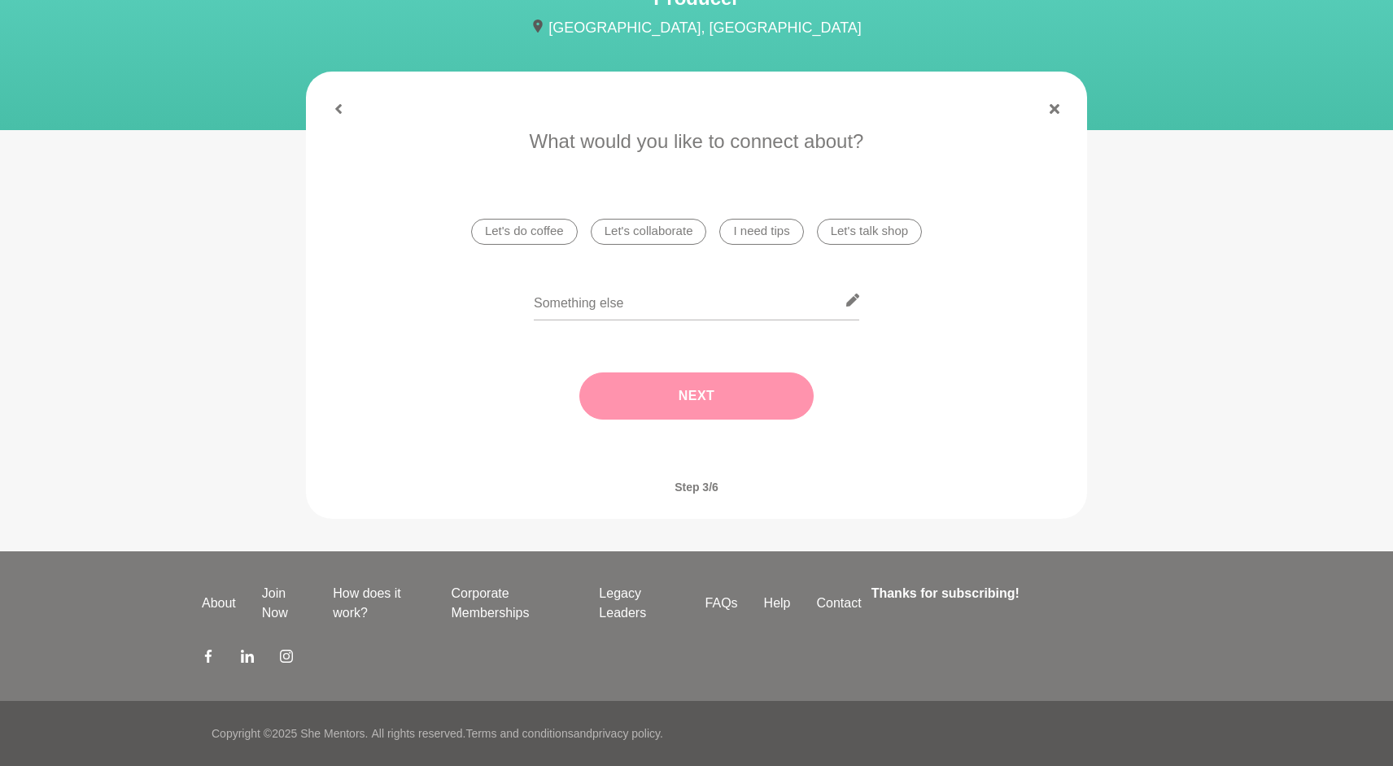
click at [782, 234] on li "I need tips" at bounding box center [761, 232] width 84 height 26
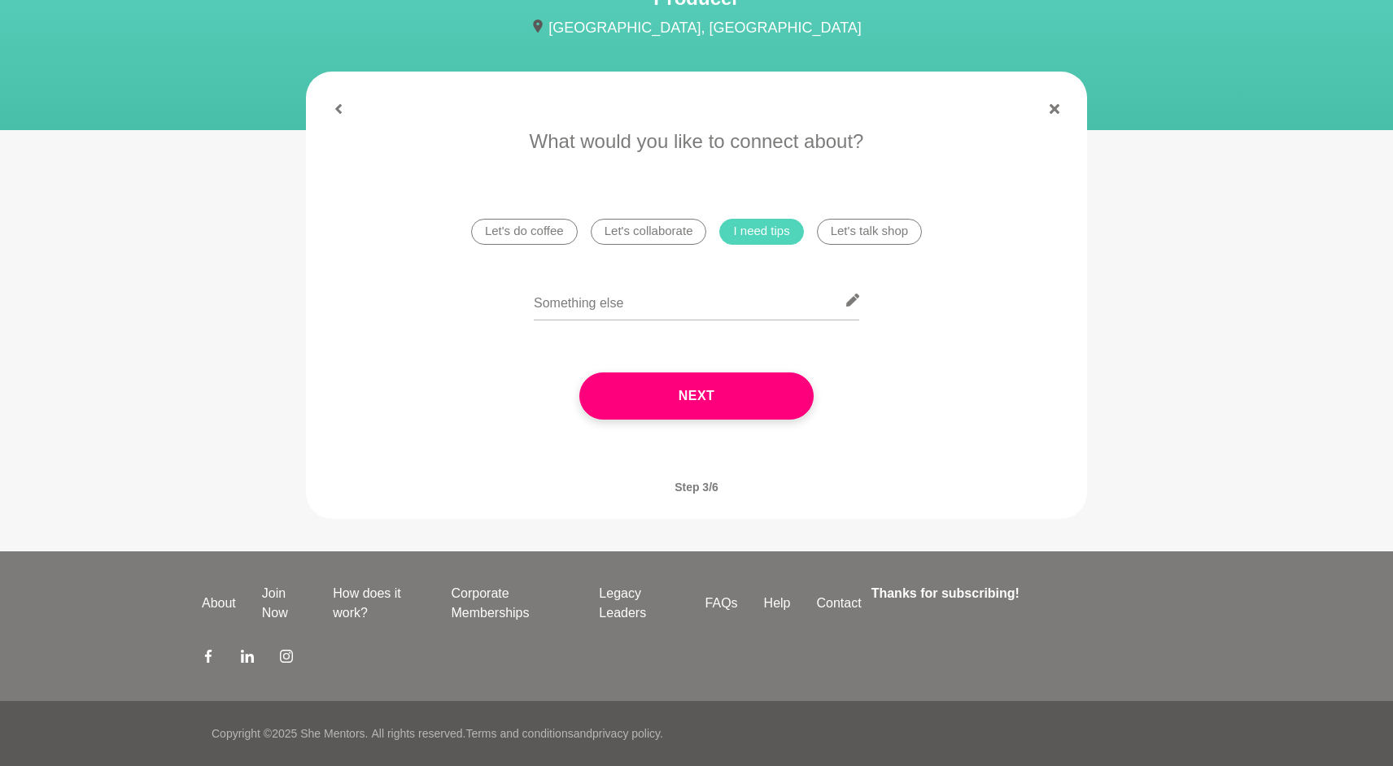
click at [727, 408] on button "Next" at bounding box center [696, 396] width 234 height 47
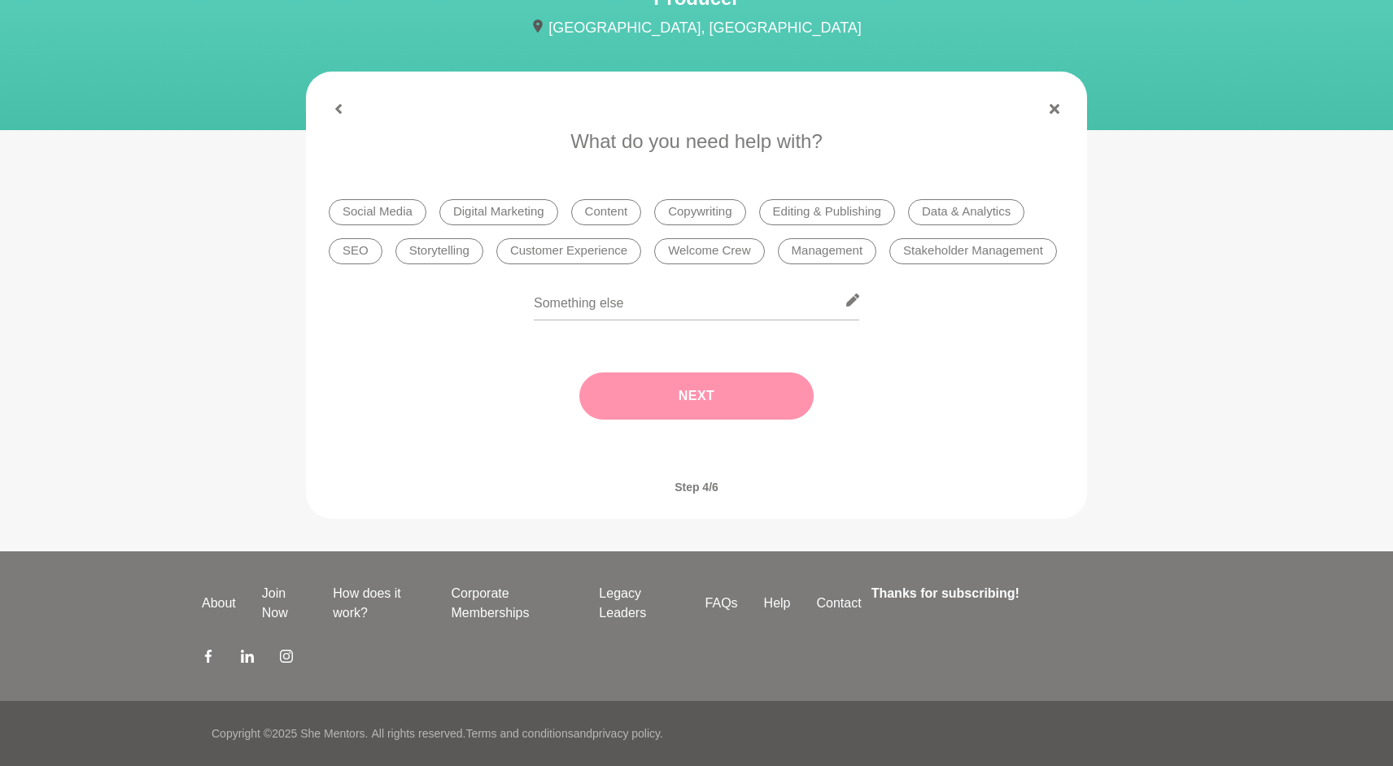
click at [694, 217] on li "Copywriting" at bounding box center [699, 212] width 91 height 26
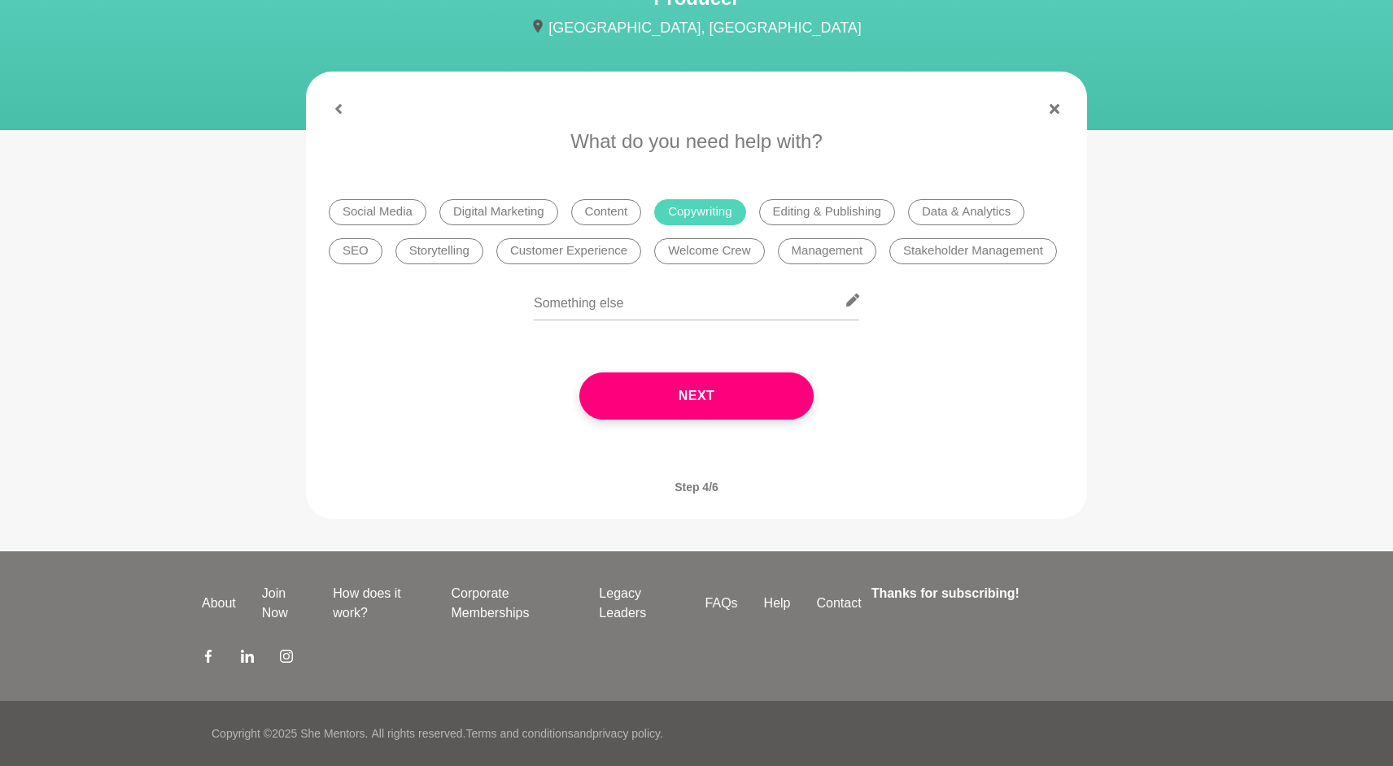
click at [617, 214] on li "Content" at bounding box center [606, 212] width 71 height 26
click at [487, 216] on li "Digital Marketing" at bounding box center [498, 212] width 119 height 26
click at [374, 213] on li "Social Media" at bounding box center [378, 212] width 98 height 26
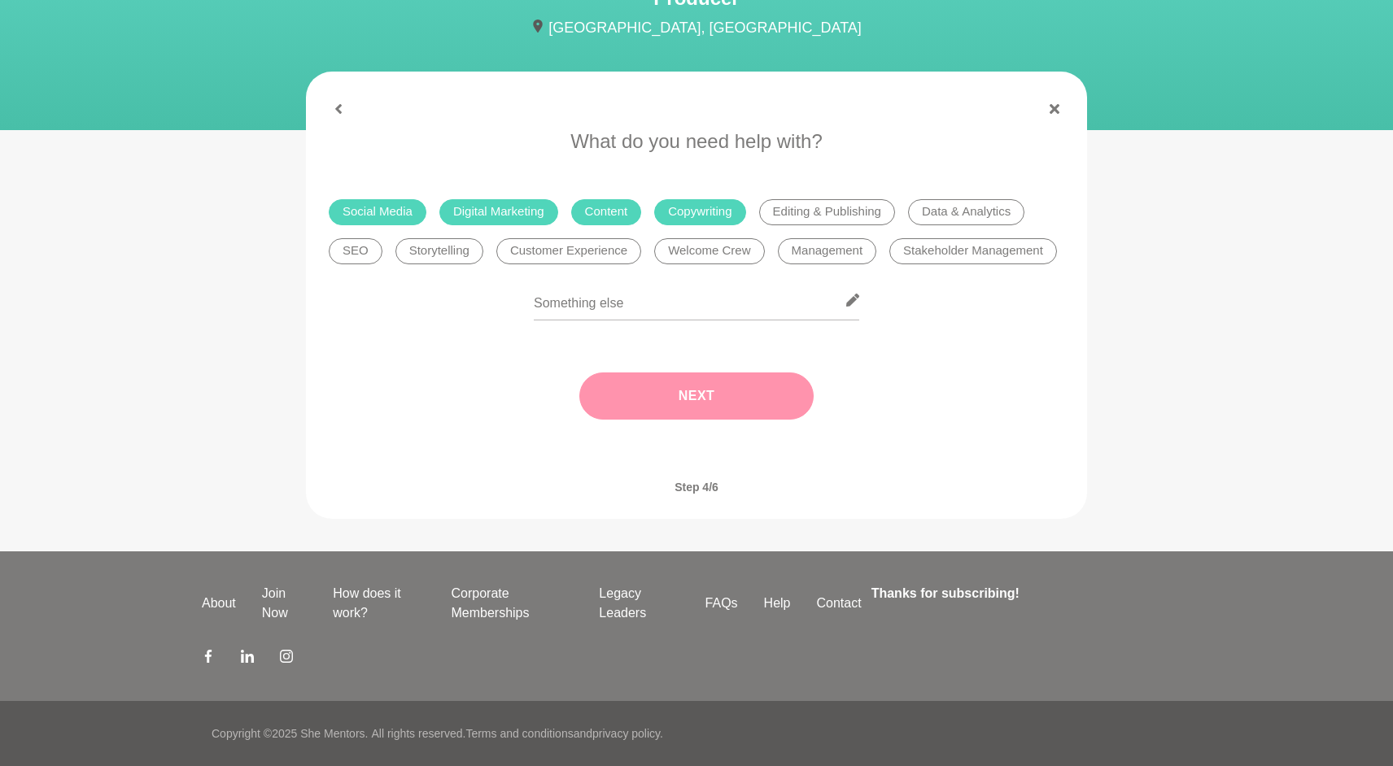
click at [729, 391] on button "Next" at bounding box center [696, 396] width 234 height 47
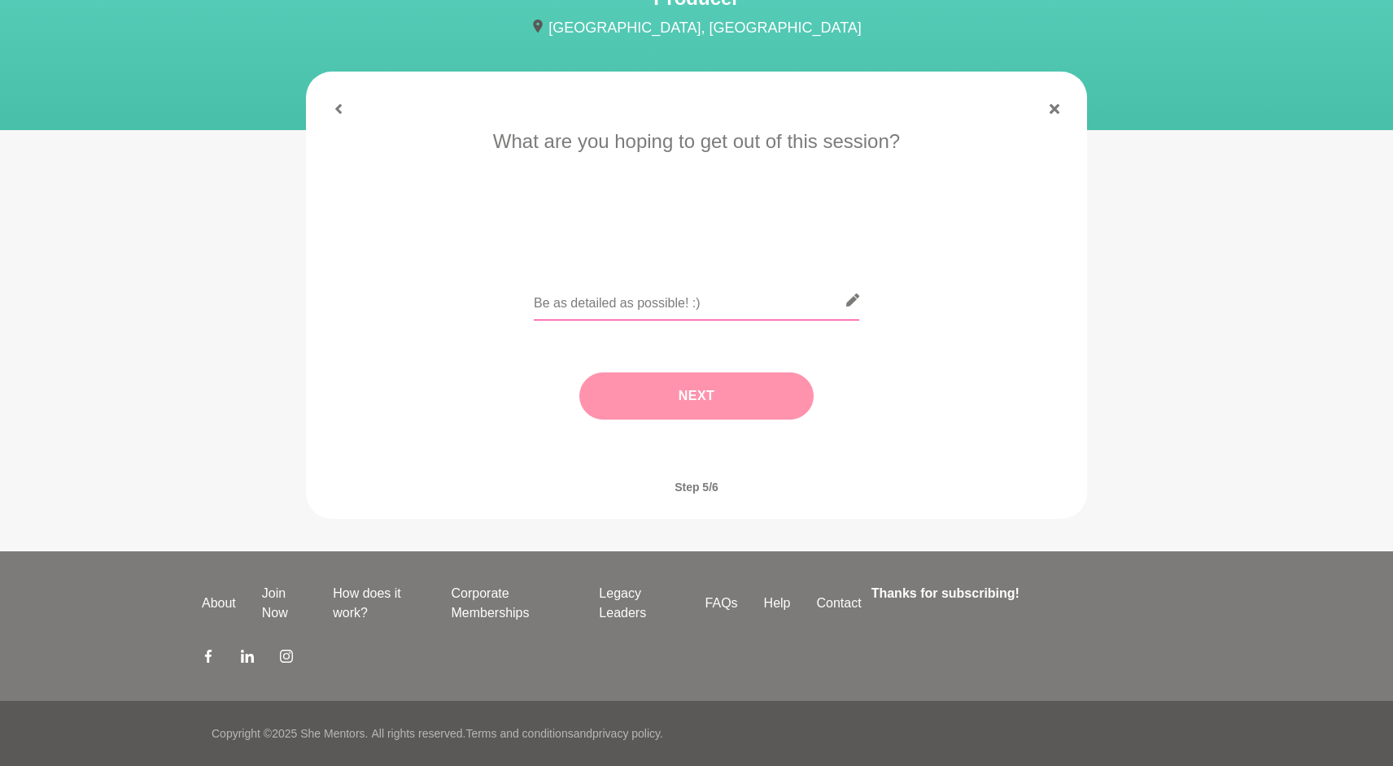
click at [655, 311] on input "text" at bounding box center [696, 301] width 325 height 40
paste input "I'd love some advice to uplevel my marketing, content, and social media please!…"
type input "I'd love some advice to uplevel my marketing, content, and social media please!…"
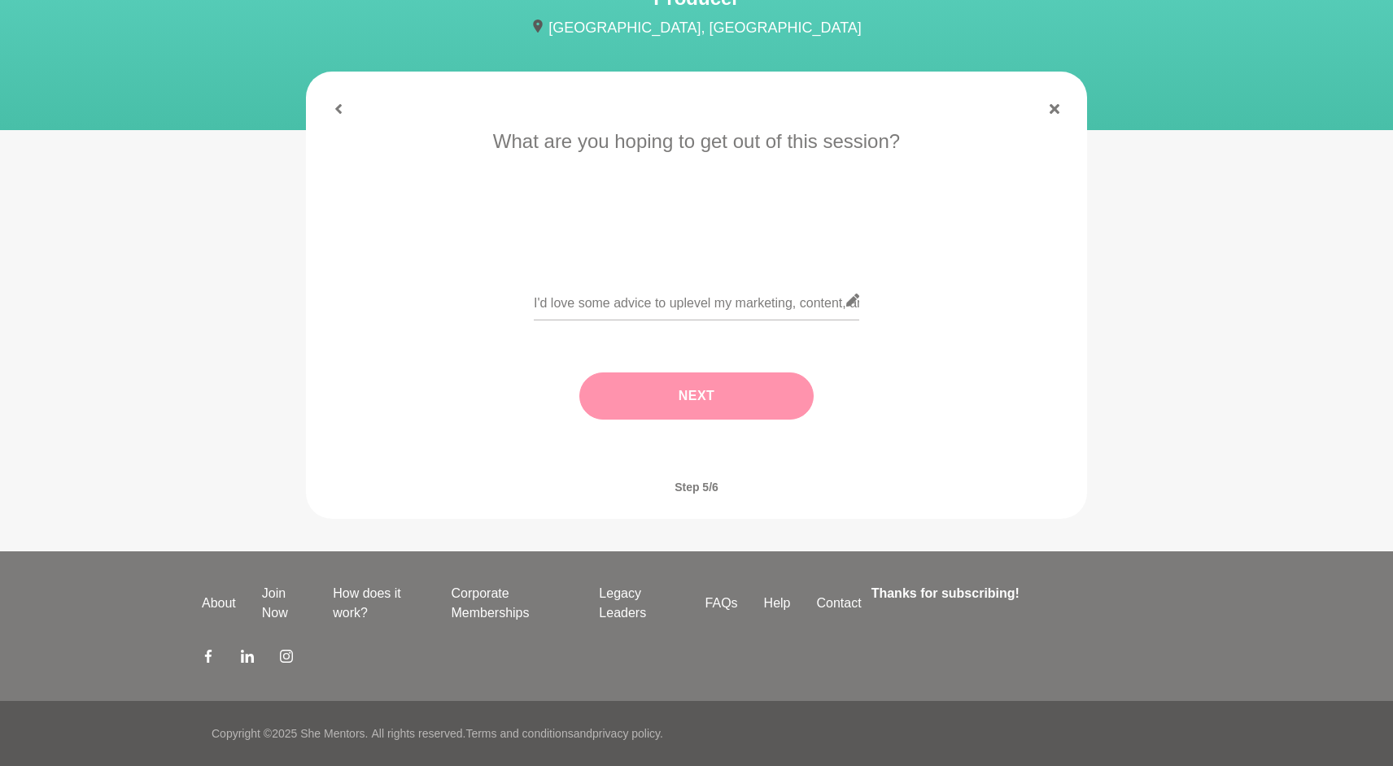
click at [714, 397] on button "Next" at bounding box center [696, 396] width 234 height 47
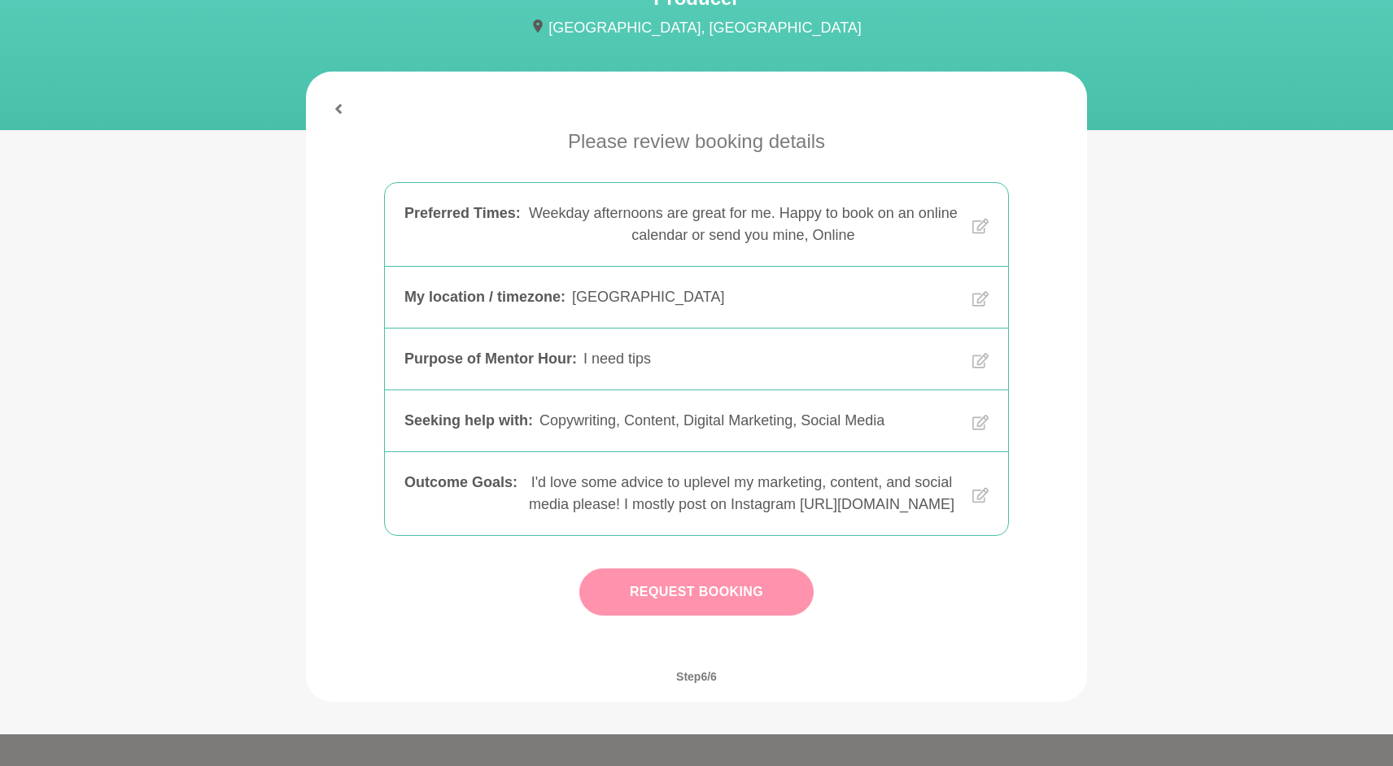
click at [727, 606] on button "Request Booking" at bounding box center [696, 592] width 234 height 47
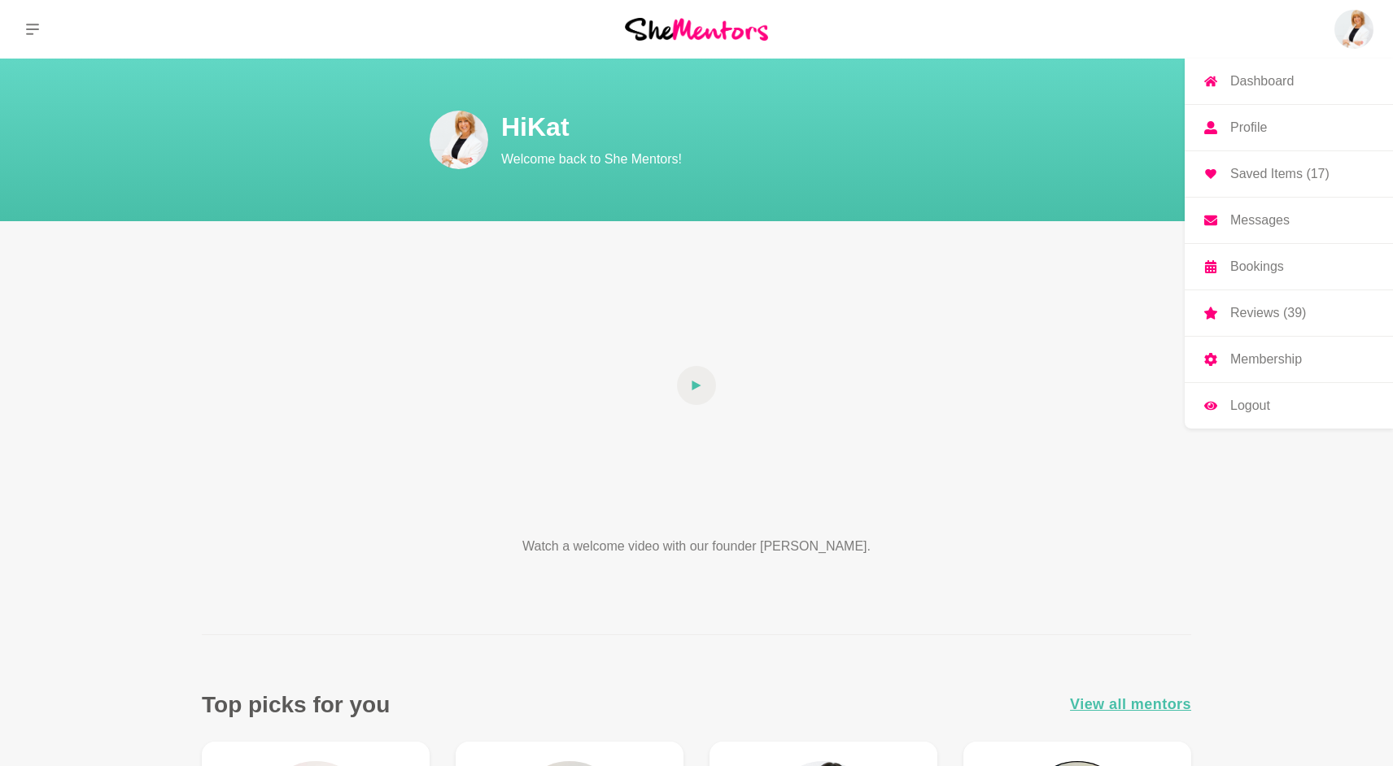
click at [1352, 31] on img at bounding box center [1353, 29] width 39 height 39
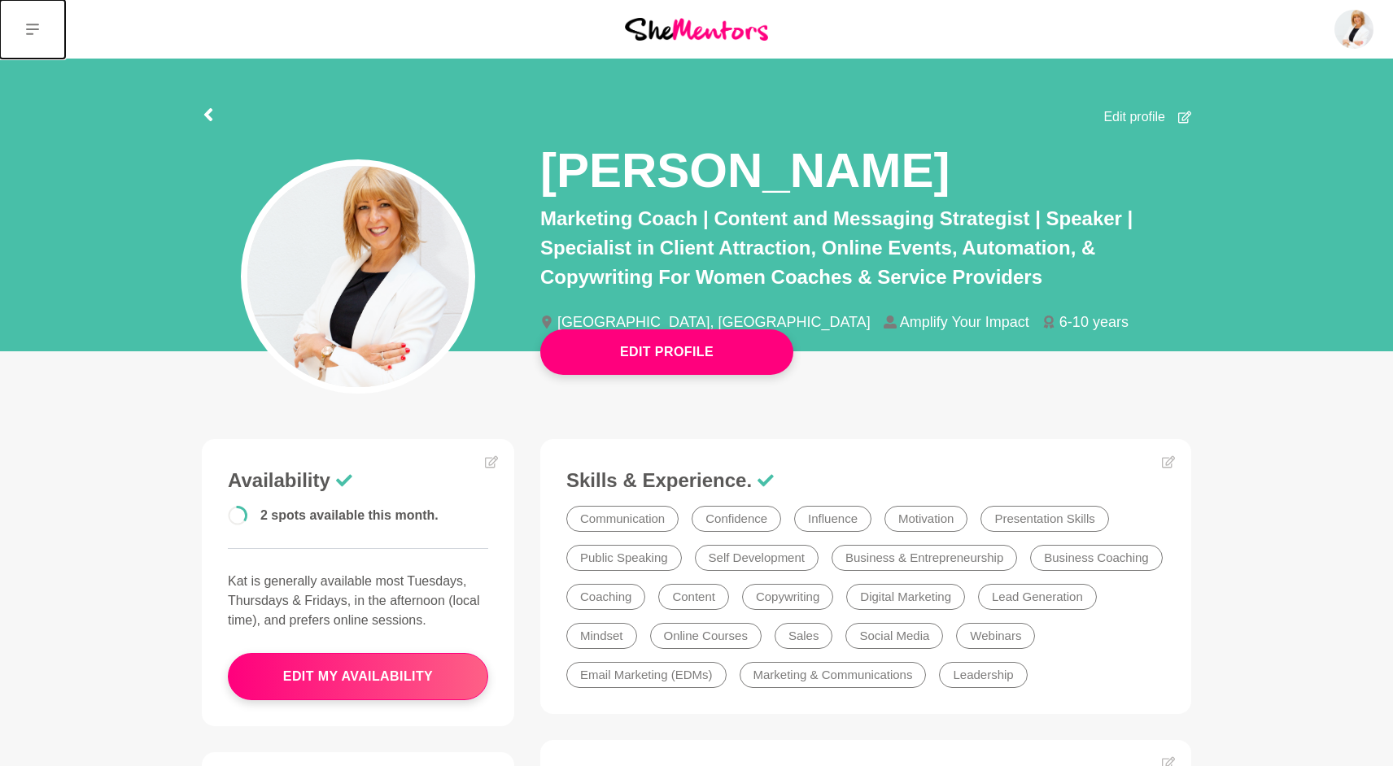
click at [33, 27] on icon at bounding box center [32, 29] width 13 height 13
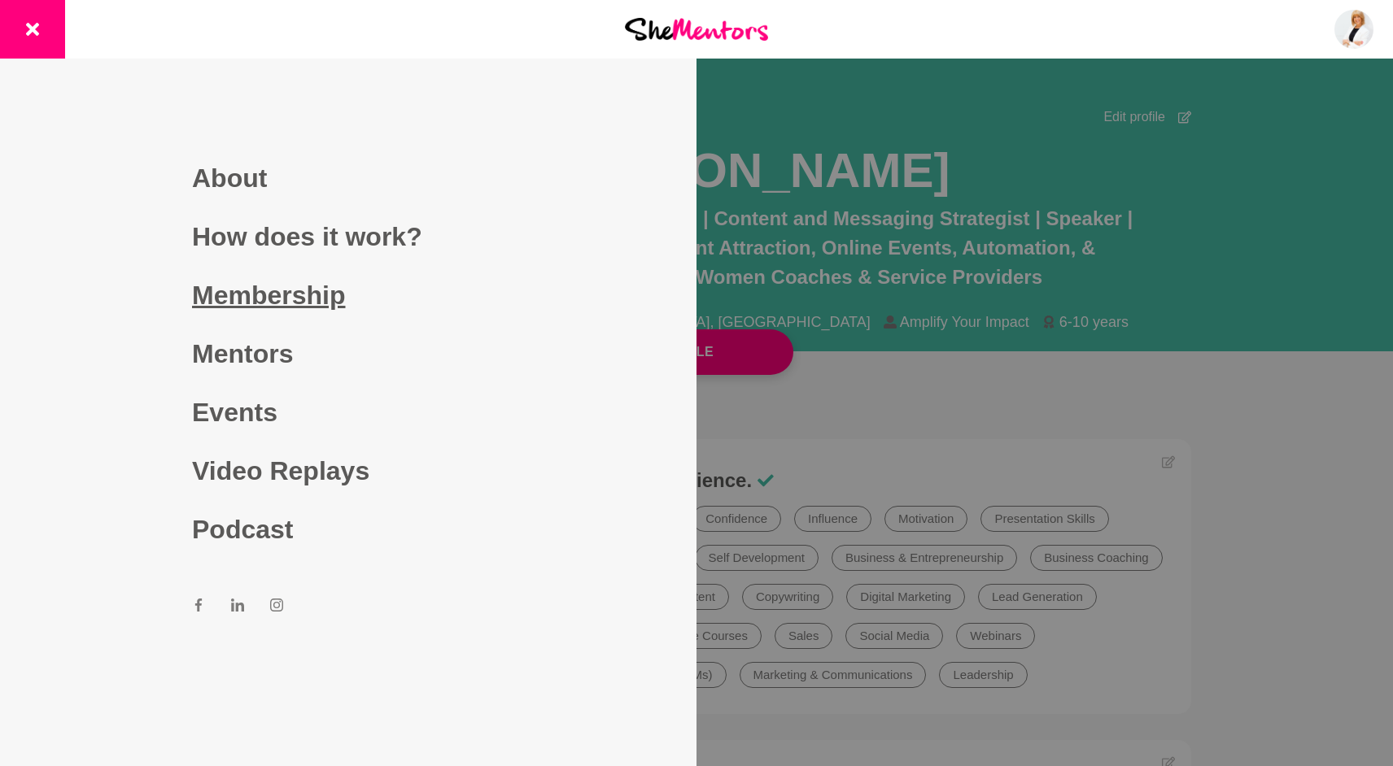
click at [383, 313] on link "Membership" at bounding box center [348, 295] width 312 height 59
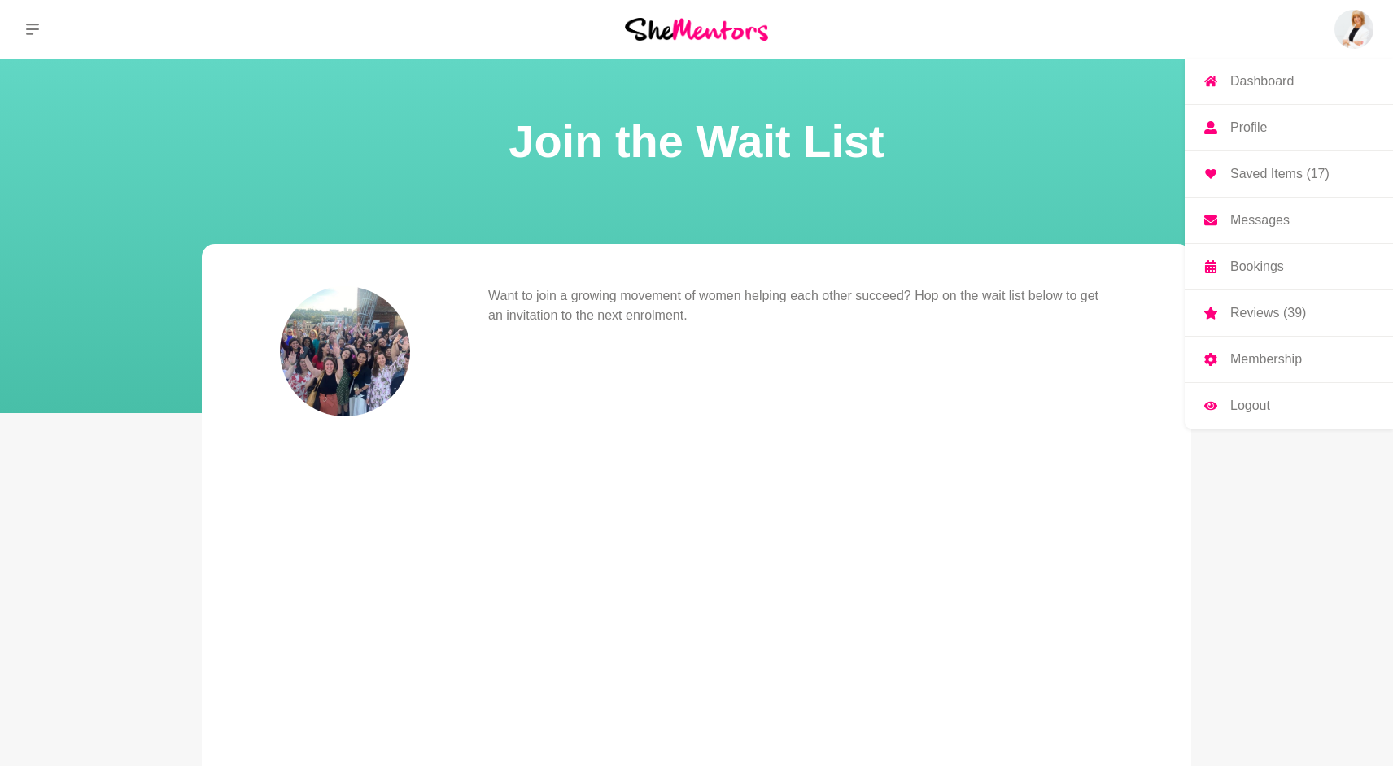
click at [1246, 175] on p "Saved Items (17)" at bounding box center [1279, 174] width 99 height 13
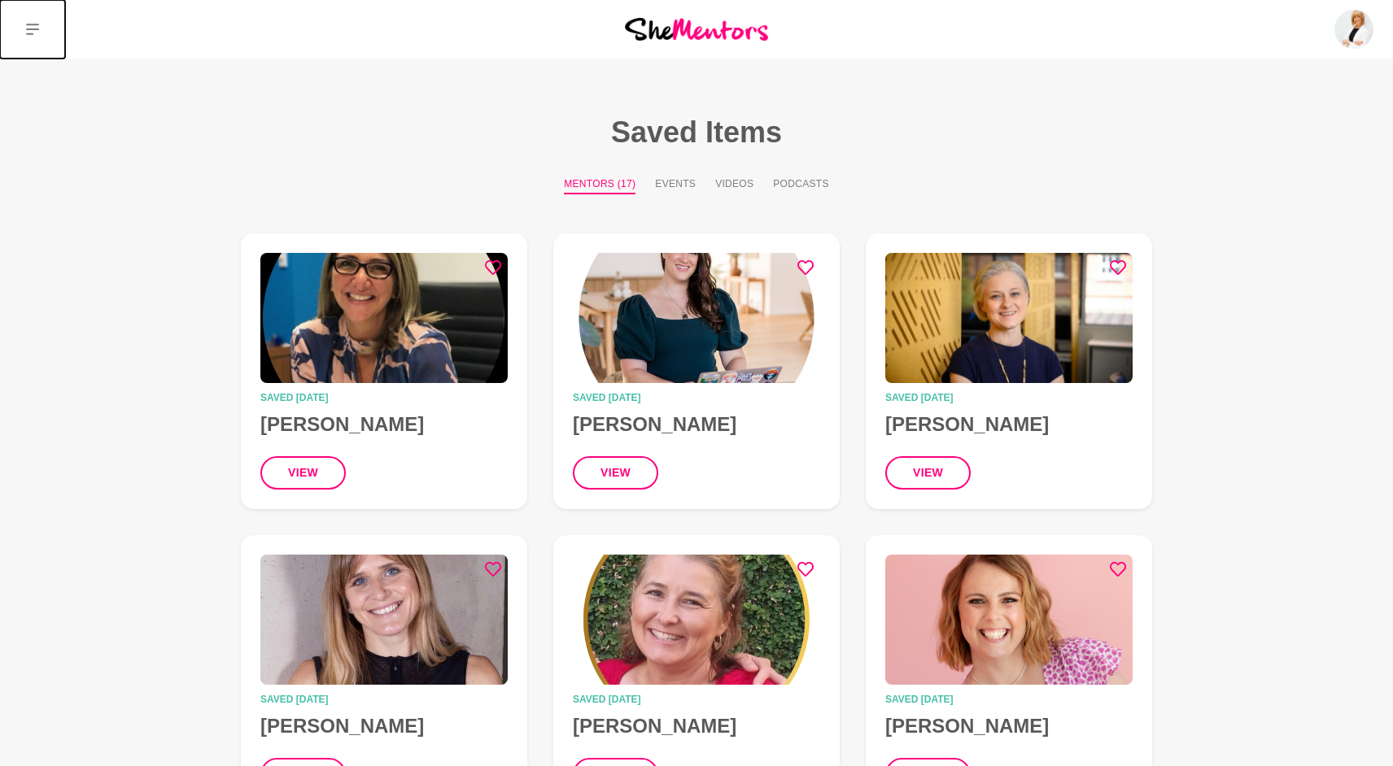
click at [33, 32] on icon at bounding box center [32, 29] width 13 height 13
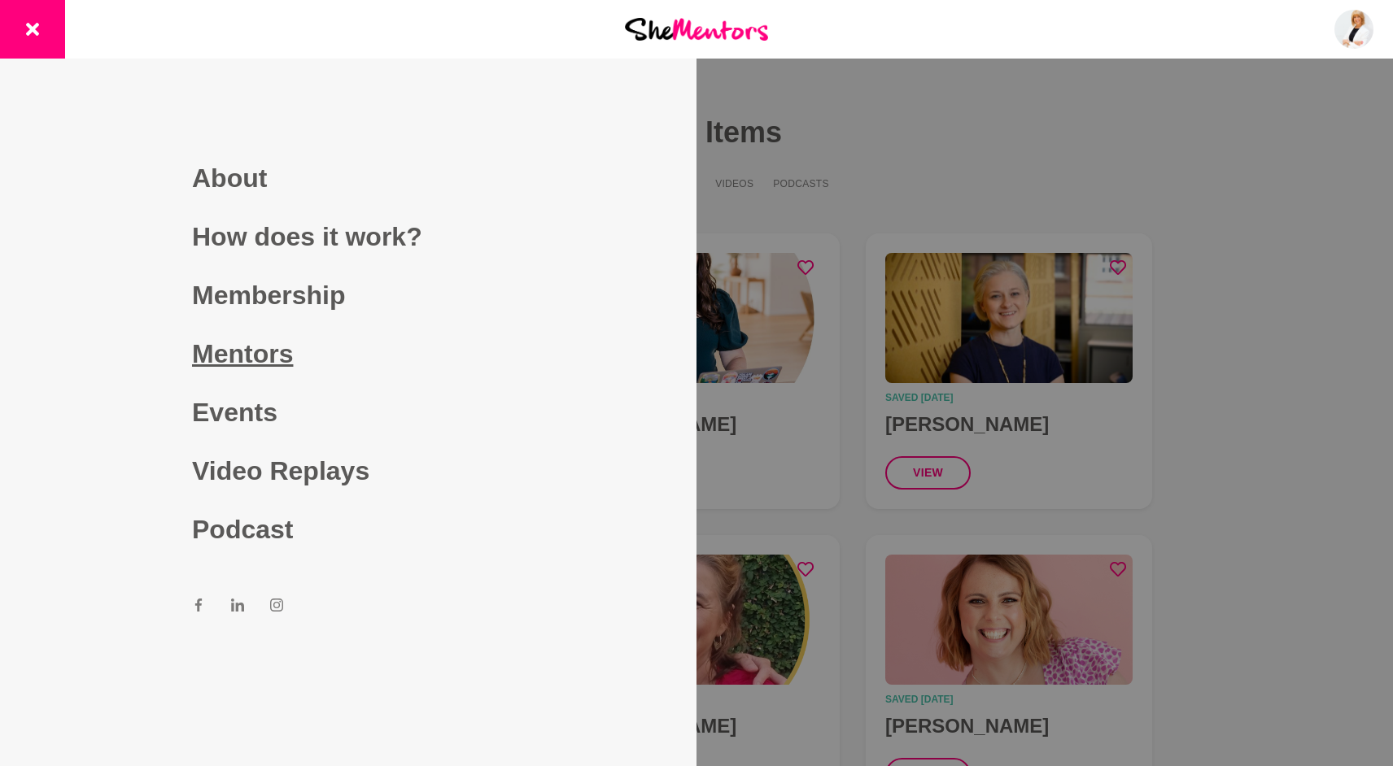
click at [229, 364] on link "Mentors" at bounding box center [348, 354] width 312 height 59
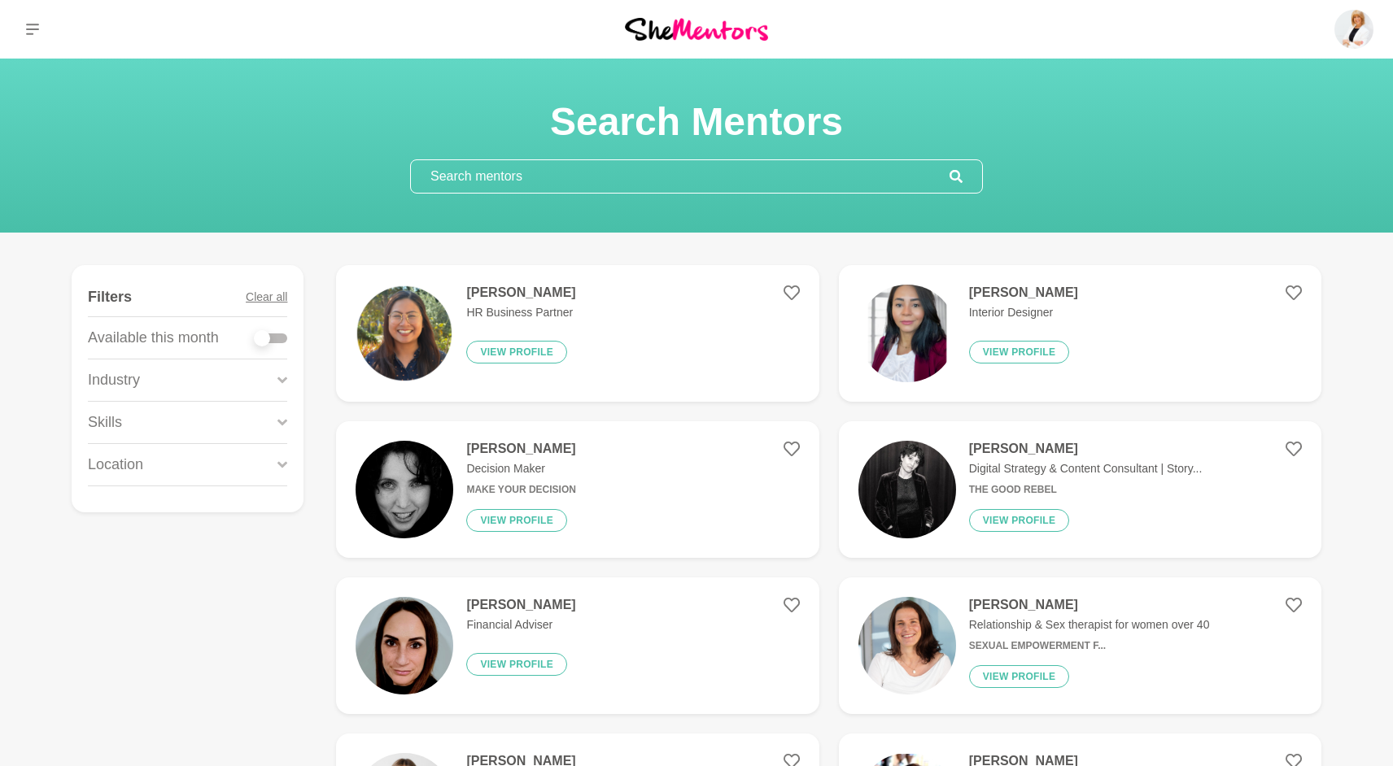
click at [588, 175] on input "text" at bounding box center [680, 176] width 539 height 33
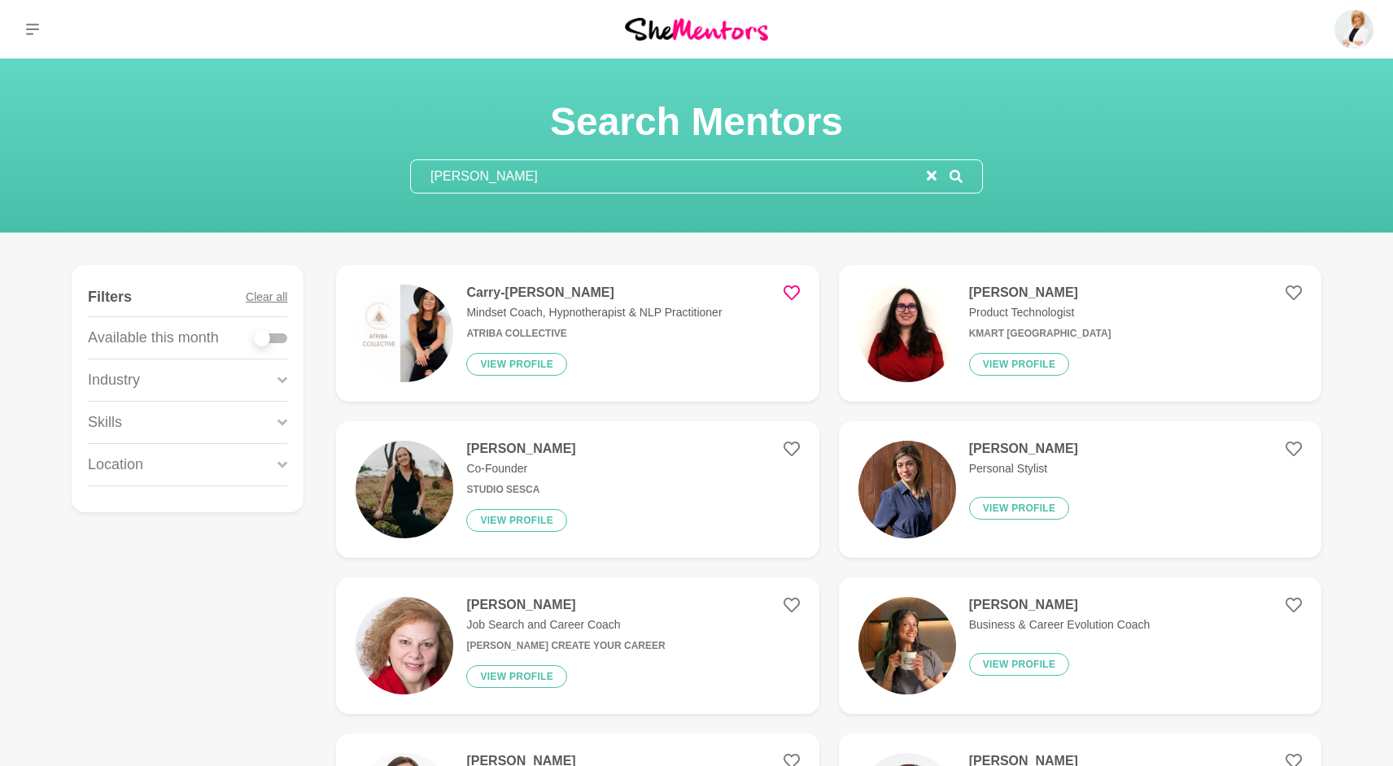
click at [787, 293] on icon at bounding box center [792, 293] width 16 height 16
drag, startPoint x: 426, startPoint y: 179, endPoint x: 393, endPoint y: 177, distance: 32.6
click at [393, 177] on section "Search Mentors [PERSON_NAME]" at bounding box center [696, 146] width 625 height 96
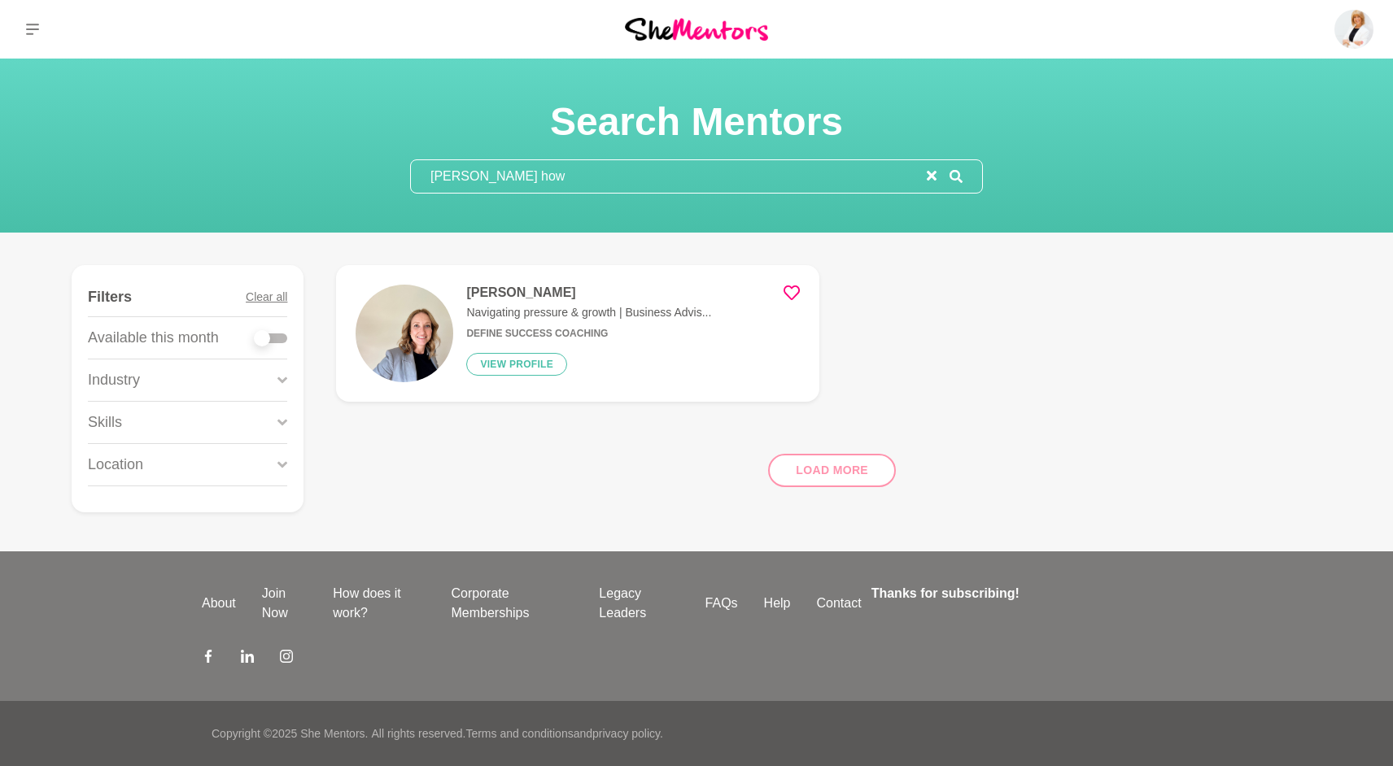
type input "[PERSON_NAME] how"
click at [789, 292] on icon at bounding box center [792, 293] width 16 height 16
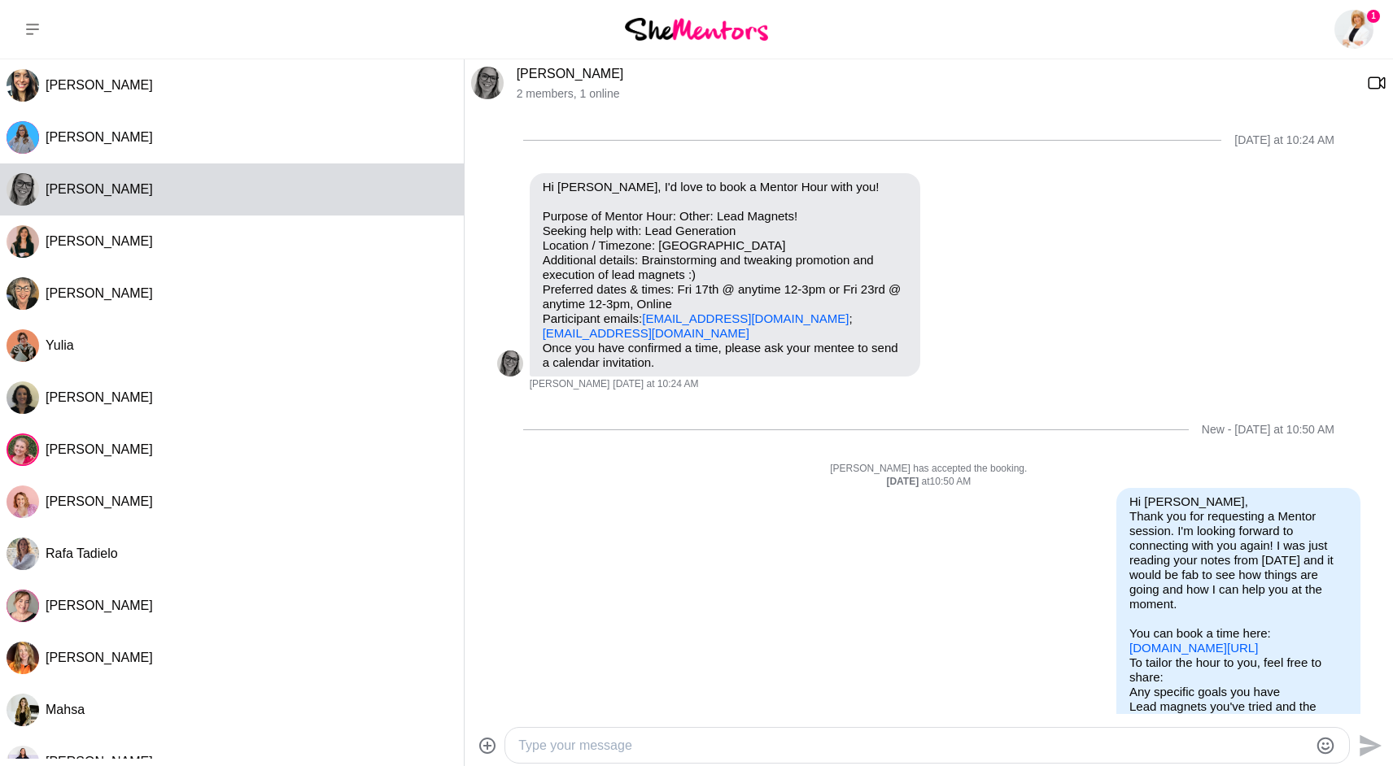
scroll to position [101, 0]
